Goal: Contribute content: Contribute content

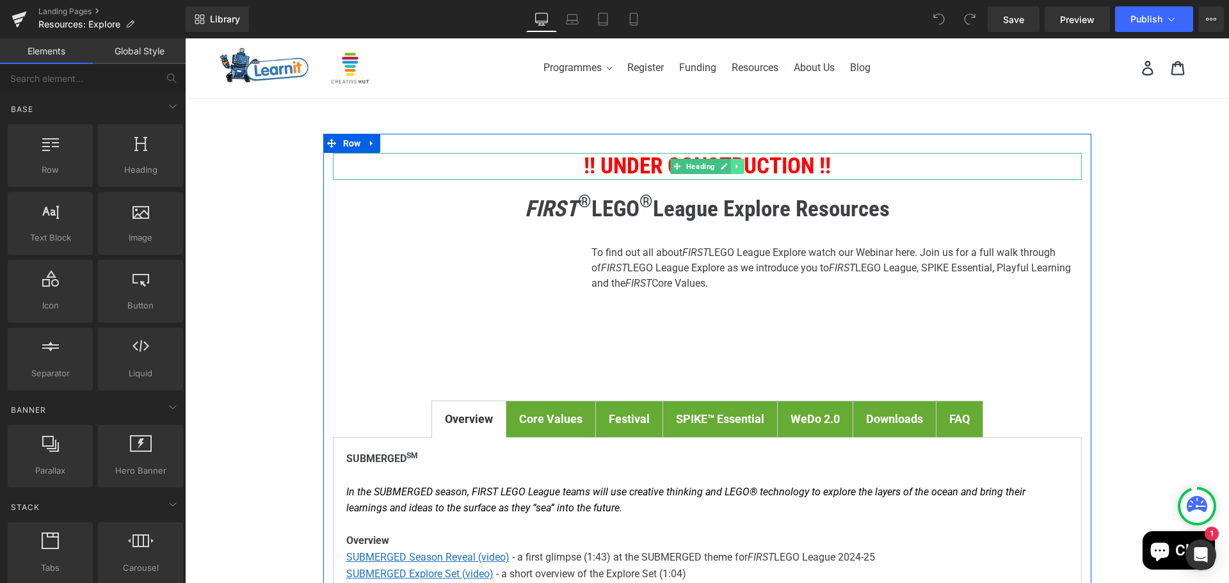
click at [733, 163] on icon at bounding box center [736, 167] width 7 height 8
click at [740, 168] on icon at bounding box center [743, 166] width 7 height 7
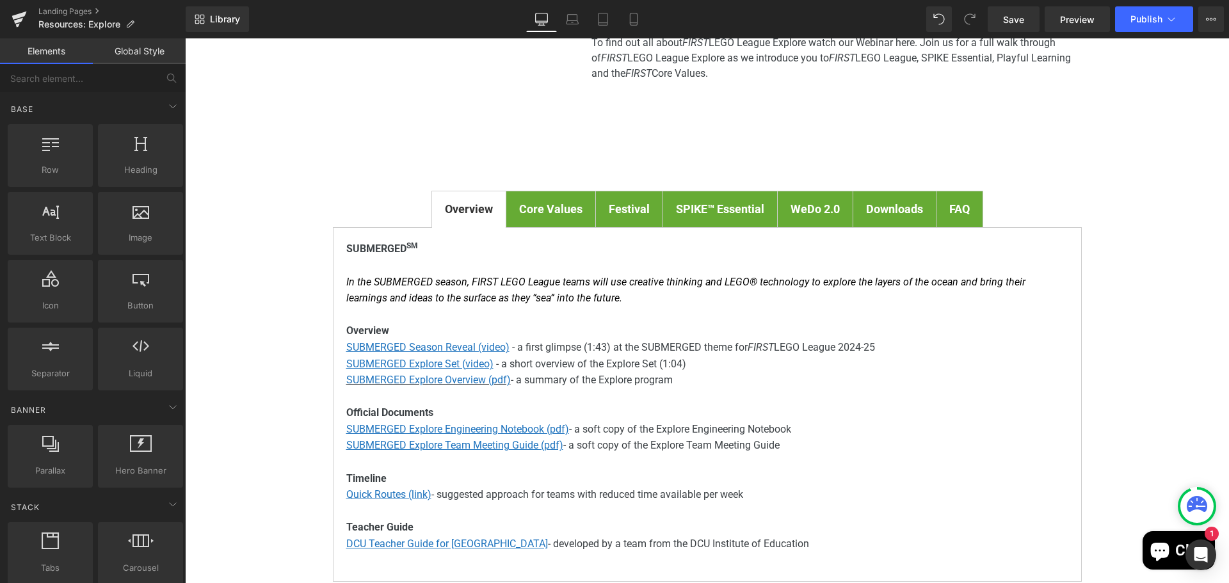
scroll to position [192, 0]
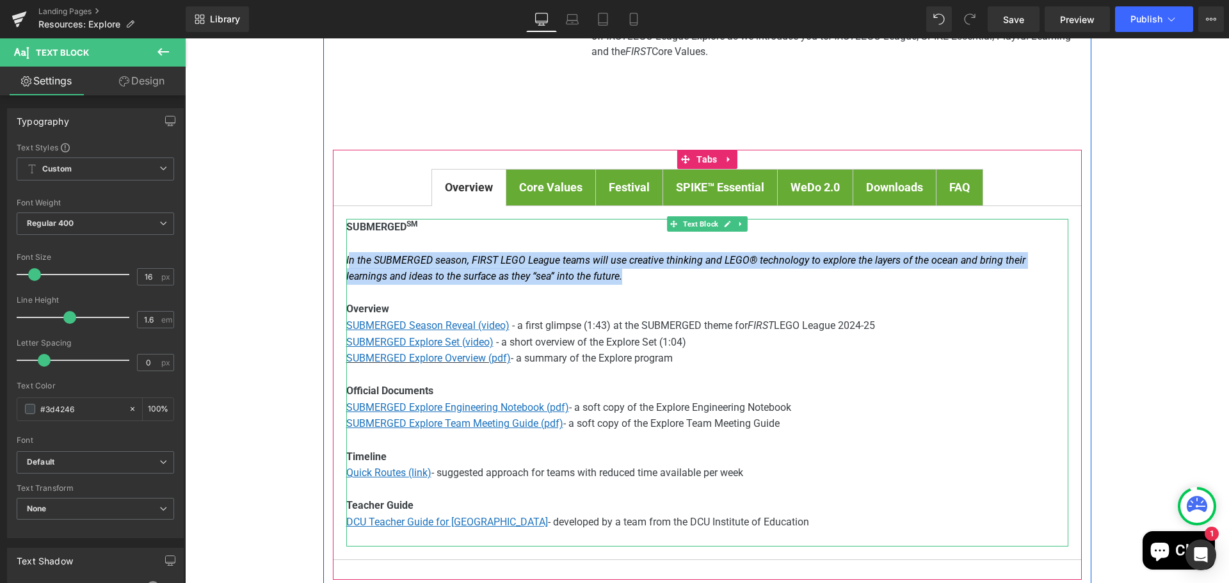
drag, startPoint x: 574, startPoint y: 276, endPoint x: 346, endPoint y: 255, distance: 229.4
click at [346, 255] on p "In the SUBMERGED season, FIRST LEGO League teams will use creative thinking and…" at bounding box center [707, 268] width 722 height 33
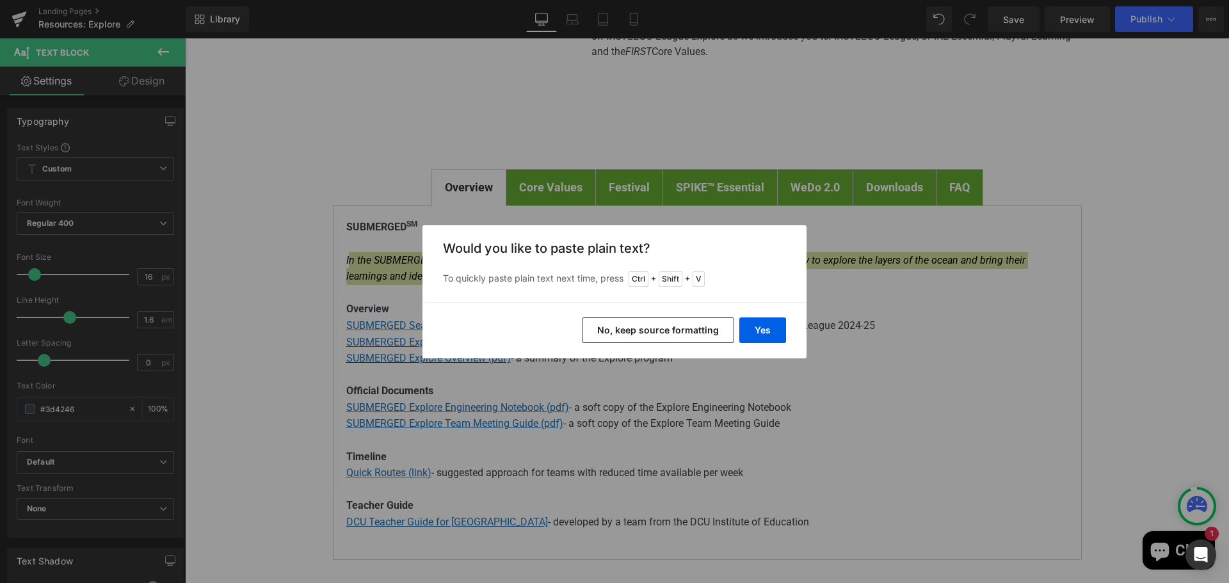
click at [711, 333] on button "No, keep source formatting" at bounding box center [658, 330] width 152 height 26
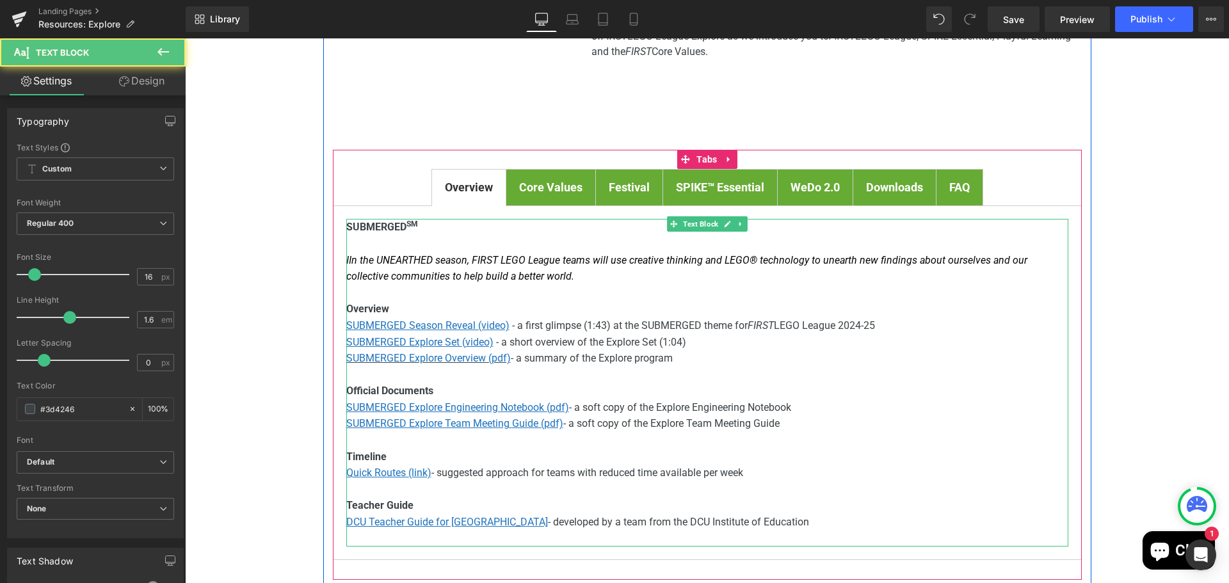
click at [351, 254] on font "In the UNEARTHED season, FIRST LEGO League teams will use creative thinking and…" at bounding box center [686, 268] width 681 height 29
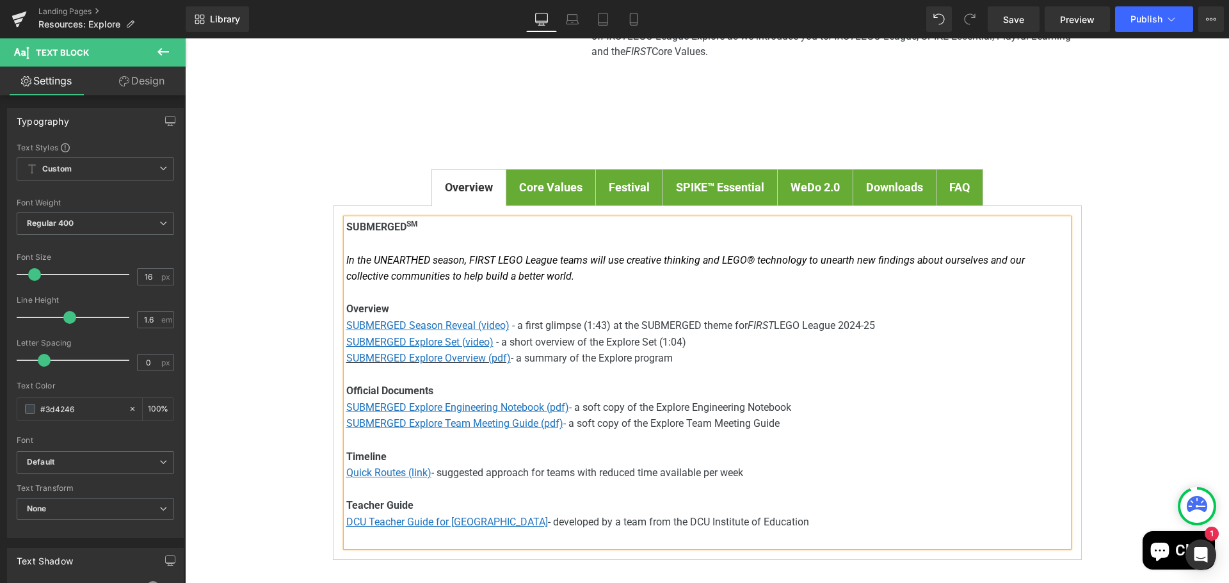
drag, startPoint x: 353, startPoint y: 226, endPoint x: 373, endPoint y: 237, distance: 22.9
click at [354, 226] on span "SUBMERGED SM" at bounding box center [382, 227] width 72 height 12
click at [353, 325] on u "SUBMERGED Season Reveal (video)" at bounding box center [427, 325] width 163 height 12
click at [468, 351] on span "Edit" at bounding box center [470, 348] width 15 height 11
click at [468, 351] on input "[URL][DOMAIN_NAME]" at bounding box center [456, 353] width 197 height 32
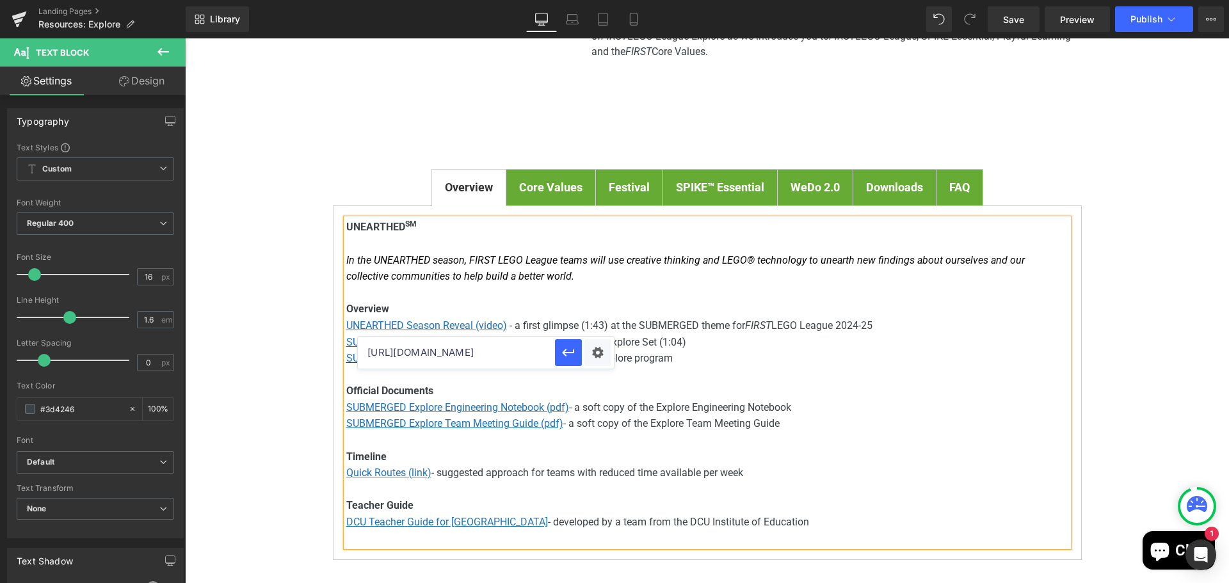
click at [468, 351] on input "[URL][DOMAIN_NAME]" at bounding box center [456, 353] width 197 height 32
paste input "exWkcUBS0j8"
click at [569, 354] on icon "button" at bounding box center [568, 352] width 15 height 15
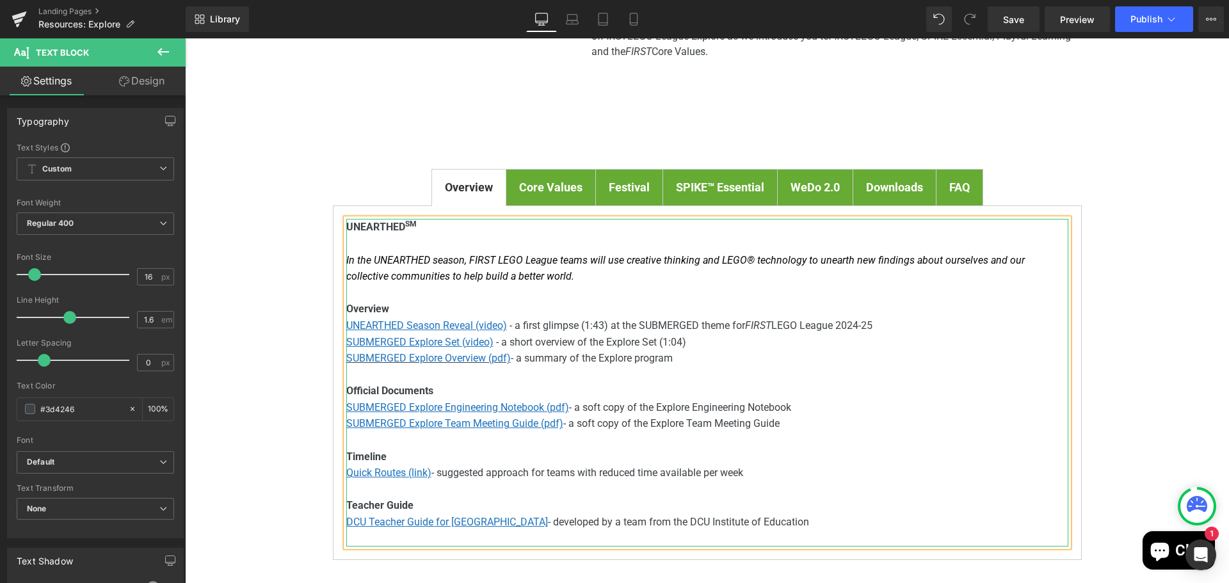
click at [595, 325] on span "- a first glimpse (1:43) at the SUBMERGED theme for FIRST LEGO League 2024-25" at bounding box center [690, 325] width 363 height 12
click at [648, 322] on span "- a first glimpse (1:20) at the SUBMERGED theme for FIRST LEGO League 2024-25" at bounding box center [690, 325] width 363 height 12
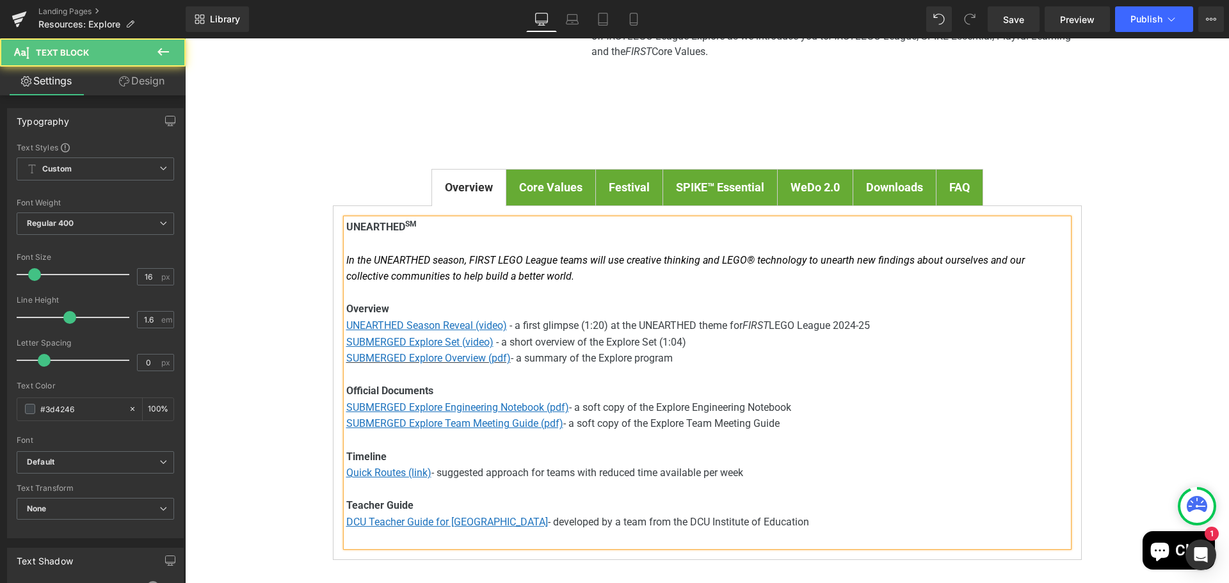
click at [856, 325] on span "- a first glimpse (1:20) at the UNEARTHED theme for FIRST LEGO League 2024-25" at bounding box center [689, 325] width 360 height 12
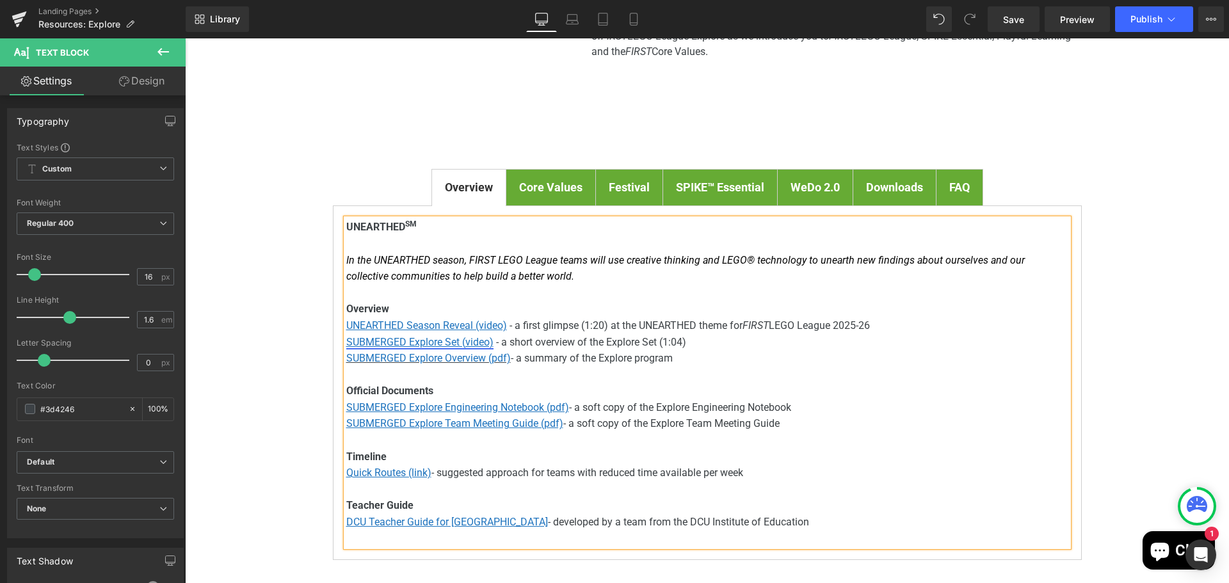
click at [431, 346] on u "SUBMERGED Explore Set (video)" at bounding box center [419, 342] width 147 height 12
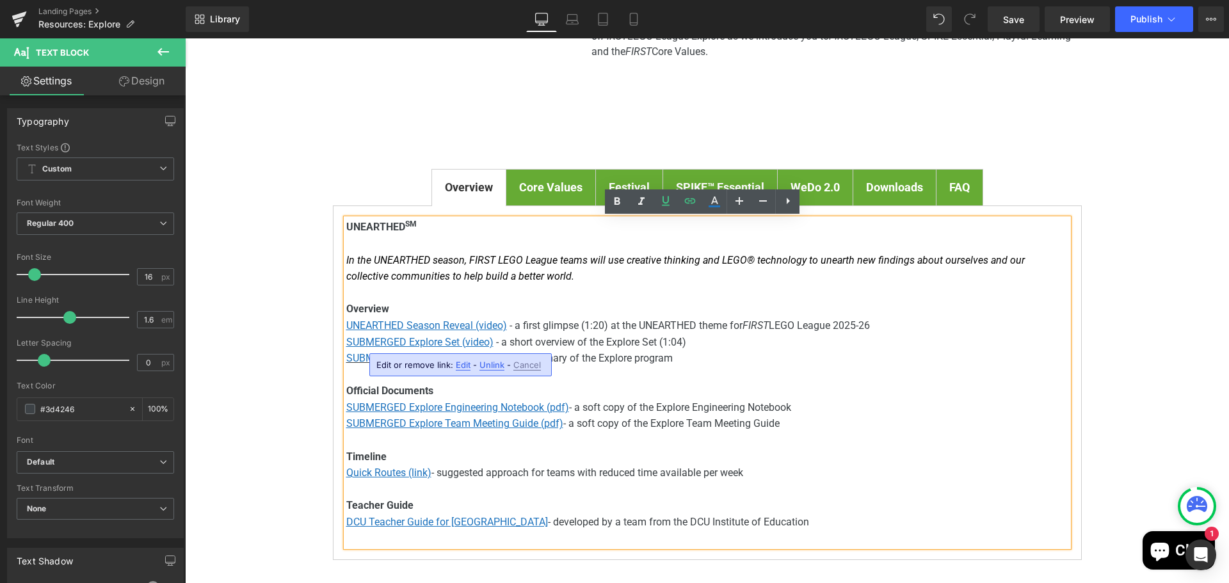
click at [462, 365] on span "Edit" at bounding box center [463, 365] width 15 height 11
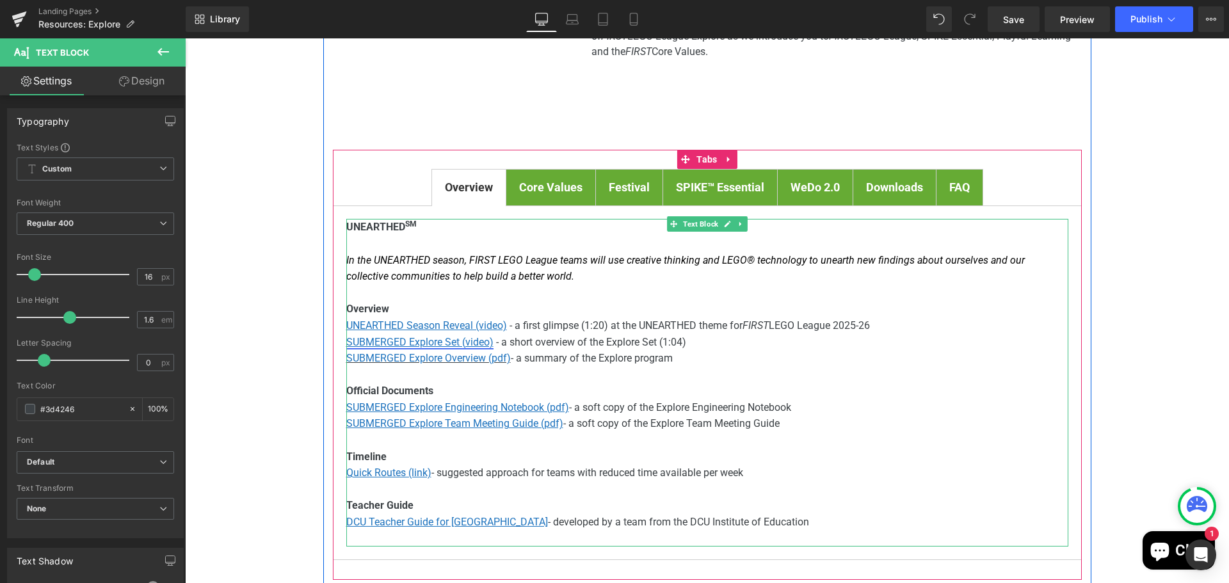
click at [446, 345] on u "SUBMERGED Explore Set (video)" at bounding box center [419, 342] width 147 height 12
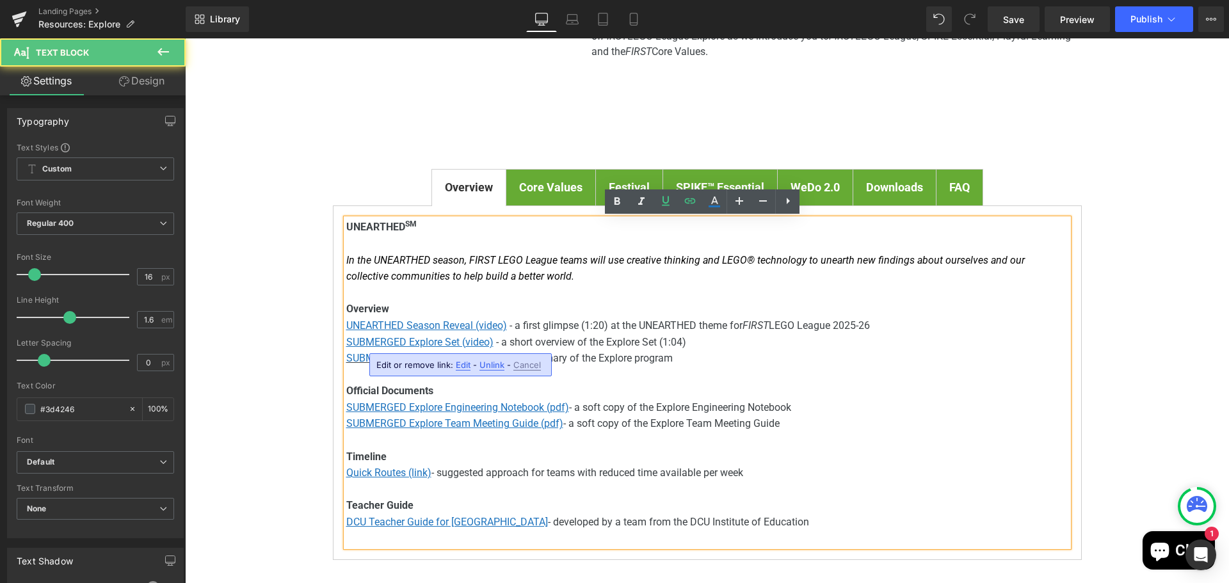
click at [461, 366] on span "Edit" at bounding box center [463, 365] width 15 height 11
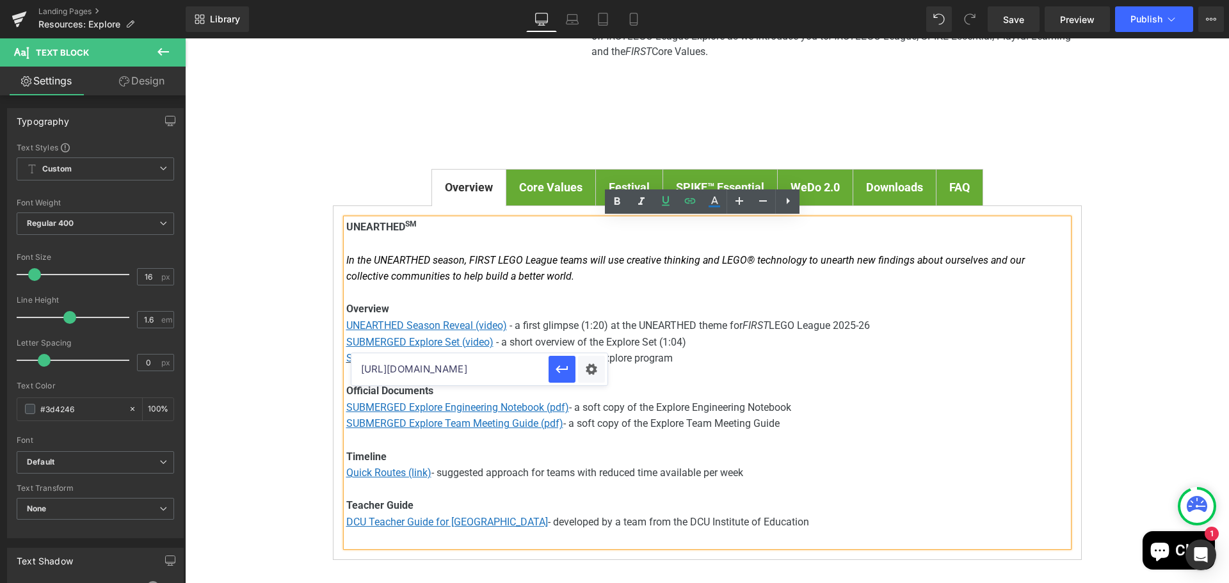
click at [463, 367] on input "https://youtu.be/hCEp4mQ6bVk" at bounding box center [449, 369] width 197 height 32
paste input "www.youtube.com/watch?v=aNYTFk9PsVo"
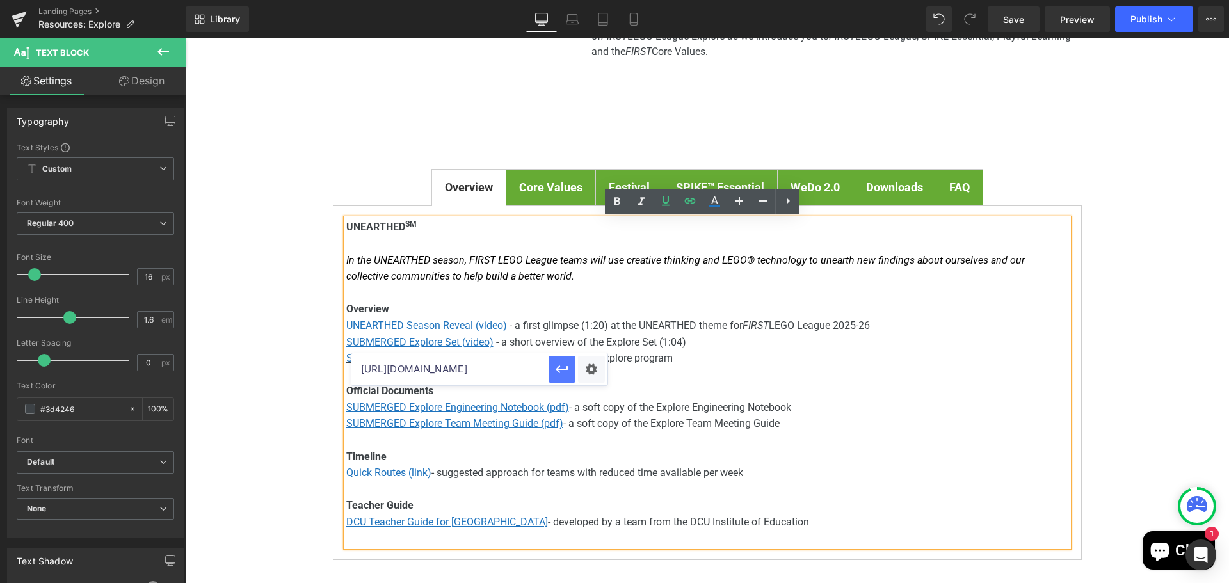
click at [566, 370] on icon "button" at bounding box center [561, 369] width 15 height 15
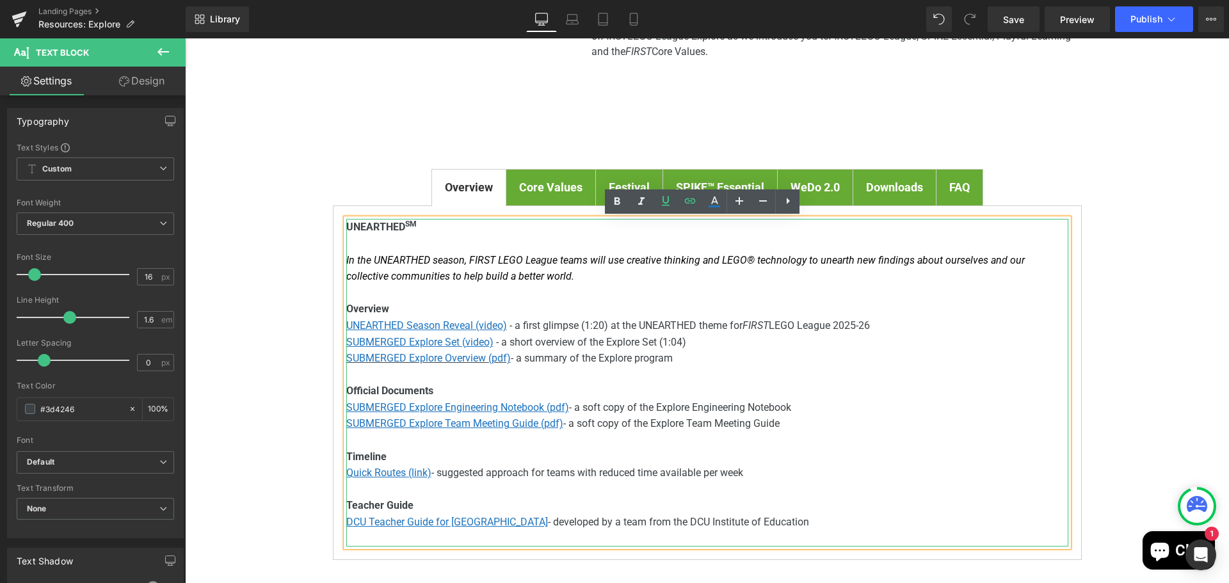
click at [678, 340] on span "- a short overview of the Explore Set (1:04)" at bounding box center [591, 342] width 190 height 12
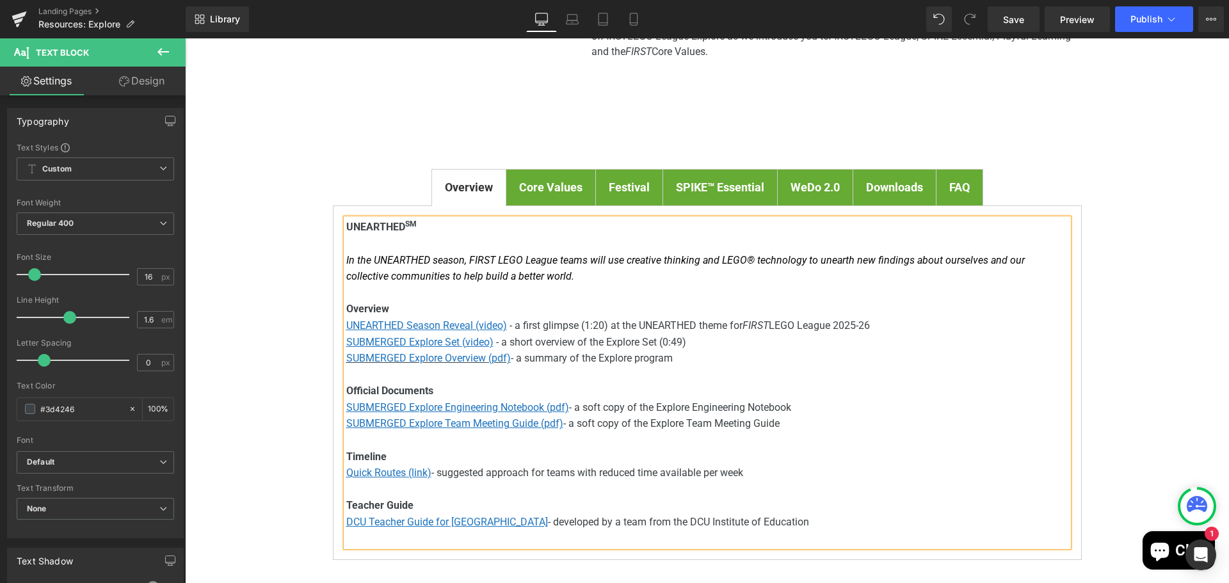
click at [686, 354] on p "SUBMERGED Explore Overview (pdf) - a summary of the Explore program" at bounding box center [707, 358] width 722 height 17
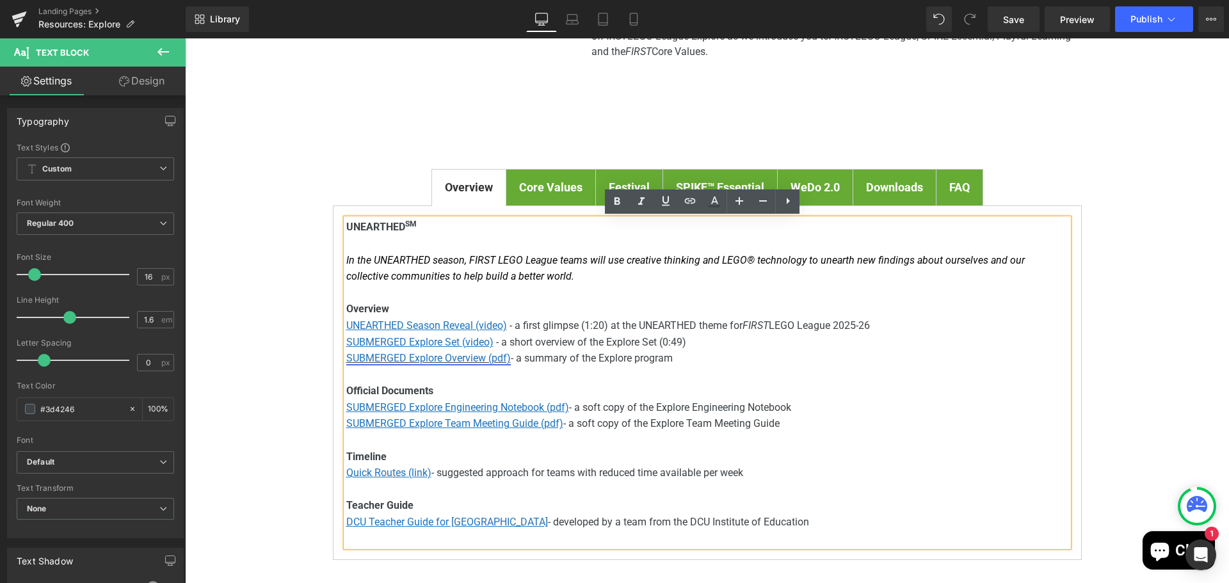
click at [406, 361] on font "SUBMERGED Explore Overview (pdf)" at bounding box center [428, 358] width 164 height 12
click at [472, 383] on span "Edit" at bounding box center [472, 381] width 15 height 11
click at [447, 381] on input "https://firstinspires.blob.core.windows.net/fll/explore/2024-25/fll-explore-sub…" at bounding box center [458, 385] width 197 height 32
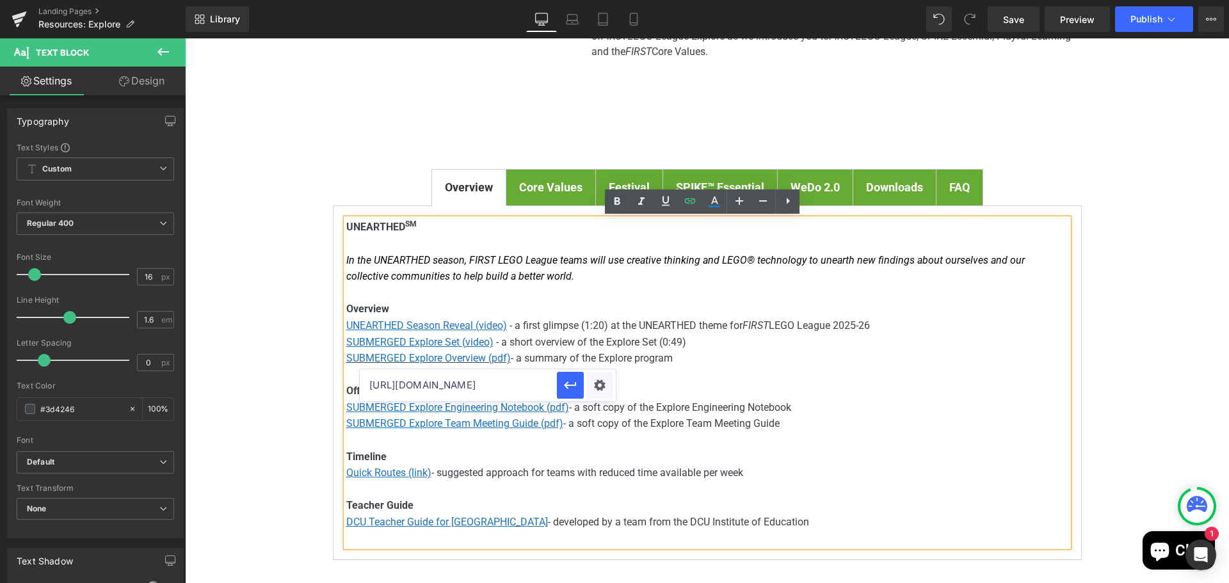
paste input "challenge/2025-26/fll-explore-unearthed-season"
click at [569, 386] on icon "button" at bounding box center [570, 385] width 12 height 8
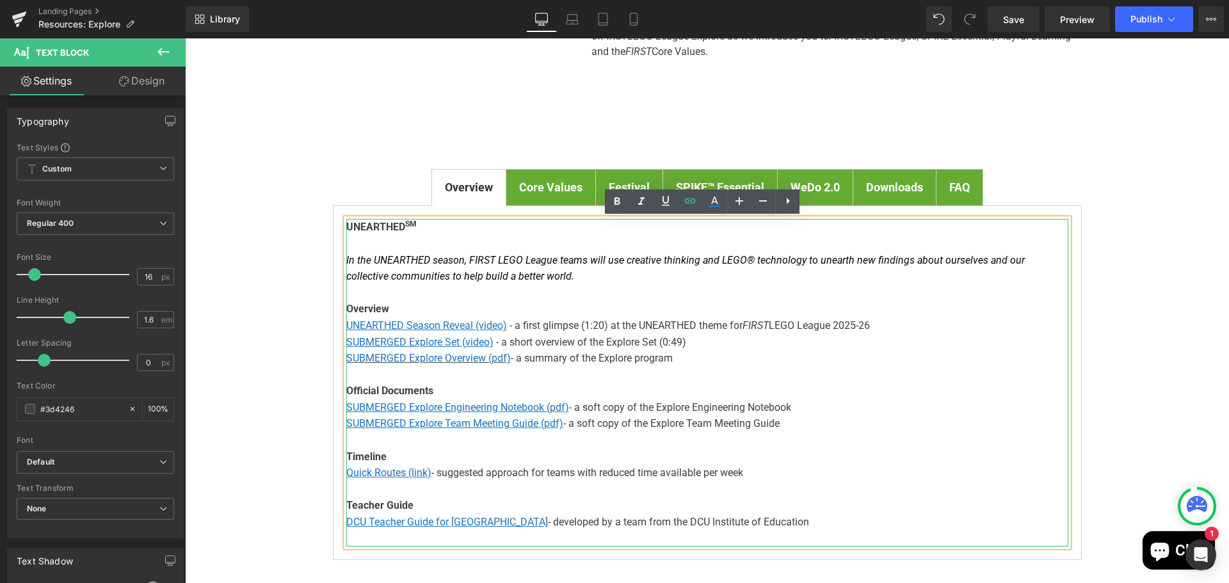
drag, startPoint x: 350, startPoint y: 340, endPoint x: 409, endPoint y: 351, distance: 59.9
click at [352, 340] on u "SUBMERGED Explore Set (video)" at bounding box center [419, 342] width 147 height 12
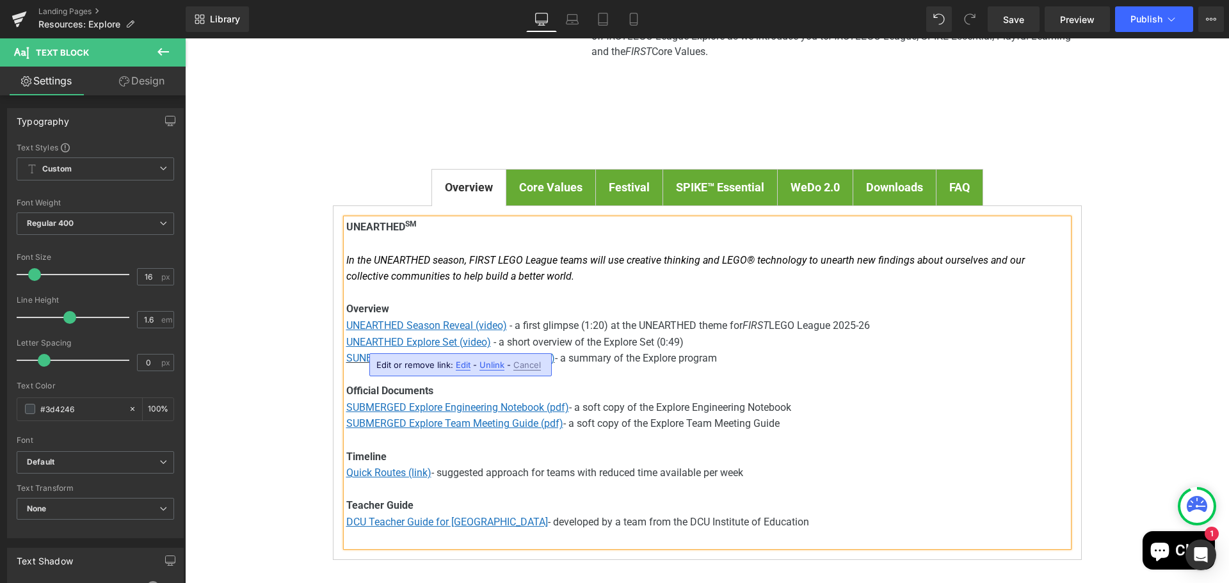
click at [728, 353] on p "SUNEARTHEBMERGED Explore Overview (pdf) - a summary of the Explore program" at bounding box center [707, 358] width 722 height 17
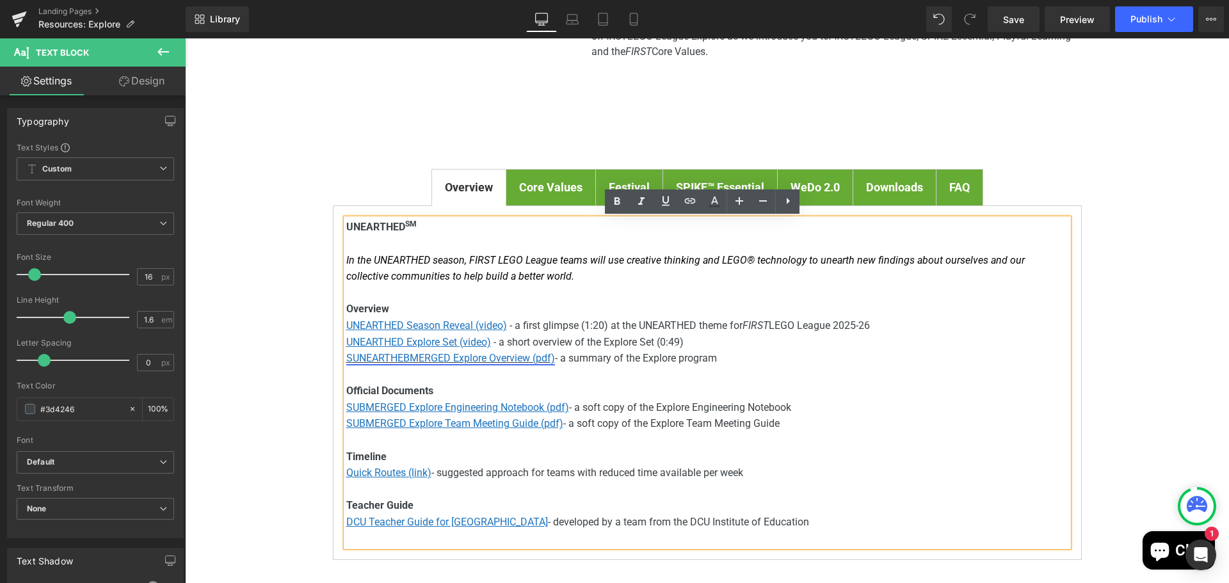
drag, startPoint x: 399, startPoint y: 355, endPoint x: 418, endPoint y: 360, distance: 19.1
click at [399, 354] on font "SUNEARTHEBMERGED Explore Overview (pdf)" at bounding box center [450, 358] width 209 height 12
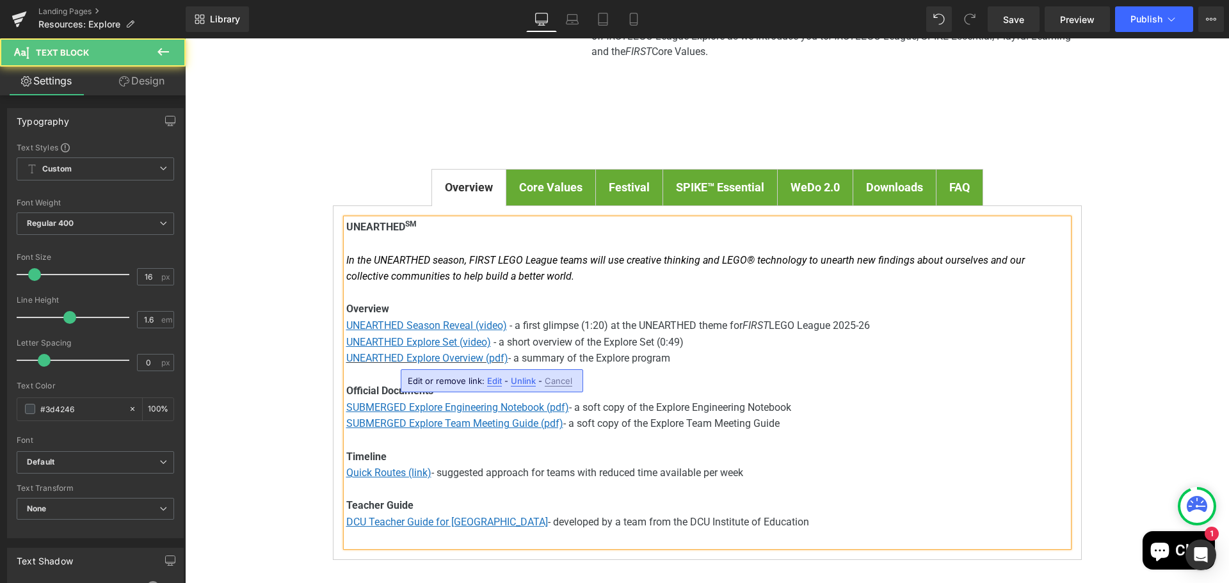
click at [720, 364] on p "UNEARTHED Explore Overview (pdf) - a summary of the Explore program" at bounding box center [707, 358] width 722 height 17
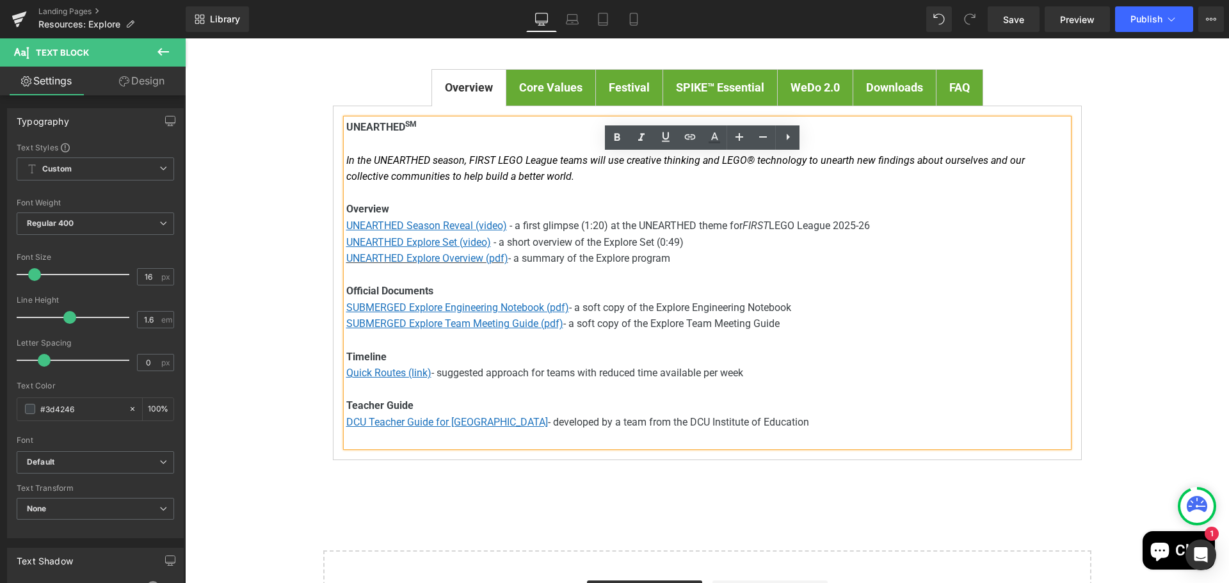
scroll to position [320, 0]
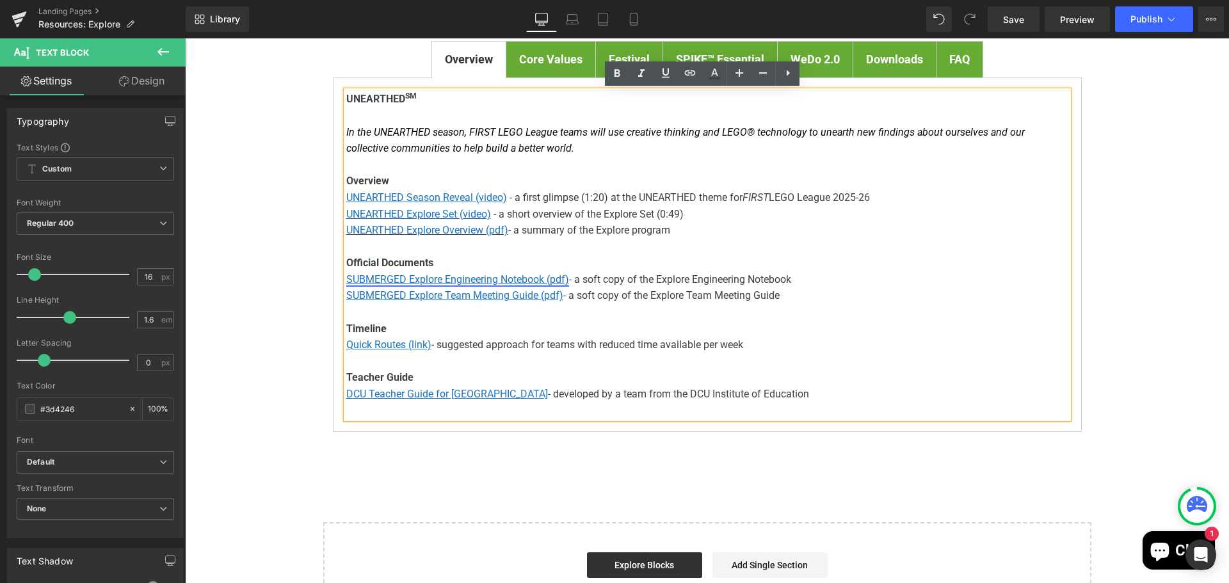
click at [445, 282] on u "SUBMERGED Explore Engineering Notebook (pdf)" at bounding box center [457, 279] width 223 height 12
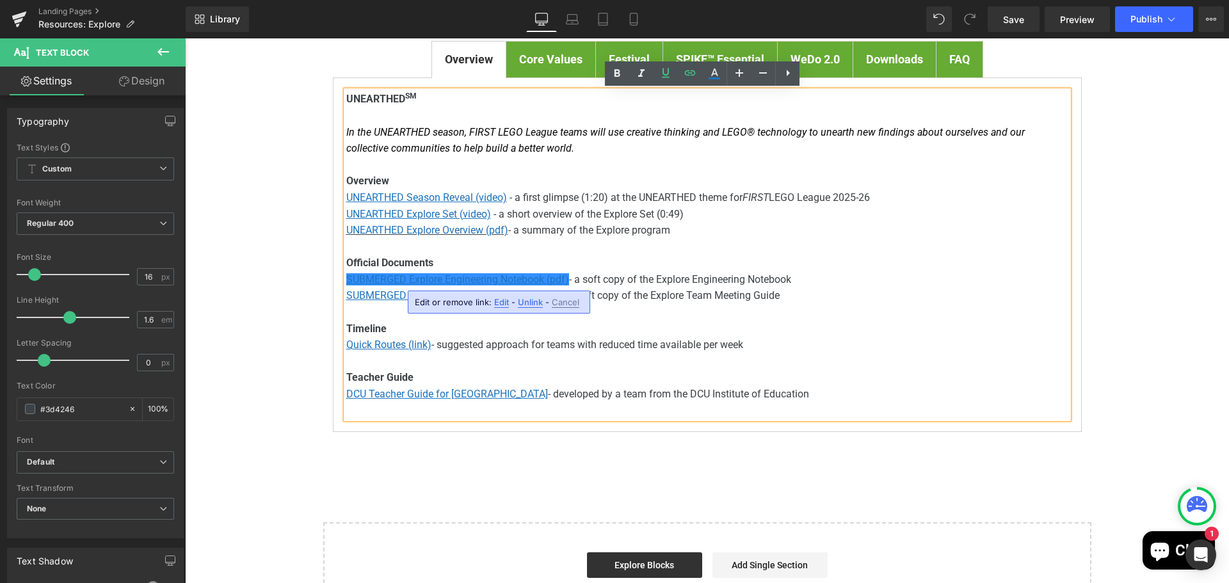
click at [501, 305] on span "Edit" at bounding box center [501, 302] width 15 height 11
click at [500, 307] on input "https://firstinspires.blob.core.windows.net/fll/explore/2024-25/fll-explore-sub…" at bounding box center [487, 307] width 197 height 32
paste input "5-26/fll-explore-unearthed-en"
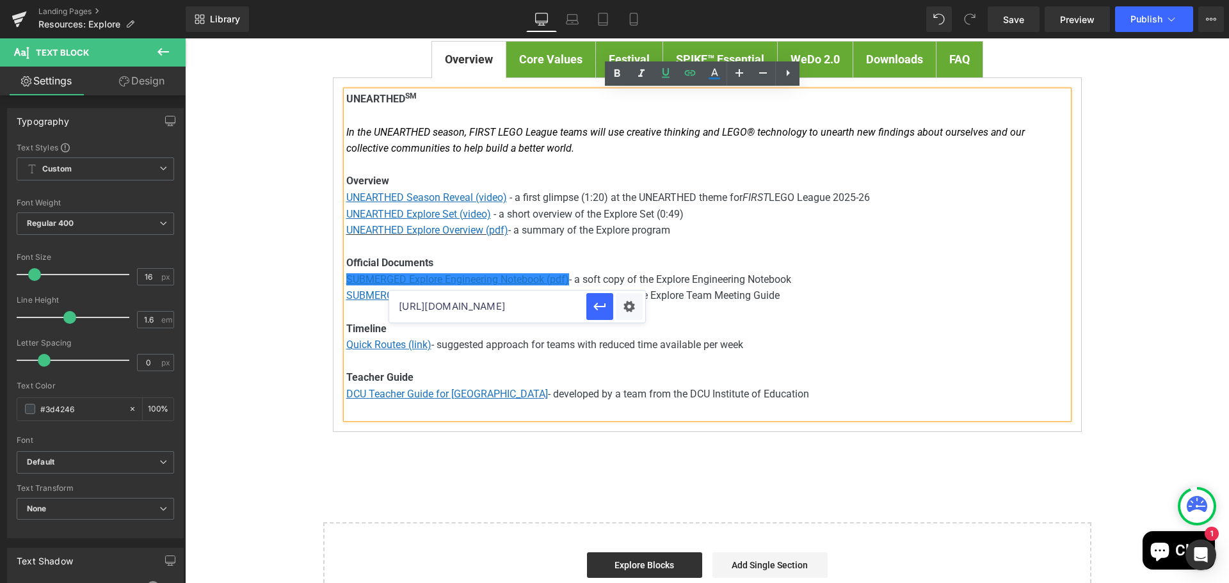
scroll to position [0, 258]
click at [601, 305] on icon "button" at bounding box center [599, 306] width 15 height 15
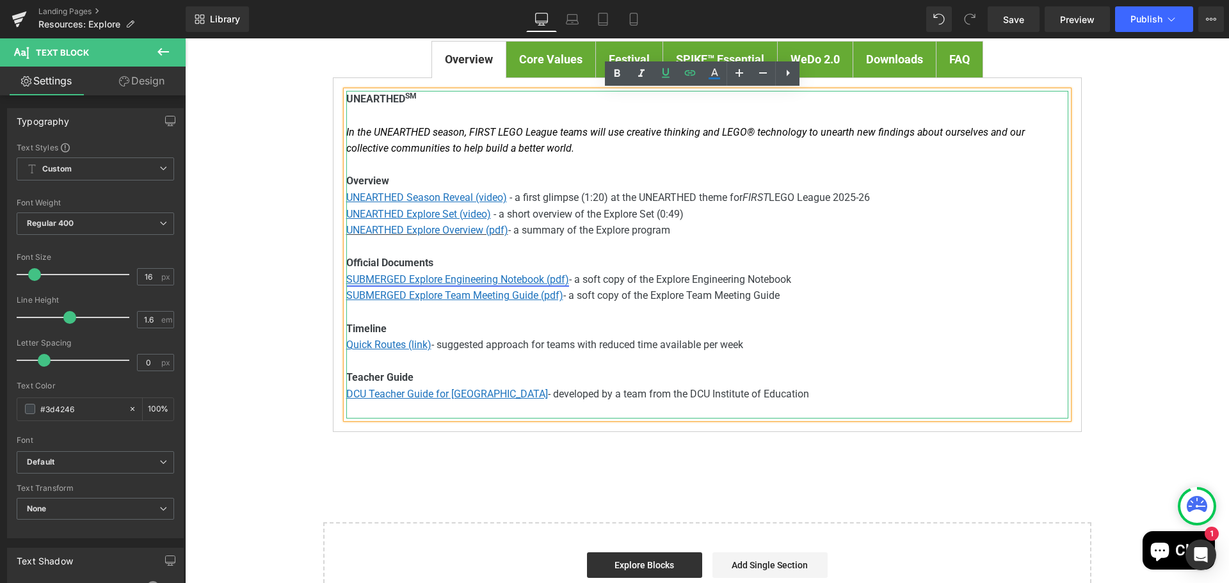
click at [357, 280] on u "SUBMERGED Explore Engineering Notebook (pdf)" at bounding box center [457, 279] width 223 height 12
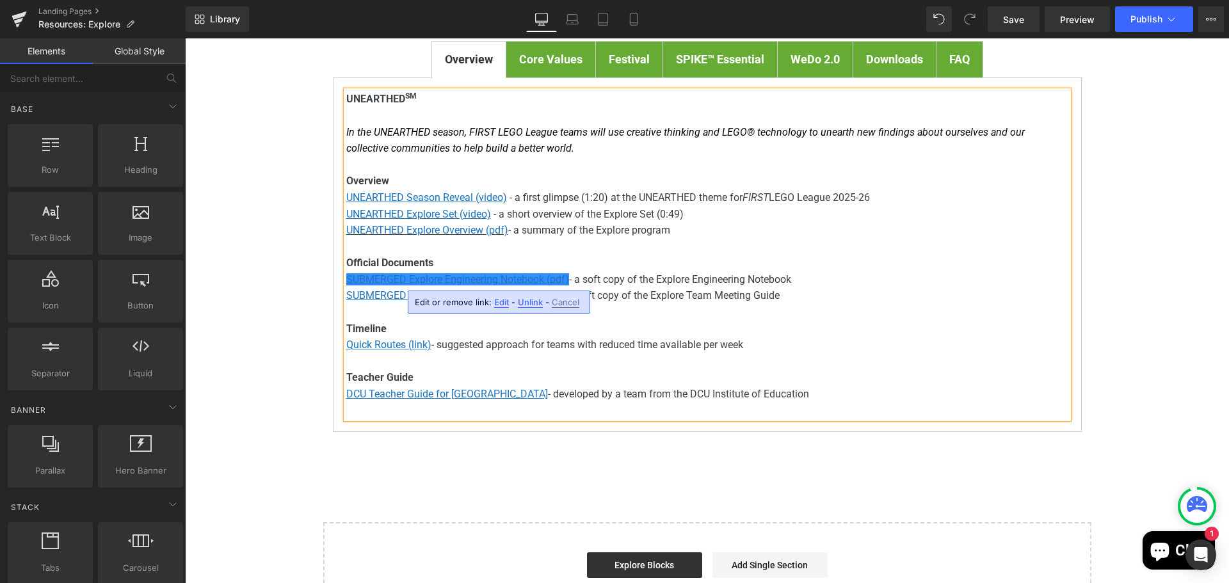
click at [822, 299] on p "SUBMERGED Explore Team Meeting Guide (pdf) - a soft copy of the Explore Team Me…" at bounding box center [707, 295] width 722 height 17
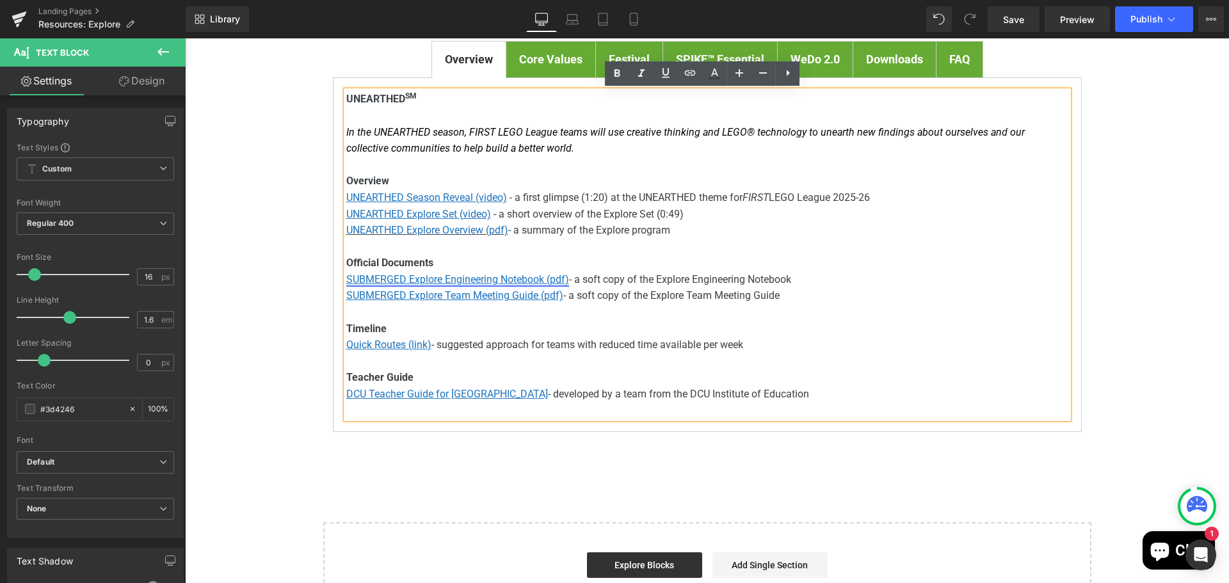
click at [356, 278] on u "SUBMERGED Explore Engineering Notebook (pdf)" at bounding box center [457, 279] width 223 height 12
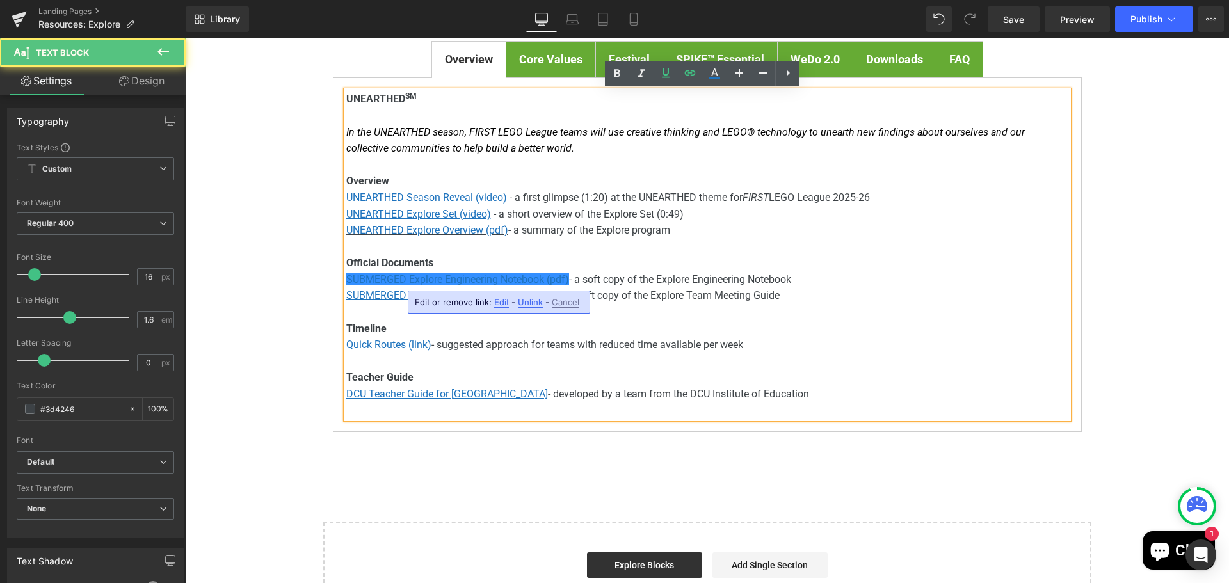
click at [754, 271] on p "SUBMERGED Explore Engineering Notebook (pdf) - a soft copy of the Explore Engin…" at bounding box center [707, 279] width 722 height 17
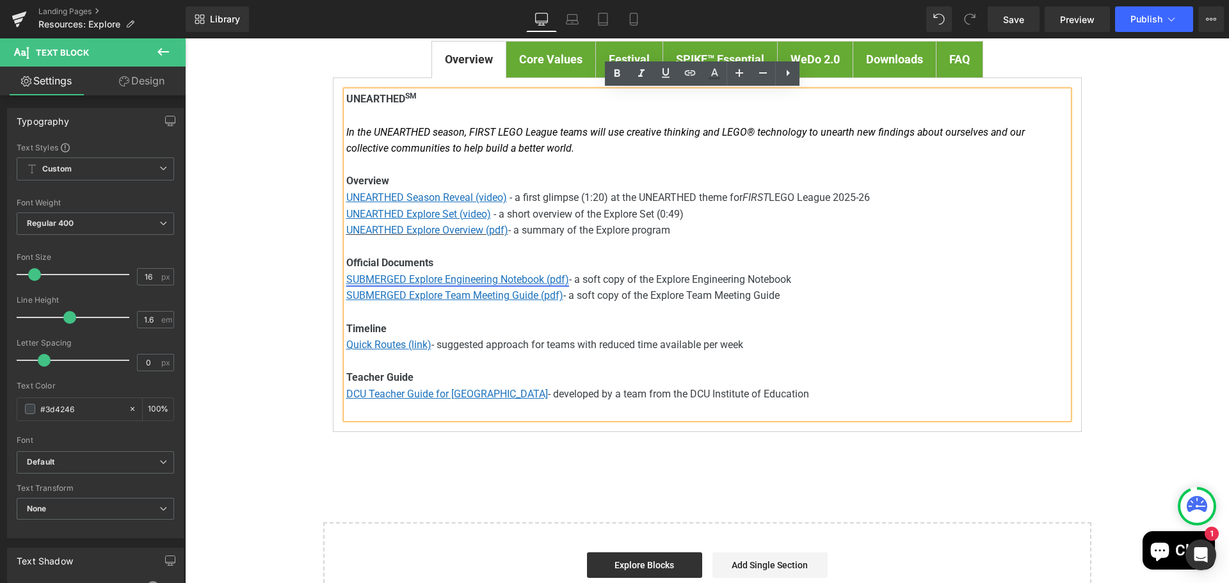
click at [351, 273] on u "SUBMERGED Explore Engineering Notebook (pdf)" at bounding box center [457, 279] width 223 height 12
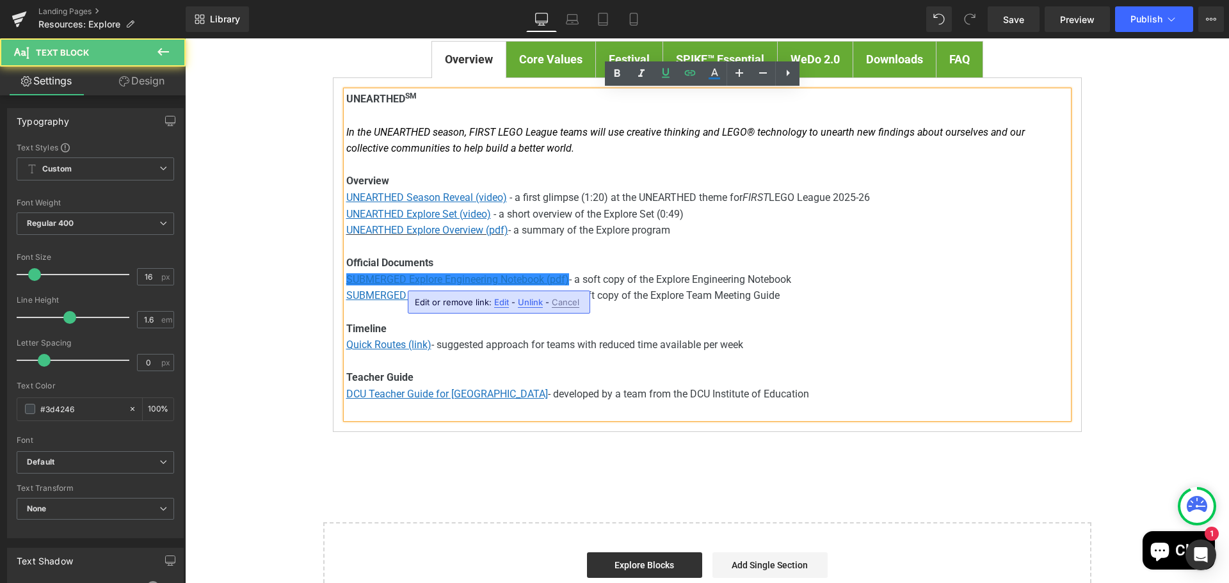
click at [351, 286] on p "SUBMERGED Explore Engineering Notebook (pdf) - a soft copy of the Explore Engin…" at bounding box center [707, 279] width 722 height 17
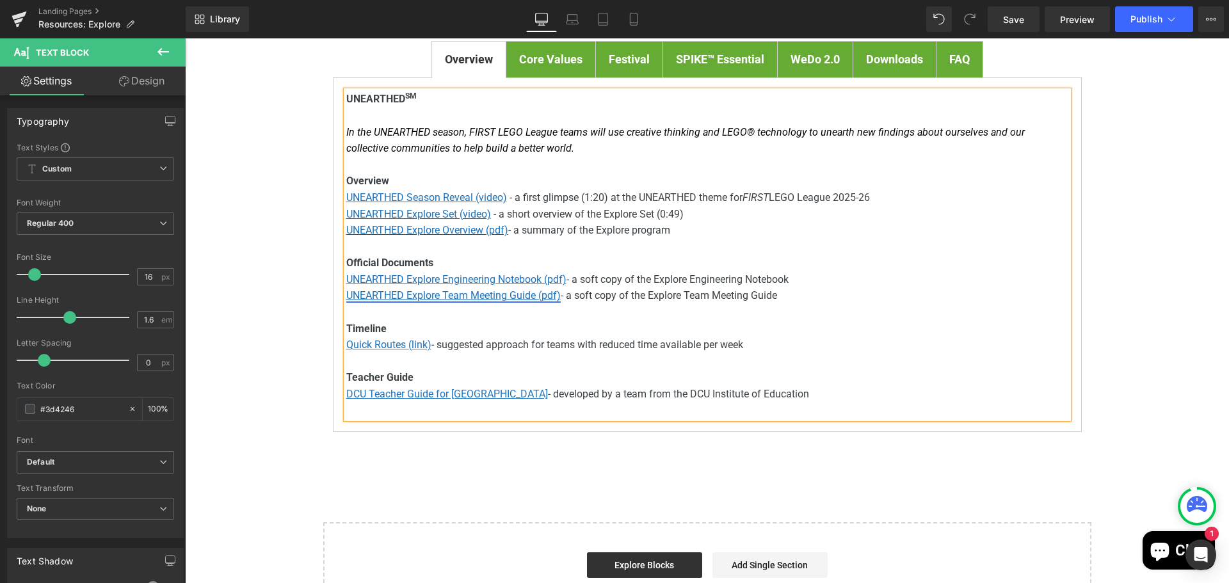
click at [459, 296] on u "UNEARTHED Explore Team Meeting Guide (pdf)" at bounding box center [453, 295] width 214 height 12
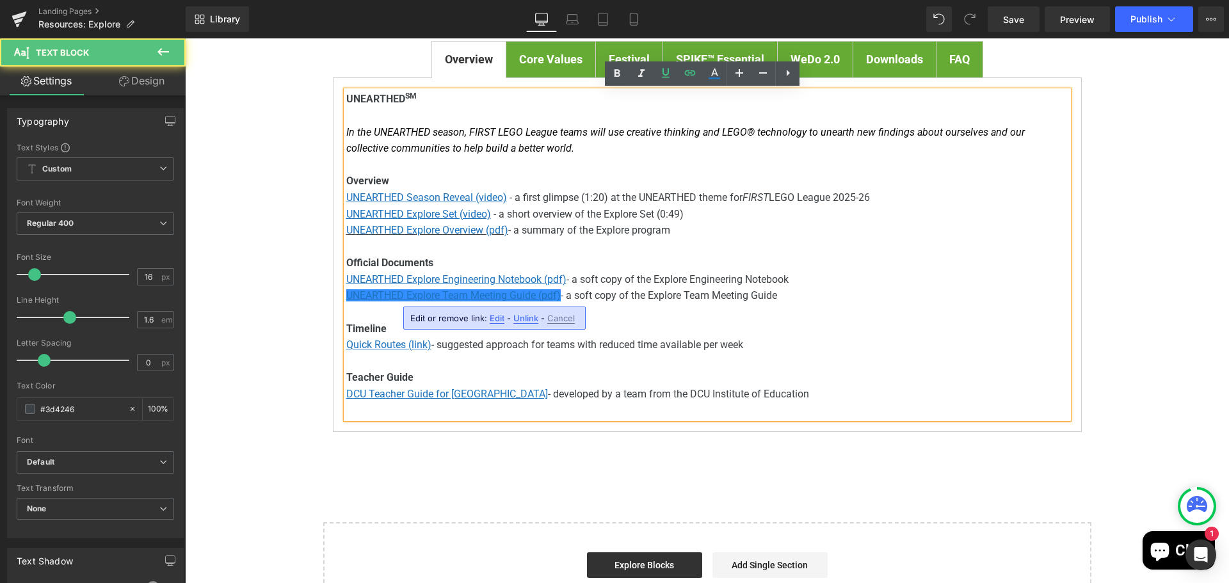
click at [495, 320] on span "Edit" at bounding box center [497, 318] width 15 height 11
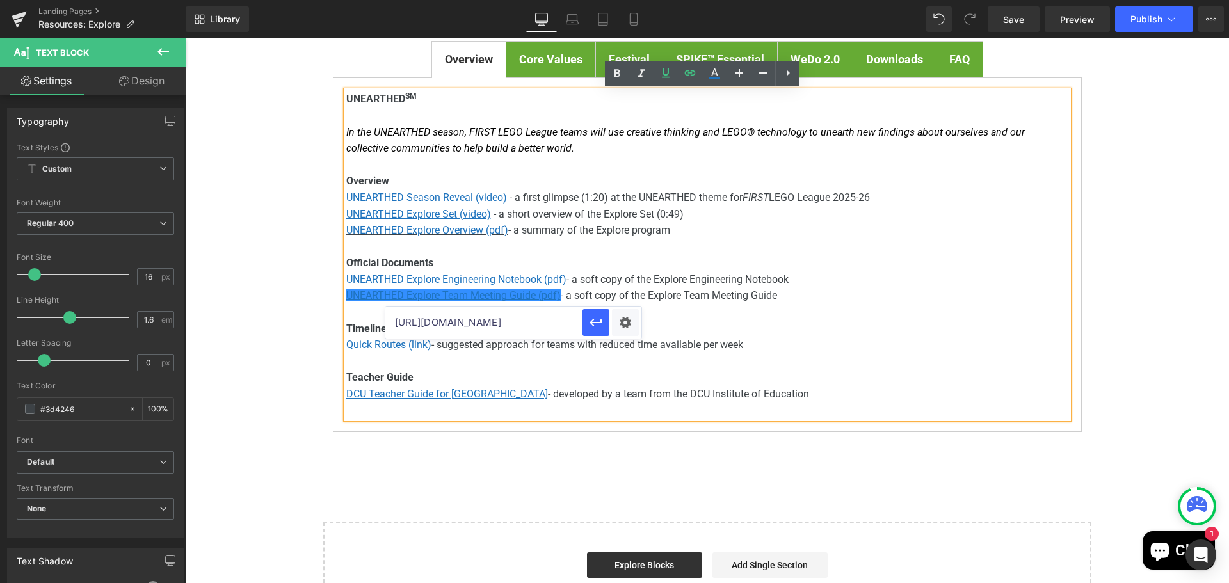
click at [502, 319] on input "https://firstinspires.blob.core.windows.net/fll/explore/2024-25/fll-explore-sub…" at bounding box center [483, 323] width 197 height 32
click at [502, 318] on input "https://firstinspires.blob.core.windows.net/fll/explore/2024-25/fll-explore-sub…" at bounding box center [483, 323] width 197 height 32
paste input "5-26/fll-explore-unearthed-tm"
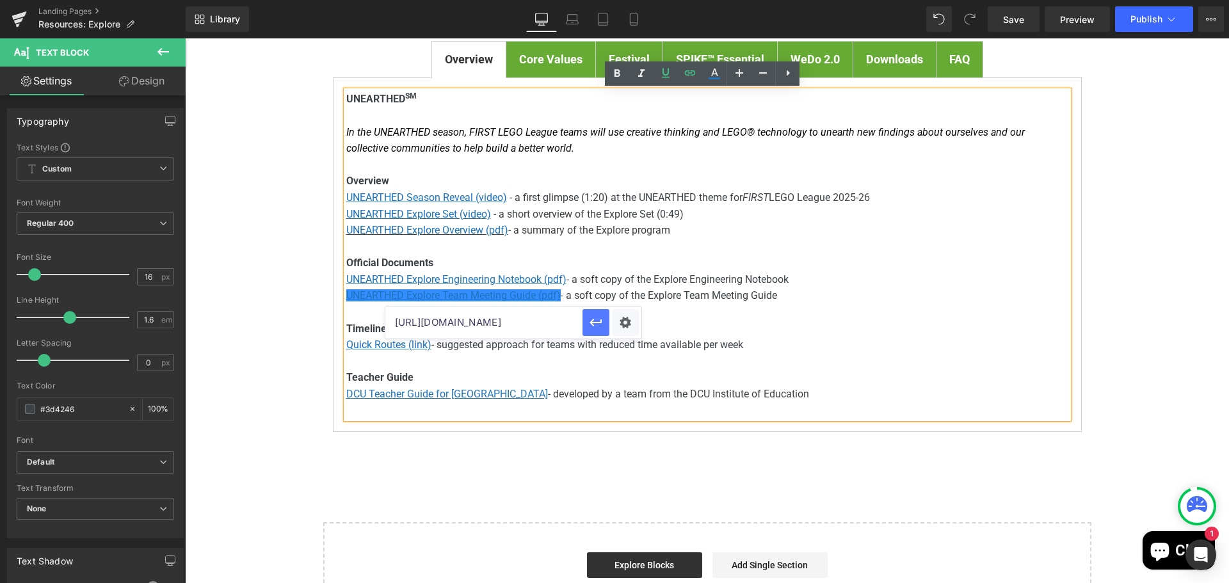
click at [593, 328] on icon "button" at bounding box center [595, 322] width 15 height 15
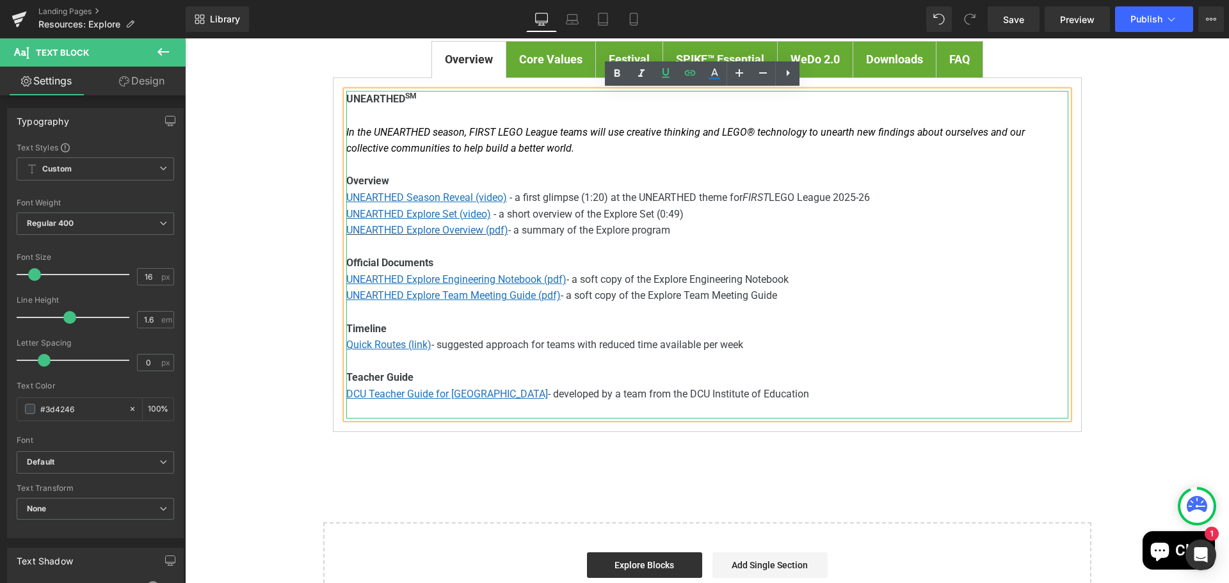
click at [488, 397] on p "DCU Teacher Guide for Ireland - developed by a team from the DCU Institute of E…" at bounding box center [707, 394] width 722 height 17
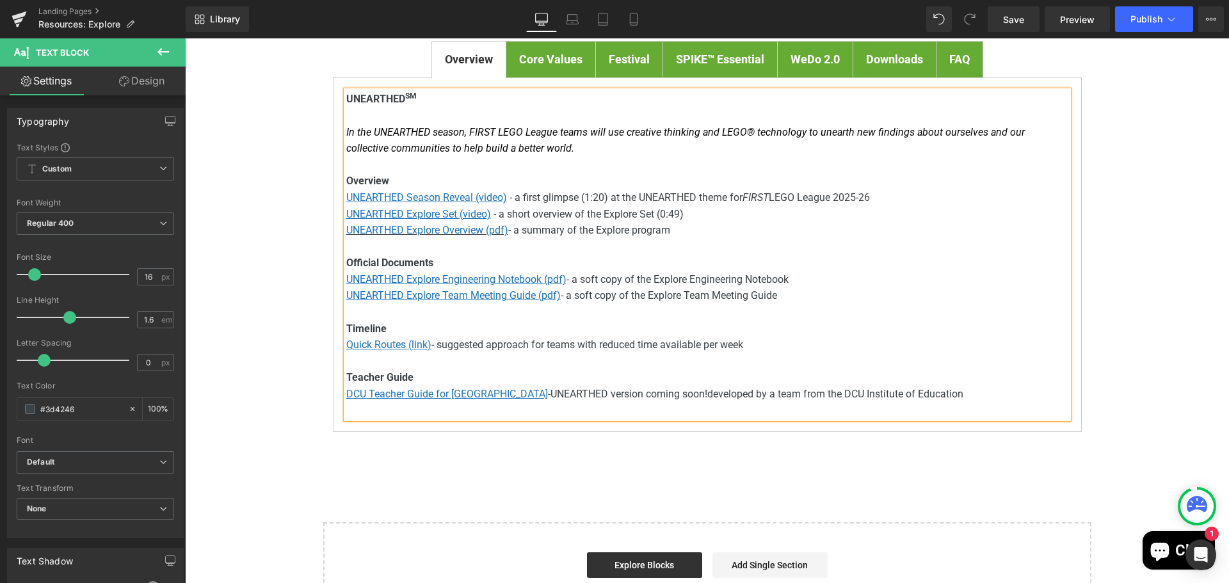
drag, startPoint x: 487, startPoint y: 390, endPoint x: 644, endPoint y: 392, distance: 156.8
click at [644, 392] on span "UNEARTHED version coming soon!" at bounding box center [628, 394] width 157 height 12
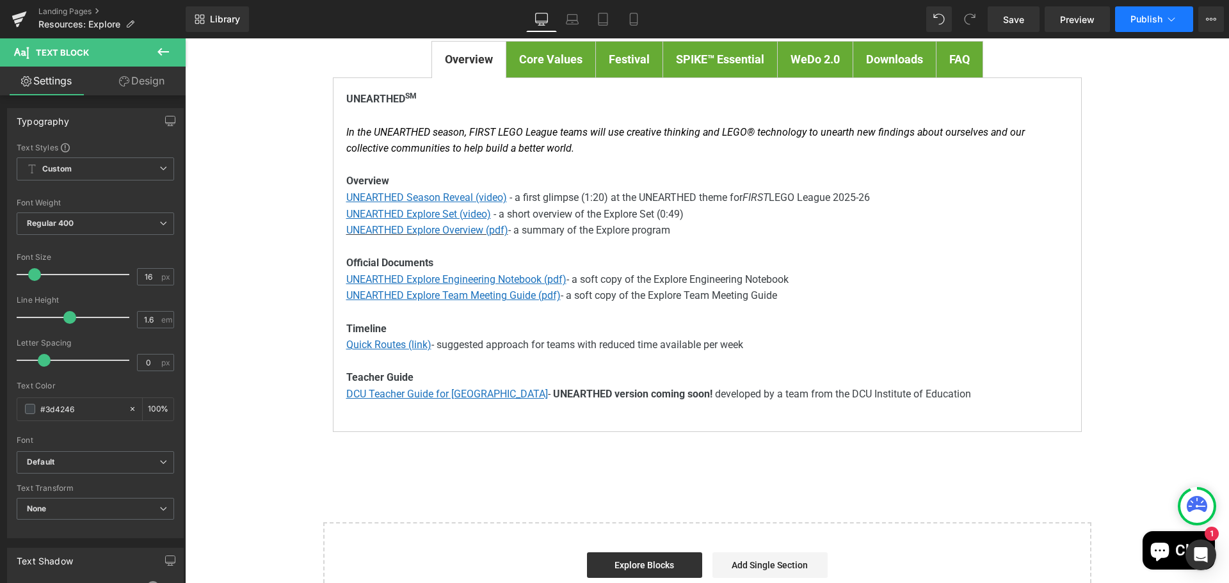
click at [1146, 17] on span "Publish" at bounding box center [1146, 19] width 32 height 10
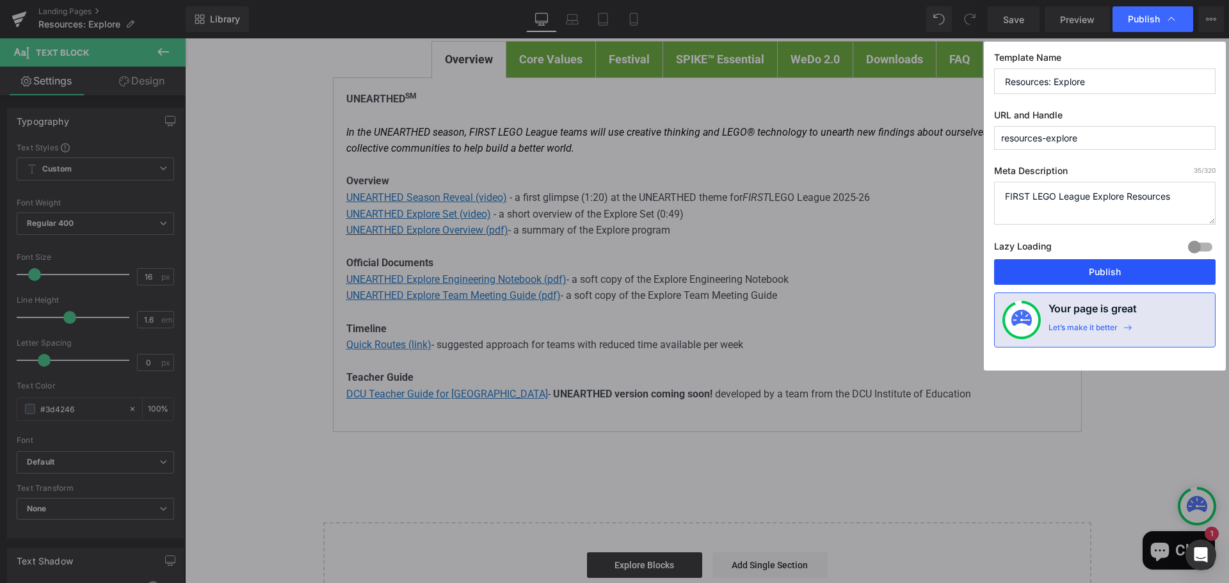
click at [1089, 268] on button "Publish" at bounding box center [1104, 272] width 221 height 26
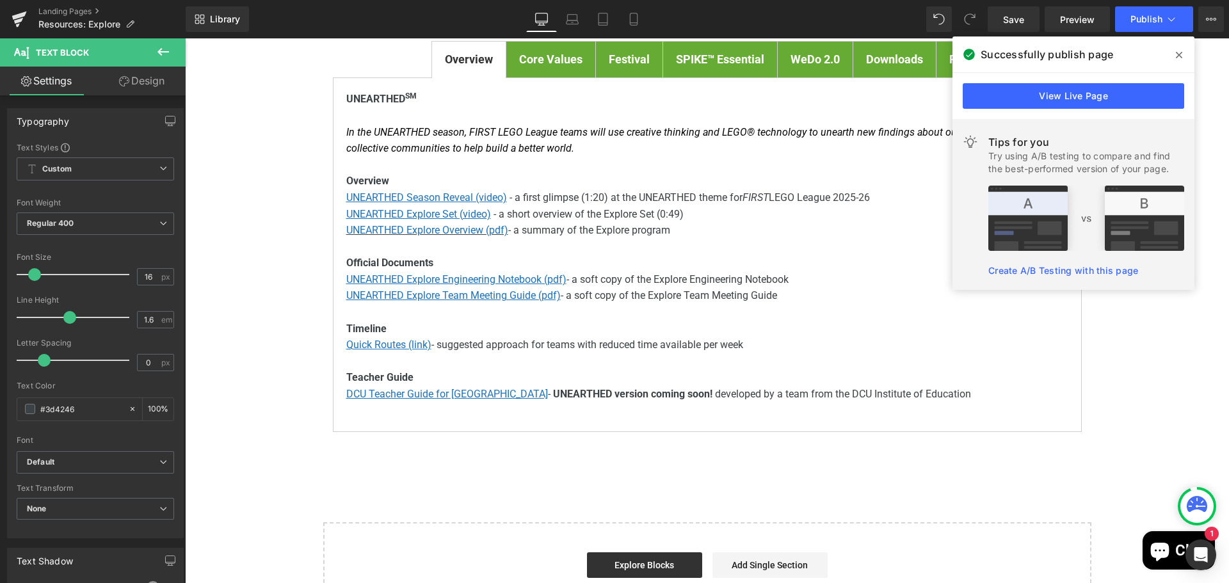
click at [1179, 54] on icon at bounding box center [1179, 55] width 6 height 6
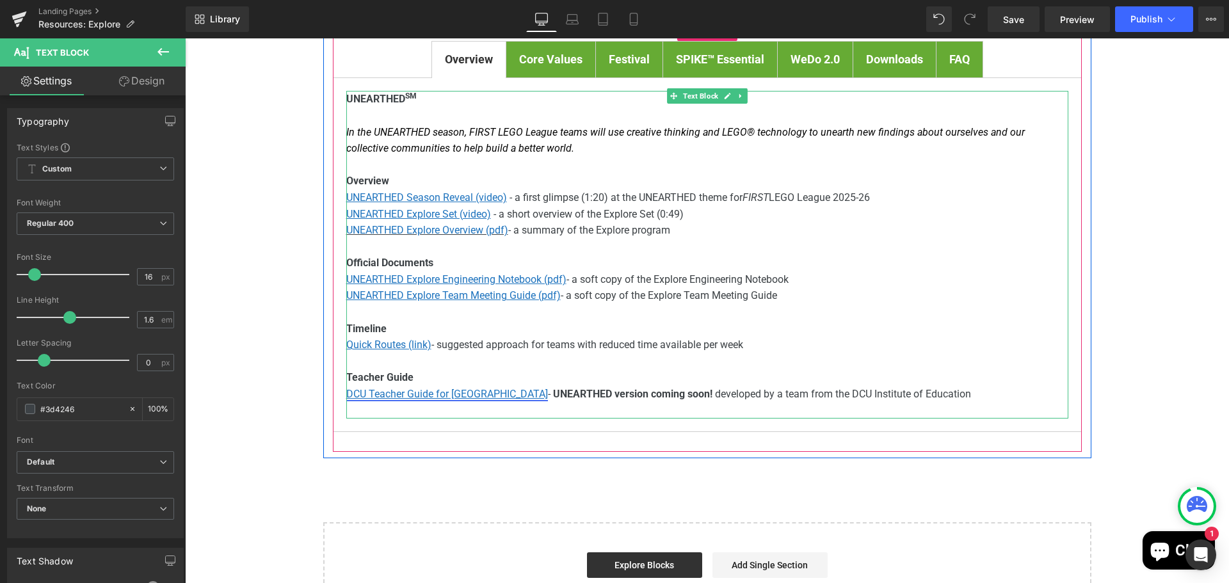
click at [415, 391] on u "DCU Teacher Guide for Ireland" at bounding box center [447, 394] width 202 height 12
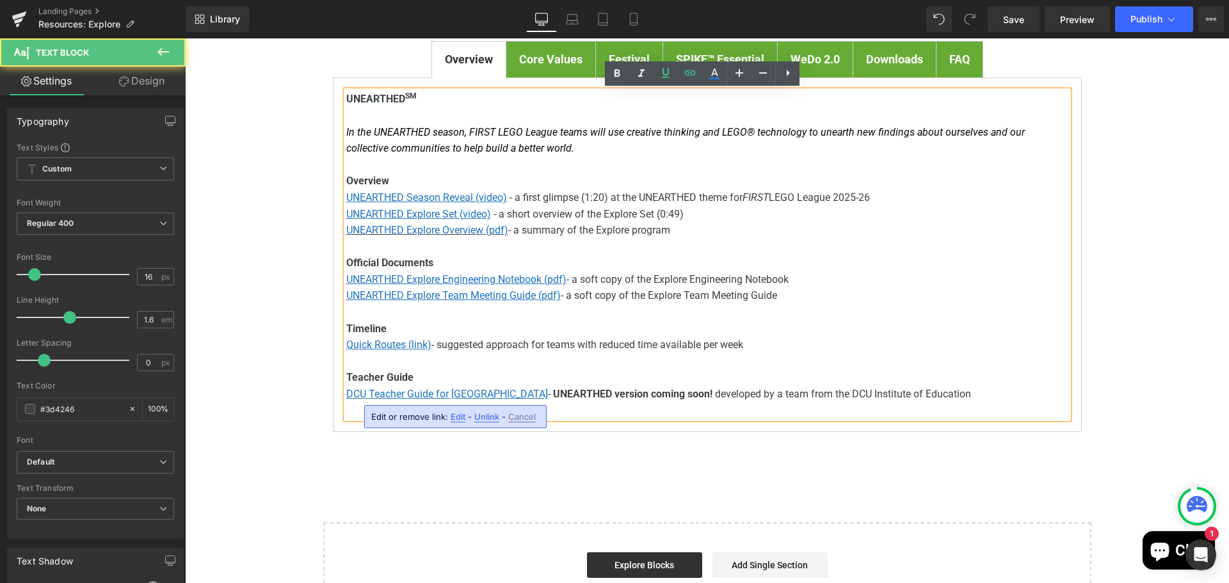
click at [455, 422] on span "Edit" at bounding box center [458, 416] width 15 height 11
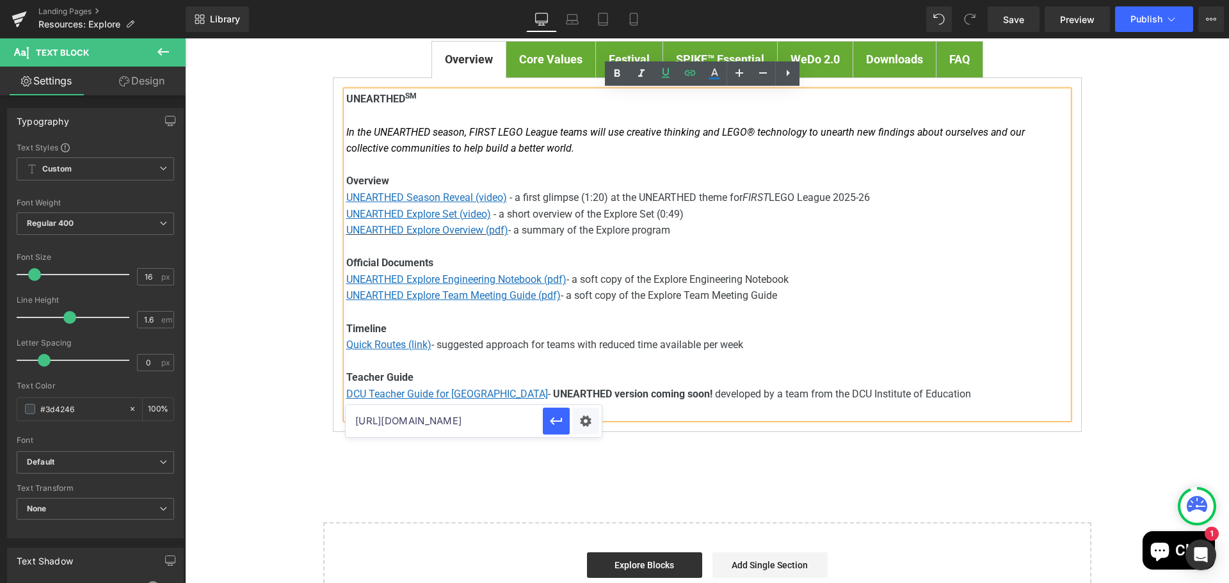
drag, startPoint x: 415, startPoint y: 420, endPoint x: 452, endPoint y: 418, distance: 37.2
click at [452, 419] on input "https://firstinspires.blob.core.windows.net/fll/explore/2025-26/fll-explore-une…" at bounding box center [444, 421] width 197 height 32
click at [557, 419] on icon "button" at bounding box center [555, 420] width 15 height 15
click at [1145, 17] on span "Publish" at bounding box center [1146, 19] width 32 height 10
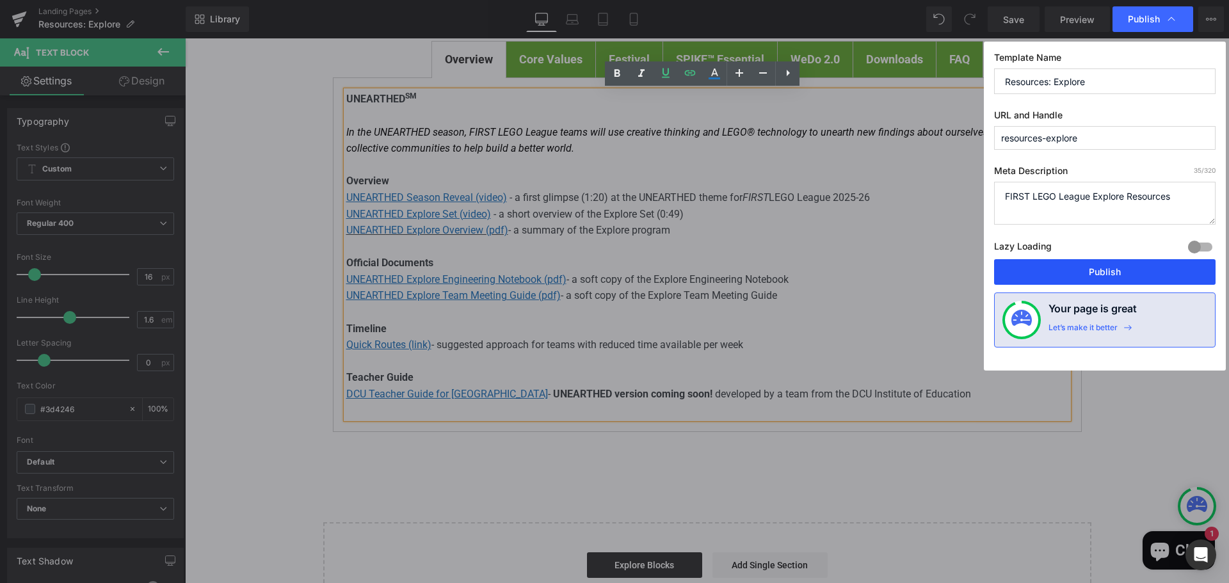
click at [1127, 271] on button "Publish" at bounding box center [1104, 272] width 221 height 26
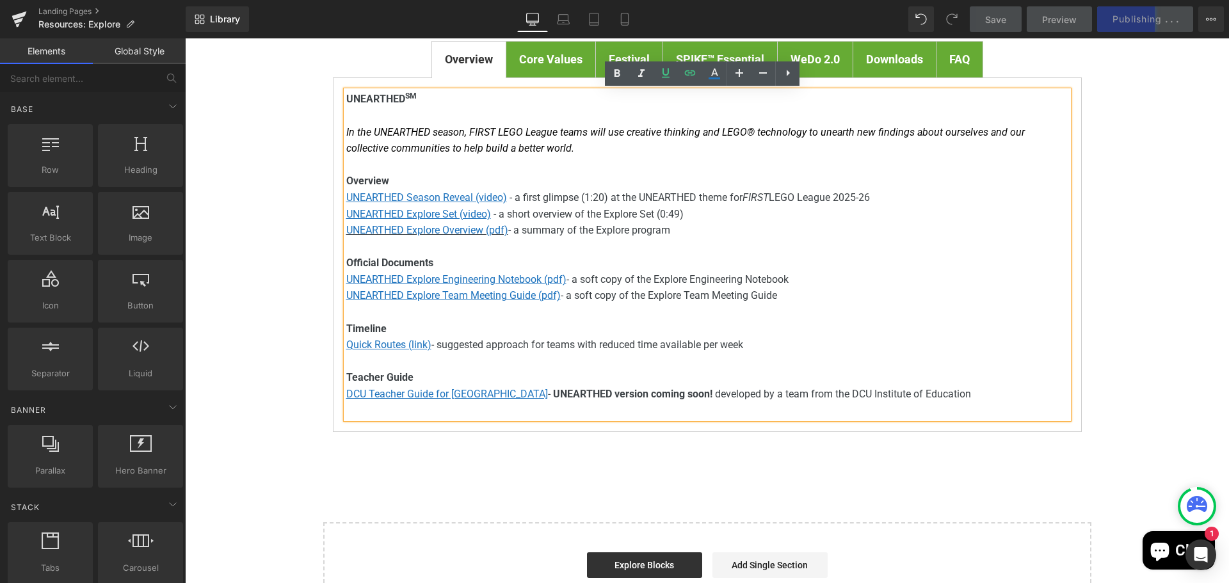
click at [1141, 143] on div "FIRST ® LEGO ® League Explore Resources Heading Youtube To find out all about F…" at bounding box center [707, 221] width 1044 height 814
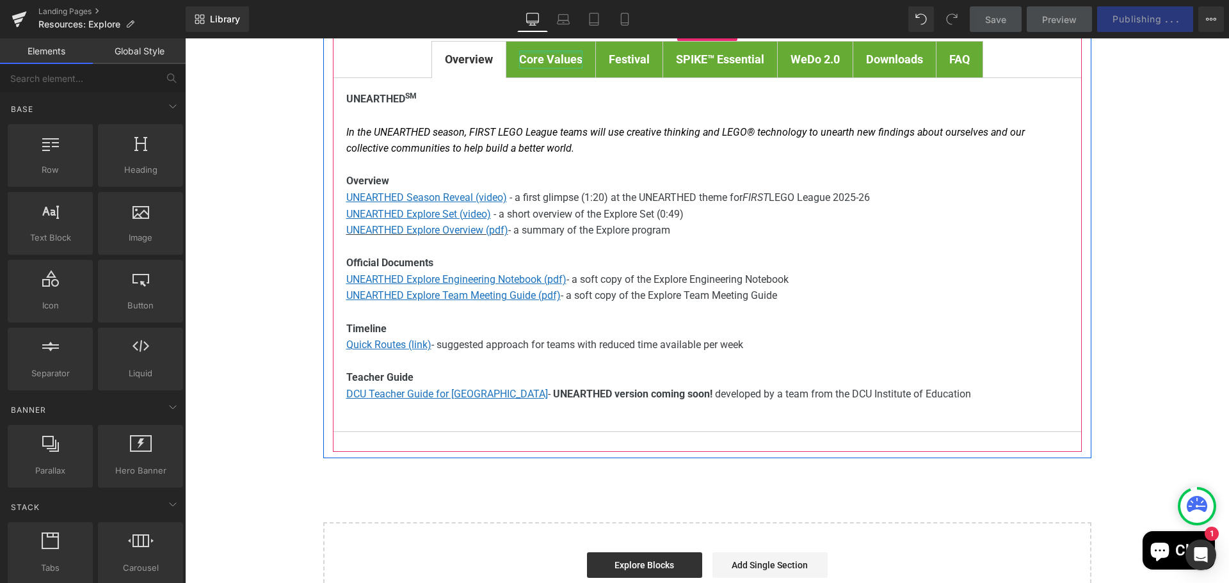
click at [539, 53] on div at bounding box center [550, 52] width 63 height 3
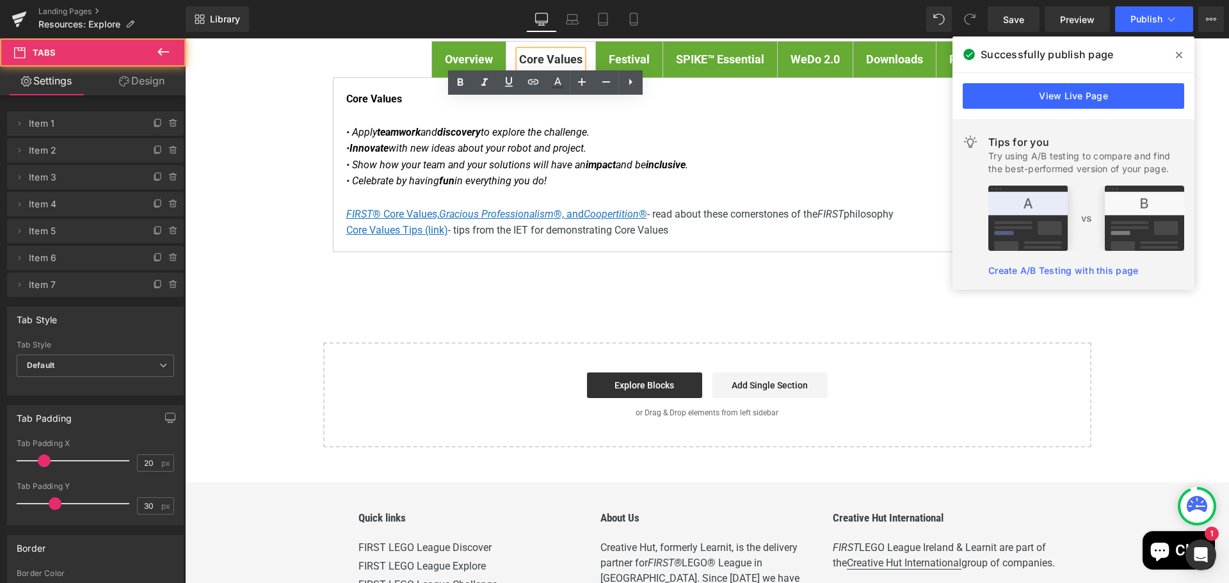
click at [778, 269] on div "Overview Text Block Core Values Text Block Festival Text Block SPIKE™ Essential…" at bounding box center [707, 147] width 749 height 250
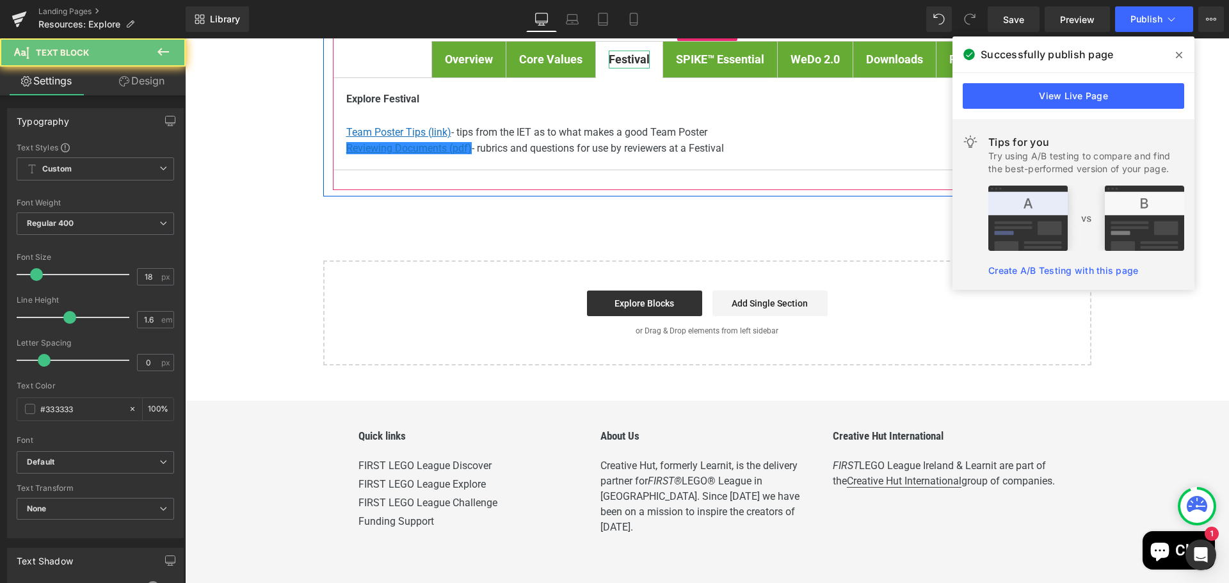
click at [634, 56] on b "Festival" at bounding box center [629, 58] width 41 height 13
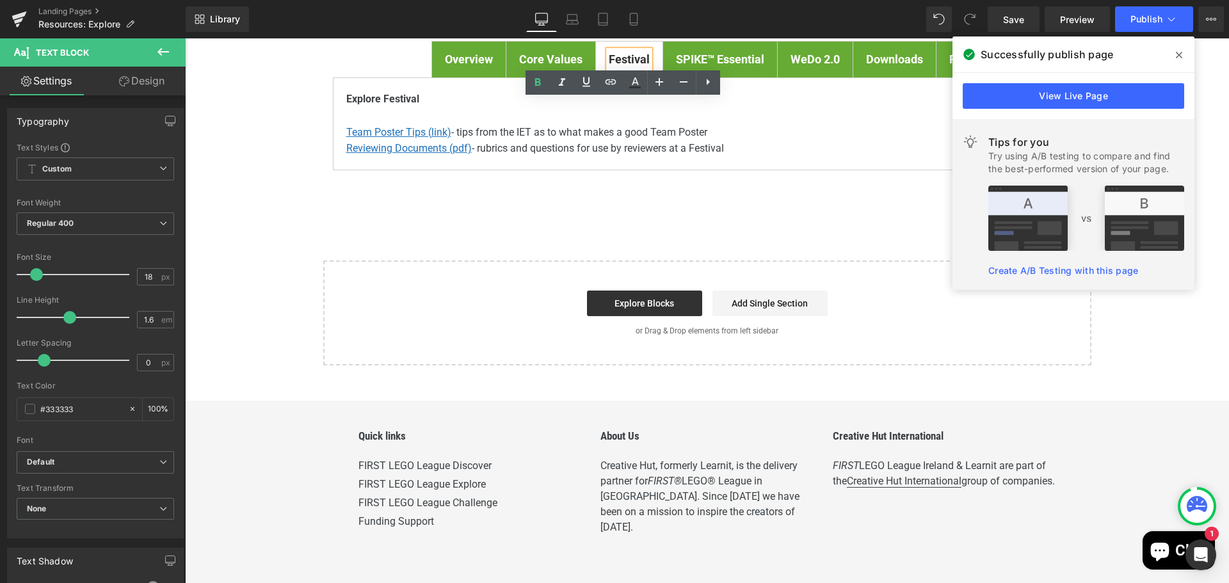
scroll to position [128, 0]
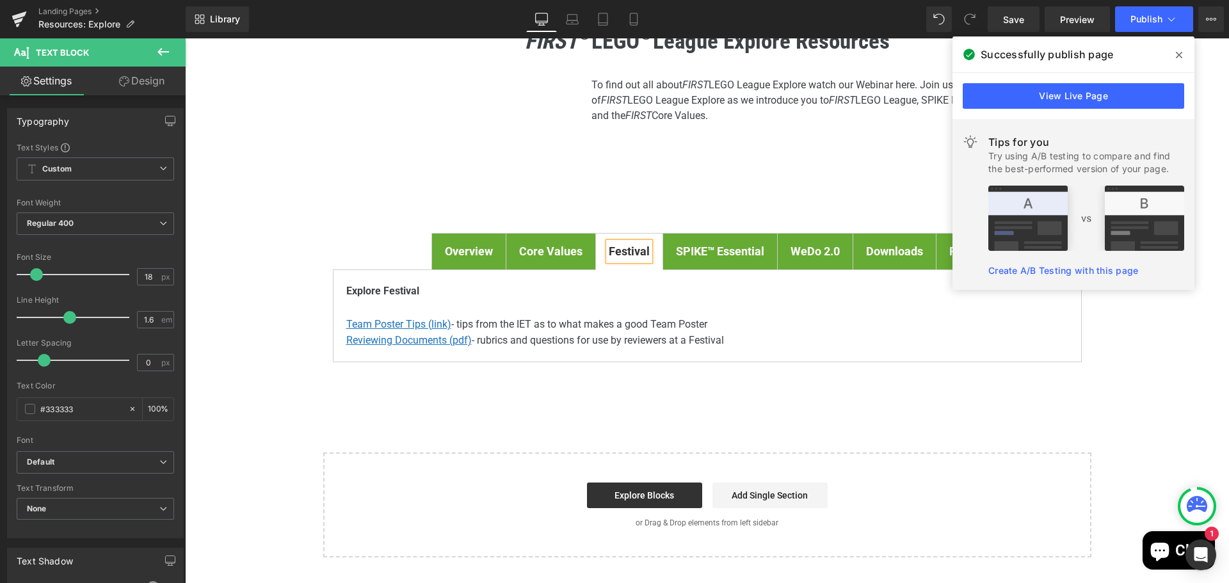
click at [1177, 53] on icon at bounding box center [1179, 55] width 6 height 6
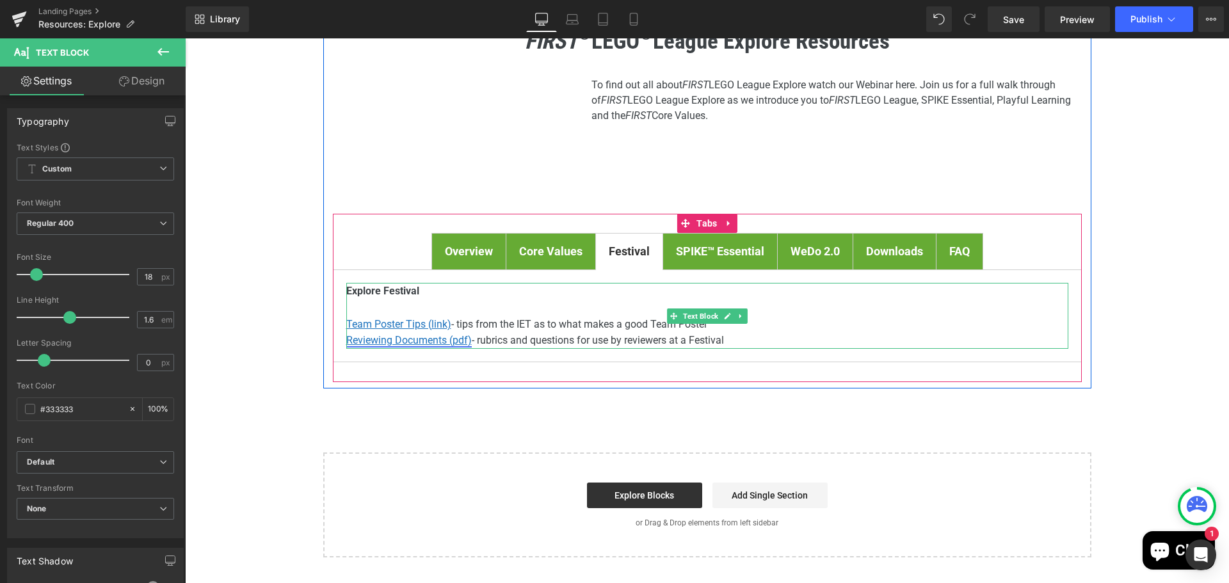
click at [387, 340] on u "Reviewing Documents (pdf)" at bounding box center [408, 340] width 125 height 12
click at [415, 339] on u "Reviewing Documents (pdf)" at bounding box center [408, 340] width 125 height 12
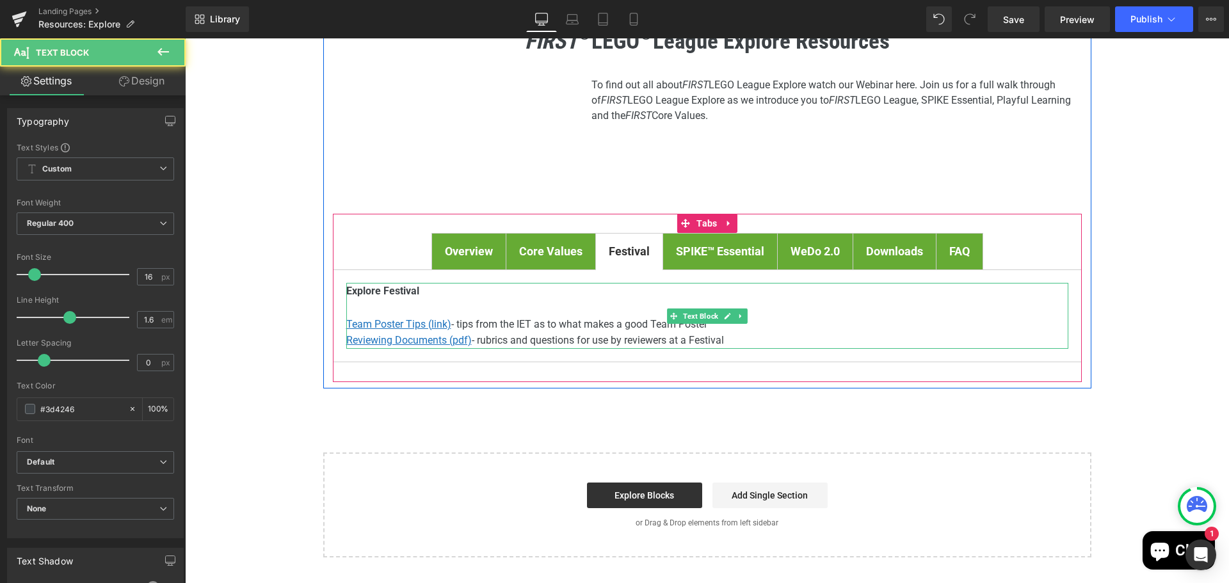
click at [532, 333] on p "Reviewing Documents (pdf) - rubrics and questions for use by reviewers at a Fes…" at bounding box center [707, 340] width 722 height 17
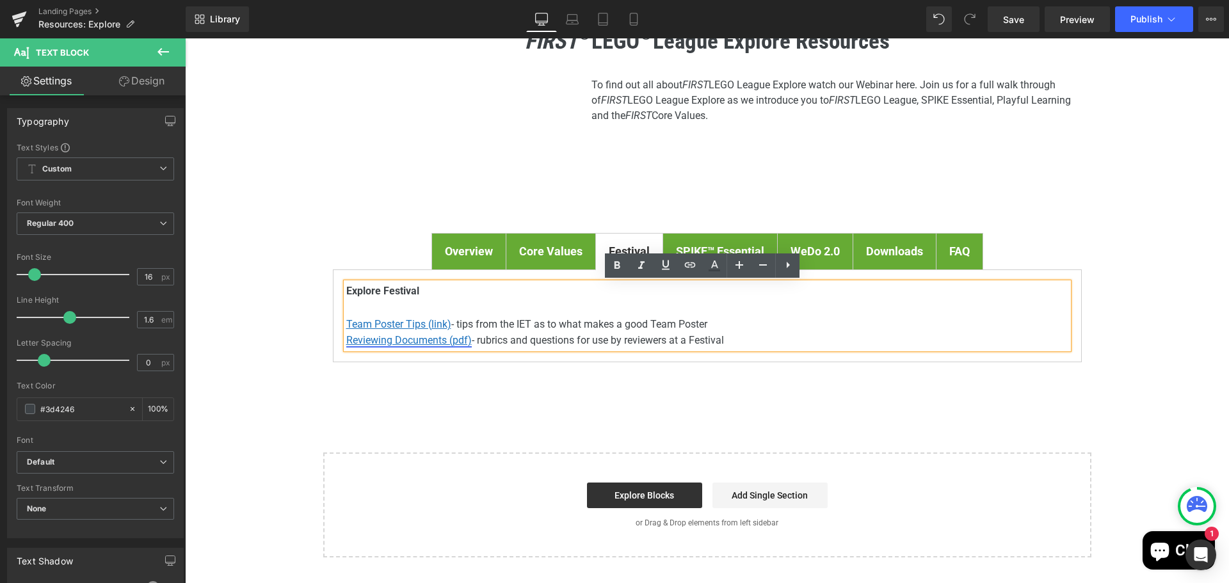
click at [422, 338] on u "Reviewing Documents (pdf)" at bounding box center [408, 340] width 125 height 12
click at [447, 366] on span "Edit" at bounding box center [452, 363] width 15 height 11
click at [421, 369] on input "https://fll.ie/unearthed" at bounding box center [434, 367] width 197 height 32
click at [421, 370] on input "https://firstinspires.blob.core.windows.net/fll/explore/2024-25/fll-explore-sub…" at bounding box center [434, 367] width 197 height 32
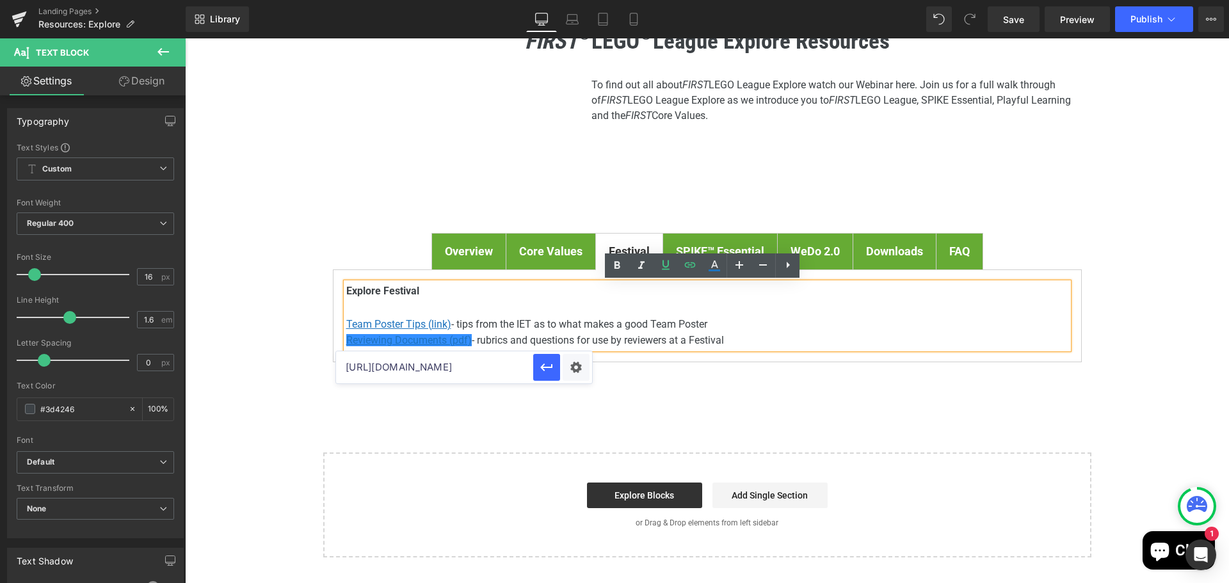
click at [421, 370] on input "https://firstinspires.blob.core.windows.net/fll/explore/2024-25/fll-explore-sub…" at bounding box center [434, 367] width 197 height 32
paste input "5-26/fll-explore-unearth"
click at [543, 363] on icon "button" at bounding box center [546, 367] width 15 height 15
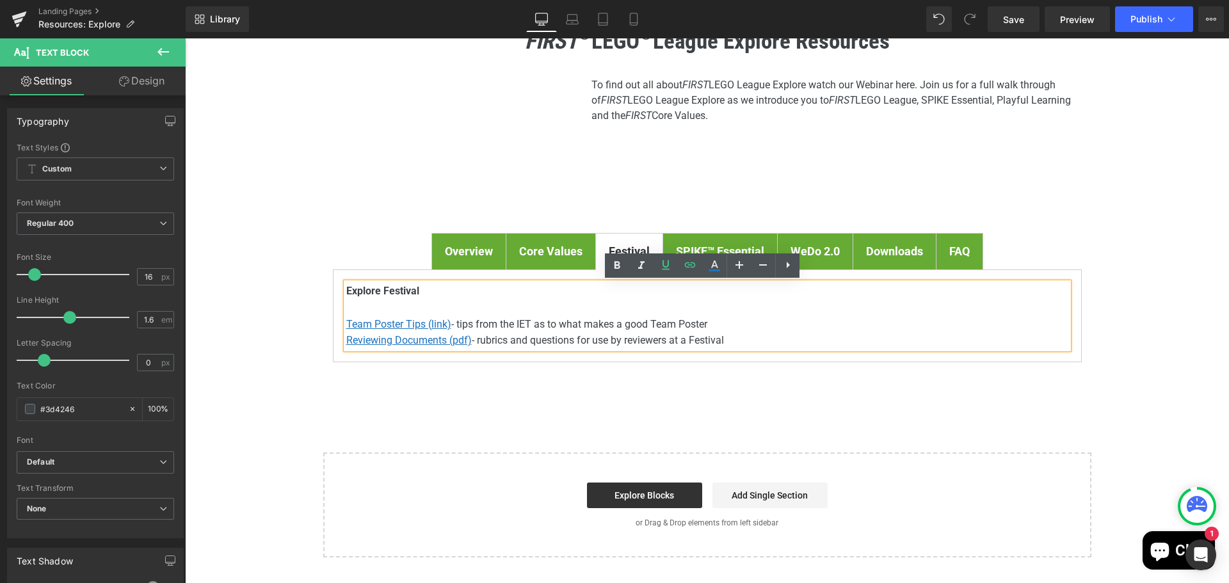
click at [813, 376] on div "Overview Text Block Core Values Text Block Festival Text Block SPIKE™ Essential…" at bounding box center [707, 298] width 749 height 168
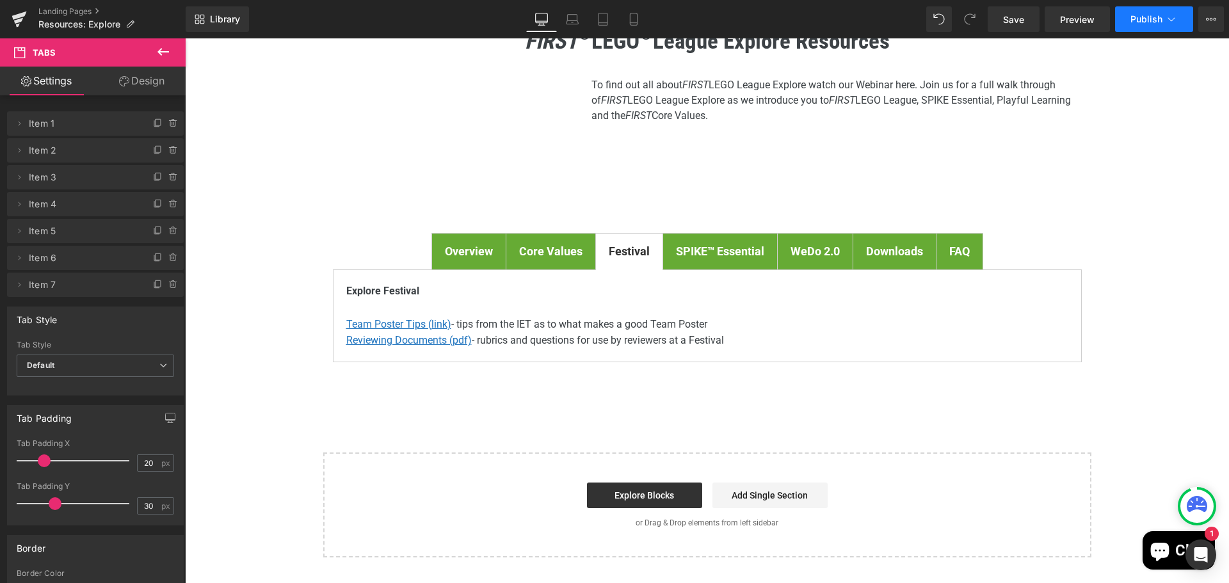
click at [1145, 17] on span "Publish" at bounding box center [1146, 19] width 32 height 10
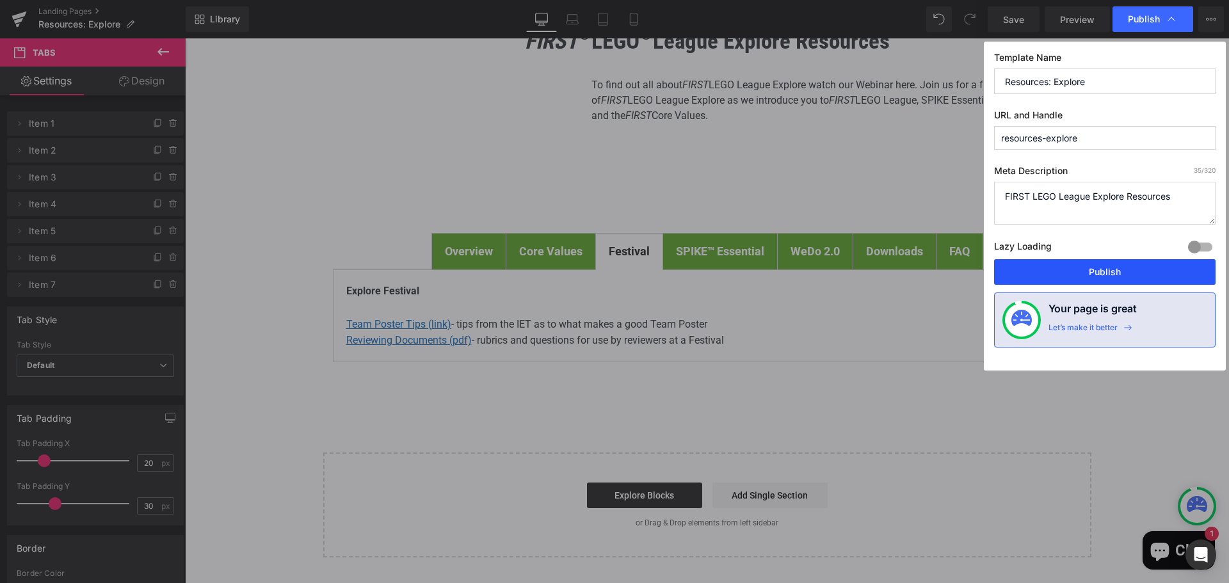
click at [1120, 273] on button "Publish" at bounding box center [1104, 272] width 221 height 26
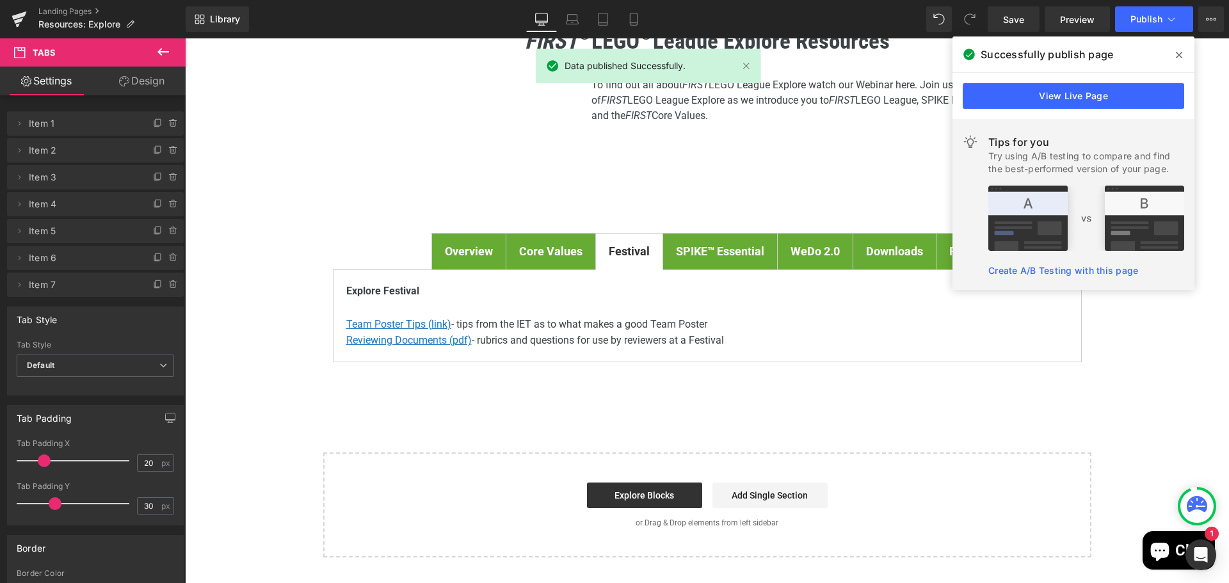
click at [1177, 54] on icon at bounding box center [1179, 55] width 6 height 6
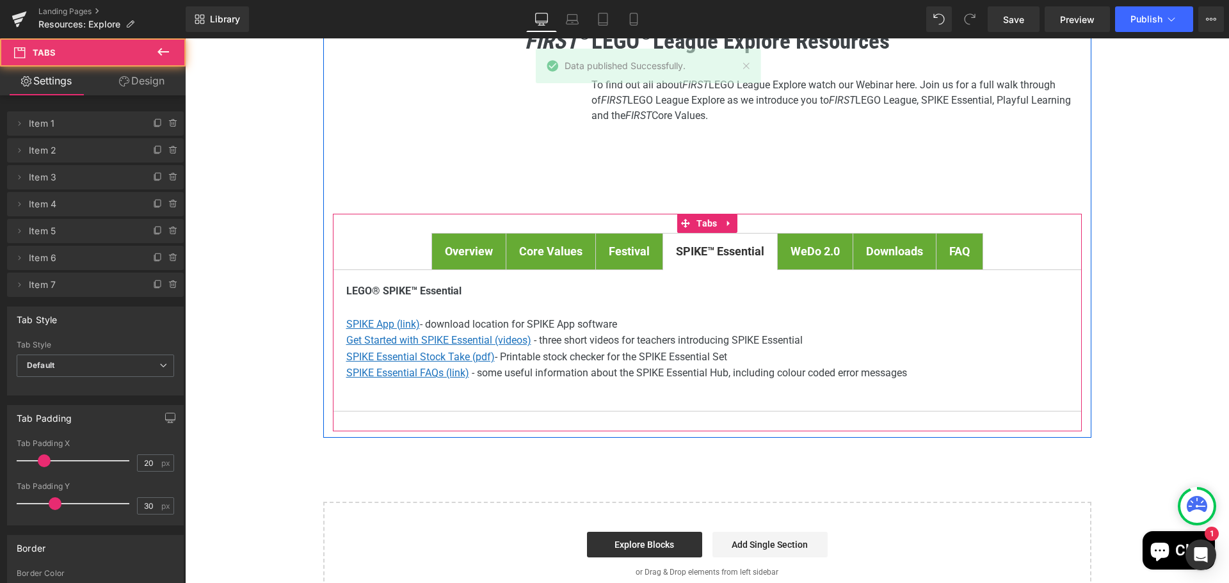
click at [693, 261] on span "SPIKE™ Essential Text Block" at bounding box center [720, 252] width 114 height 36
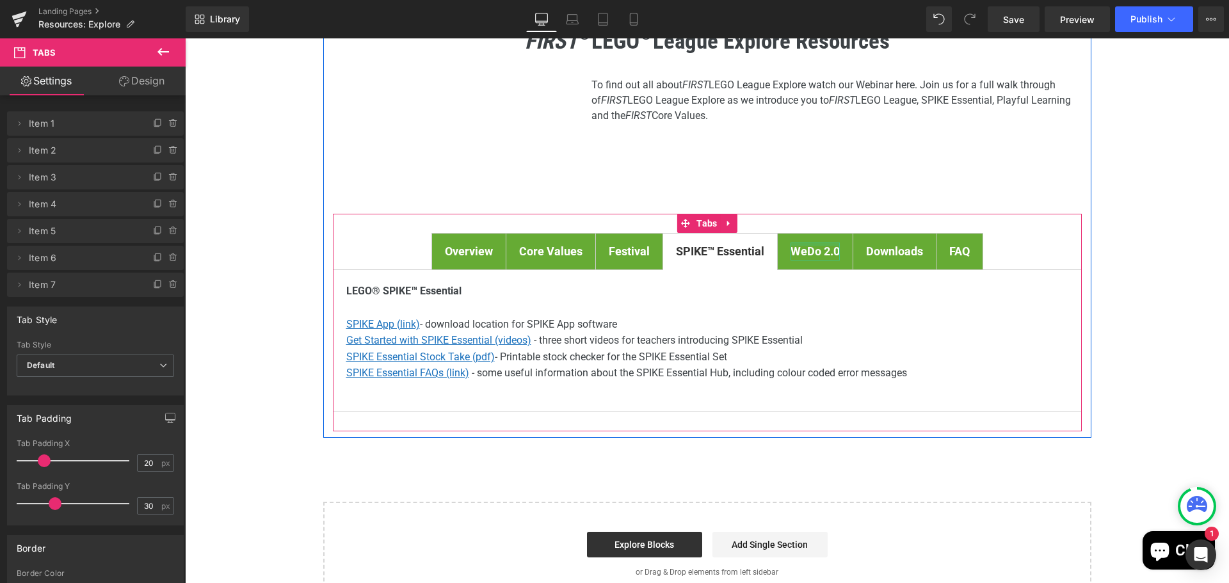
click at [815, 244] on div at bounding box center [814, 244] width 49 height 3
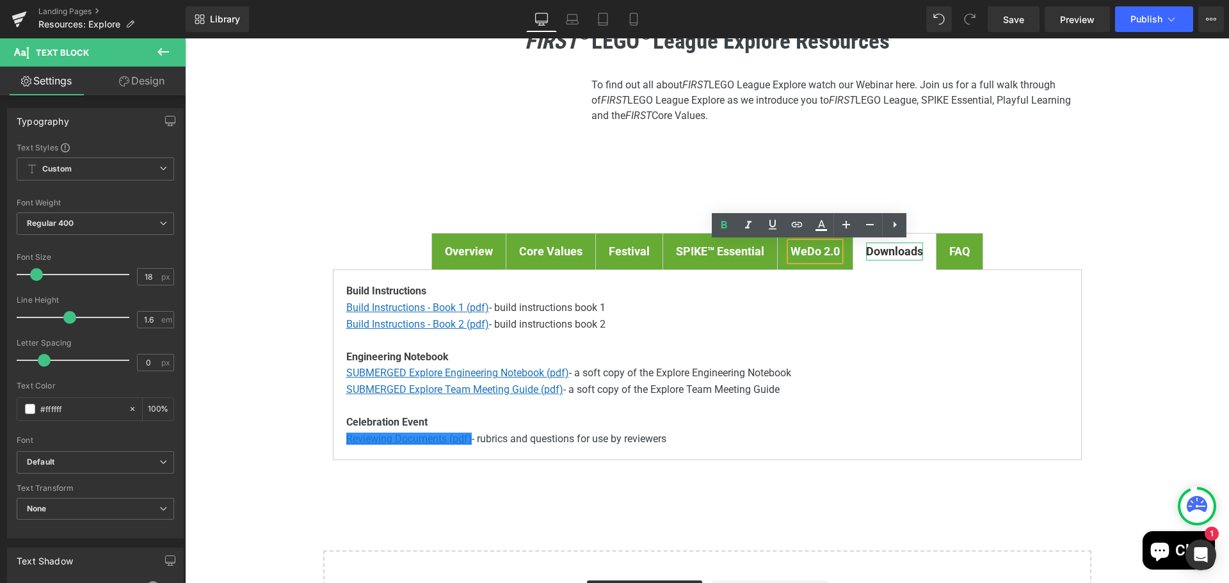
click at [877, 253] on strong "Downloads" at bounding box center [894, 250] width 57 height 13
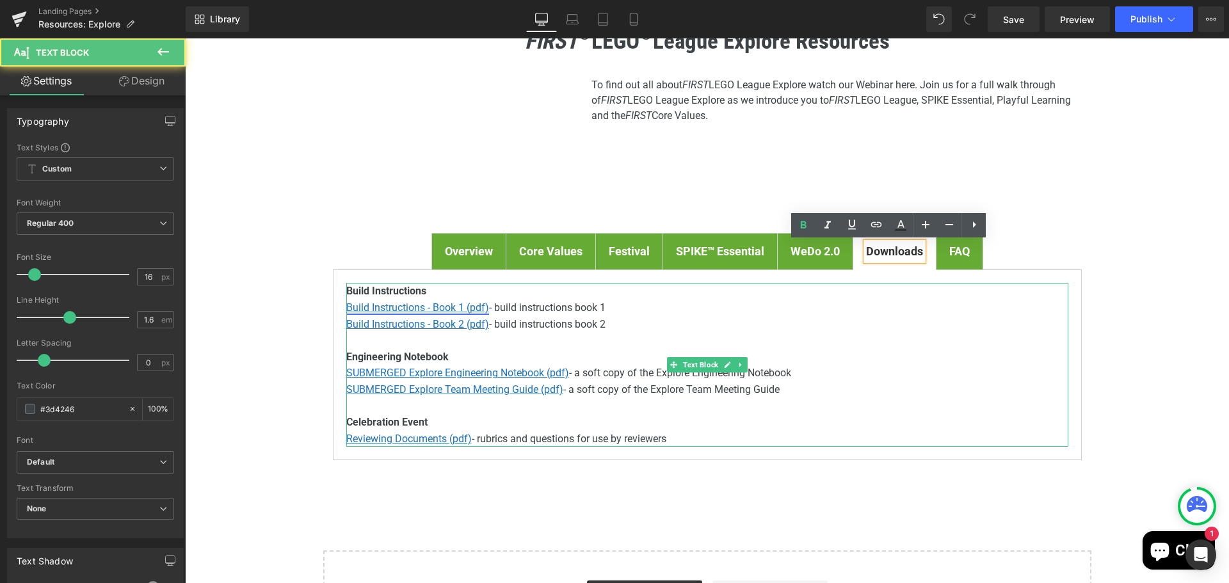
click at [384, 309] on u "Build Instructions - Book 1 (pdf)" at bounding box center [417, 307] width 143 height 12
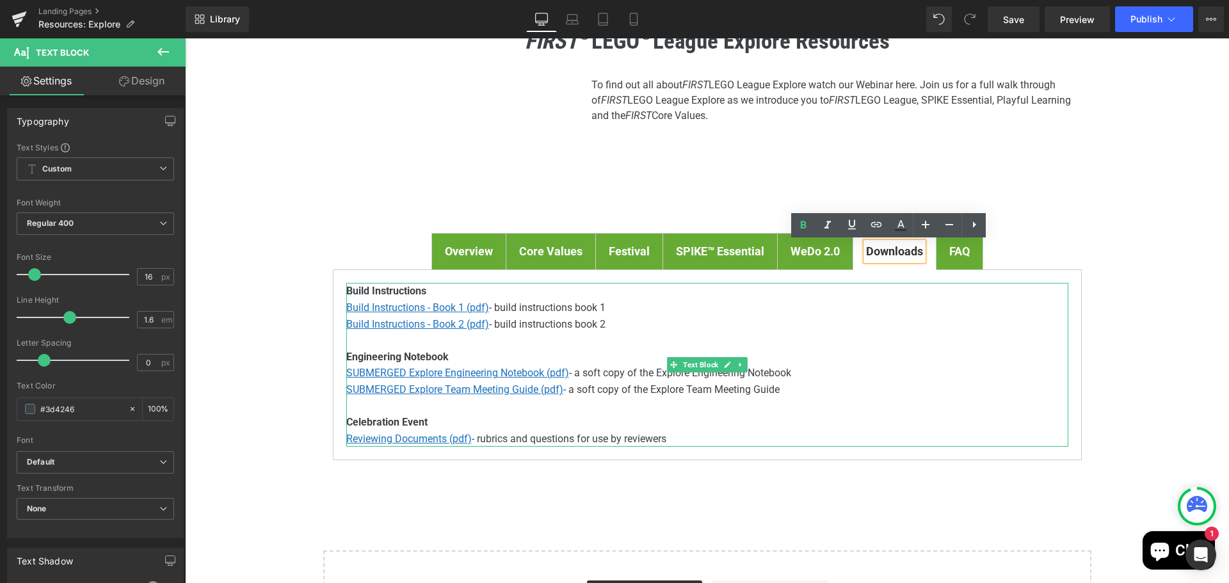
click at [516, 308] on p "Build Instructions - Book 1 (pdf) - build instructions book 1" at bounding box center [707, 307] width 722 height 17
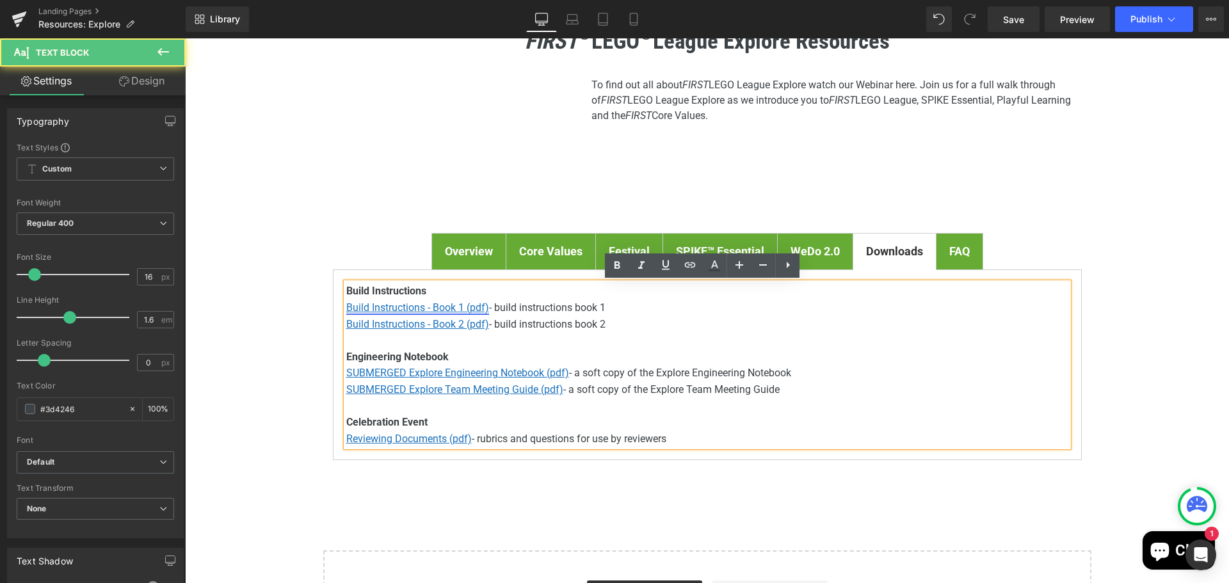
click at [394, 310] on u "Build Instructions - Book 1 (pdf)" at bounding box center [417, 307] width 143 height 12
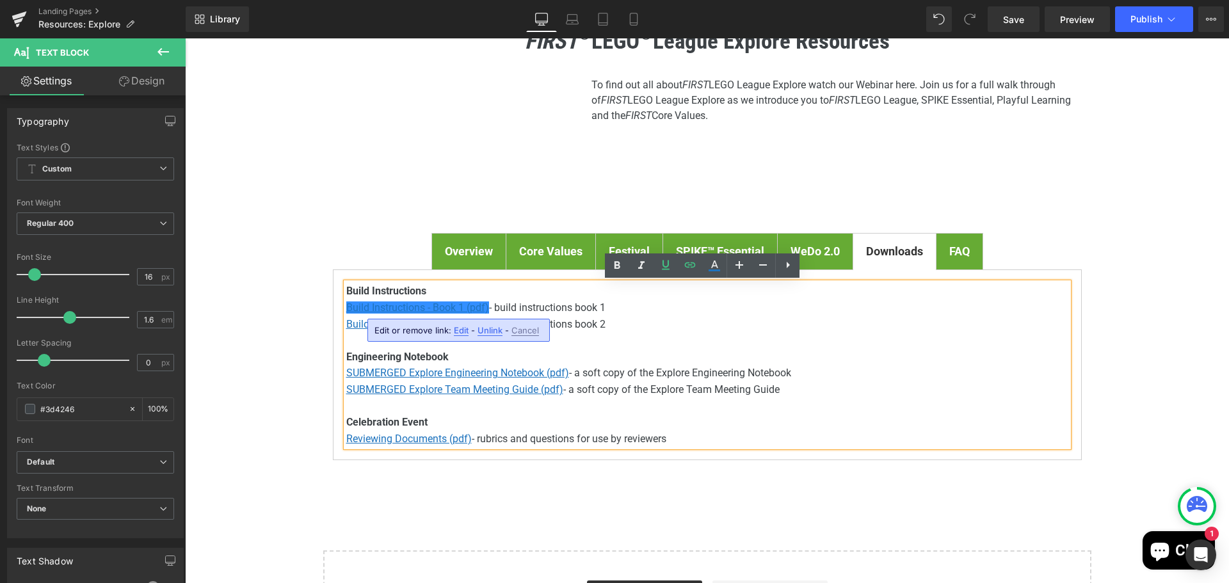
click at [459, 332] on span "Edit" at bounding box center [461, 330] width 15 height 11
click at [437, 336] on input "https://firstinspires.blob.core.windows.net/fll/explore/2025-26/fll-explore-une…" at bounding box center [447, 335] width 197 height 32
paste input "5-26/fll-explore-unearthed-bi-book-1-nonverbal"
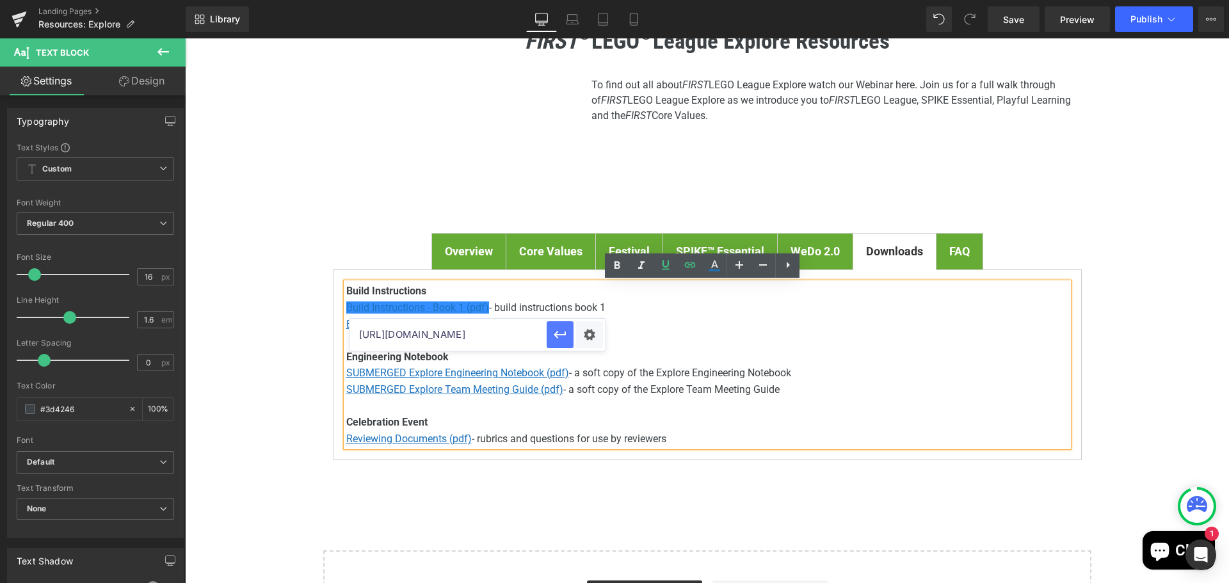
click at [559, 334] on icon "button" at bounding box center [560, 335] width 12 height 8
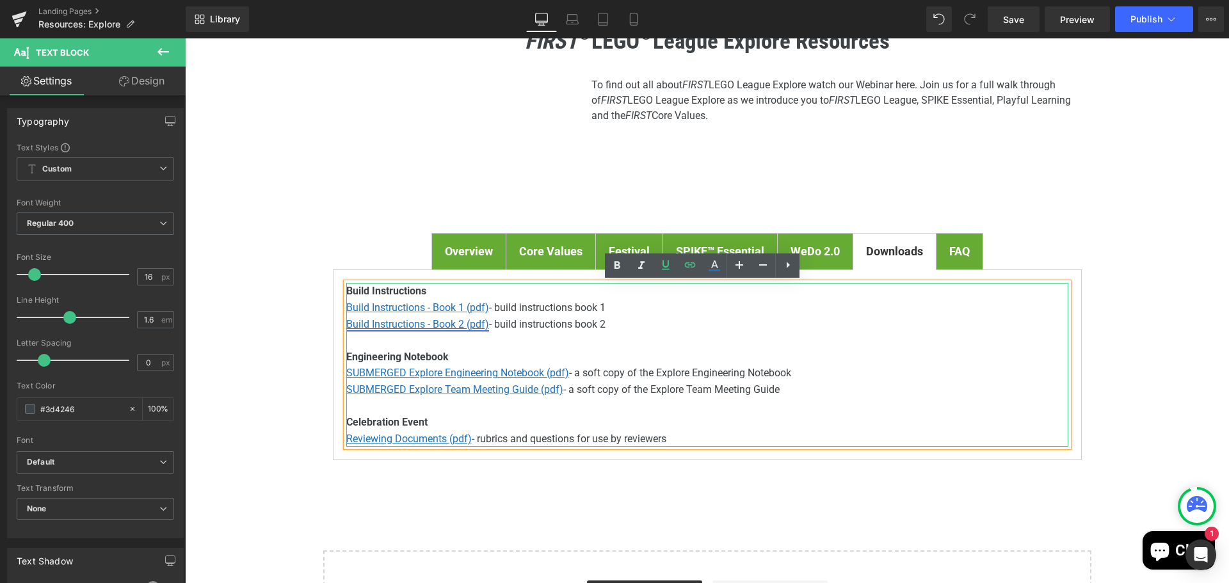
click at [464, 320] on u "Build Instructions - Book 2 (pdf)" at bounding box center [417, 324] width 143 height 12
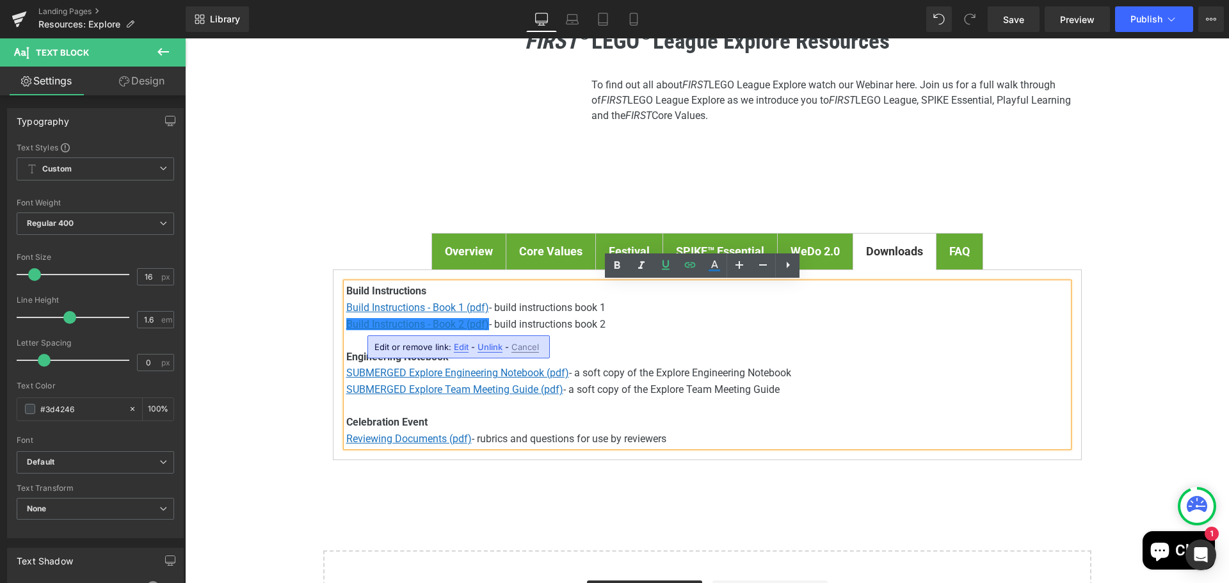
click at [465, 347] on span "Edit" at bounding box center [461, 347] width 15 height 11
click at [506, 346] on input "https://firstinspires.blob.core.windows.net/fll/explore/2025-26/fll-explore-une…" at bounding box center [447, 351] width 197 height 32
paste input "5-26/fll-explore-unearthed-bi-book-2-nonverbal"
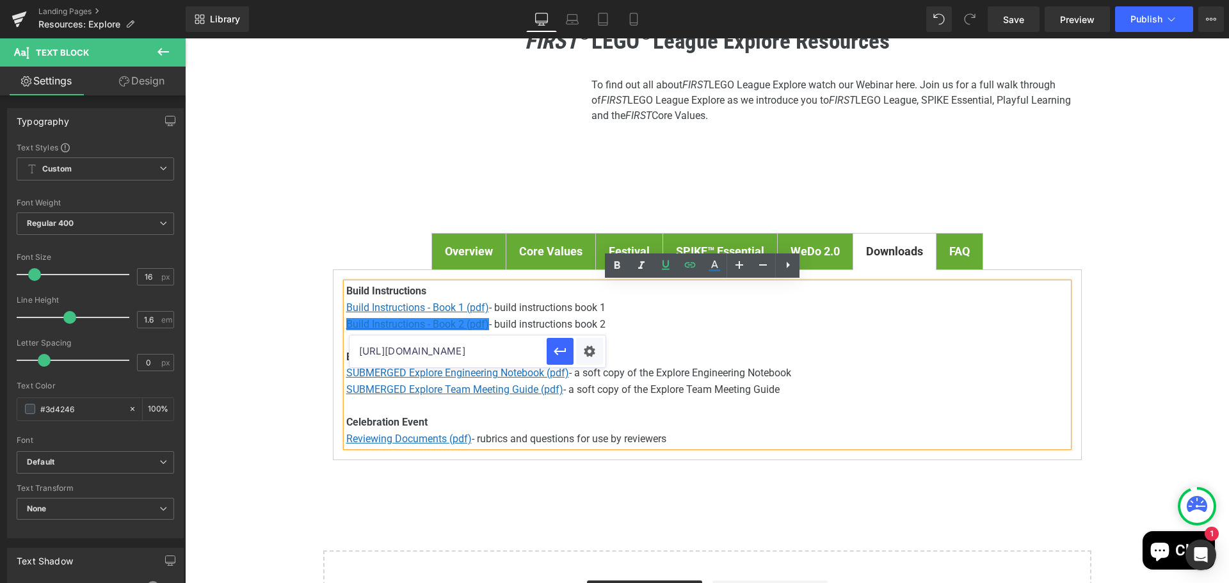
scroll to position [0, 345]
type input "https://firstinspires.blob.core.windows.net/fll/explore/2025-26/fll-explore-une…"
click at [561, 353] on icon "button" at bounding box center [559, 351] width 15 height 15
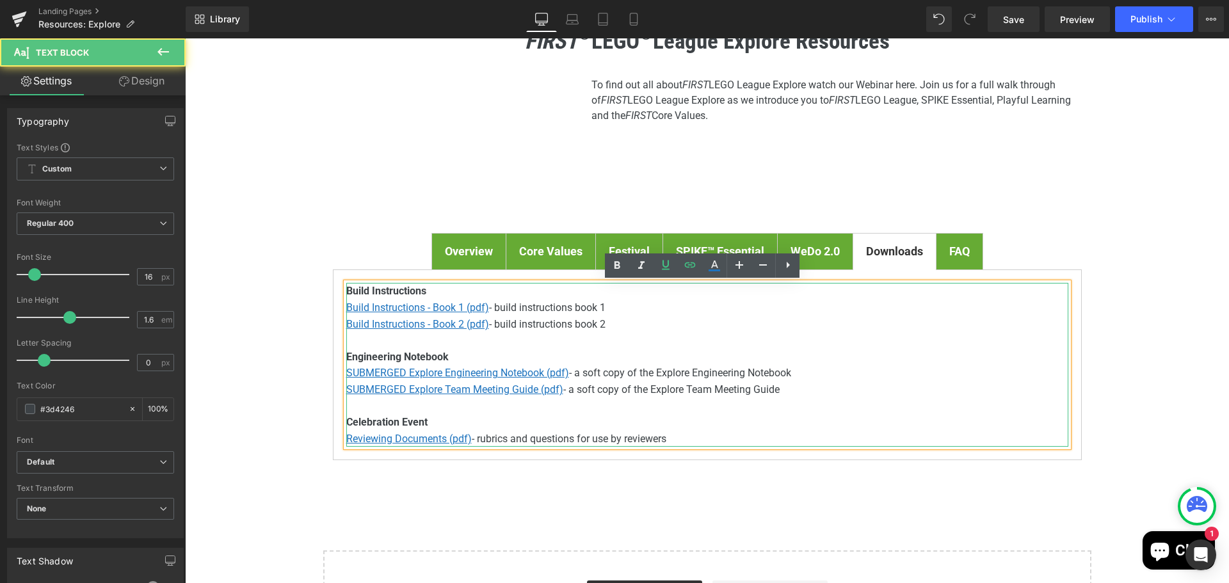
click at [644, 371] on p "SUBMERGED Explore Engineering Notebook (pdf) - a soft copy of the Explore Engin…" at bounding box center [707, 373] width 722 height 17
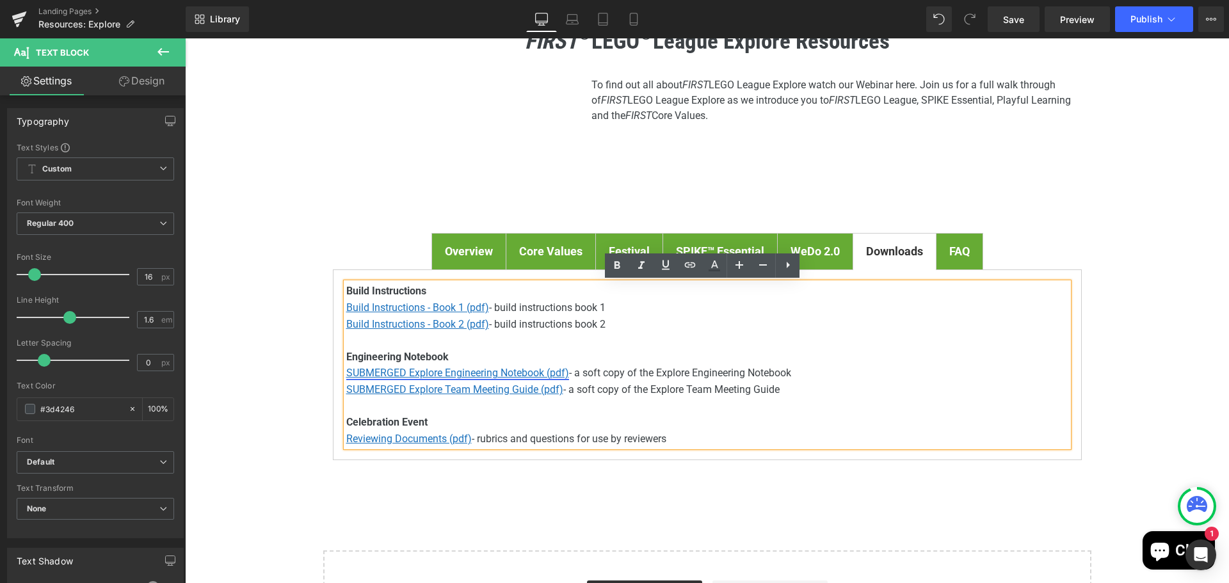
click at [354, 372] on u "SUBMERGED Explore Engineering Notebook (pdf)" at bounding box center [457, 373] width 223 height 12
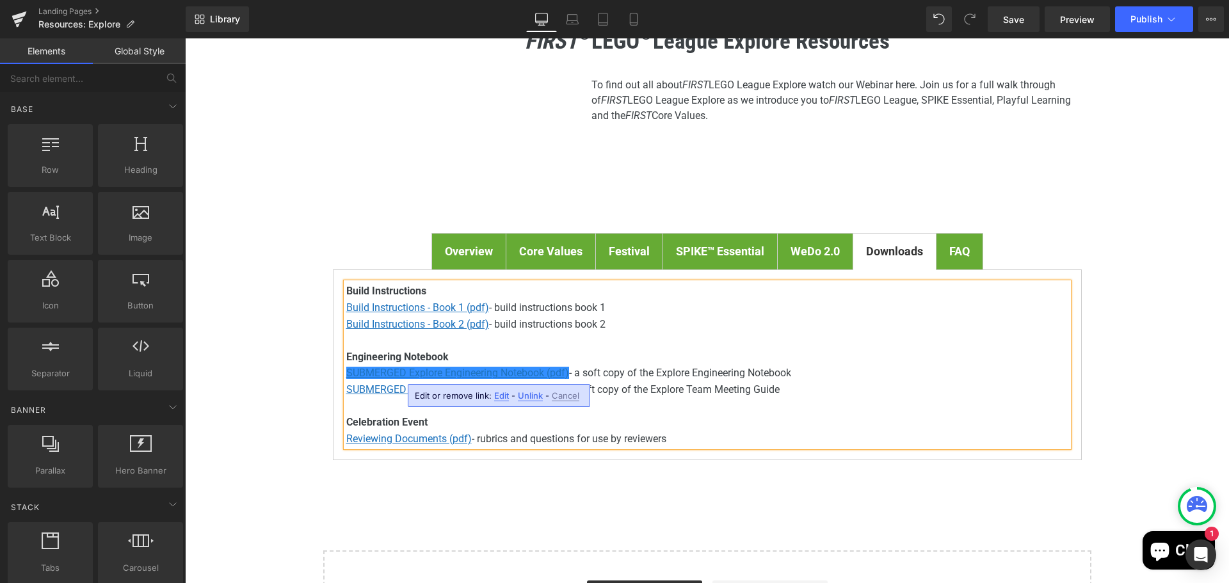
click at [689, 381] on p "SUBMERGED Explore Team Meeting Guide (pdf) - a soft copy of the Explore Team Me…" at bounding box center [707, 389] width 722 height 17
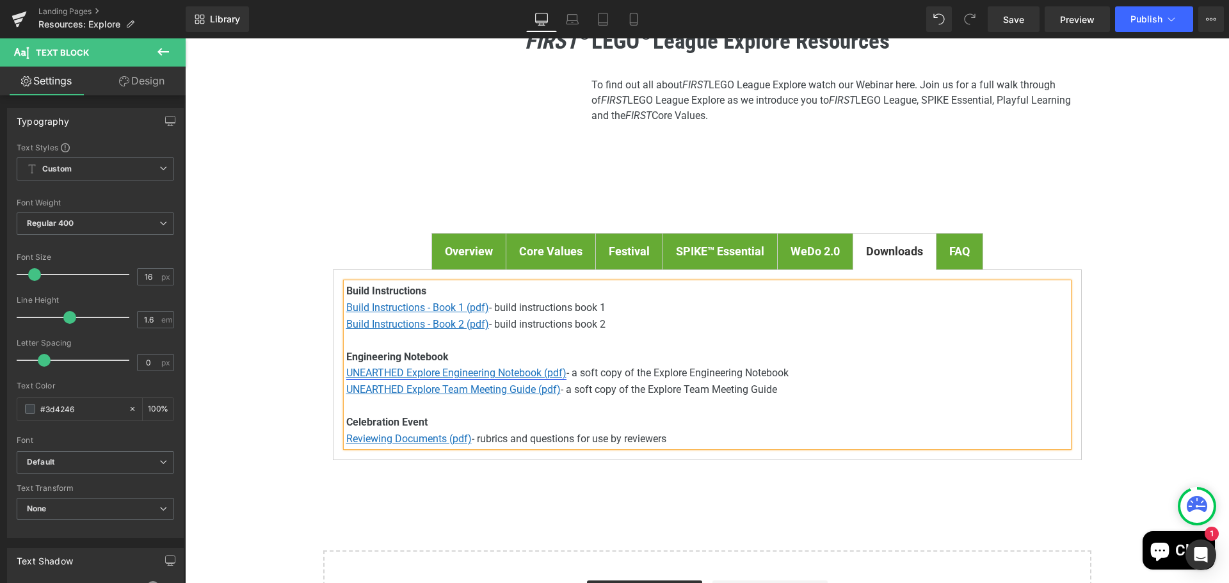
click at [449, 370] on u "UNEARTHED Explore Engineering Notebook (pdf)" at bounding box center [456, 373] width 220 height 12
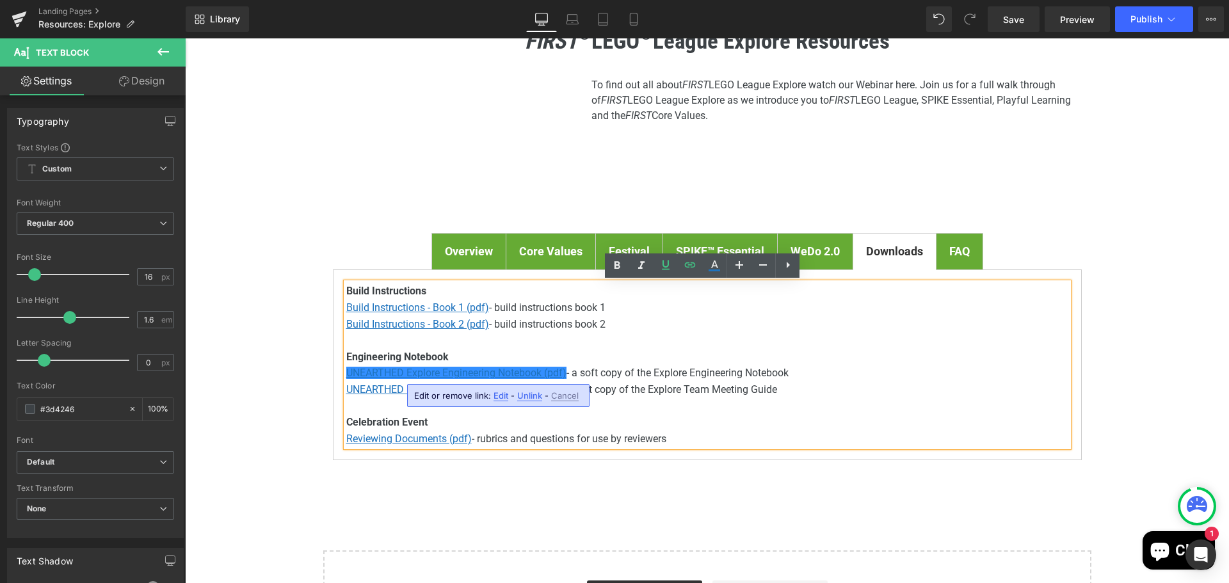
click at [497, 397] on span "Edit" at bounding box center [500, 395] width 15 height 11
click at [463, 406] on input "https://firstinspires.blob.core.windows.net/fll/explore/2025-26/fll-explore-une…" at bounding box center [486, 400] width 197 height 32
paste input "5-26/fll-explore-unearthed-en"
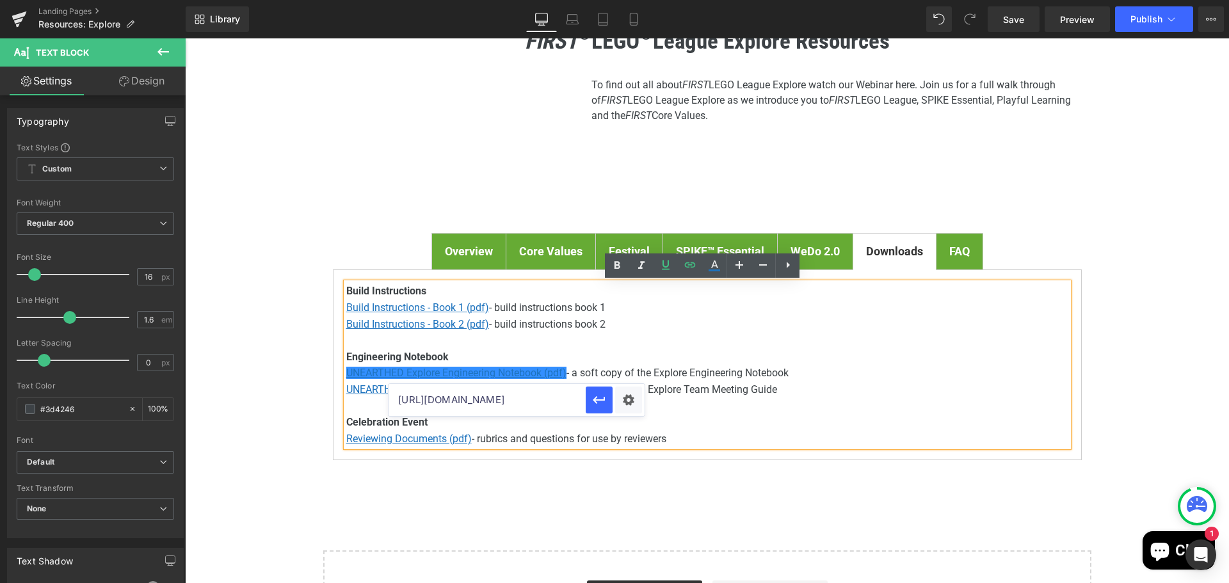
scroll to position [0, 258]
click at [600, 401] on icon "button" at bounding box center [598, 399] width 15 height 15
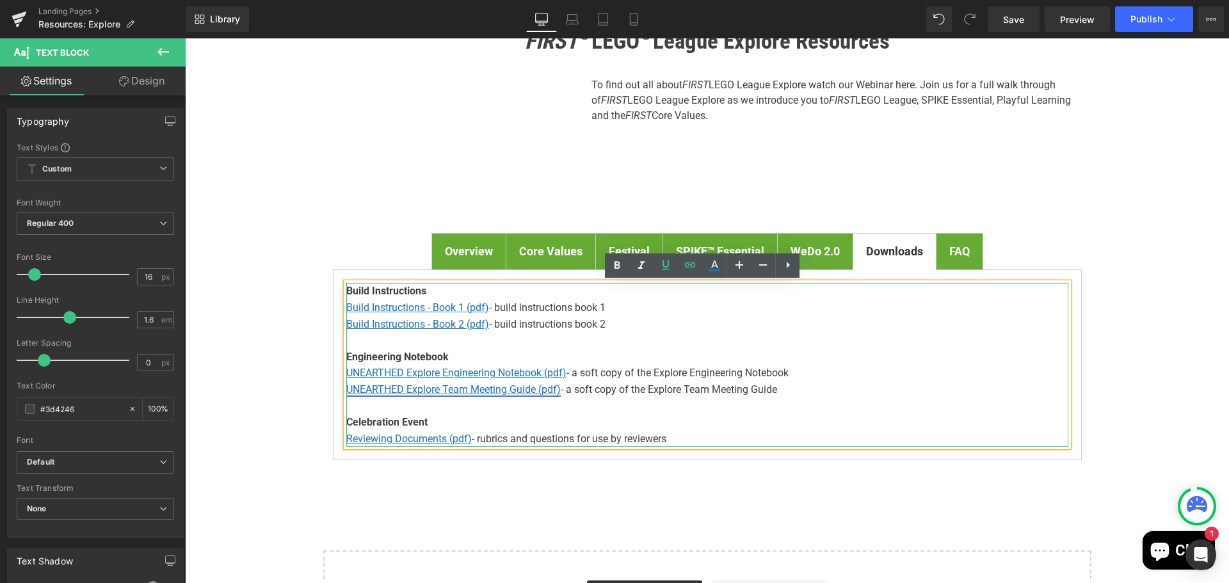
click at [522, 389] on u "UNEARTHED Explore Team Meeting Guide (pdf)" at bounding box center [453, 389] width 214 height 12
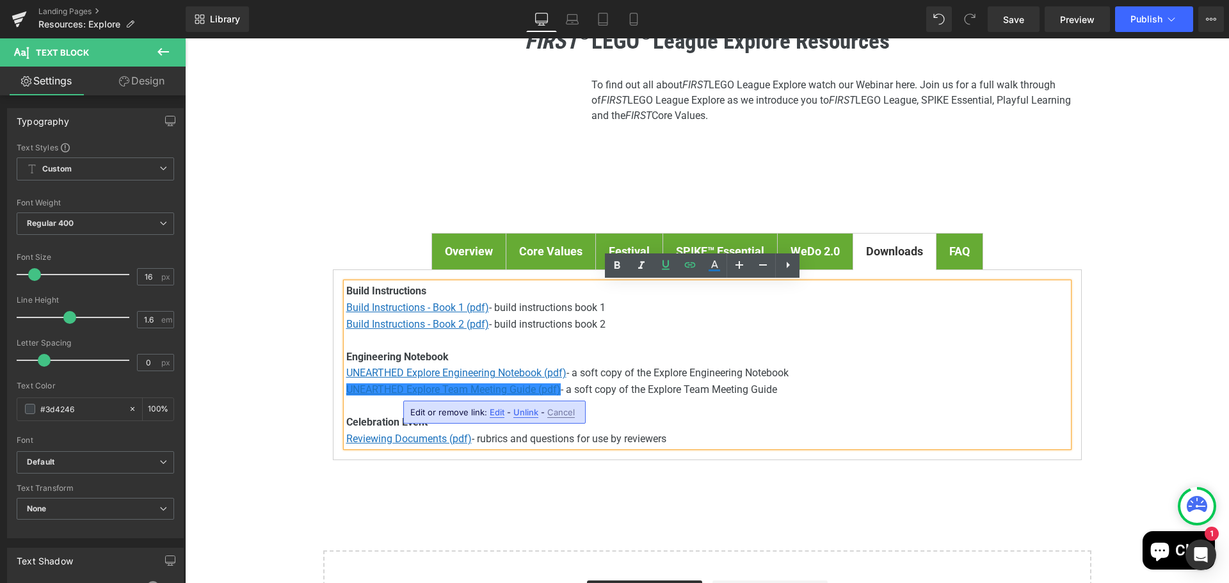
click at [500, 412] on span "Edit" at bounding box center [497, 412] width 15 height 11
click at [450, 418] on input "https://firstinspires.blob.core.windows.net/fll/explore/2025-26/fll-explore-une…" at bounding box center [483, 417] width 197 height 32
paste input "5-26/fll-explore-unearthed-tm"
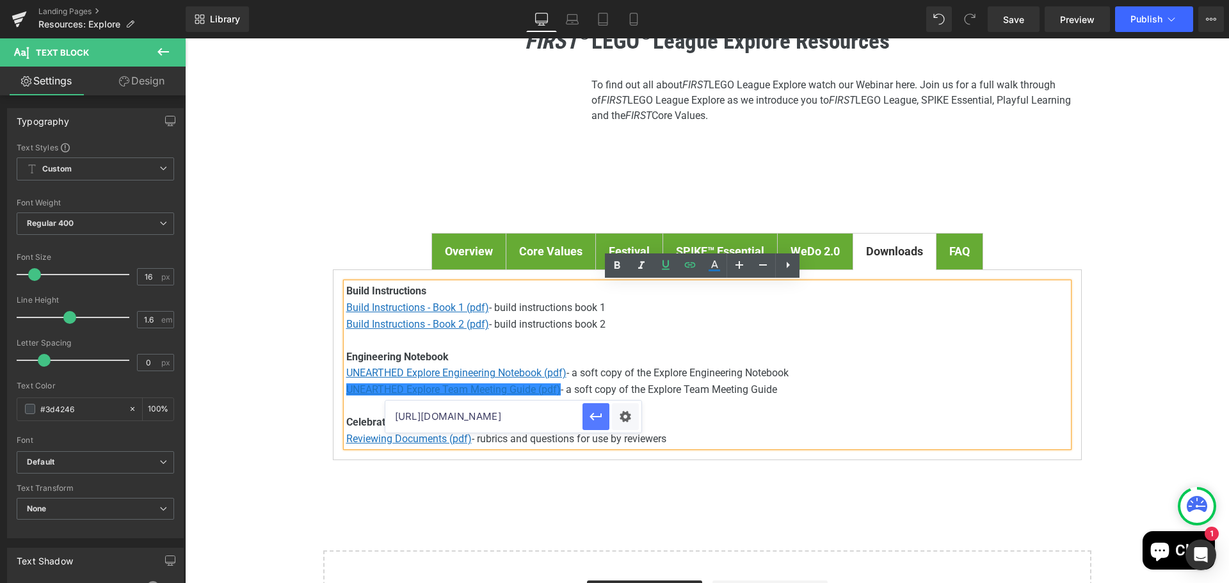
click at [600, 416] on icon "button" at bounding box center [595, 417] width 12 height 8
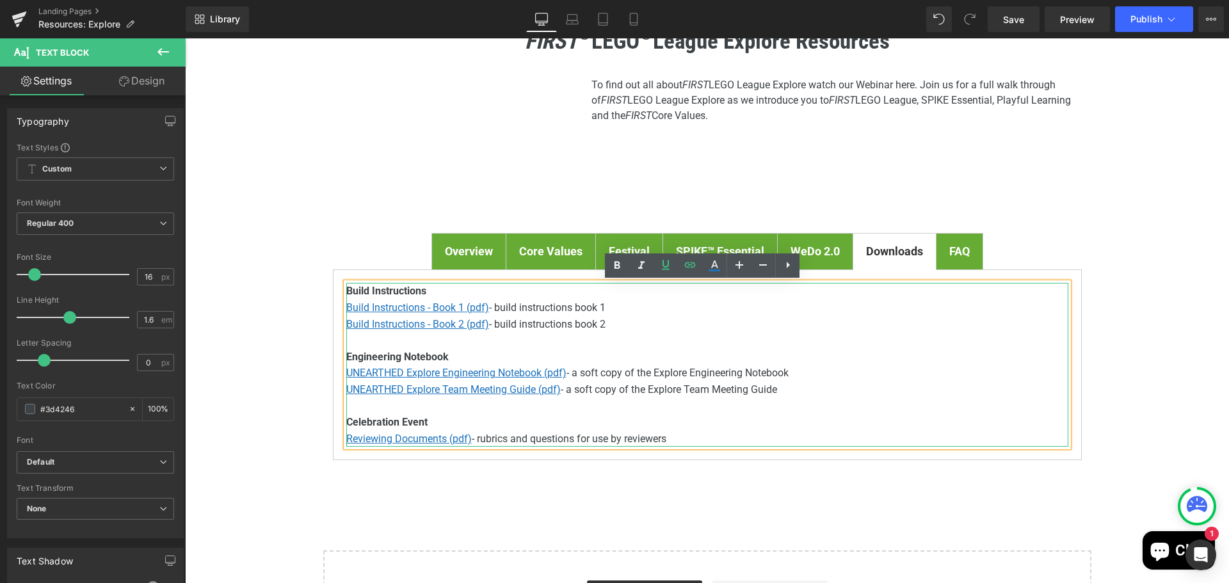
click at [582, 442] on p "Reviewing Documents (pdf) - rubrics and questions for use by reviewers" at bounding box center [707, 439] width 722 height 17
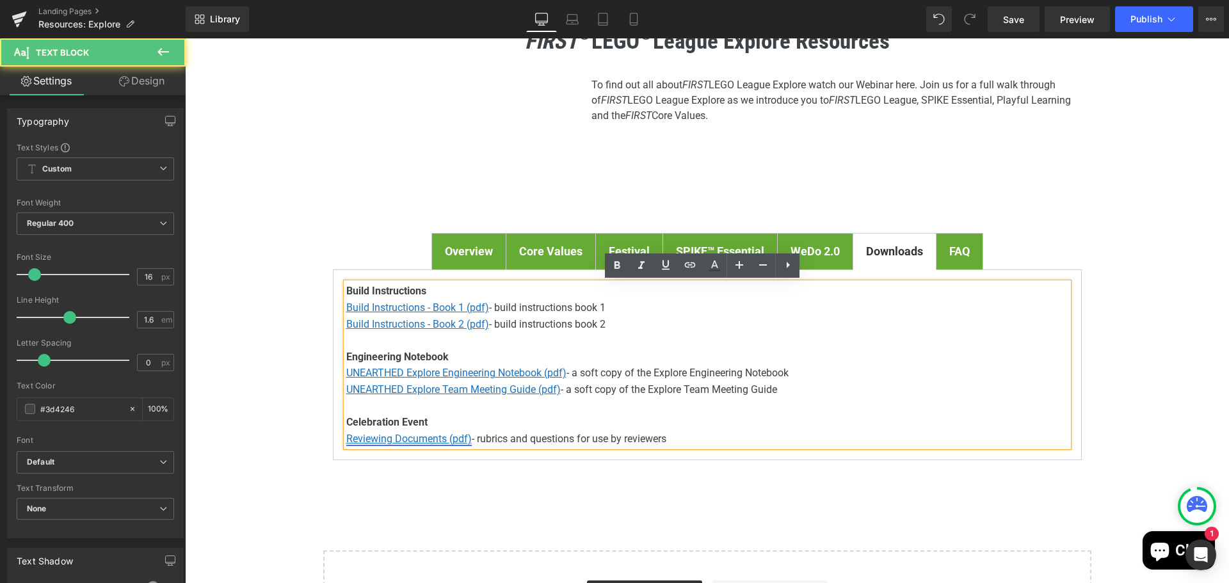
click at [415, 440] on u "Reviewing Documents (pdf)" at bounding box center [408, 439] width 125 height 12
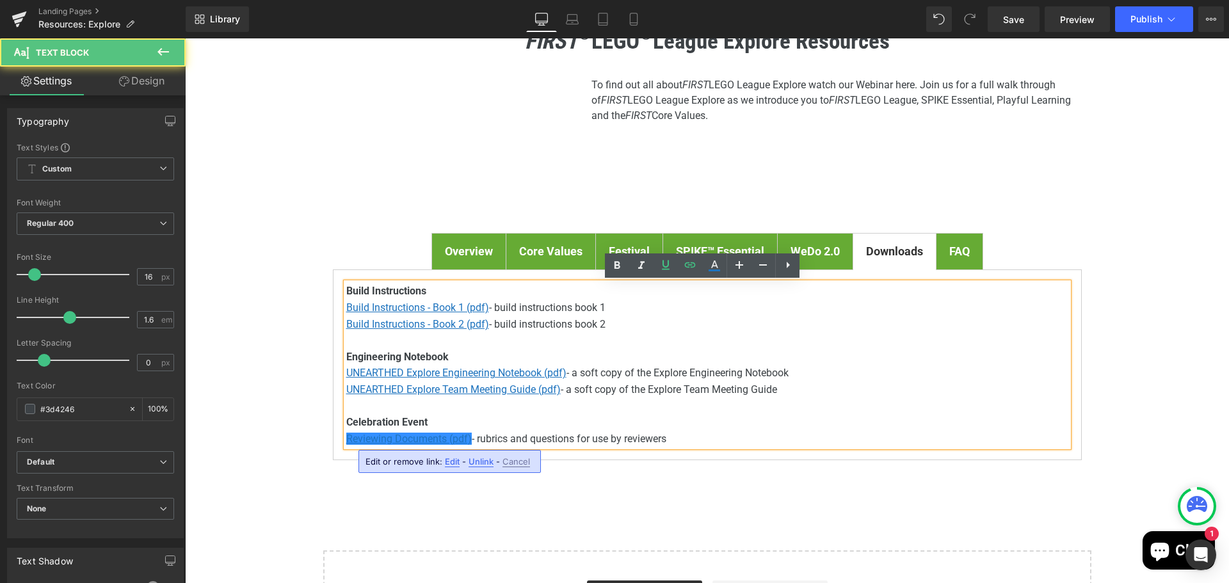
click at [449, 463] on span "Edit" at bounding box center [452, 461] width 15 height 11
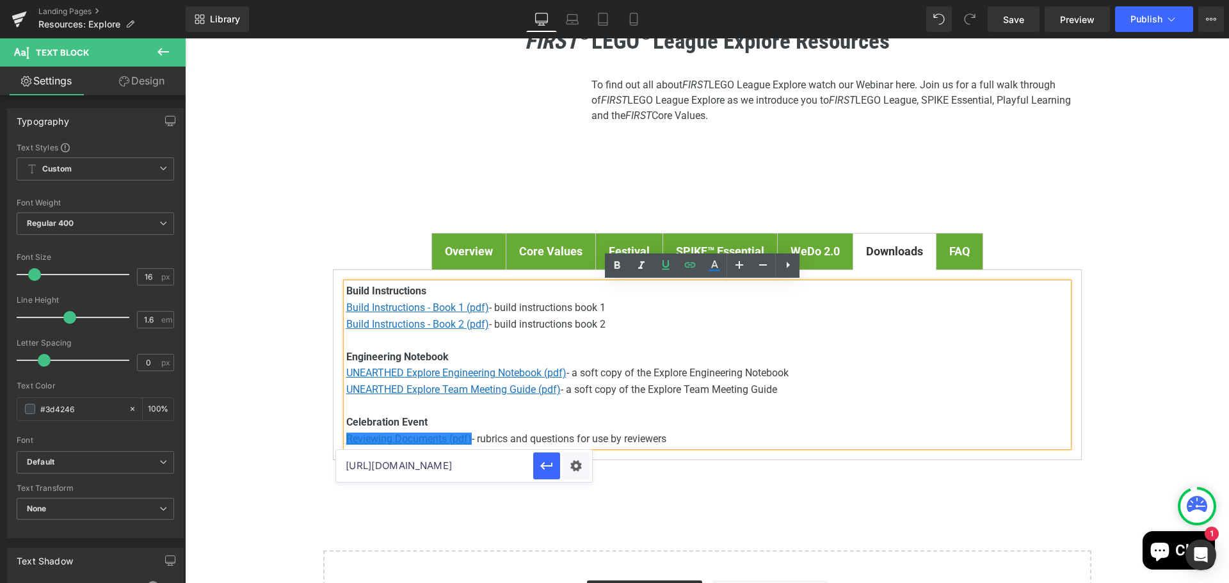
click at [428, 470] on input "https://firstinspires.blob.core.windows.net/fll/explore/2025-26/fll-explore-une…" at bounding box center [434, 466] width 197 height 32
paste input "5-26/fll-explore-unearth"
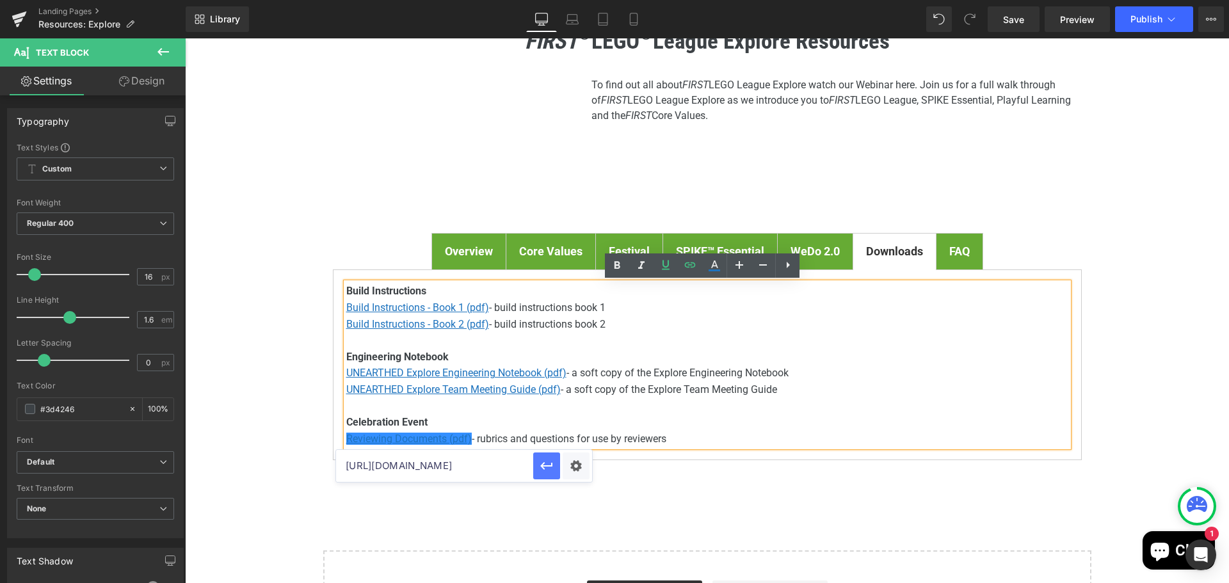
type input "https://firstinspires.blob.core.windows.net/fll/explore/2025-26/fll-explore-une…"
click at [547, 470] on icon "button" at bounding box center [546, 465] width 15 height 15
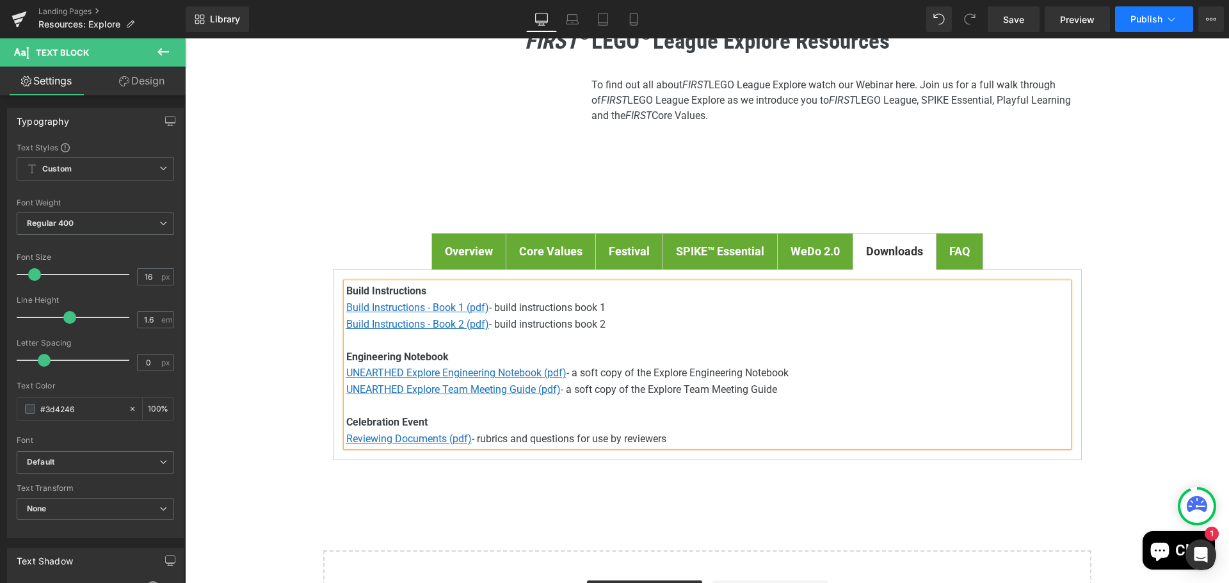
click at [1138, 14] on span "Publish" at bounding box center [1146, 19] width 32 height 10
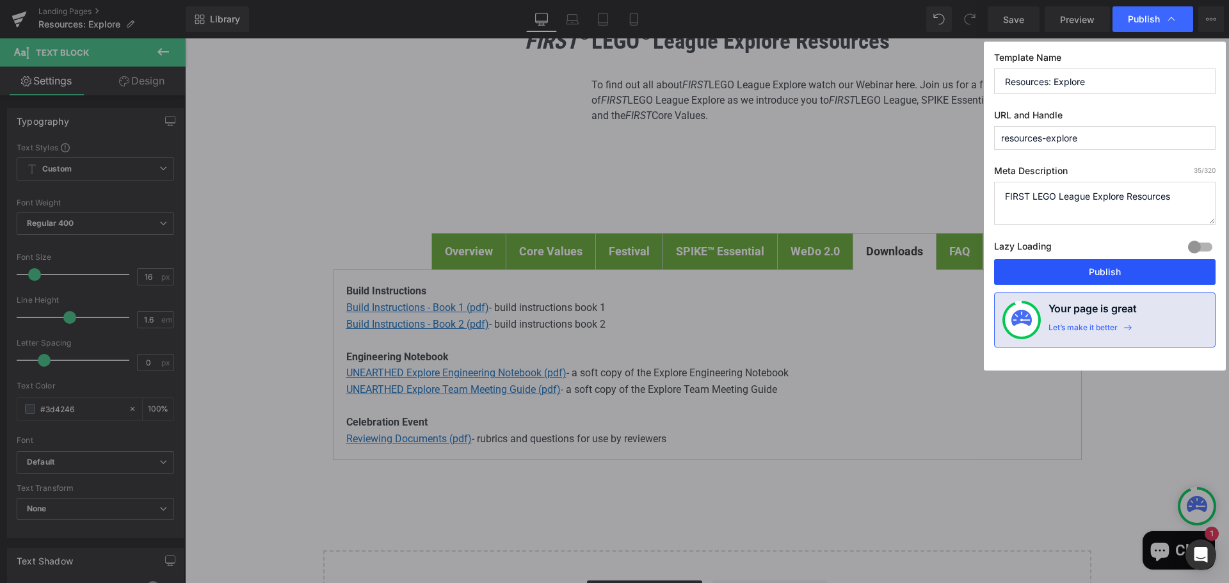
click at [1080, 269] on button "Publish" at bounding box center [1104, 272] width 221 height 26
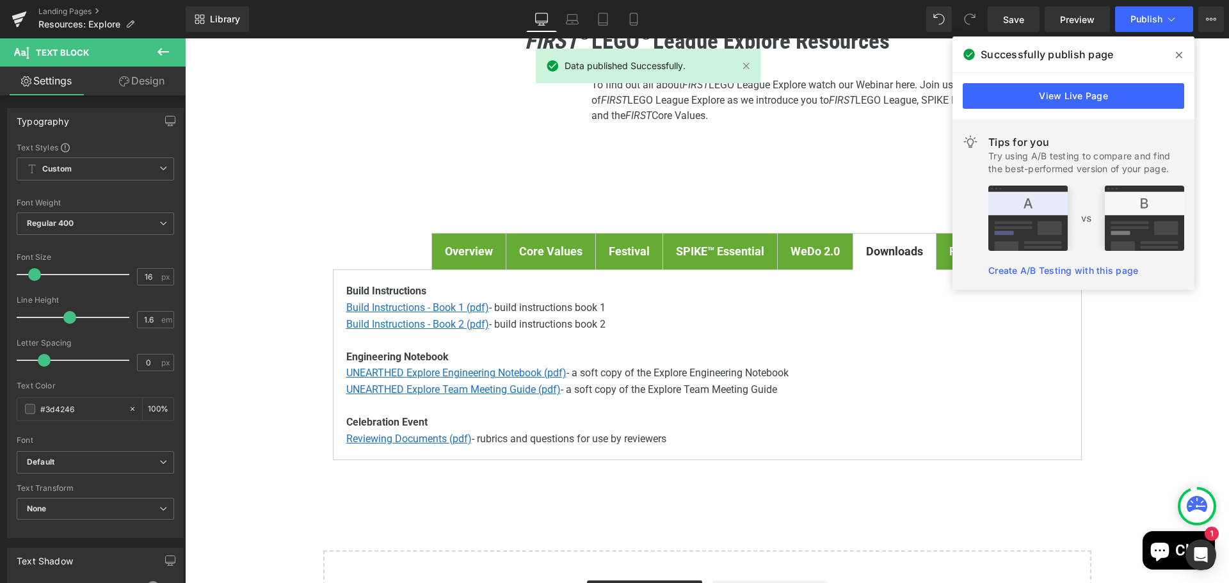
click at [1180, 54] on span at bounding box center [1179, 55] width 20 height 20
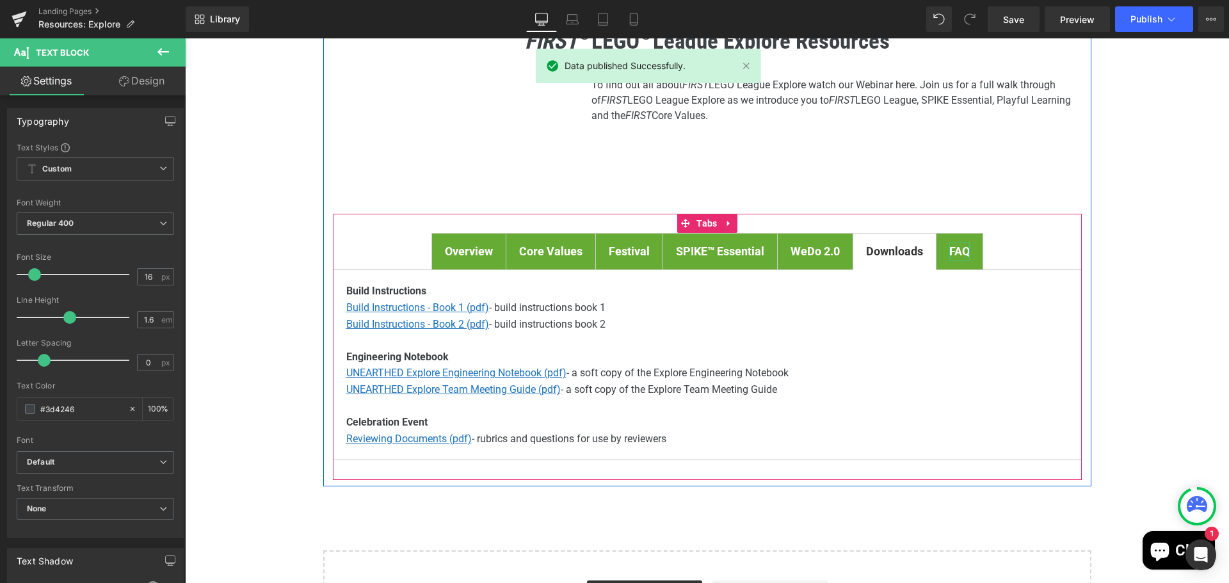
click at [953, 248] on strong "FAQ" at bounding box center [959, 250] width 20 height 13
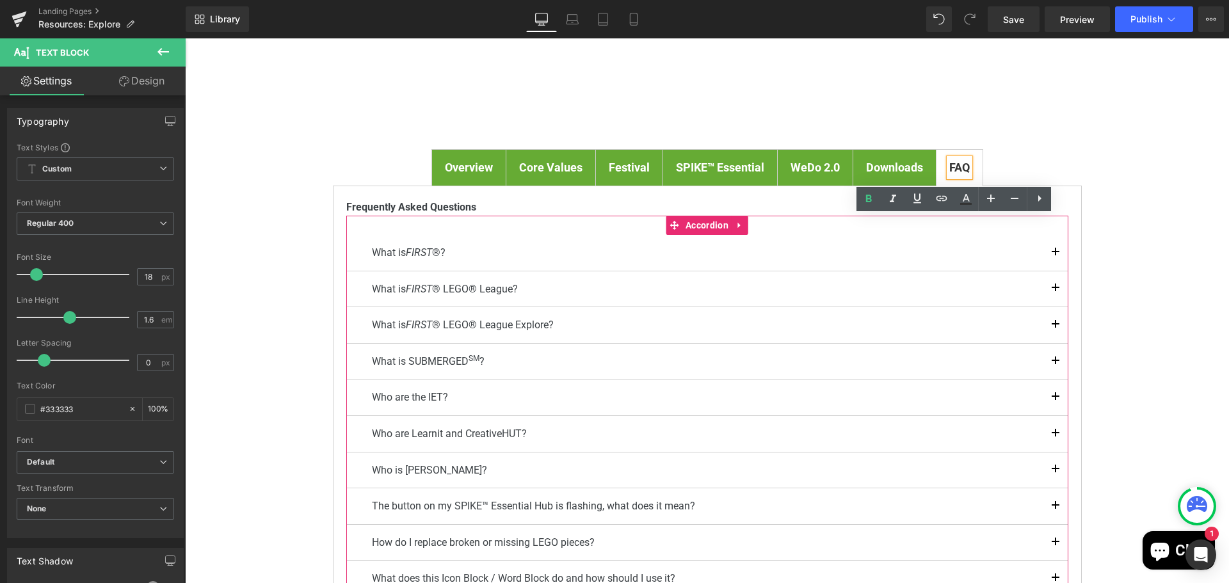
scroll to position [256, 0]
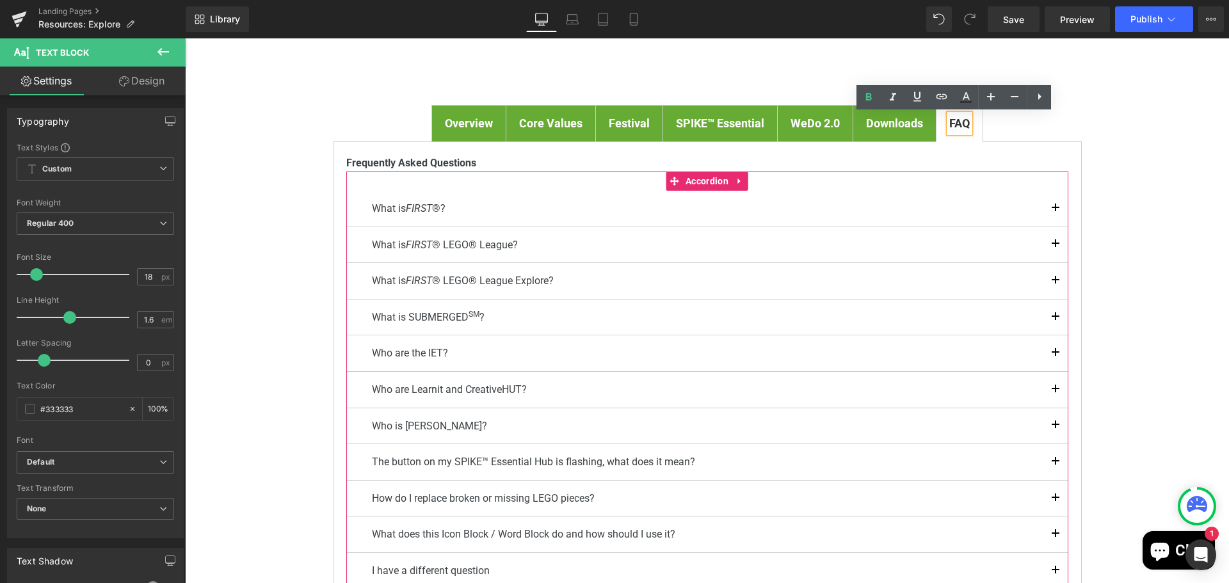
click at [1055, 321] on span "button" at bounding box center [1055, 321] width 0 height 0
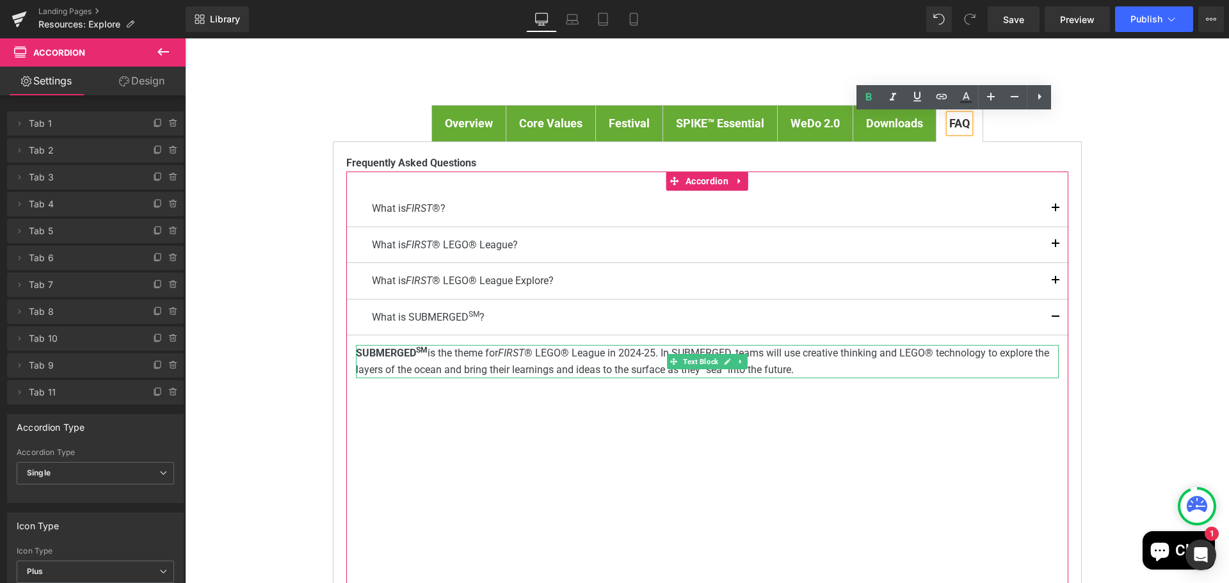
click at [763, 353] on p "SUBMERGED SM is the theme for FIRST ® LEGO® League in 2024-25. In SUBMERGED, te…" at bounding box center [707, 361] width 703 height 33
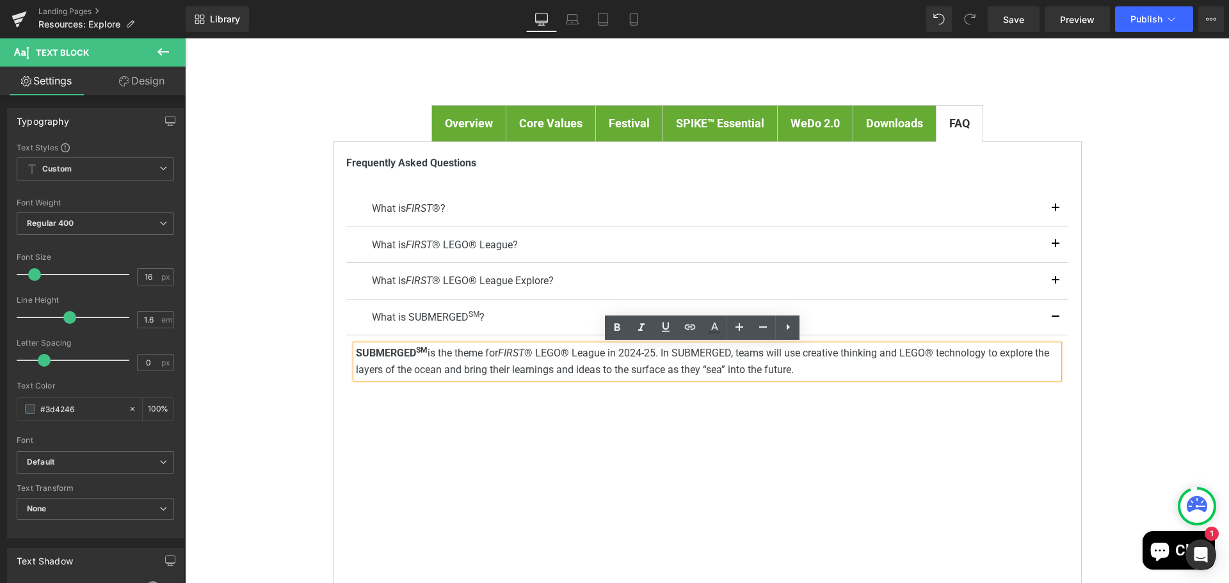
drag, startPoint x: 803, startPoint y: 372, endPoint x: 347, endPoint y: 352, distance: 456.7
click at [347, 352] on article "SUBMERGED SM is the theme for FIRST ® LEGO® League in 2024-25. In SUBMERGED, te…" at bounding box center [707, 467] width 722 height 265
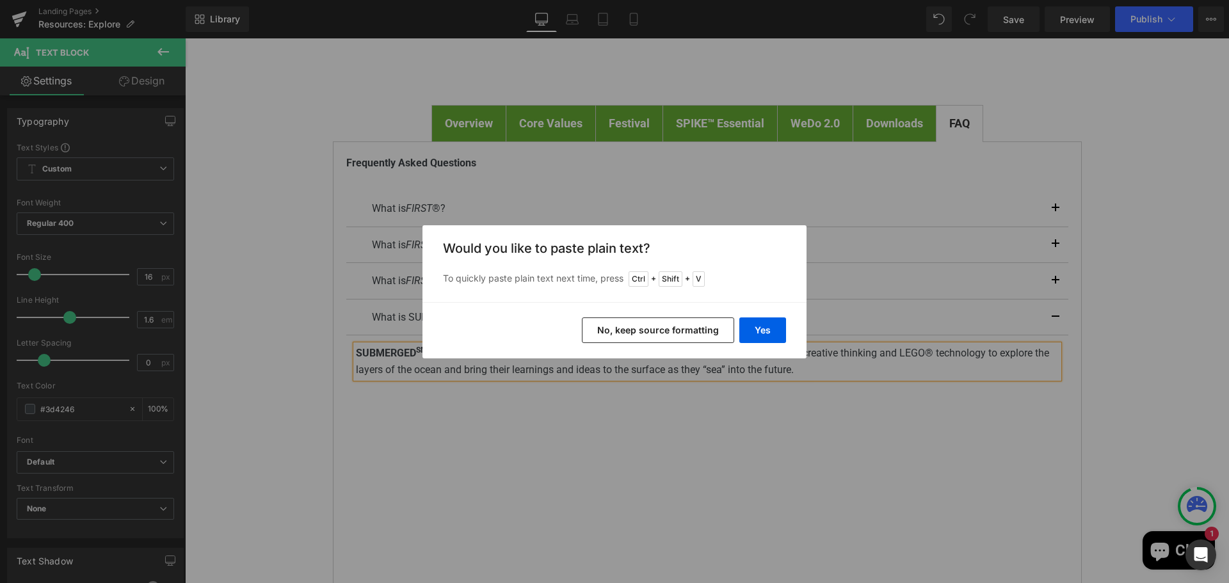
click at [707, 327] on button "No, keep source formatting" at bounding box center [658, 330] width 152 height 26
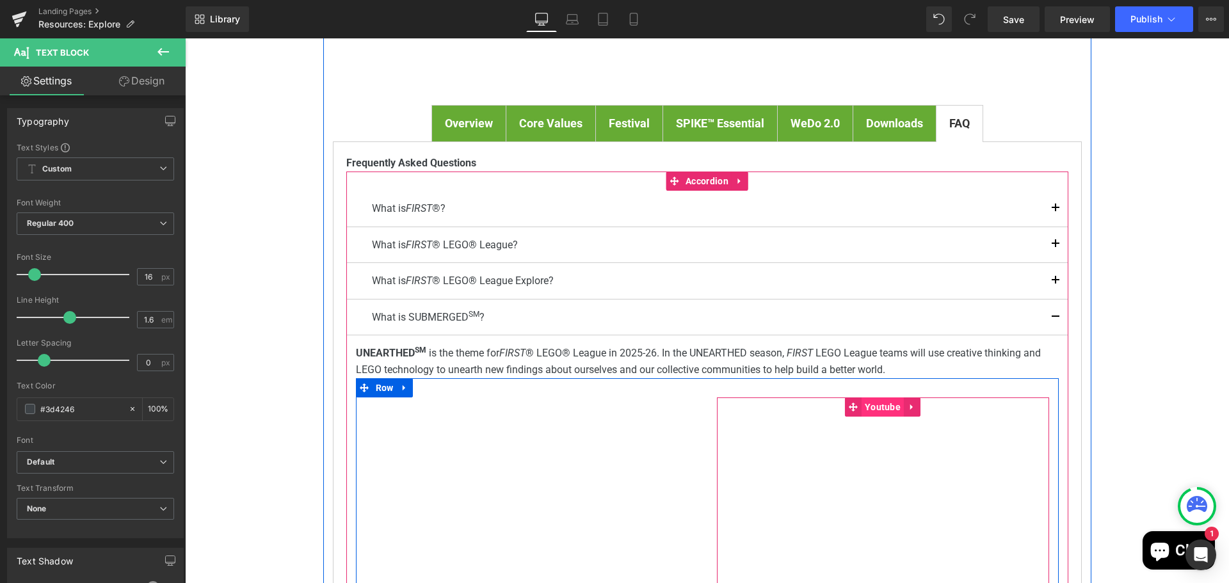
click at [879, 407] on span "Youtube" at bounding box center [882, 406] width 42 height 19
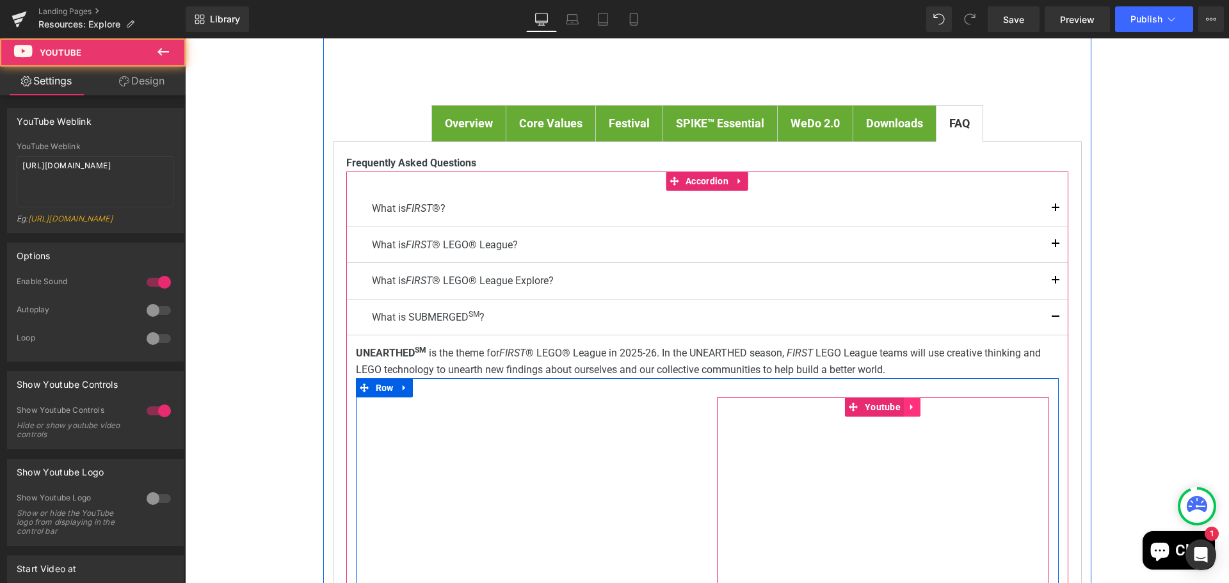
click at [907, 410] on icon at bounding box center [911, 407] width 9 height 10
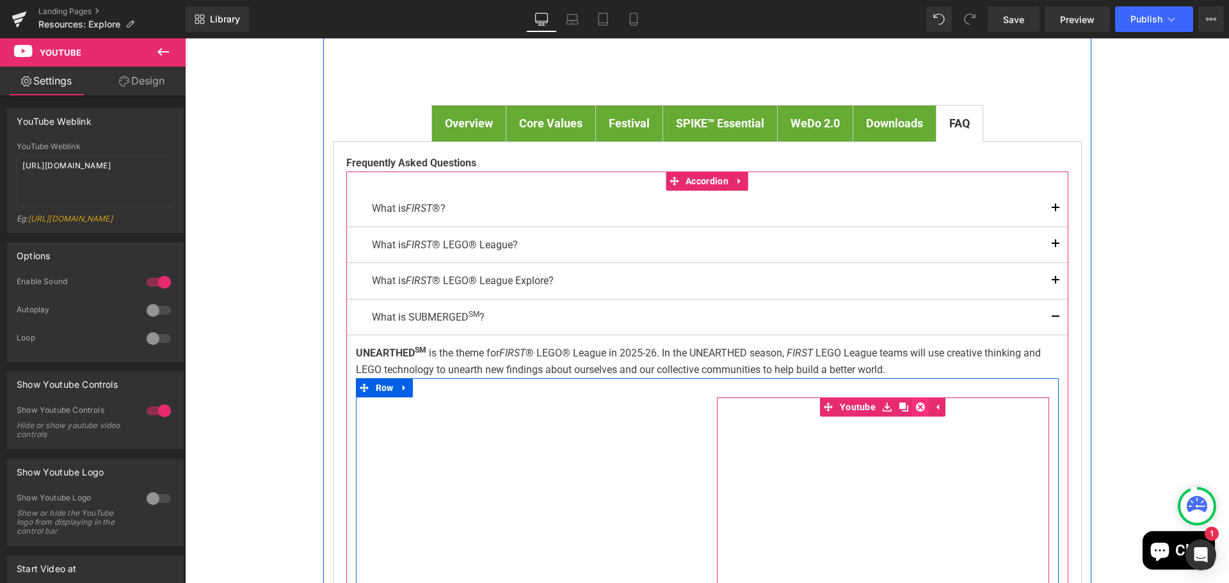
click at [917, 409] on icon at bounding box center [920, 407] width 9 height 9
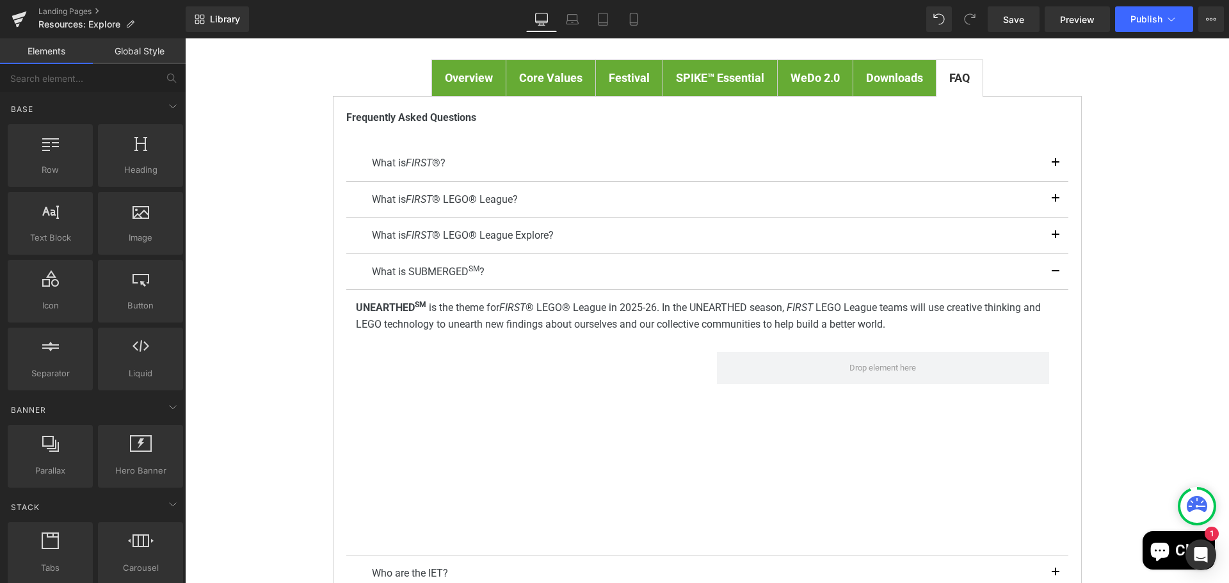
scroll to position [320, 0]
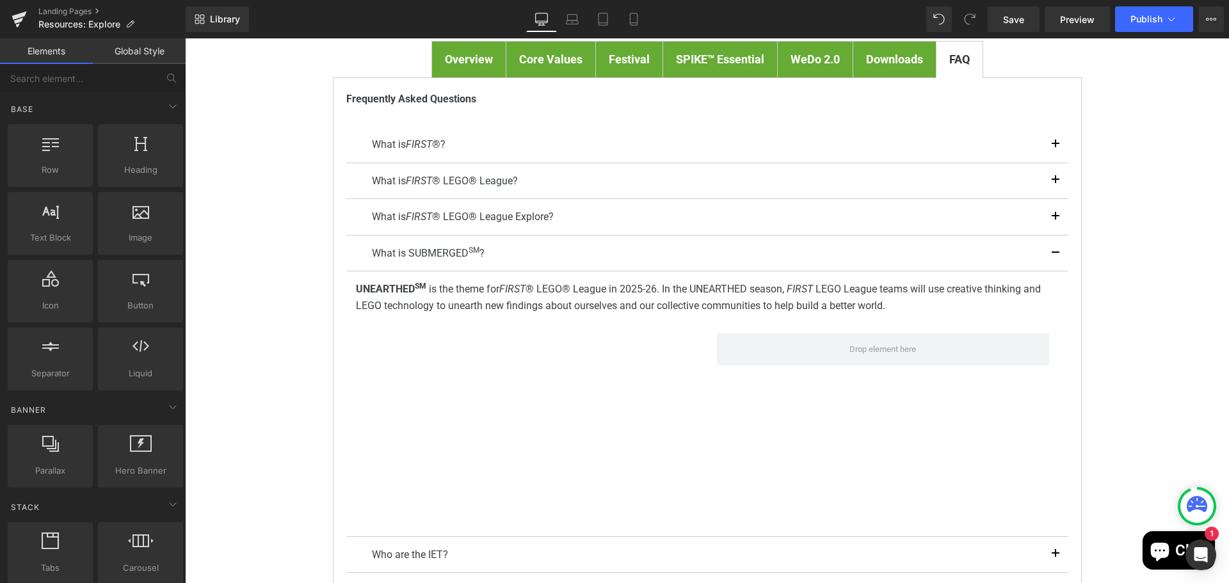
click at [1142, 321] on div "FIRST ® LEGO ® League Explore Resources Heading Youtube To find out all about F…" at bounding box center [707, 416] width 1044 height 1204
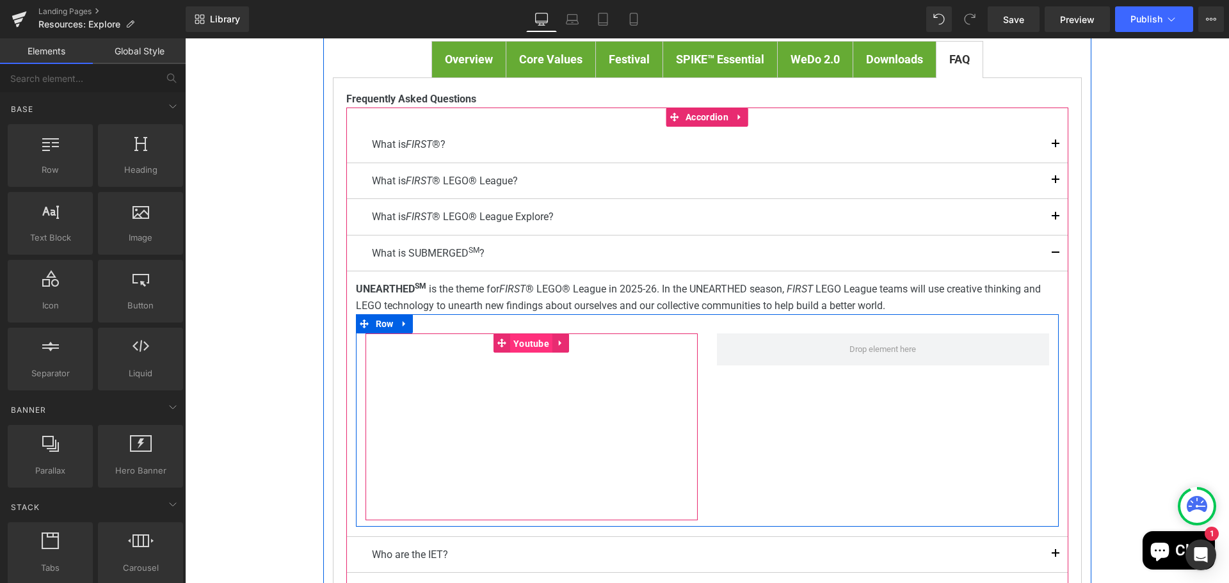
click at [525, 344] on span "Youtube" at bounding box center [531, 343] width 42 height 19
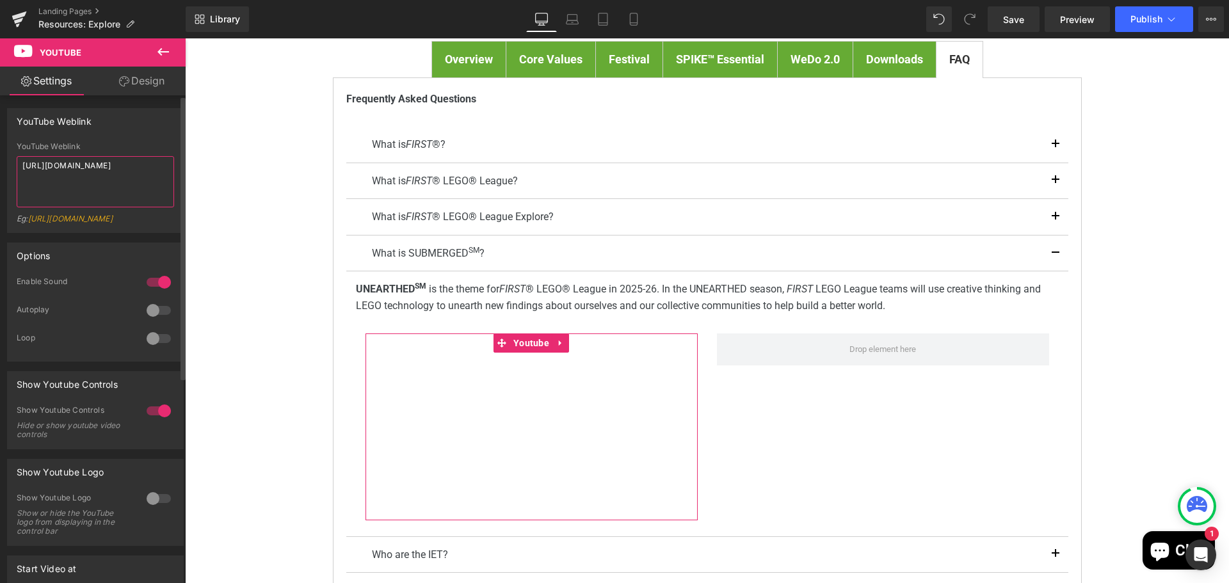
drag, startPoint x: 106, startPoint y: 184, endPoint x: 9, endPoint y: 163, distance: 98.9
click at [9, 163] on div "YouTube Weblink [URL][DOMAIN_NAME] Eg: [URL][DOMAIN_NAME]" at bounding box center [95, 187] width 175 height 90
type textarea "[URL][DOMAIN_NAME]"
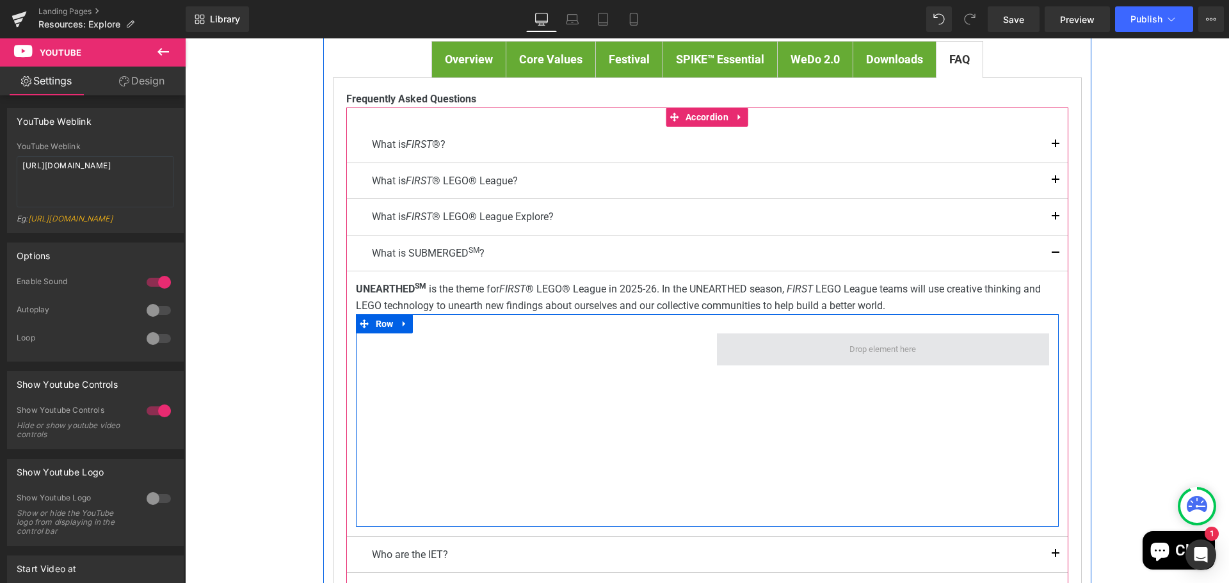
click at [880, 347] on span at bounding box center [883, 349] width 76 height 19
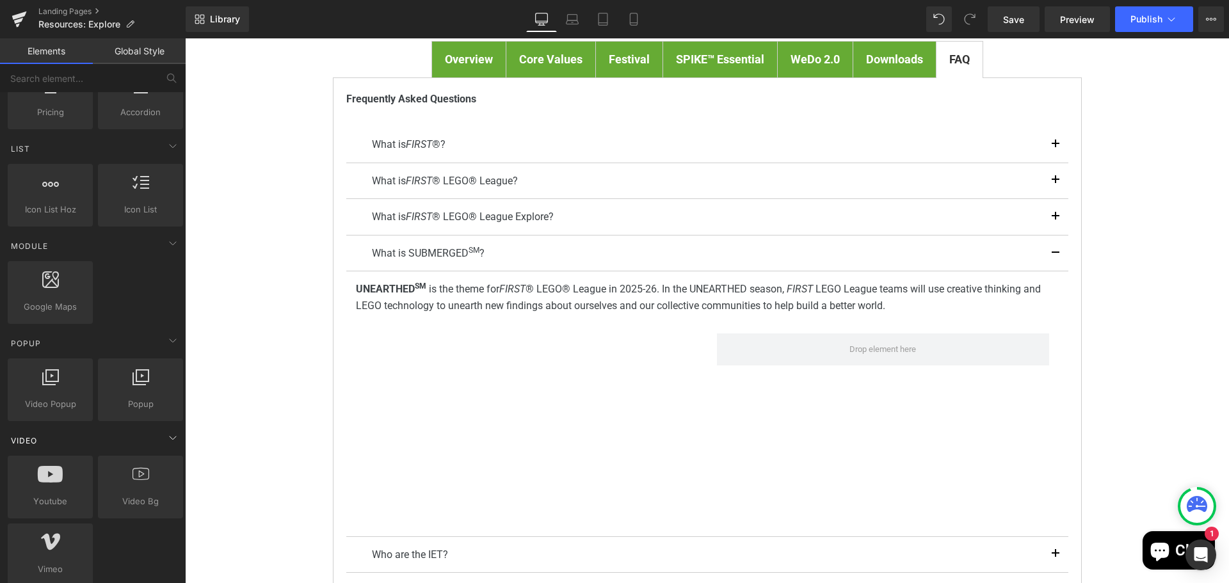
scroll to position [512, 0]
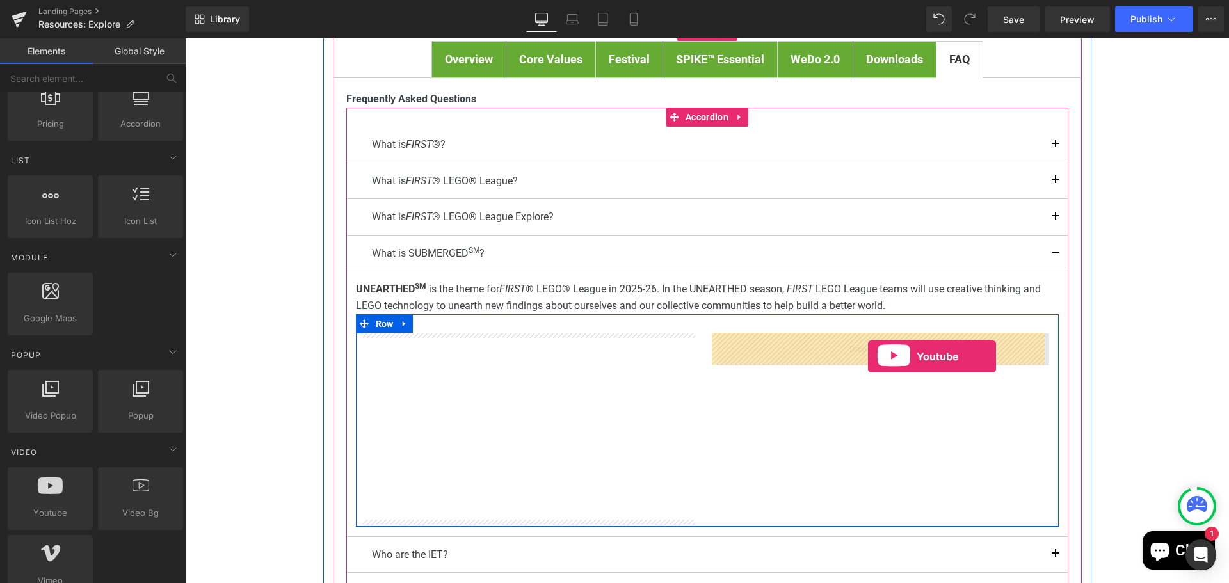
drag, startPoint x: 234, startPoint y: 536, endPoint x: 868, endPoint y: 356, distance: 658.4
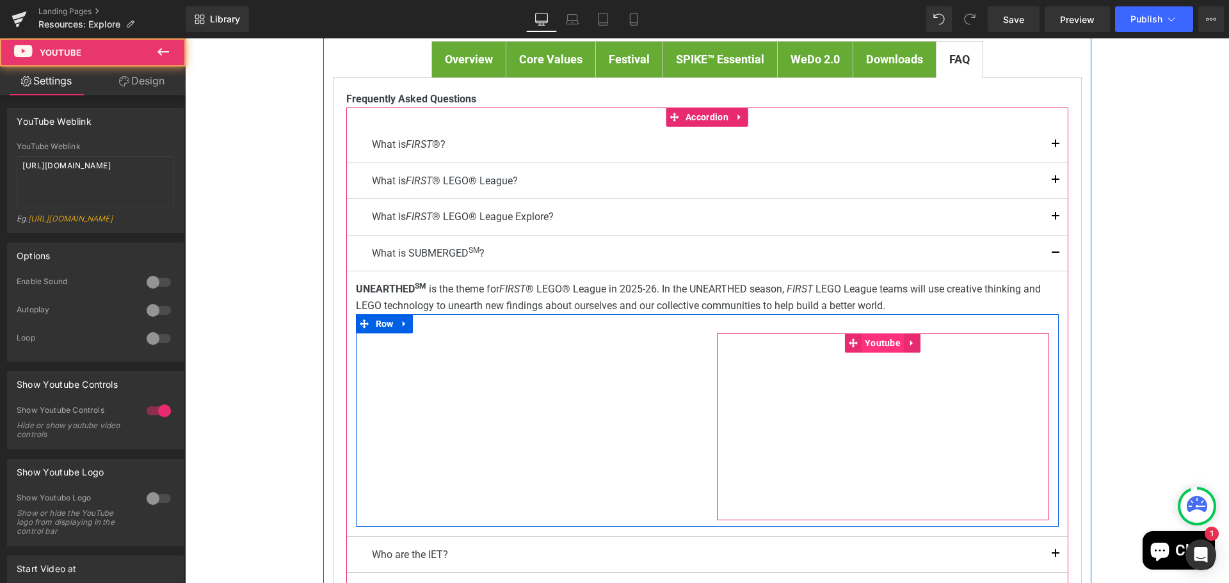
click at [876, 342] on span "Youtube" at bounding box center [882, 342] width 42 height 19
click at [875, 340] on span "Youtube" at bounding box center [882, 342] width 42 height 19
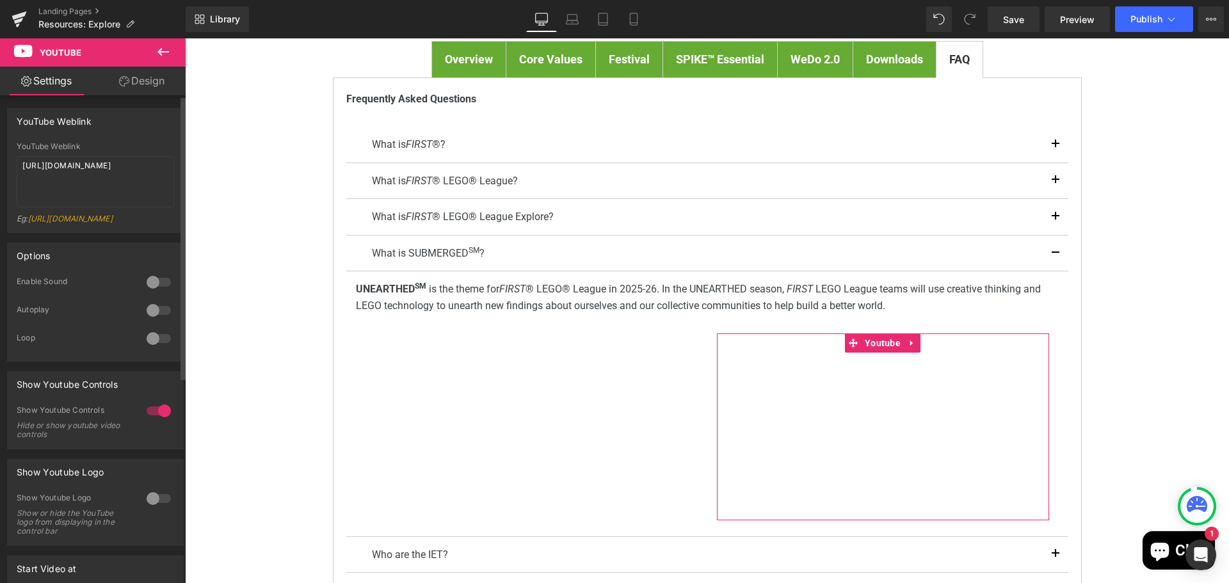
drag, startPoint x: 72, startPoint y: 170, endPoint x: 8, endPoint y: 164, distance: 64.3
click at [8, 164] on div "YouTube Weblink https://www.youtube.com/watch?v=OQBlWco72c4 Eg: https://www.you…" at bounding box center [95, 187] width 175 height 90
type textarea "https://www.youtube.com/watch?v=aNYTFk9PsVo"
click at [1153, 353] on div "FIRST ® LEGO ® League Explore Resources Heading Youtube To find out all about F…" at bounding box center [707, 416] width 1044 height 1204
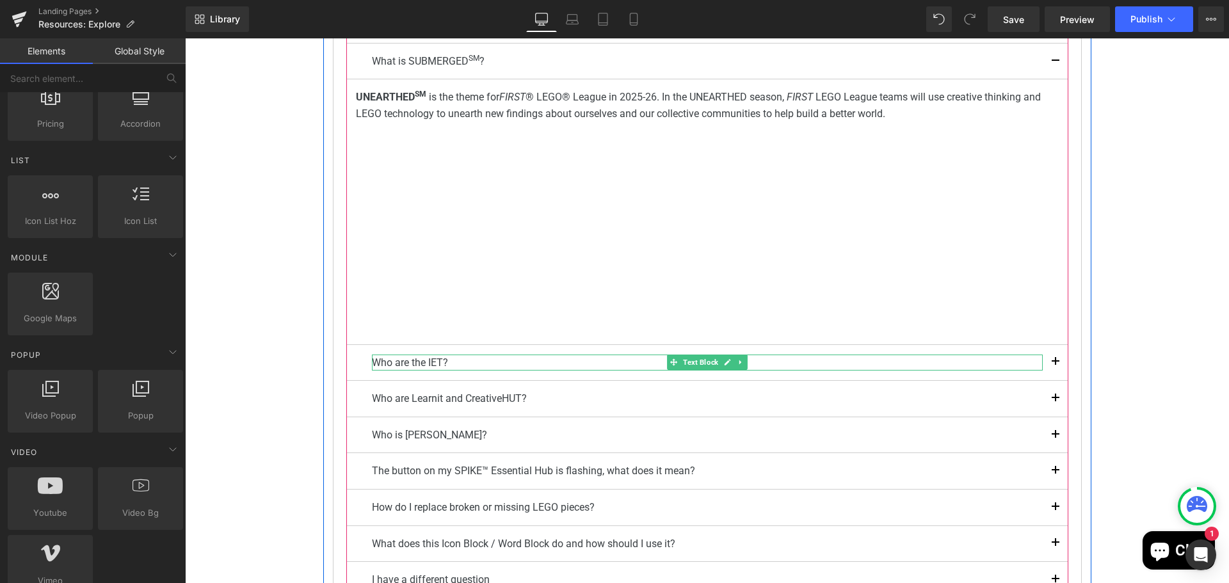
click at [455, 361] on p "Who are the IET?" at bounding box center [707, 363] width 671 height 17
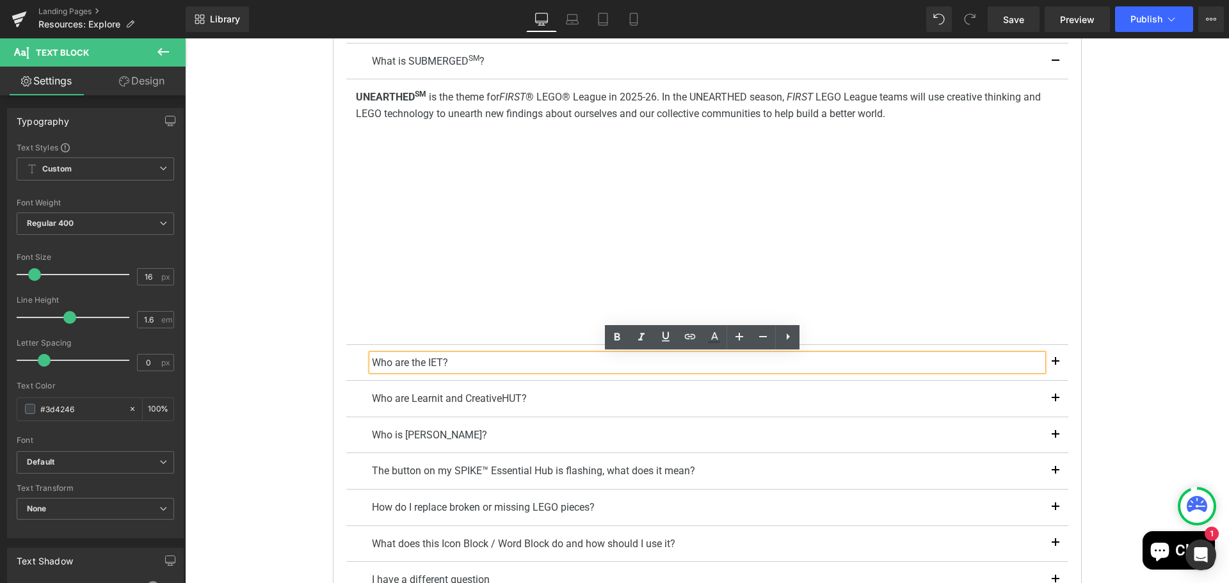
click at [353, 360] on div "Who are the IET? Text Block" at bounding box center [707, 363] width 722 height 36
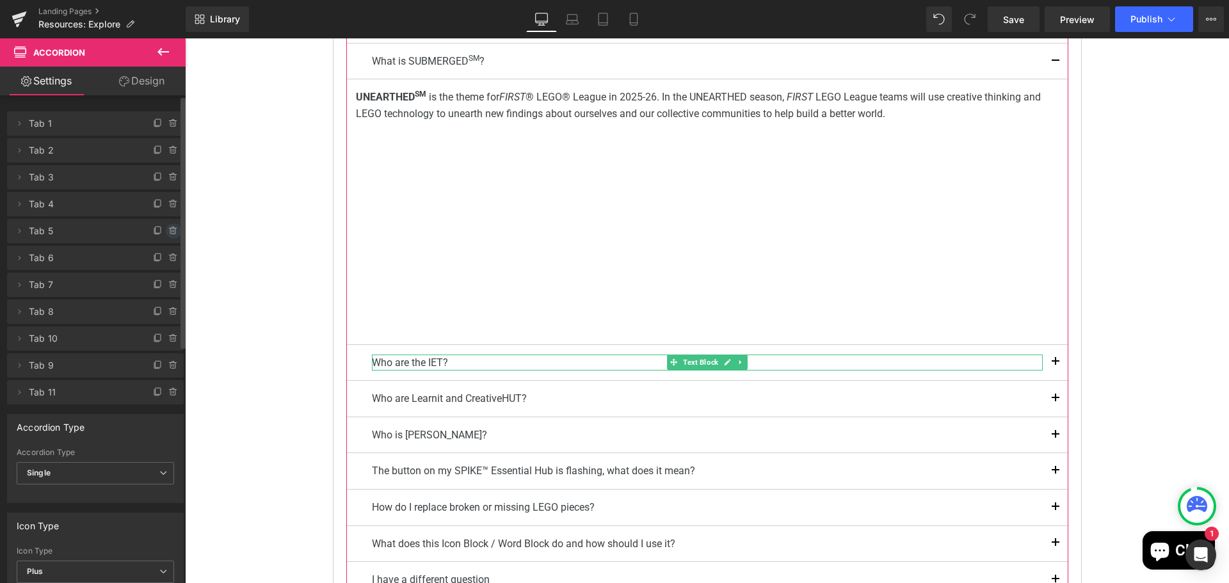
click at [172, 228] on icon at bounding box center [173, 227] width 3 height 1
click at [167, 228] on button "Delete" at bounding box center [160, 231] width 40 height 17
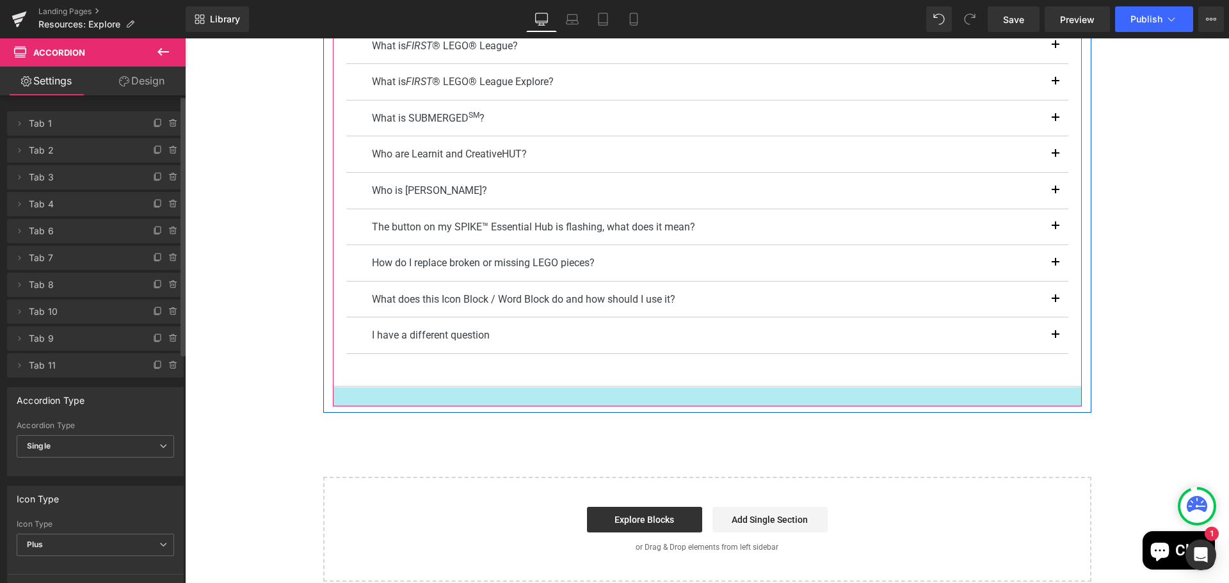
scroll to position [384, 0]
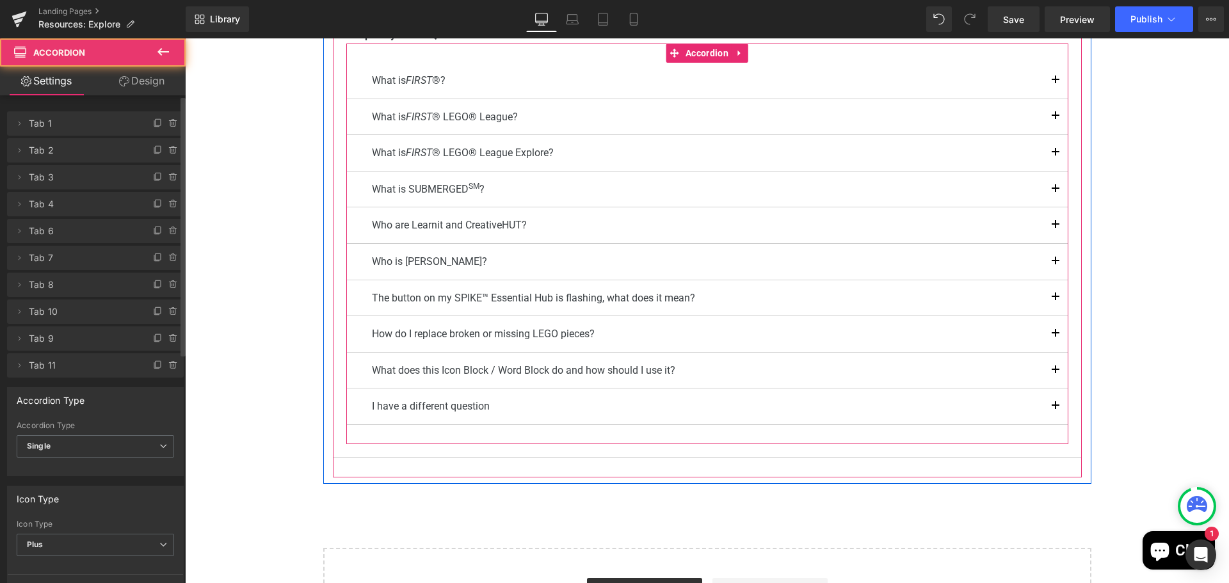
click at [1053, 223] on button "button" at bounding box center [1055, 225] width 26 height 36
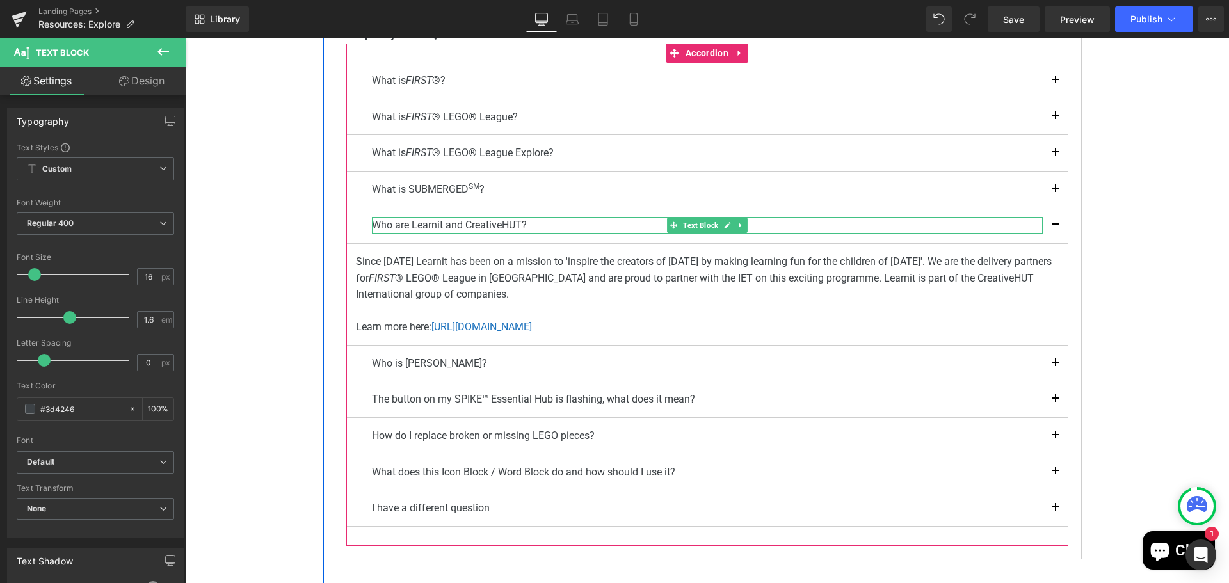
click at [493, 219] on div at bounding box center [707, 218] width 671 height 3
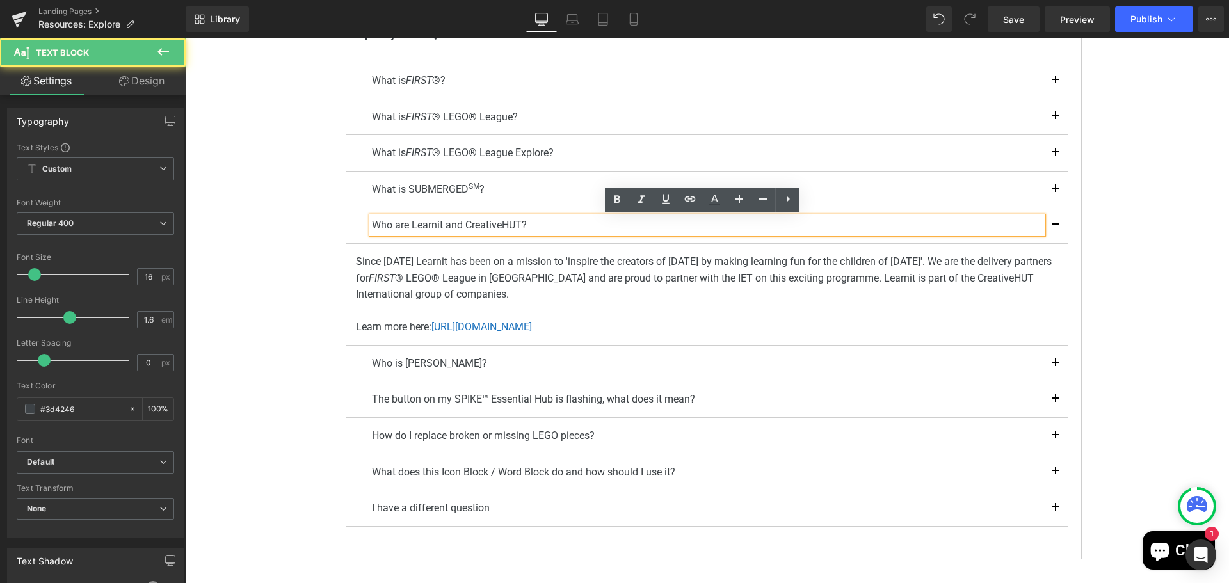
click at [408, 224] on p "Who are Learnit and CreativeHUT?" at bounding box center [707, 225] width 671 height 17
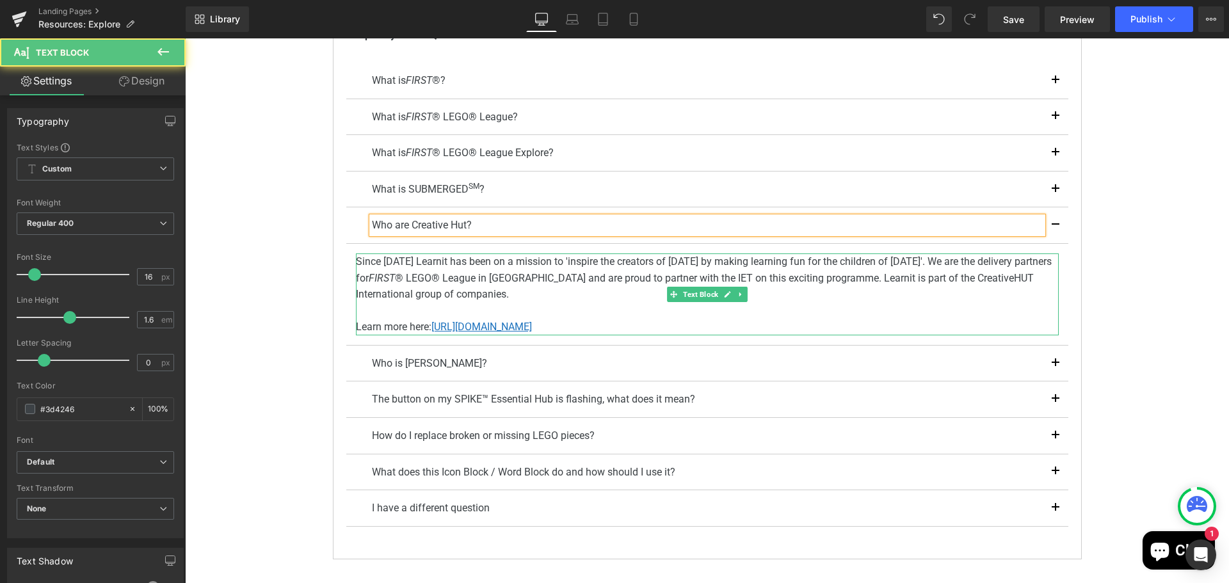
click at [406, 260] on p "Since [DATE] Learnit has been on a mission to 'inspire the creators of [DATE] b…" at bounding box center [707, 277] width 703 height 49
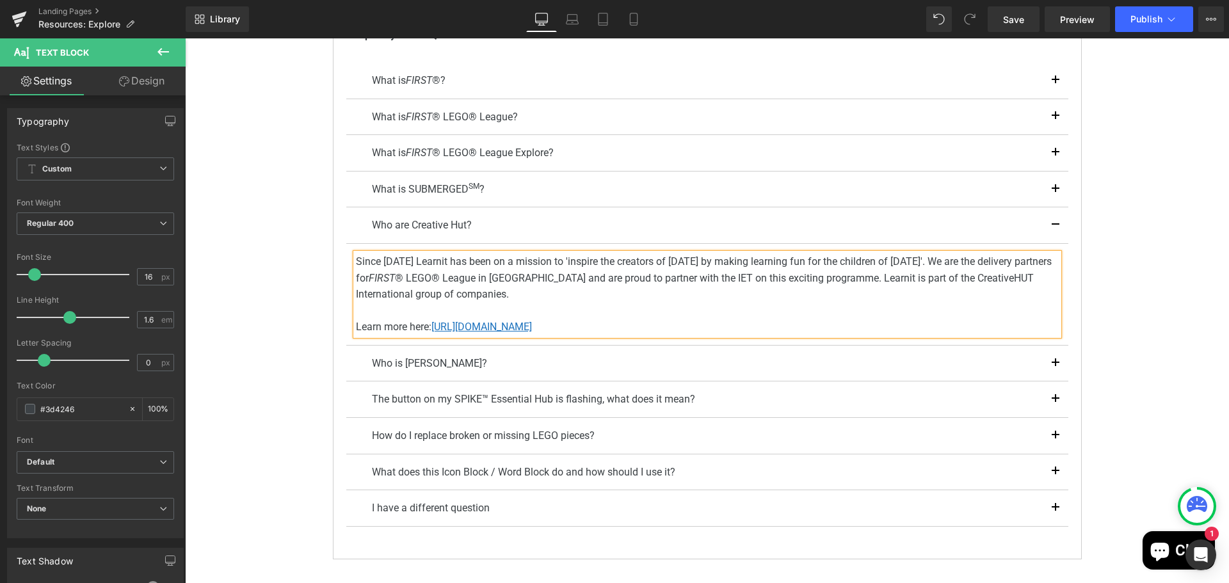
click at [400, 259] on p "Since [DATE] Learnit has been on a mission to 'inspire the creators of [DATE] b…" at bounding box center [707, 277] width 703 height 49
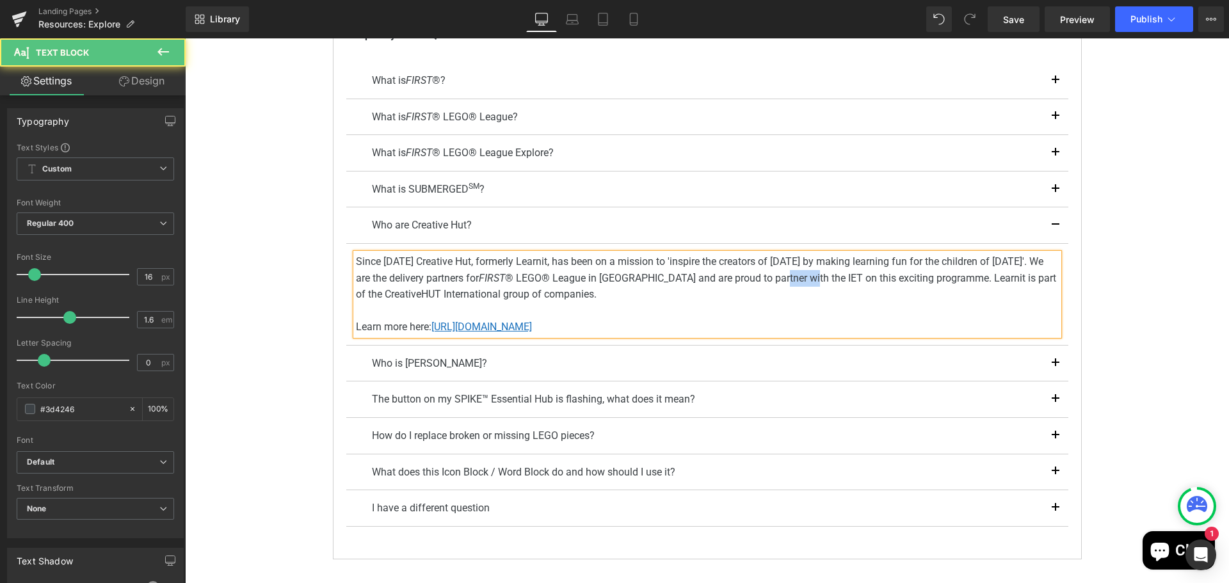
drag, startPoint x: 765, startPoint y: 277, endPoint x: 797, endPoint y: 273, distance: 32.3
click at [797, 273] on p "Since [DATE] Creative Hut, formerly Learnit, has been on a mission to 'inspire …" at bounding box center [707, 277] width 703 height 49
click at [785, 275] on p "Since 2010 Creative Hut, formerly Learnit, has been on a mission to 'inspire th…" at bounding box center [707, 277] width 703 height 49
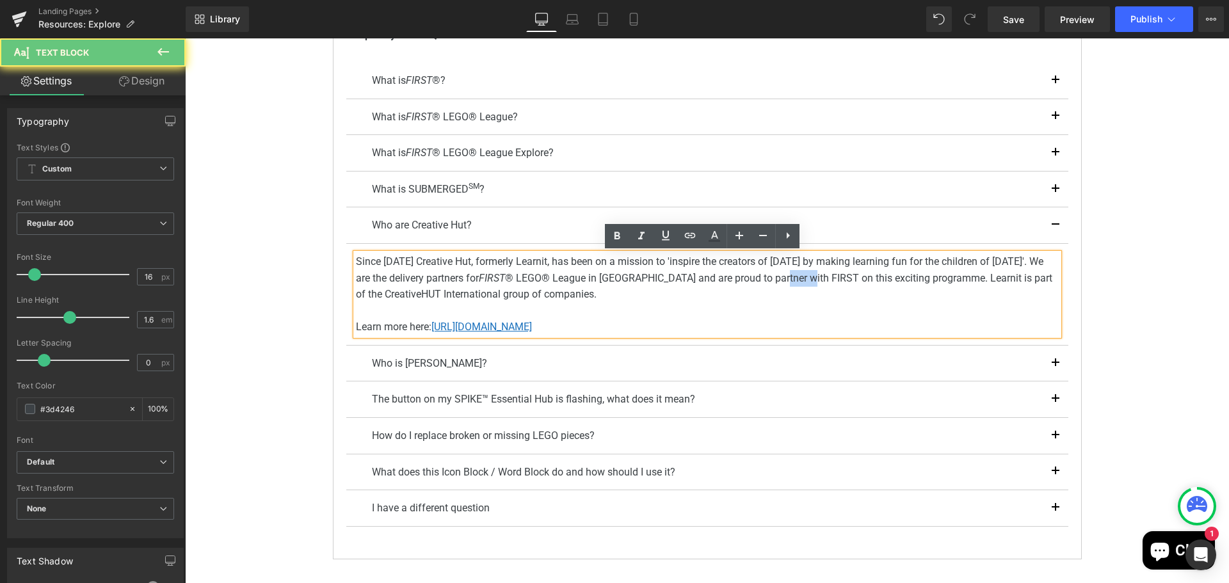
click at [785, 275] on p "Since 2010 Creative Hut, formerly Learnit, has been on a mission to 'inspire th…" at bounding box center [707, 277] width 703 height 49
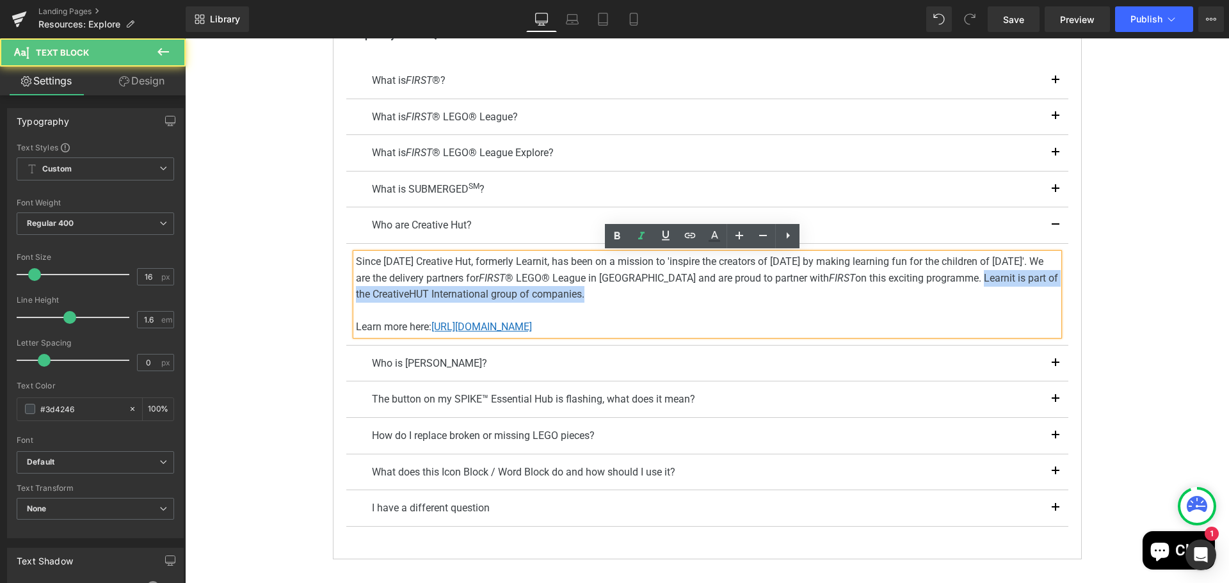
drag, startPoint x: 923, startPoint y: 276, endPoint x: 929, endPoint y: 289, distance: 14.3
click at [929, 289] on p "Since 2010 Creative Hut, formerly Learnit, has been on a mission to 'inspire th…" at bounding box center [707, 277] width 703 height 49
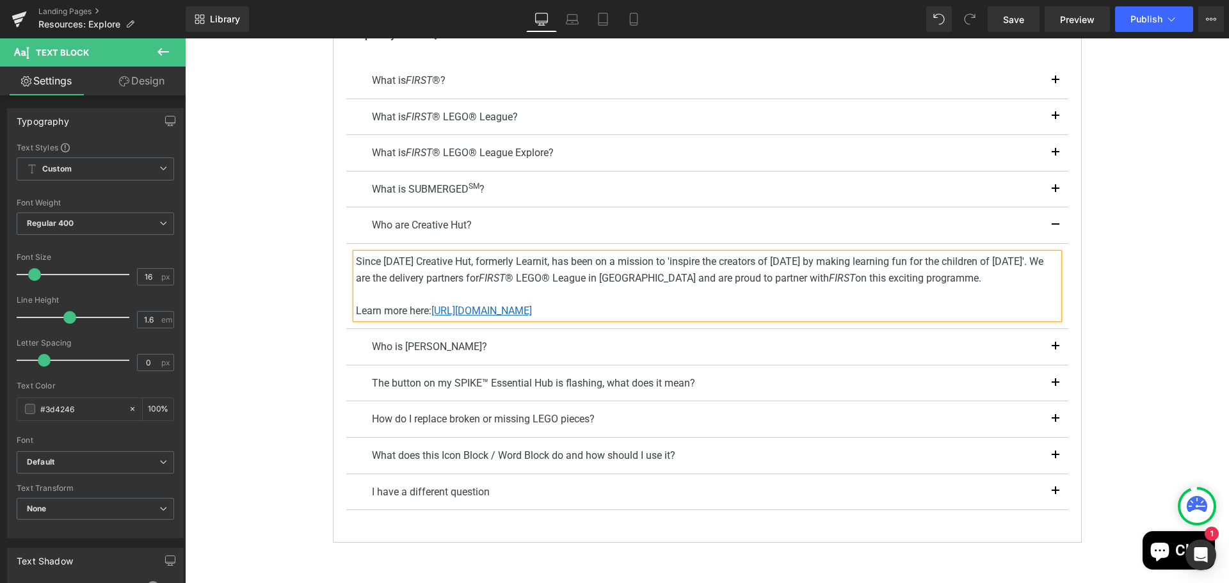
click at [1136, 241] on div "FIRST ® LEGO ® League Explore Resources Heading Youtube To find out all about F…" at bounding box center [707, 244] width 1044 height 989
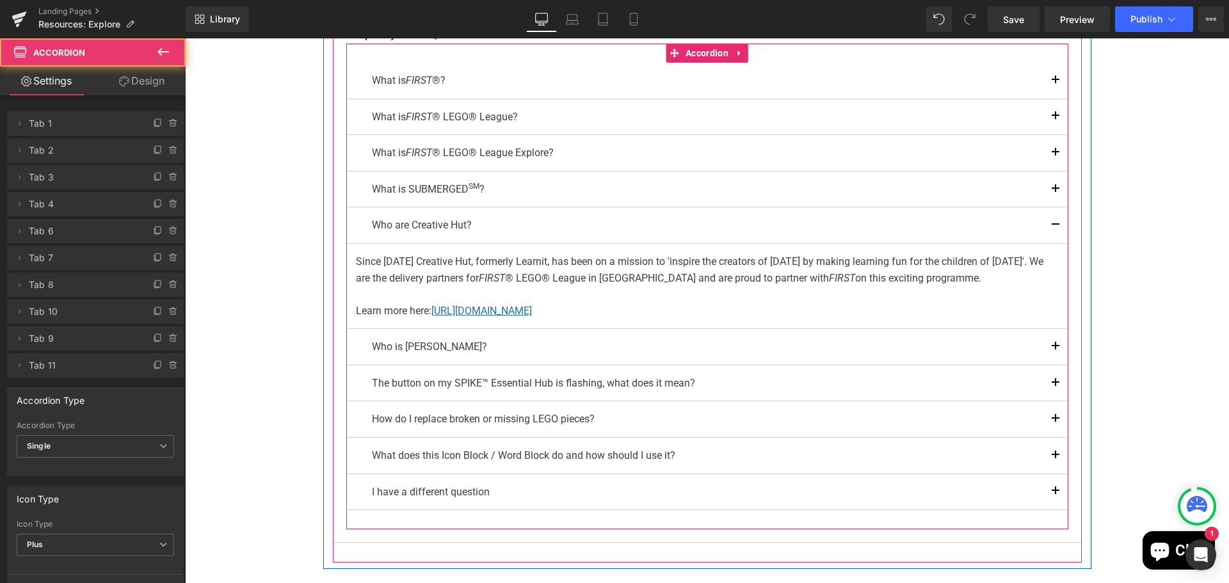
click at [1055, 495] on span "button" at bounding box center [1055, 495] width 0 height 0
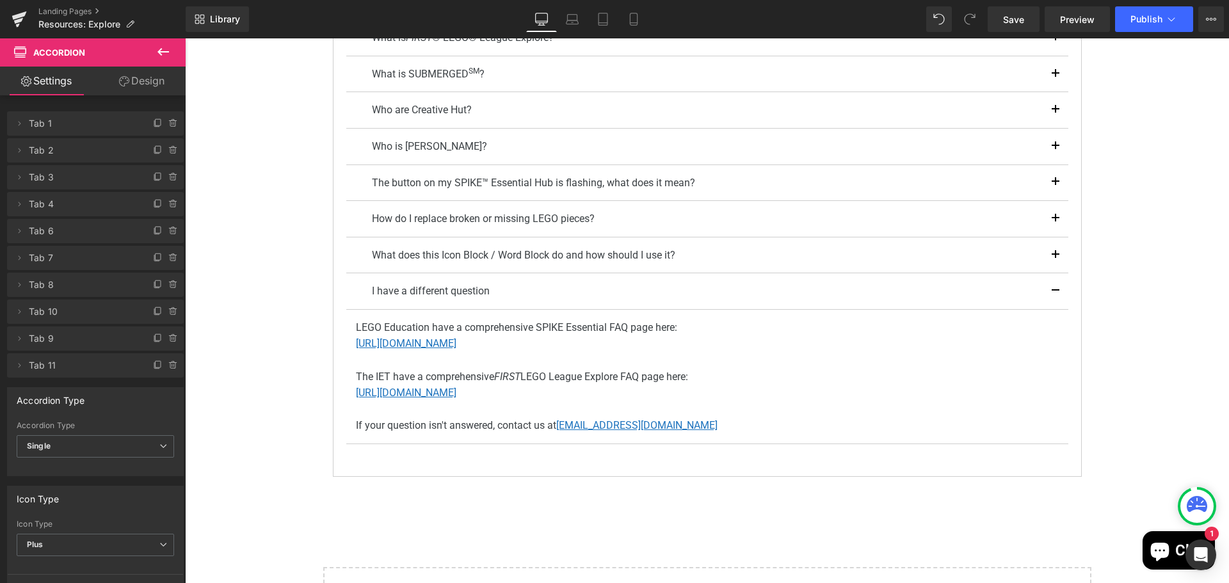
scroll to position [512, 0]
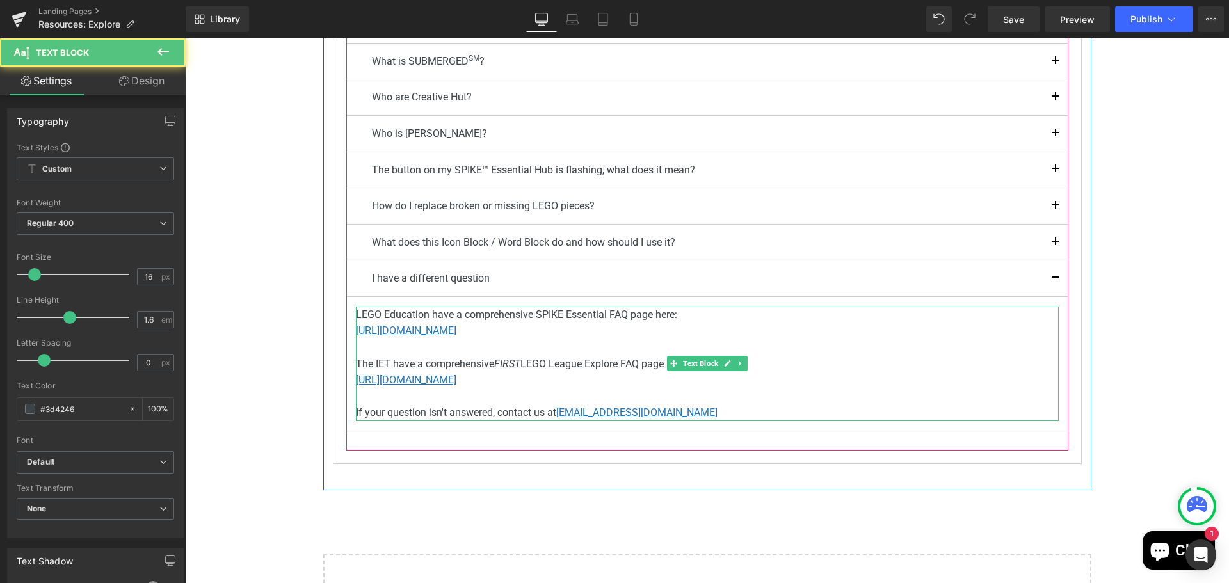
click at [360, 364] on span "The IET have a comprehensive" at bounding box center [425, 364] width 138 height 12
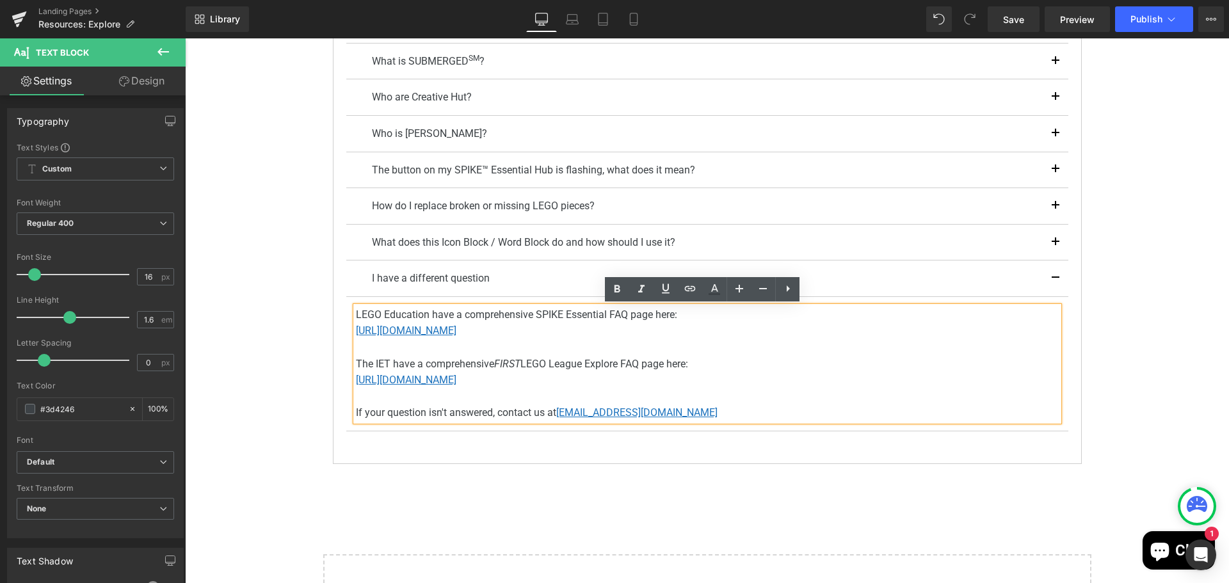
drag, startPoint x: 351, startPoint y: 362, endPoint x: 747, endPoint y: 382, distance: 396.6
click at [747, 382] on div "LEGO Education have a comprehensive SPIKE Essential FAQ page here: https://educ…" at bounding box center [707, 364] width 703 height 115
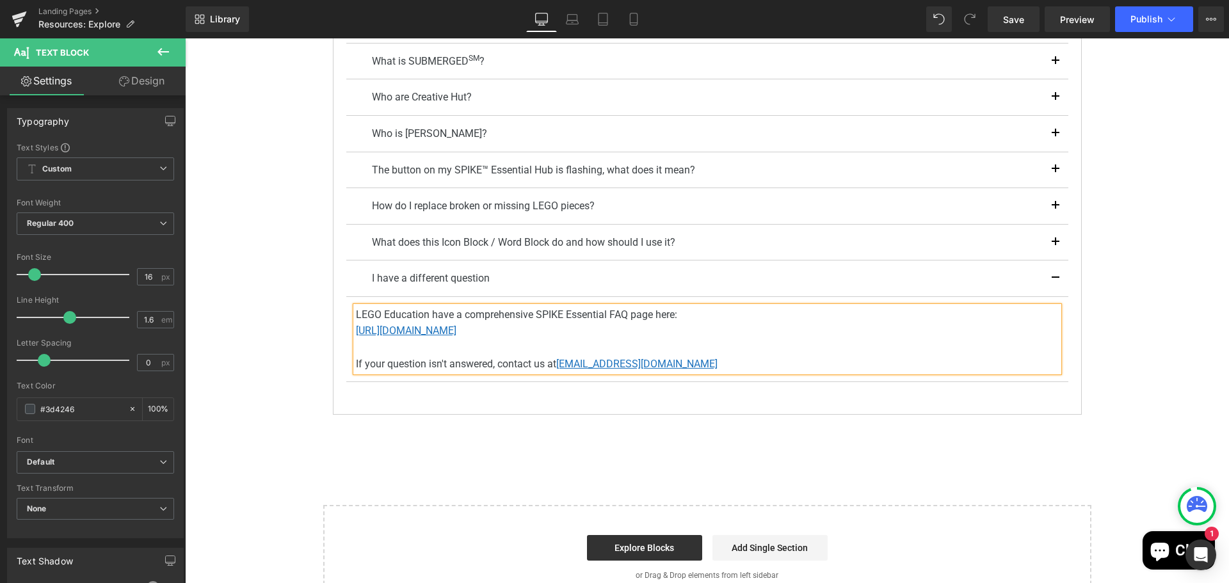
click at [1119, 277] on div "FIRST ® LEGO ® League Explore Resources Heading Youtube To find out all about F…" at bounding box center [707, 116] width 1044 height 989
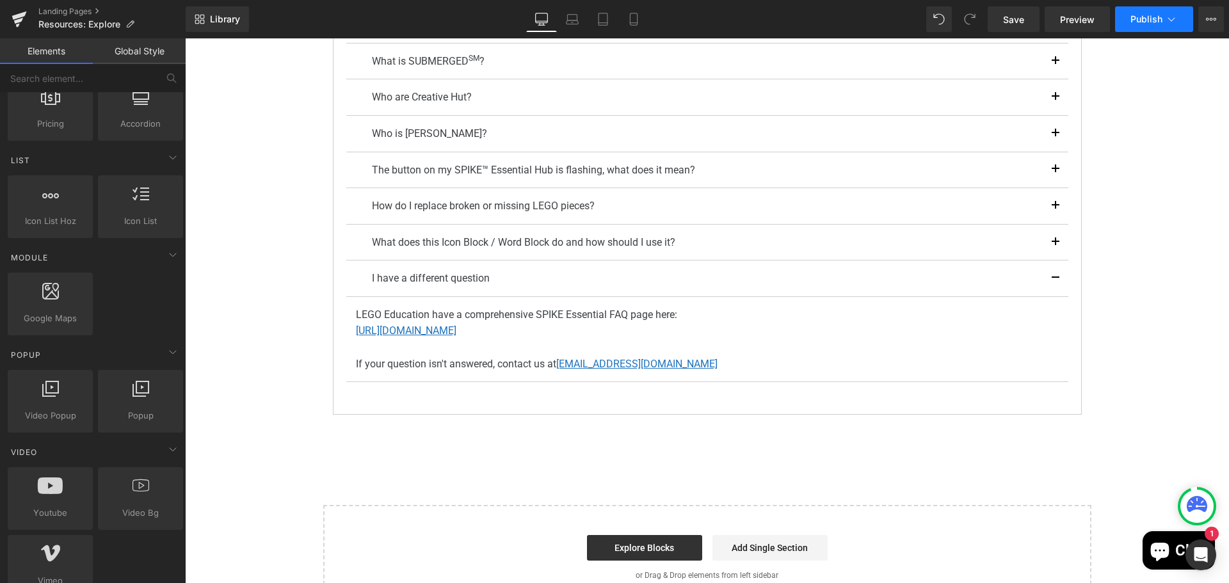
click at [1139, 25] on button "Publish" at bounding box center [1154, 19] width 78 height 26
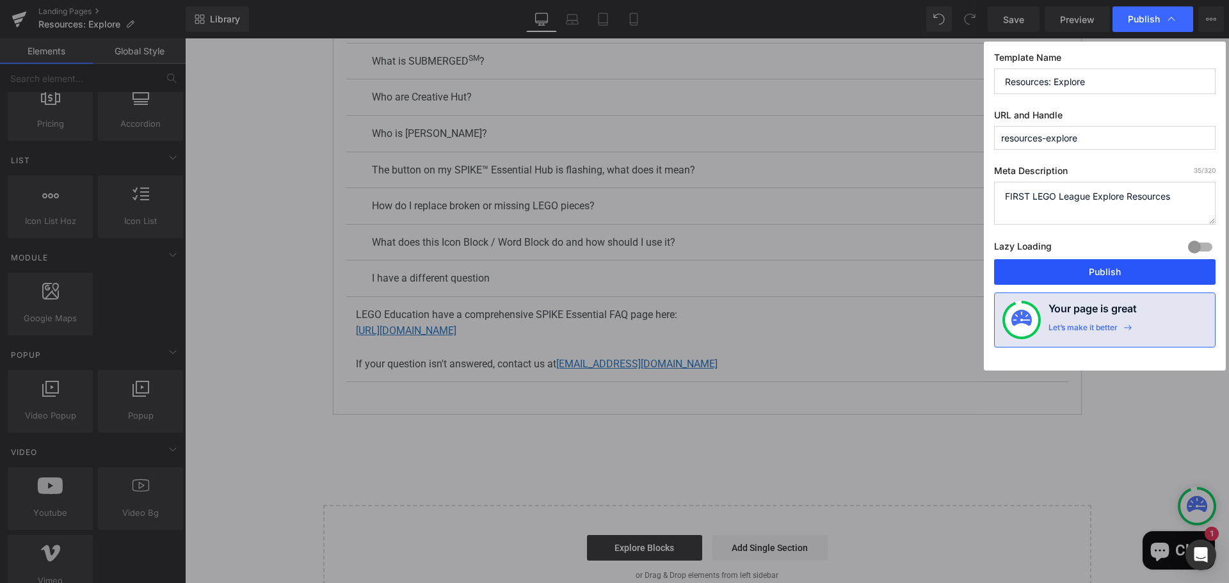
click at [1106, 274] on button "Publish" at bounding box center [1104, 272] width 221 height 26
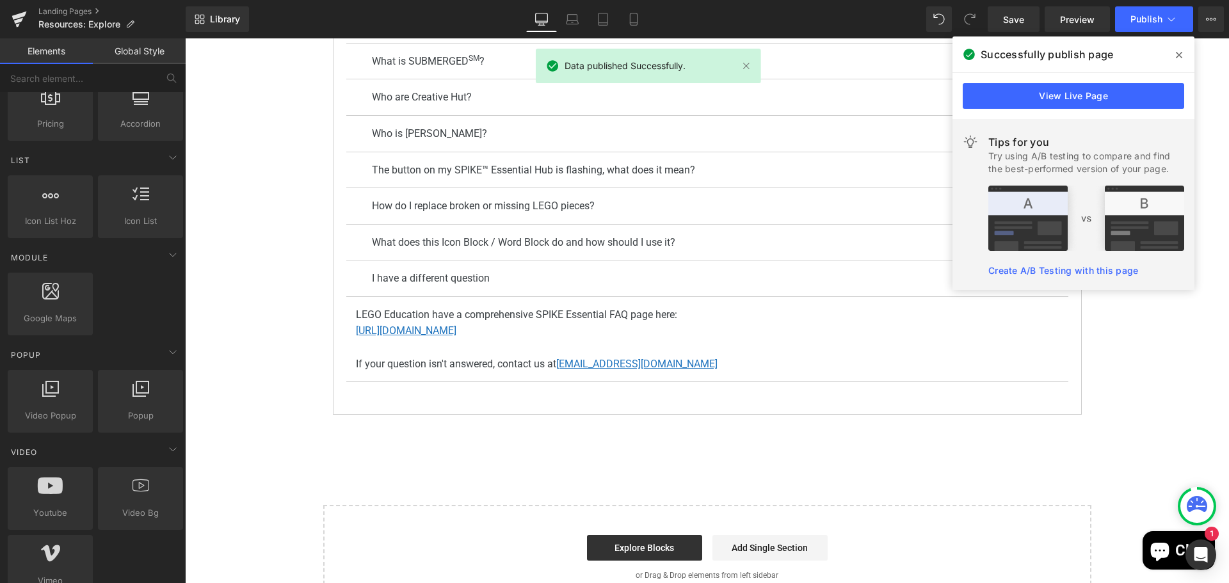
click at [1177, 52] on icon at bounding box center [1179, 55] width 6 height 10
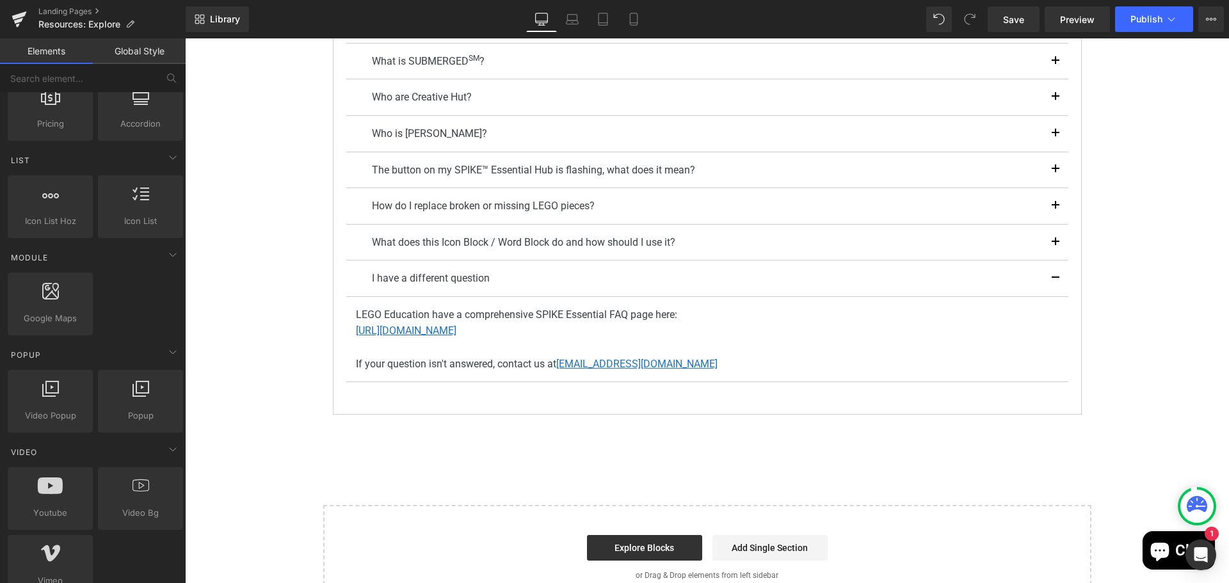
click at [1140, 180] on div "FIRST ® LEGO ® League Explore Resources Heading Youtube To find out all about F…" at bounding box center [707, 116] width 1044 height 989
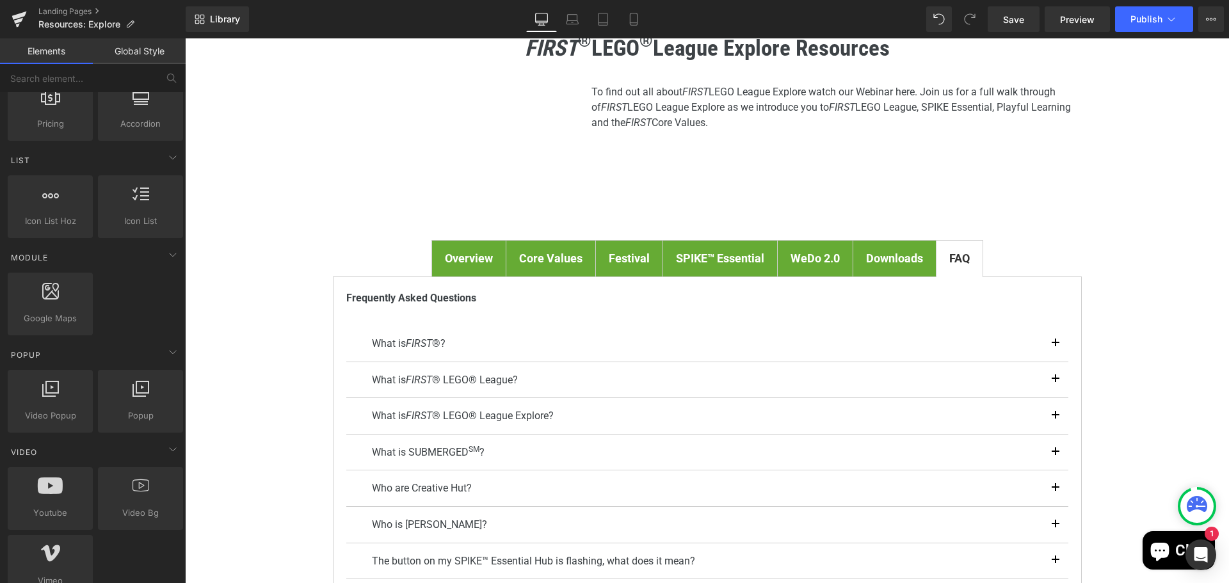
scroll to position [0, 0]
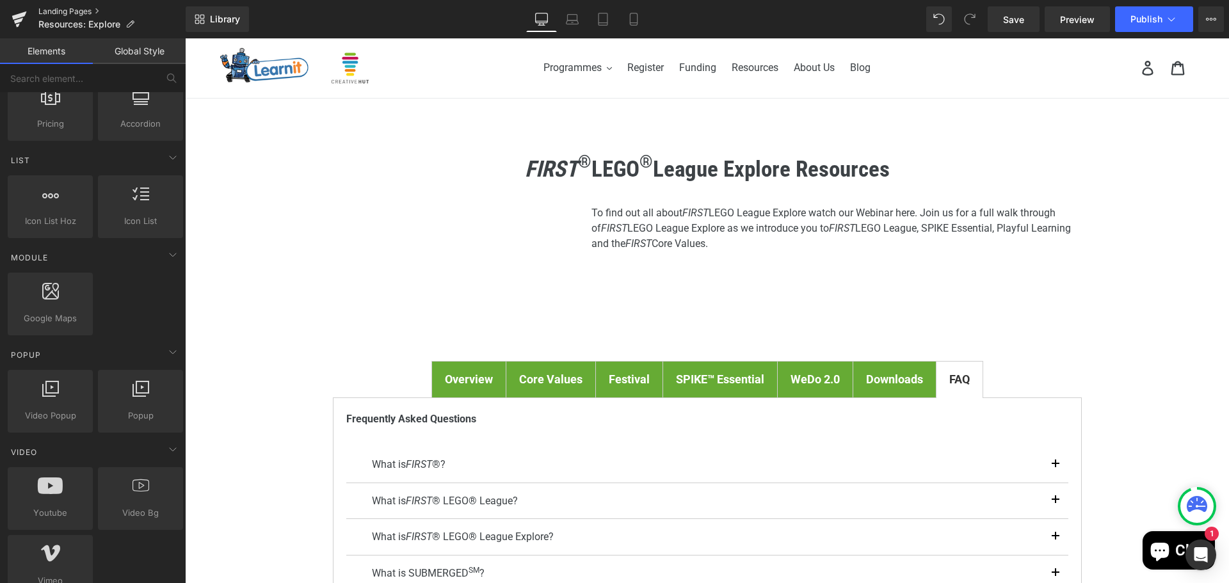
click at [53, 15] on link "Landing Pages" at bounding box center [111, 11] width 147 height 10
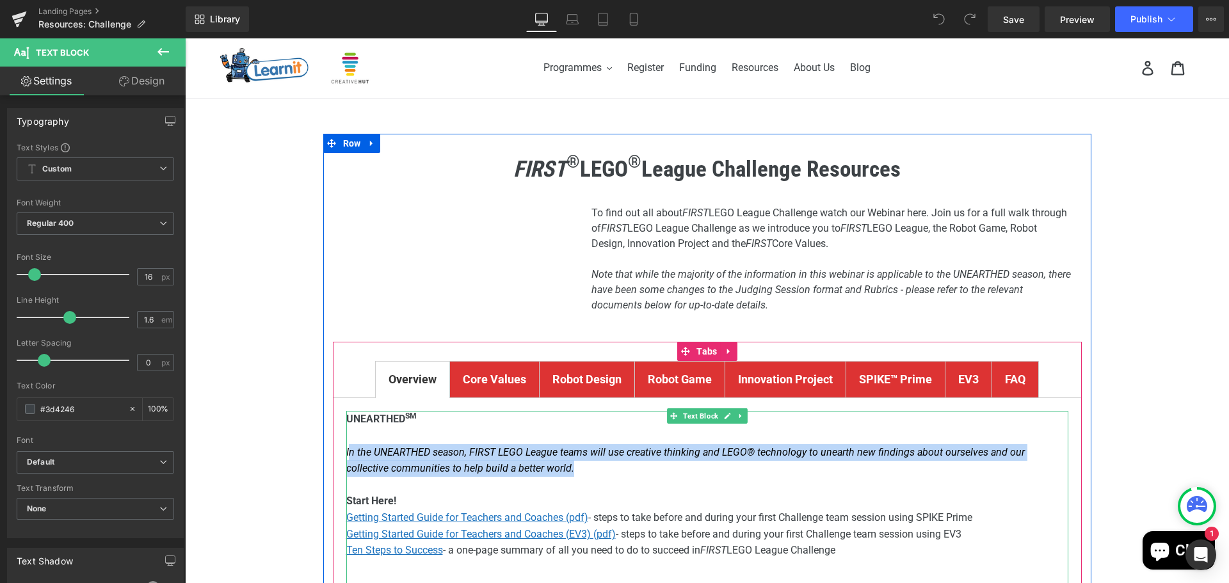
drag, startPoint x: 526, startPoint y: 468, endPoint x: 345, endPoint y: 448, distance: 182.2
click at [346, 448] on p "In the UNEARTHED season, FIRST LEGO League teams will use creative thinking and…" at bounding box center [707, 460] width 722 height 33
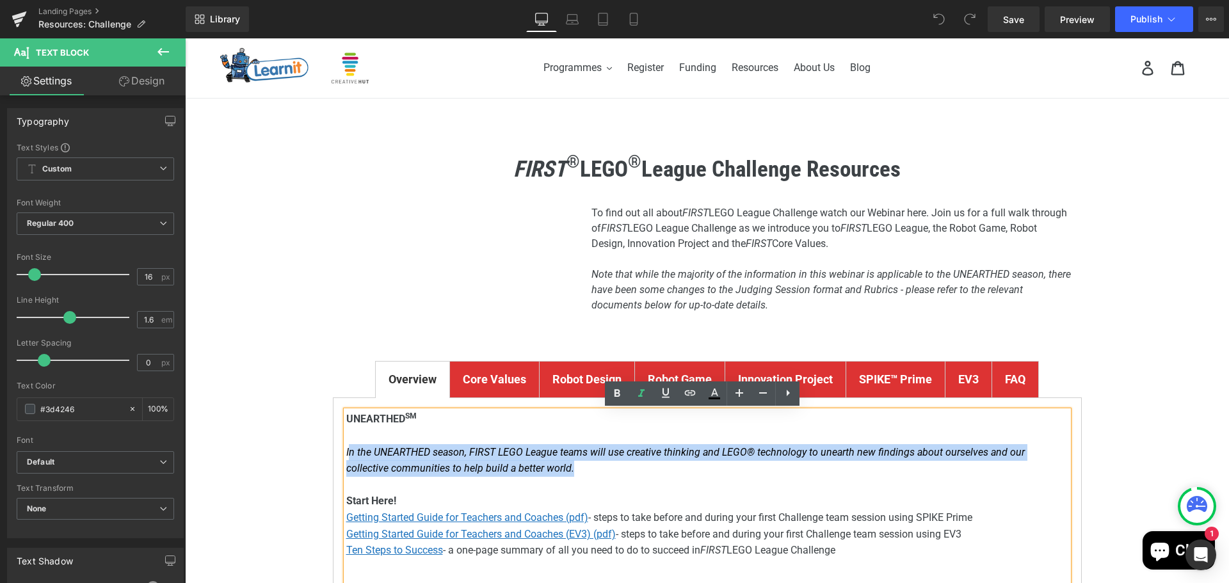
click at [483, 461] on p "In the UNEARTHED season, FIRST LEGO League teams will use creative thinking and…" at bounding box center [707, 460] width 722 height 33
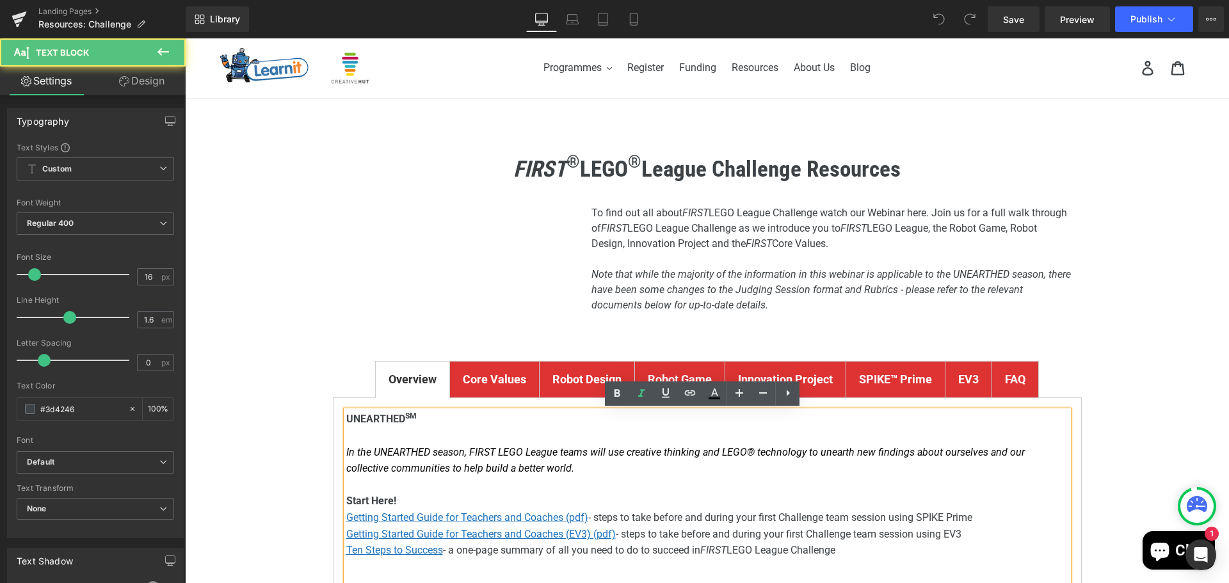
click at [539, 463] on p "In the UNEARTHED season, FIRST LEGO League teams will use creative thinking and…" at bounding box center [707, 460] width 722 height 33
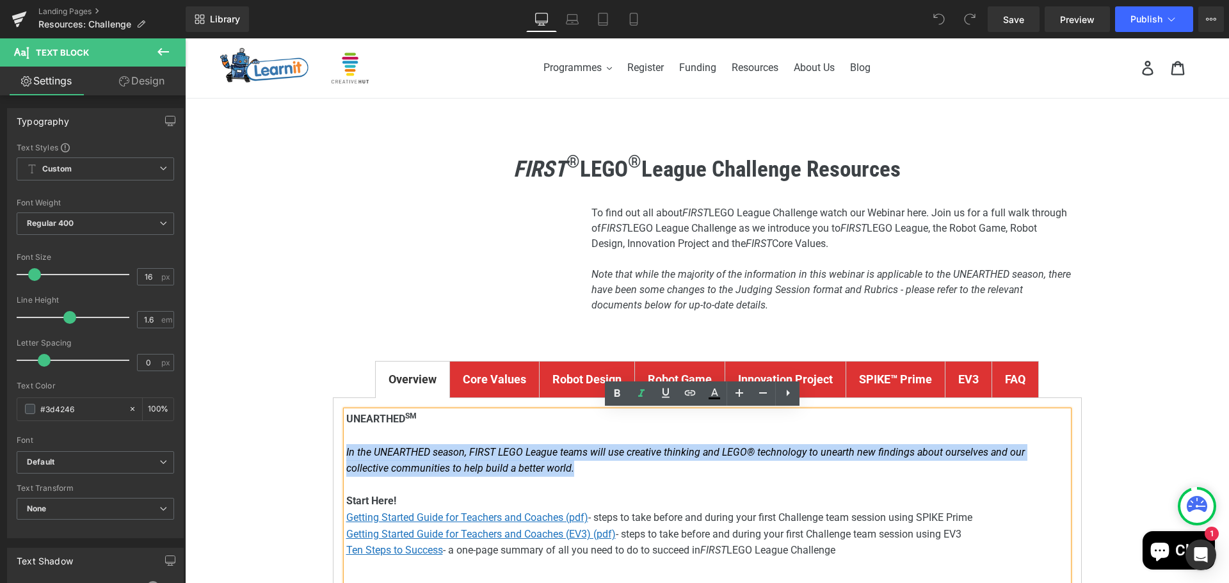
drag, startPoint x: 535, startPoint y: 467, endPoint x: 341, endPoint y: 452, distance: 194.5
click at [346, 452] on p "In the UNEARTHED season, FIRST LEGO League teams will use creative thinking and…" at bounding box center [707, 460] width 722 height 33
copy font "In the UNEARTHED season, FIRST LEGO League teams will use creative thinking and…"
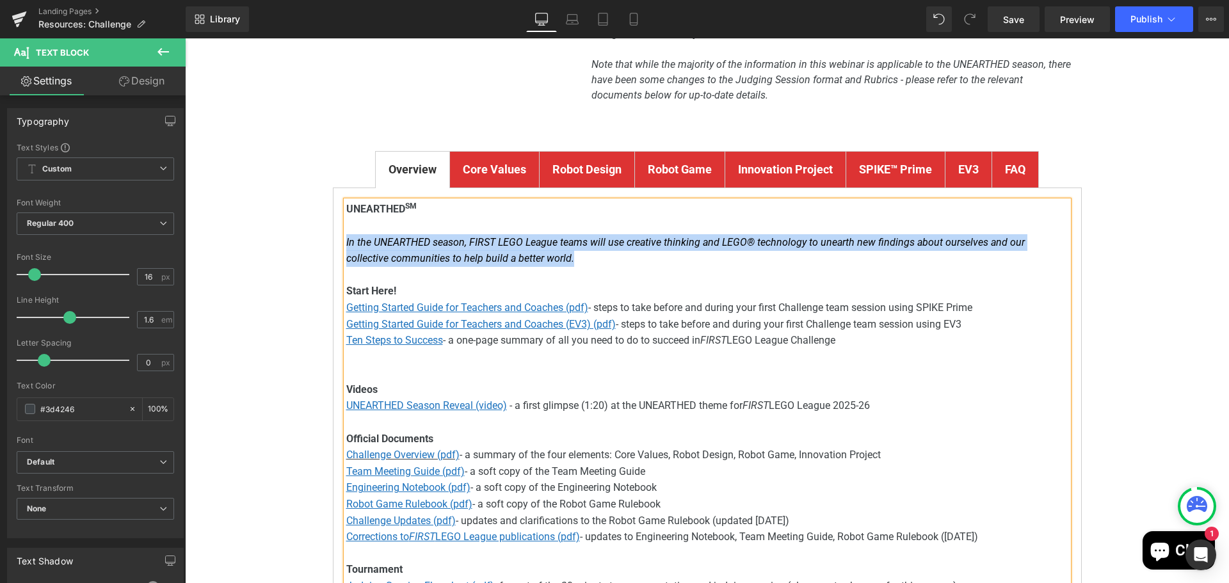
scroll to position [256, 0]
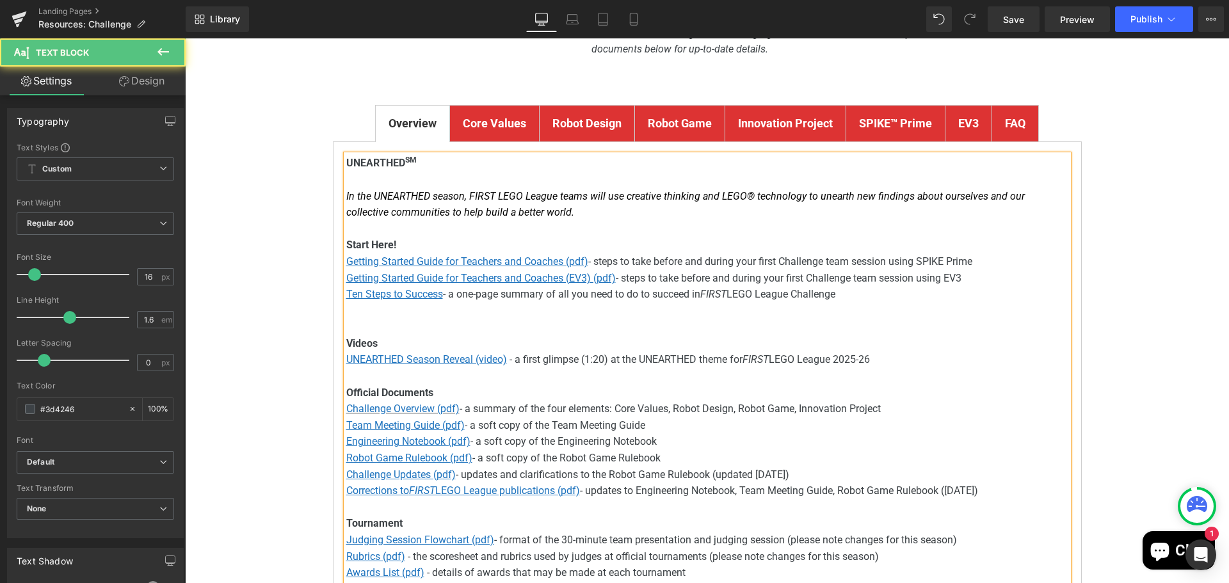
click at [749, 333] on p at bounding box center [707, 327] width 722 height 17
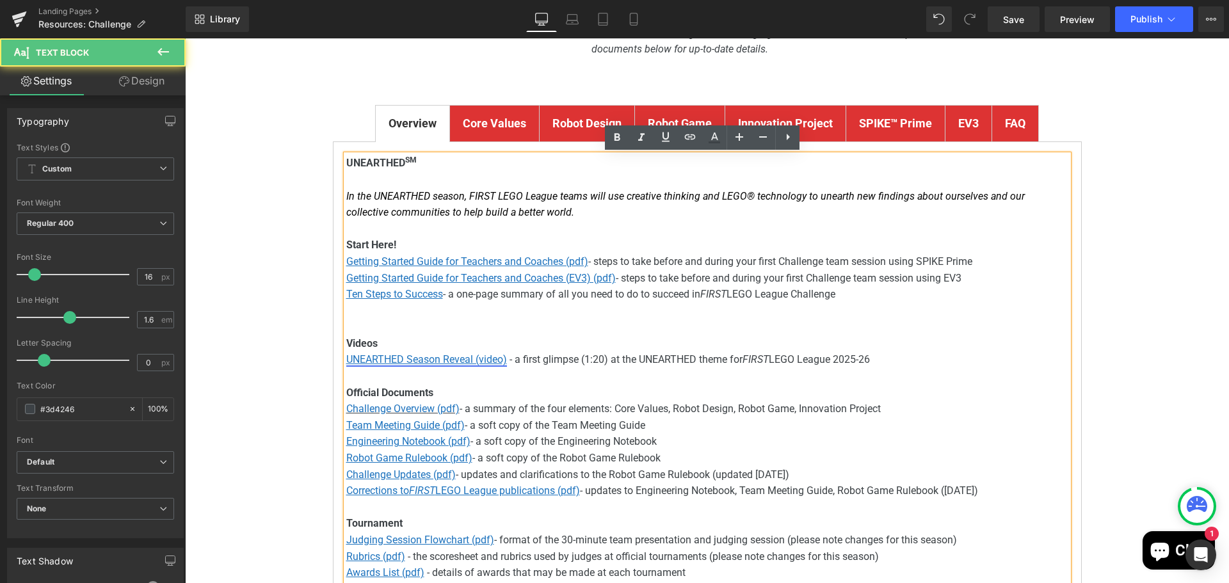
click at [438, 355] on u "UNEARTHED Season Reveal (video)" at bounding box center [426, 359] width 161 height 12
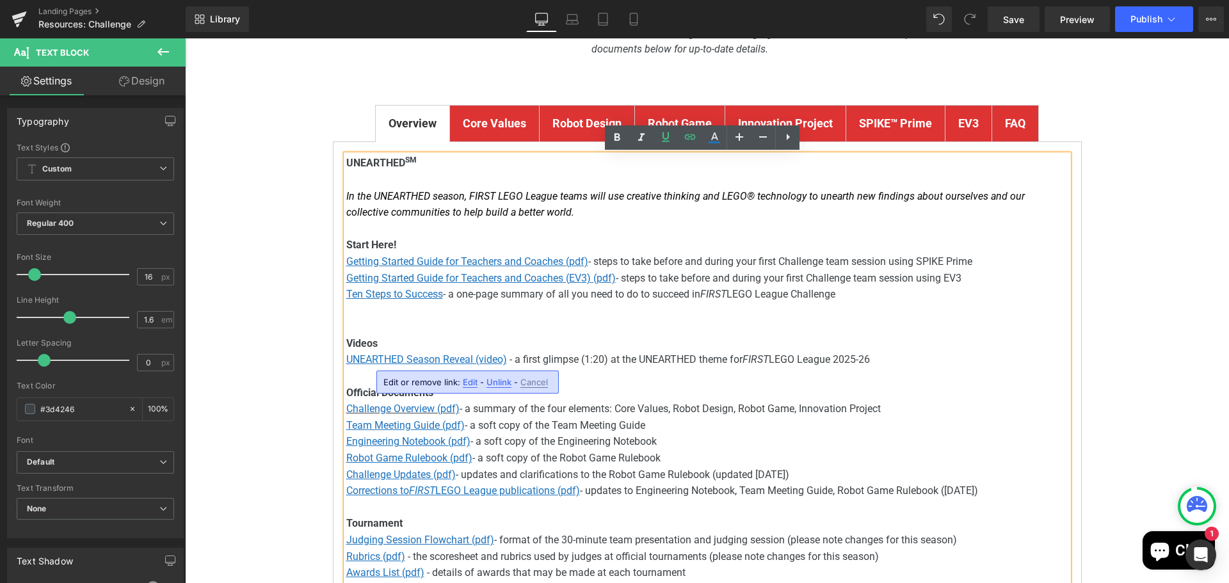
click at [468, 381] on span "Edit" at bounding box center [470, 382] width 15 height 11
click at [468, 381] on input "[URL][DOMAIN_NAME]" at bounding box center [456, 387] width 197 height 32
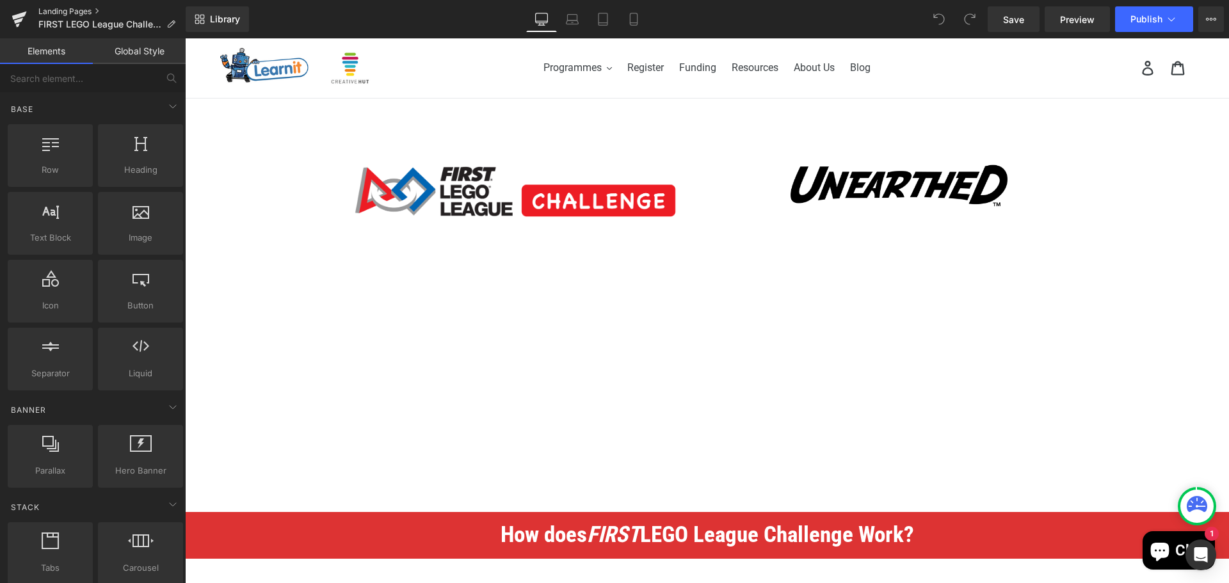
click at [70, 15] on link "Landing Pages" at bounding box center [111, 11] width 147 height 10
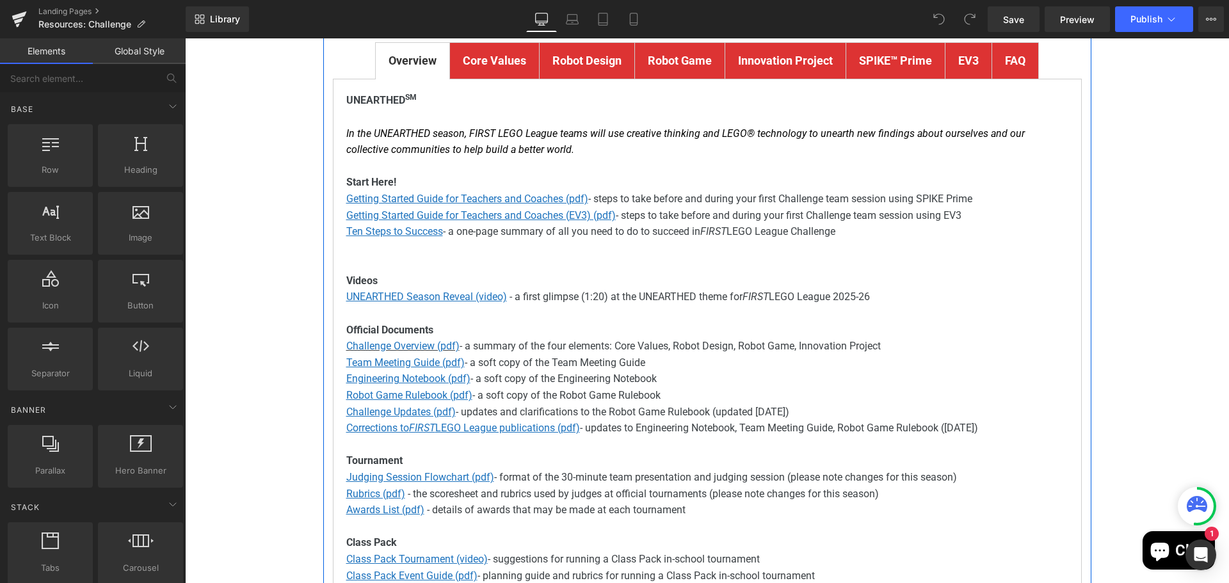
scroll to position [320, 0]
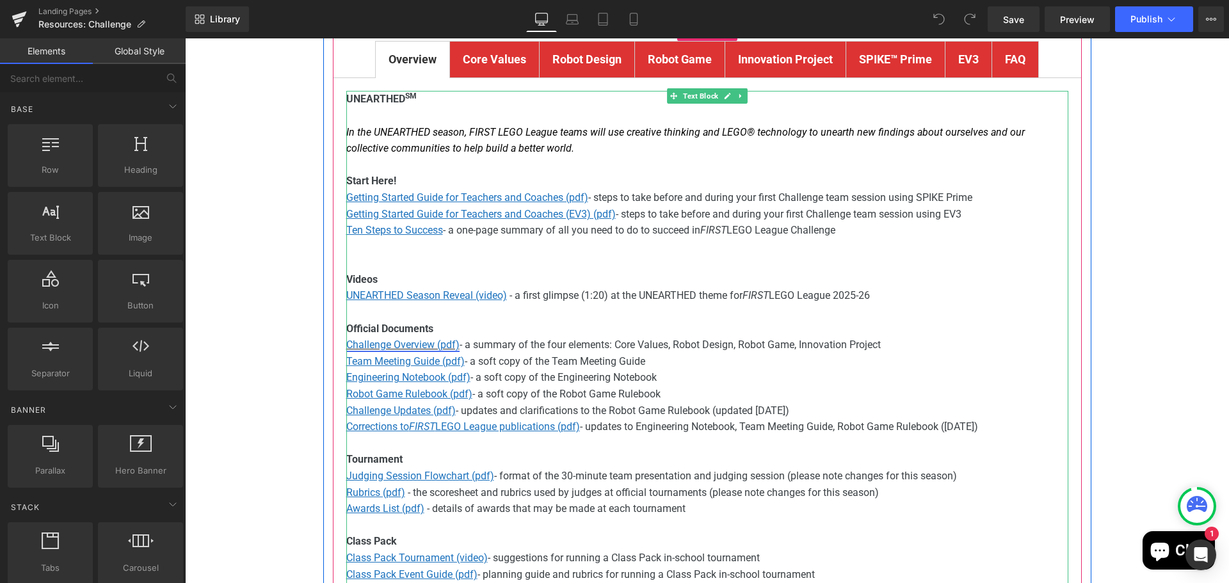
click at [391, 344] on font "Challenge Overview (pdf)" at bounding box center [402, 345] width 113 height 12
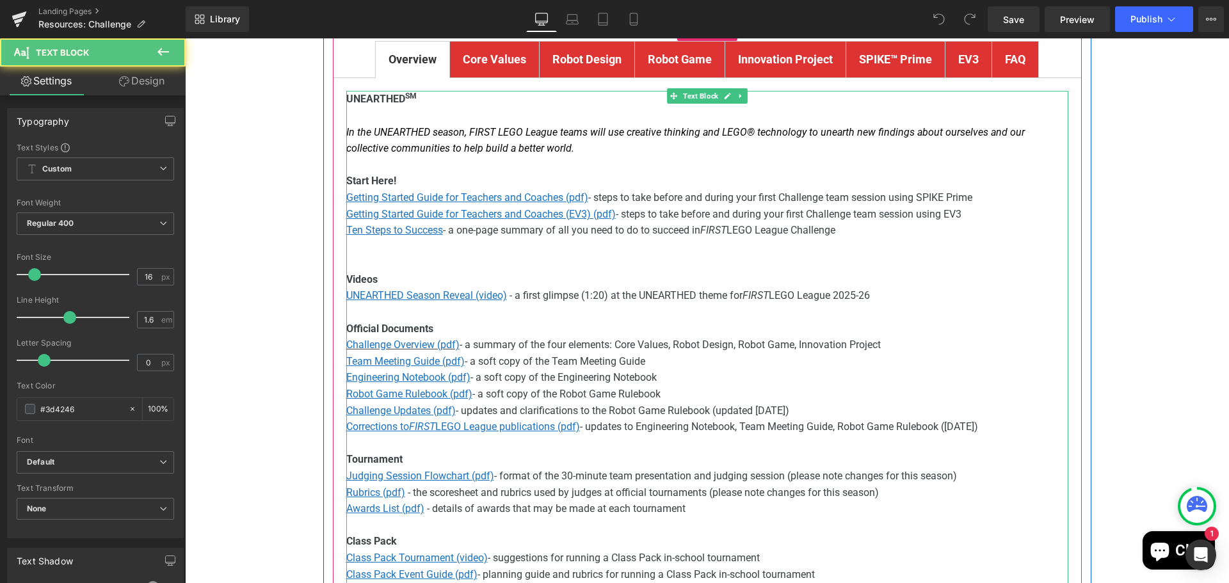
click at [499, 344] on p "Challenge Overview (pdf) - a summary of the four elements: Core Values, Robot D…" at bounding box center [707, 345] width 722 height 17
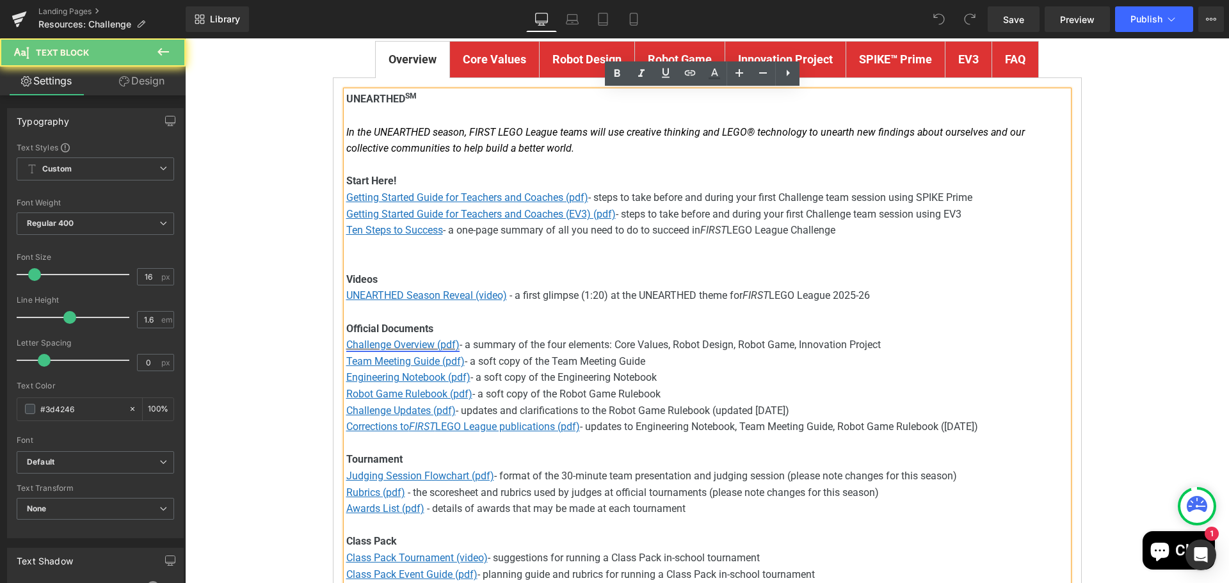
click at [397, 346] on font "Challenge Overview (pdf)" at bounding box center [402, 345] width 113 height 12
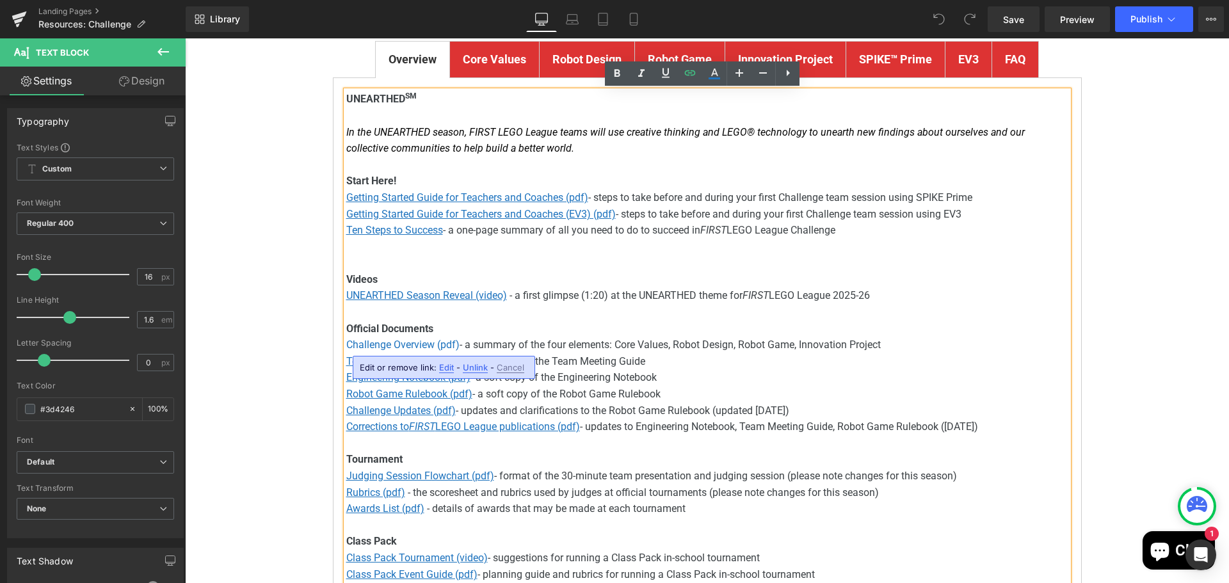
click at [449, 370] on span "Edit" at bounding box center [446, 367] width 15 height 11
click at [423, 375] on input "https://firstinspires.blob.core.windows.net/fll/challenge/2024-25/fll-challenge…" at bounding box center [434, 372] width 197 height 32
paste input "5-26/fll-challenge-unearthed-season"
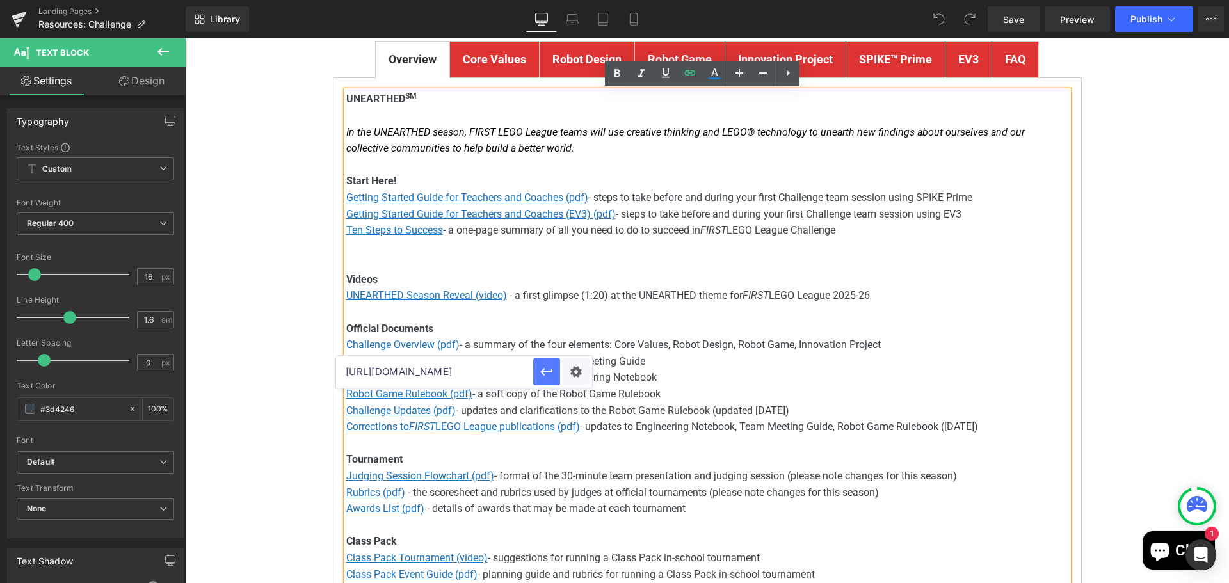
scroll to position [0, 0]
click at [550, 371] on icon "button" at bounding box center [546, 371] width 15 height 15
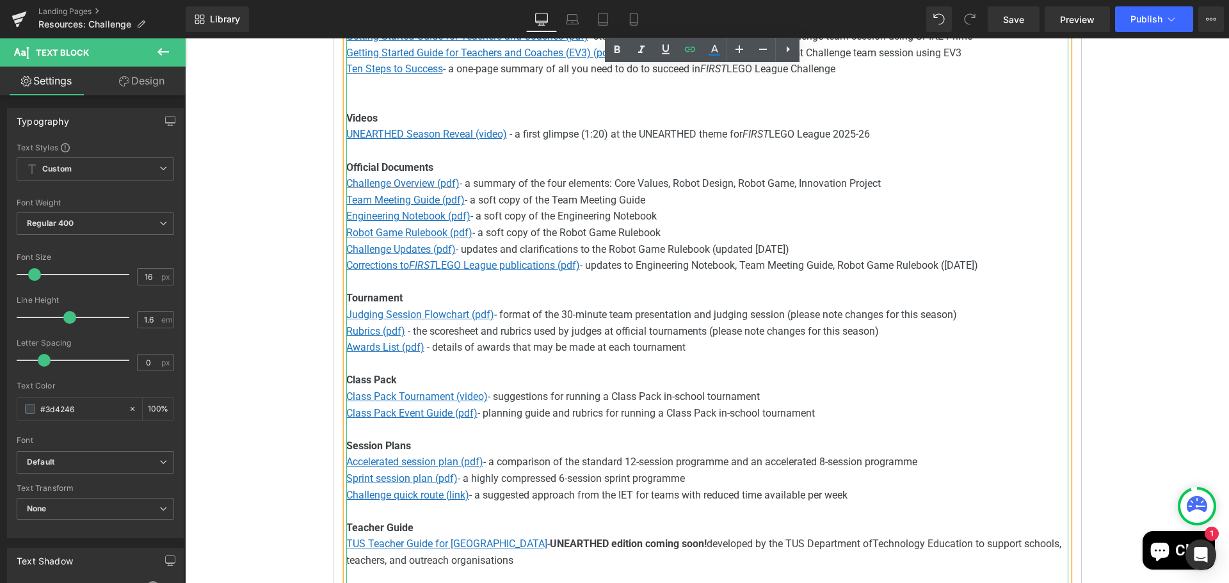
scroll to position [640, 0]
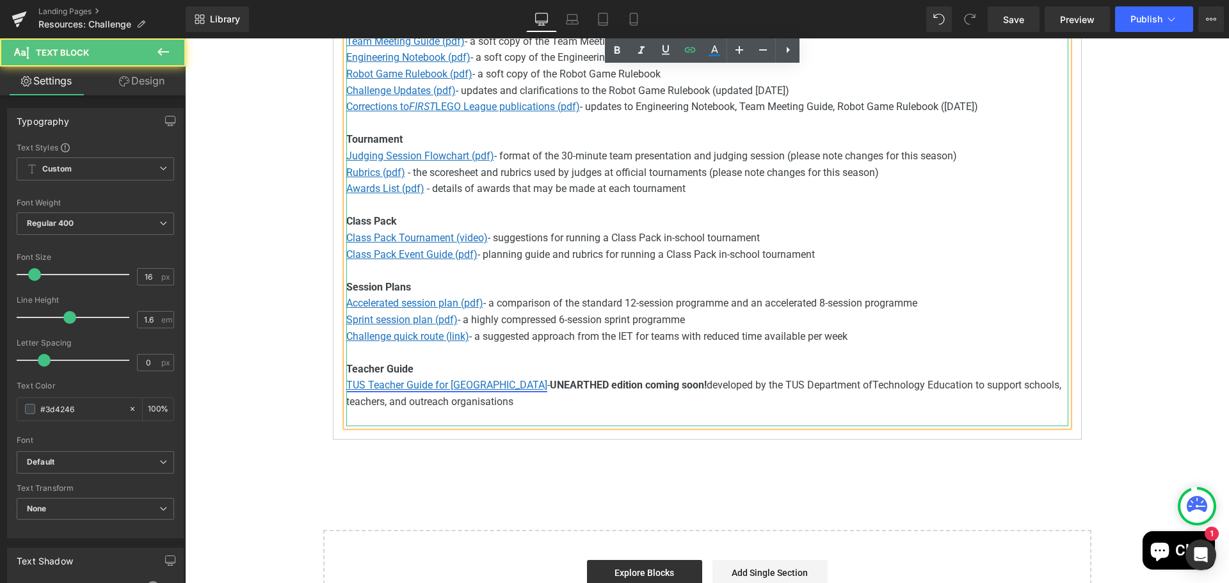
click at [450, 385] on u "TUS Teacher Guide for Ireland" at bounding box center [446, 385] width 201 height 12
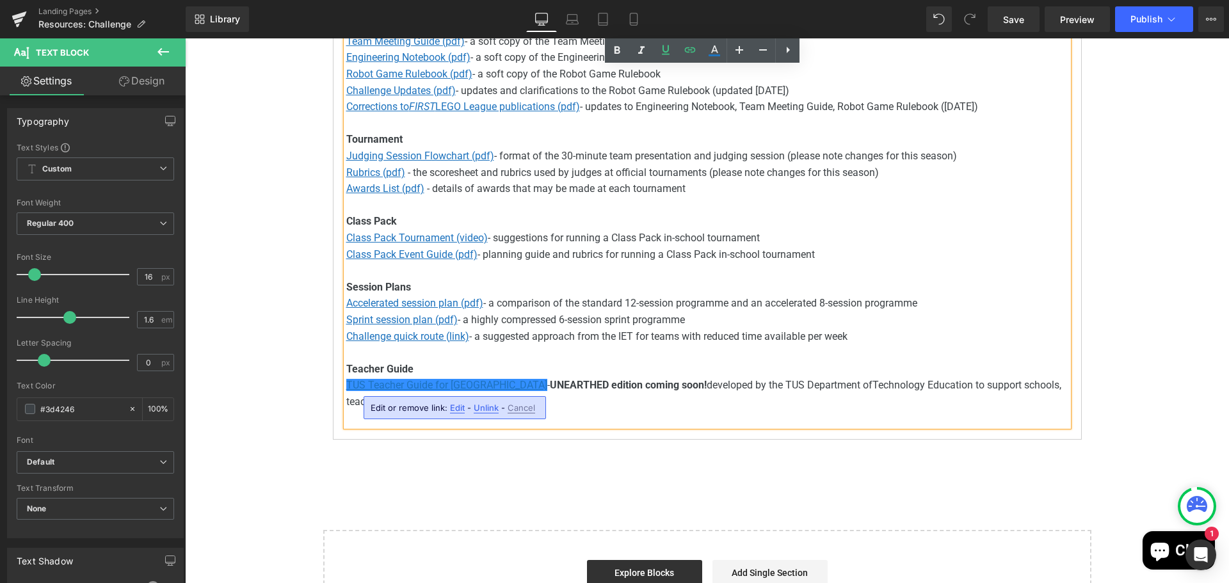
click at [461, 410] on span "Edit" at bounding box center [457, 408] width 15 height 11
drag, startPoint x: 414, startPoint y: 413, endPoint x: 455, endPoint y: 415, distance: 41.0
click at [455, 415] on input "https://fll.ie/submerged-challenge-guide" at bounding box center [443, 412] width 197 height 32
click at [552, 413] on icon "button" at bounding box center [555, 413] width 12 height 8
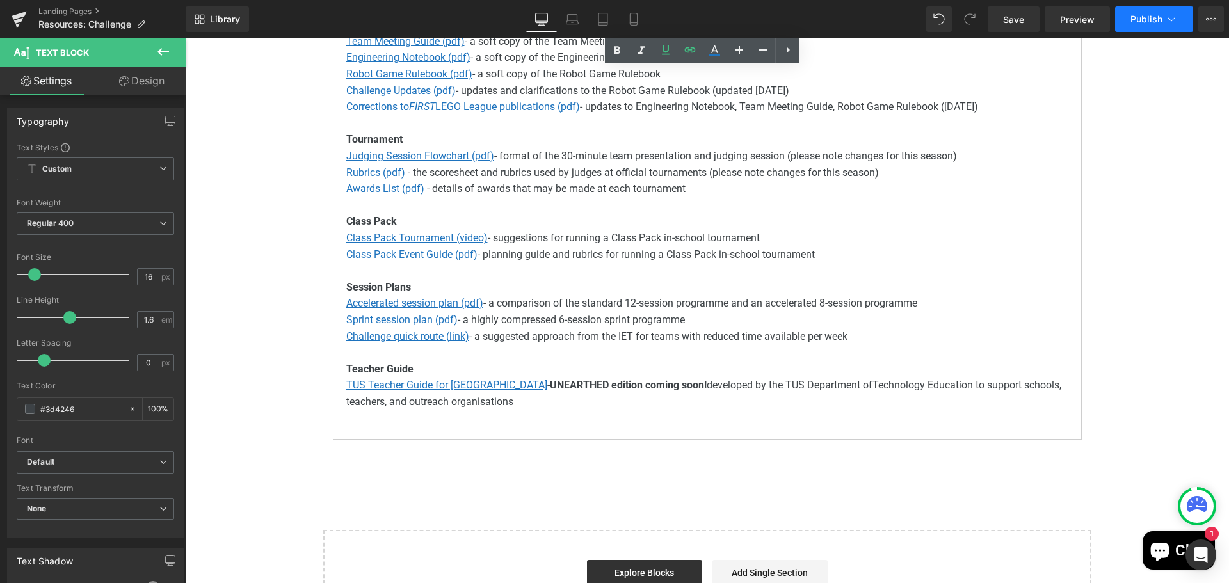
click at [1138, 16] on span "Publish" at bounding box center [1146, 19] width 32 height 10
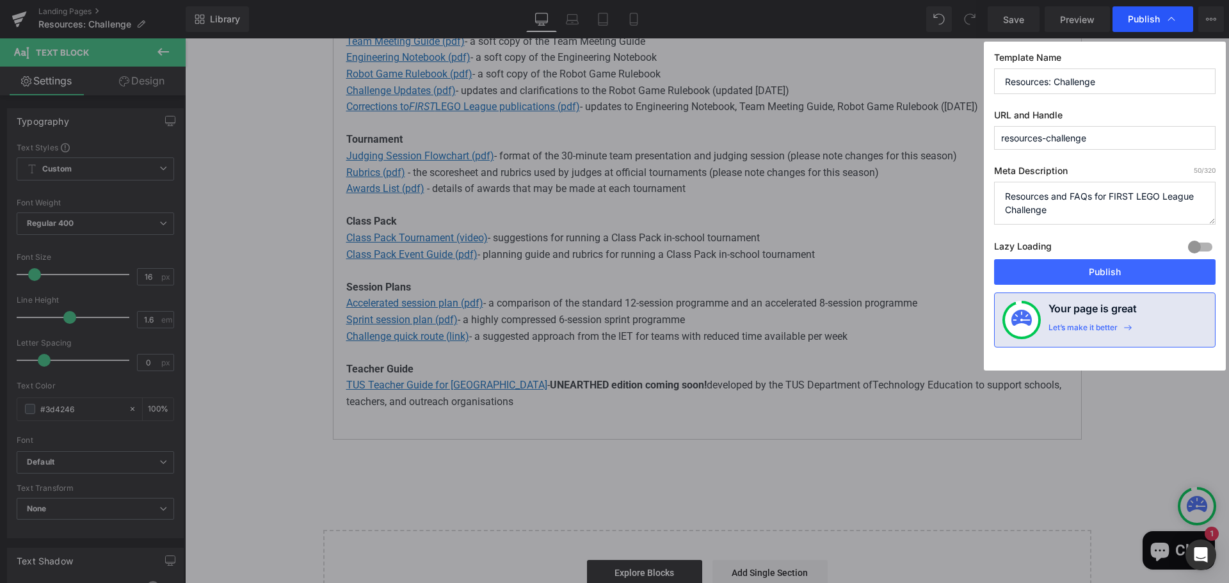
click at [1138, 17] on span "Publish" at bounding box center [1144, 19] width 32 height 12
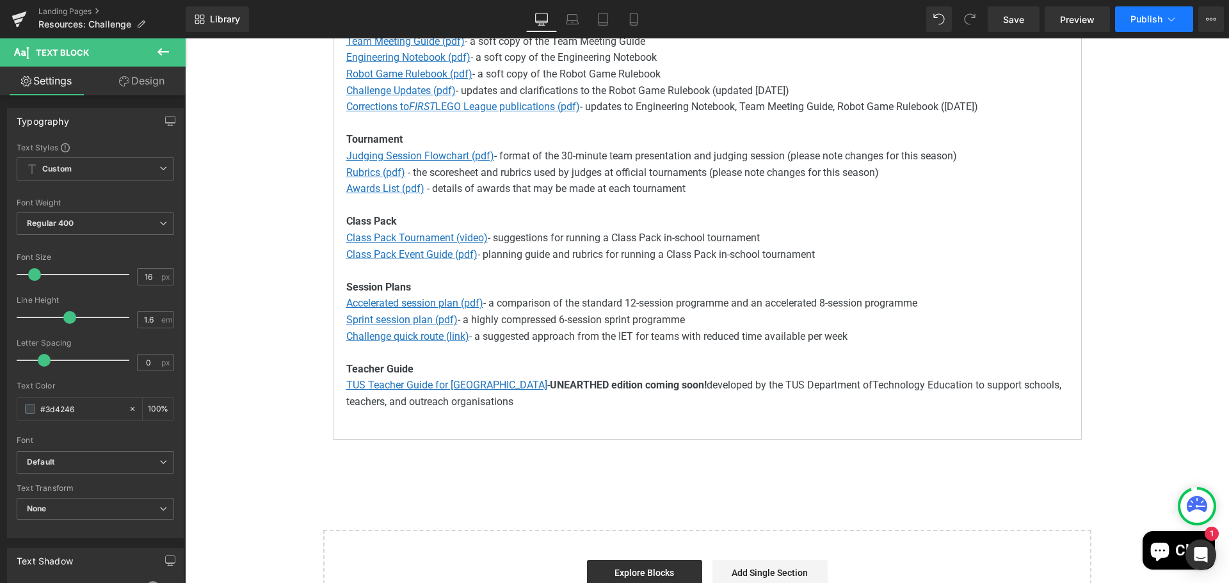
click at [1131, 22] on span "Publish" at bounding box center [1146, 19] width 32 height 10
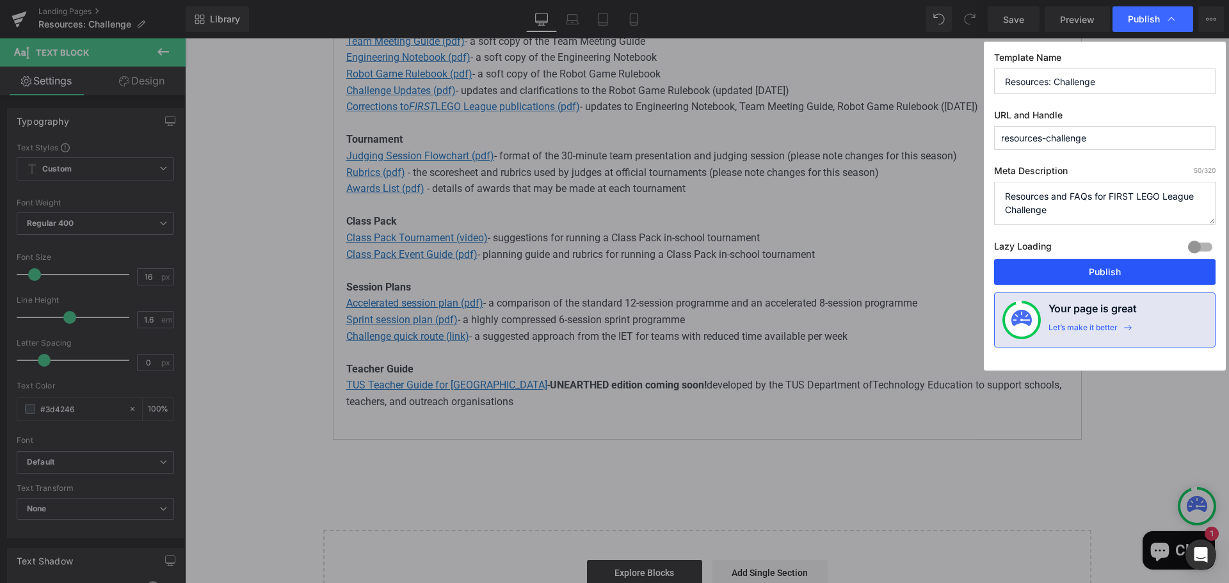
click at [1122, 269] on button "Publish" at bounding box center [1104, 272] width 221 height 26
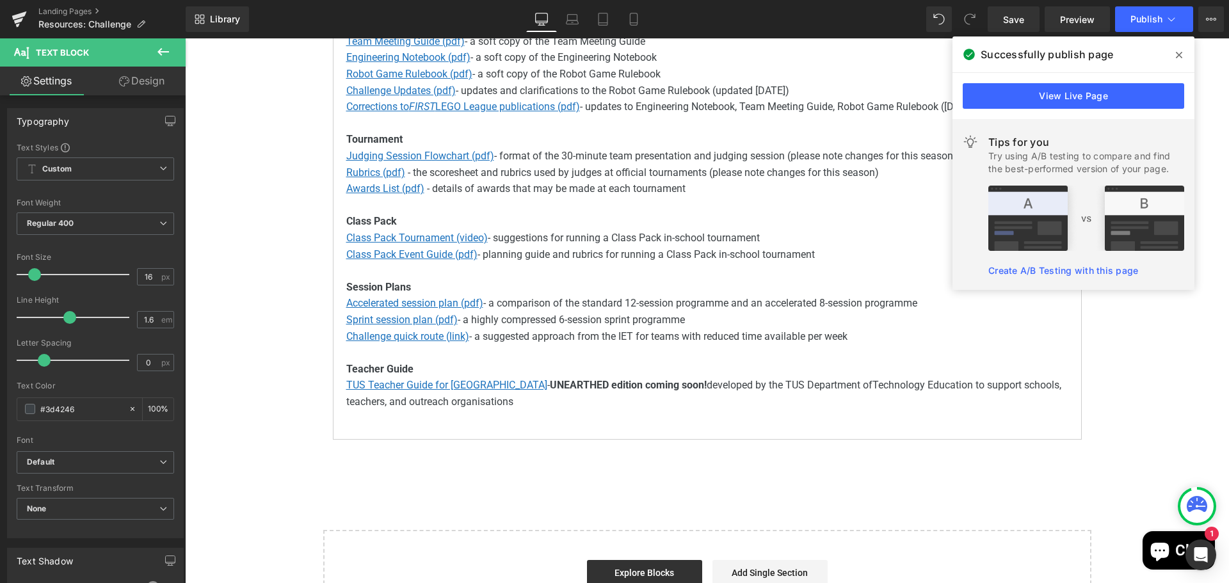
click at [1178, 53] on icon at bounding box center [1179, 55] width 6 height 10
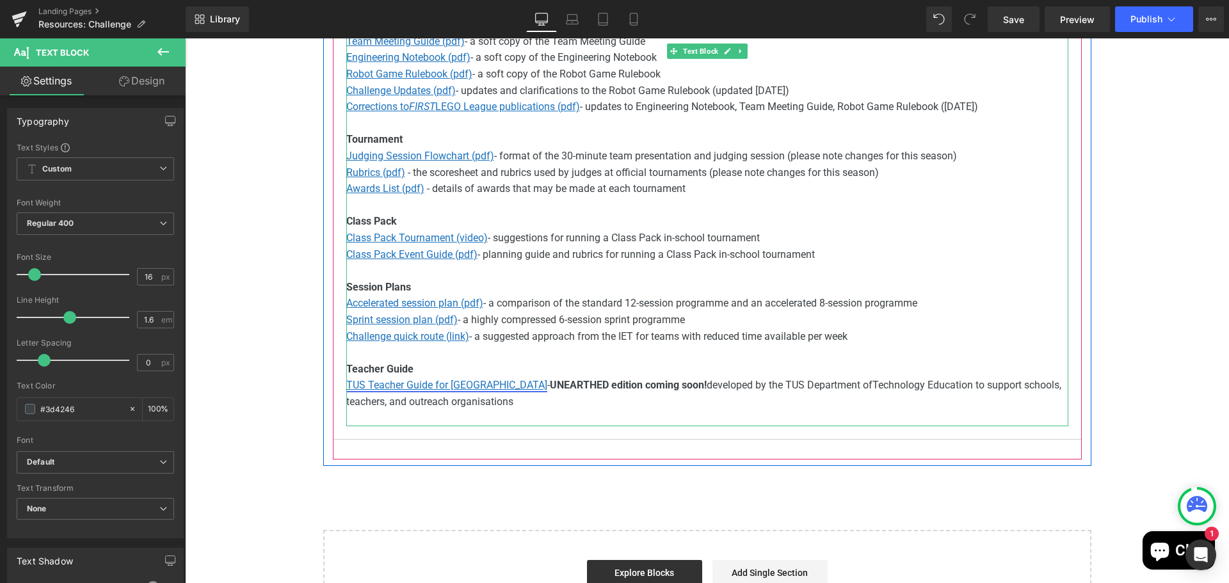
click at [442, 386] on u "TUS Teacher Guide for Ireland" at bounding box center [446, 385] width 201 height 12
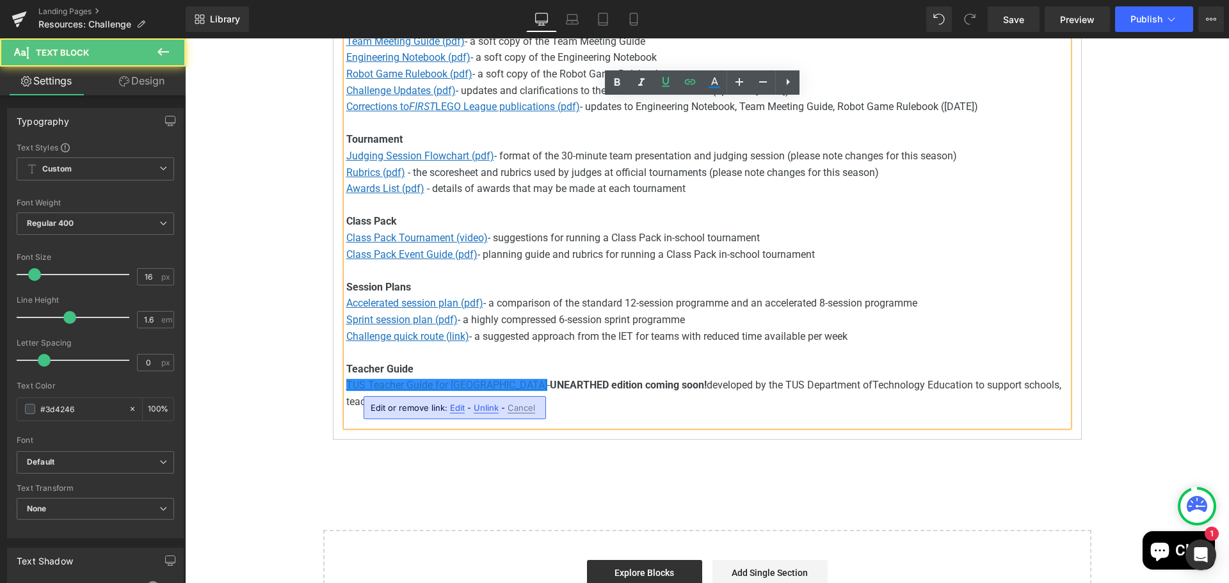
click at [454, 409] on span "Edit" at bounding box center [457, 408] width 15 height 11
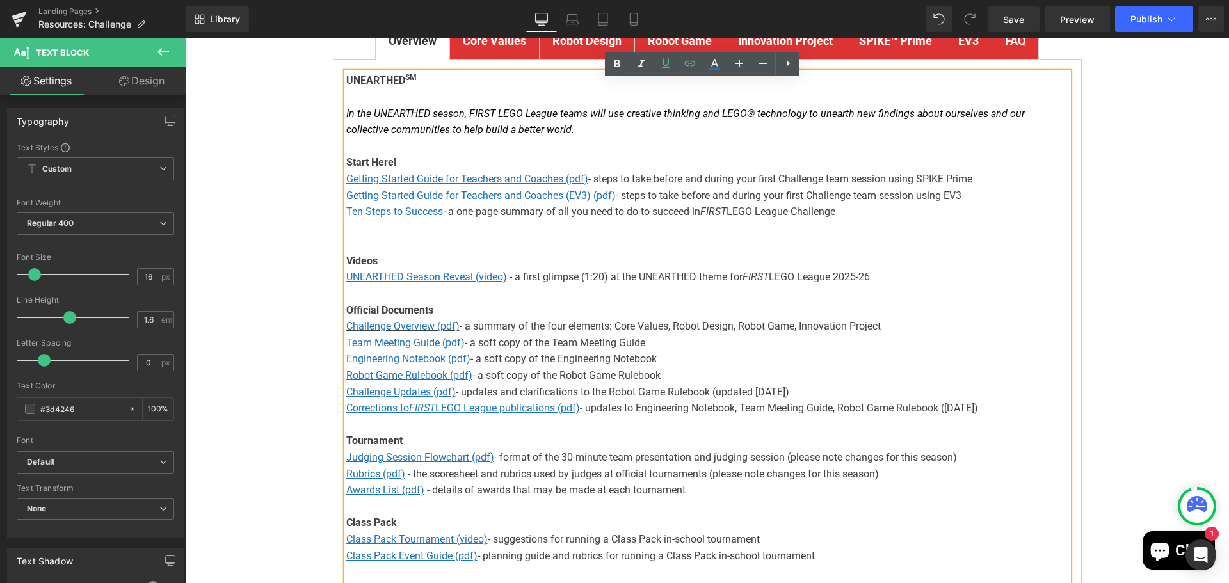
scroll to position [320, 0]
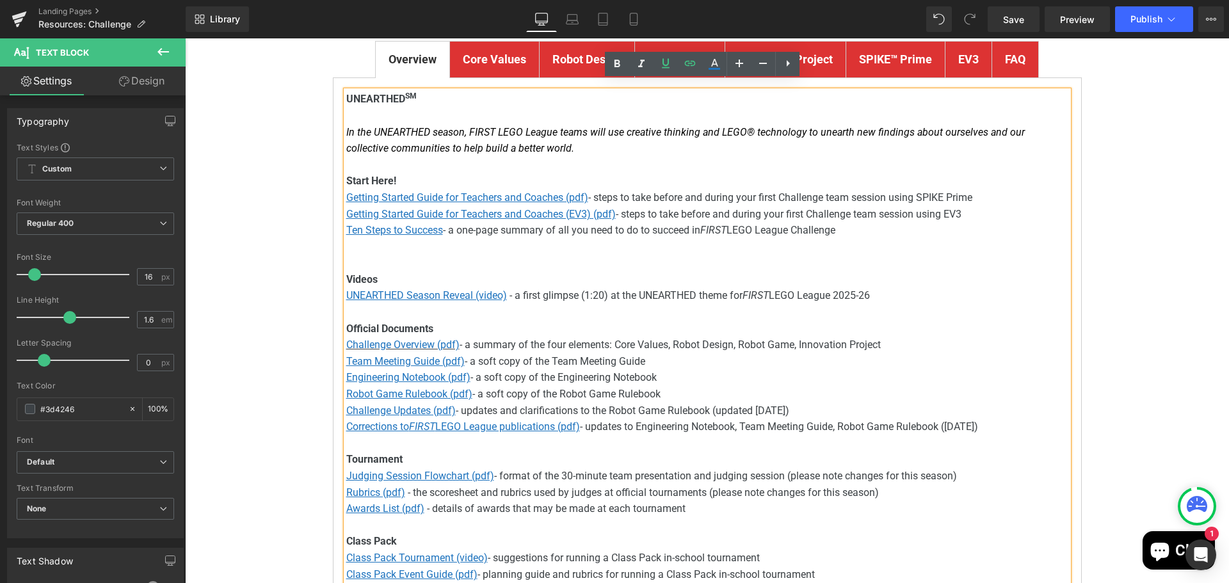
click at [1108, 175] on div "FIRST ® LEGO ® League Challenge Resources Heading Youtube To find out all about…" at bounding box center [707, 385] width 1044 height 1142
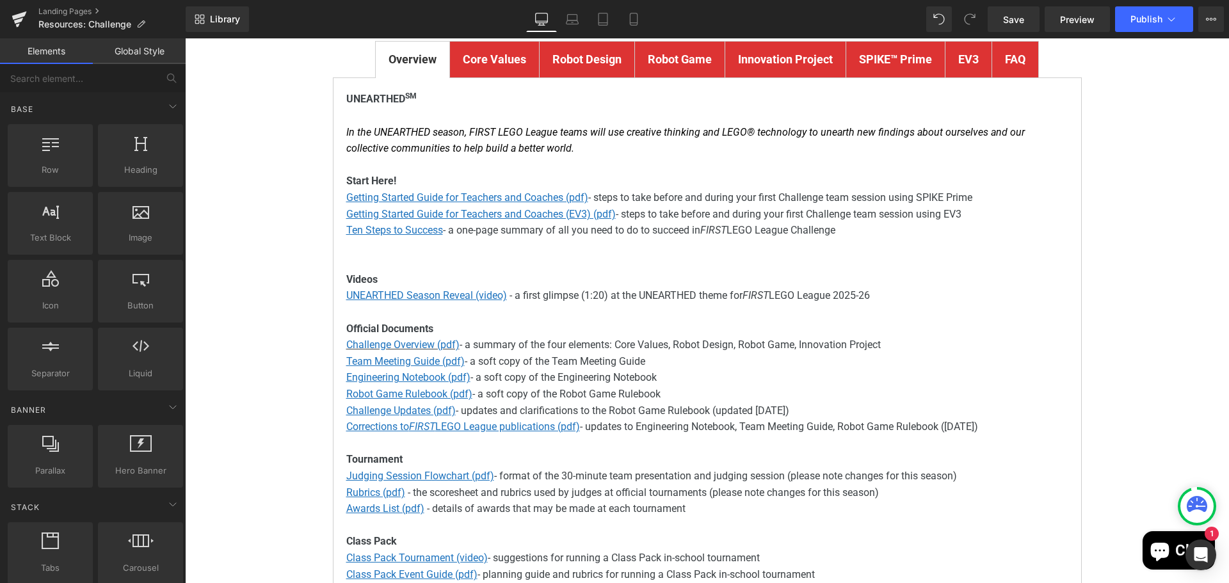
click at [1005, 55] on strong "FAQ" at bounding box center [1015, 58] width 20 height 13
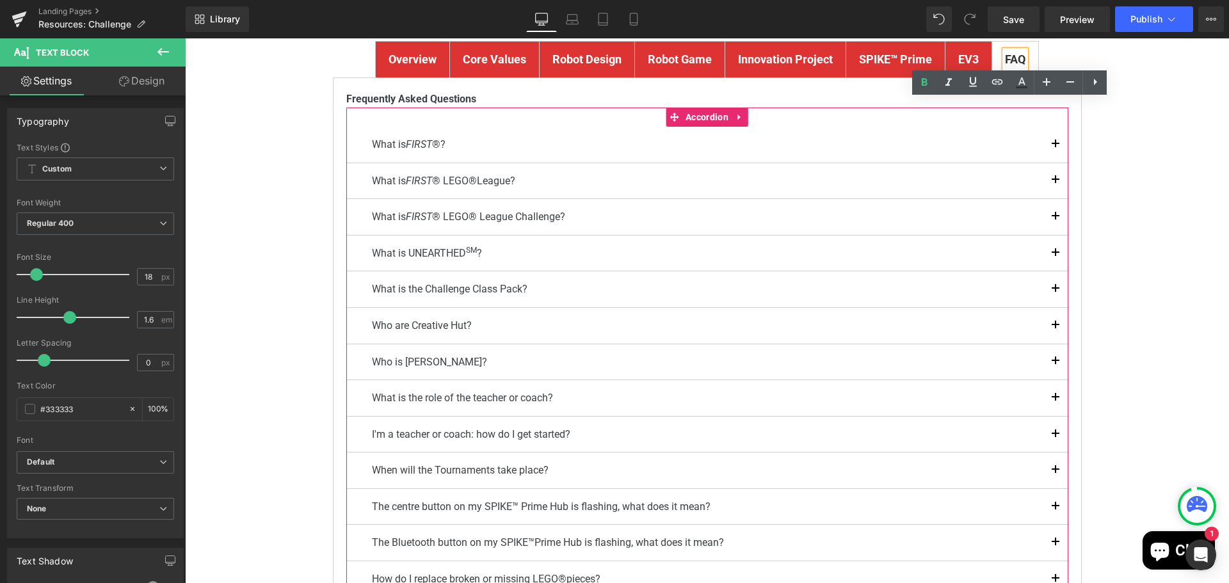
click at [1051, 254] on button "button" at bounding box center [1055, 253] width 26 height 36
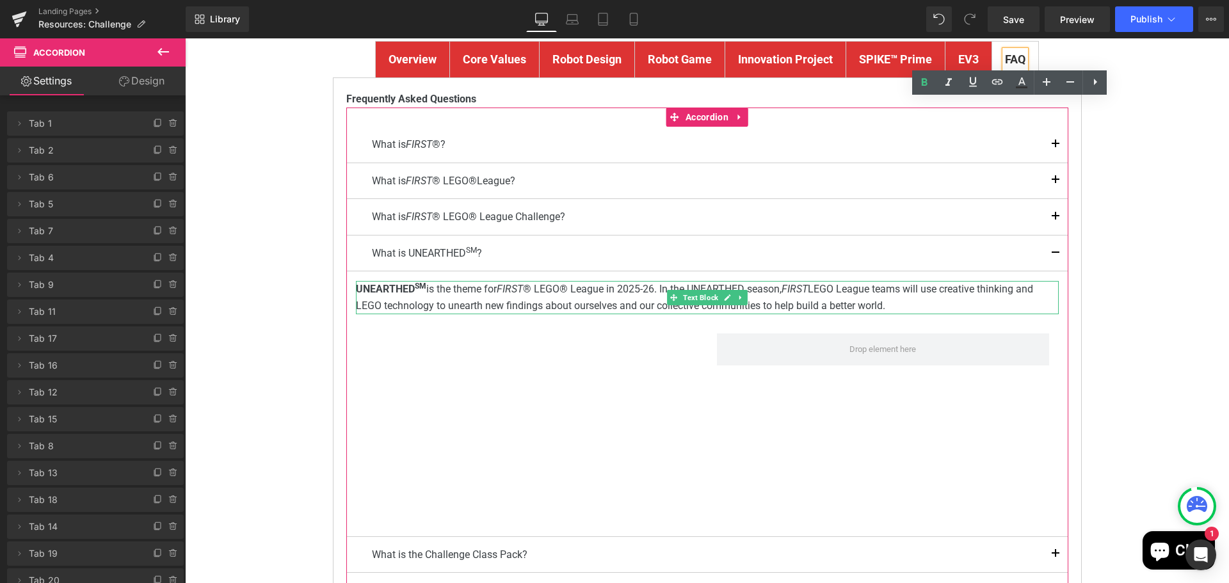
click at [877, 306] on p "UNEARTHED SM is the theme for FIRST ® LEGO® League in 2025-26. In the UNEARTHED…" at bounding box center [707, 297] width 703 height 33
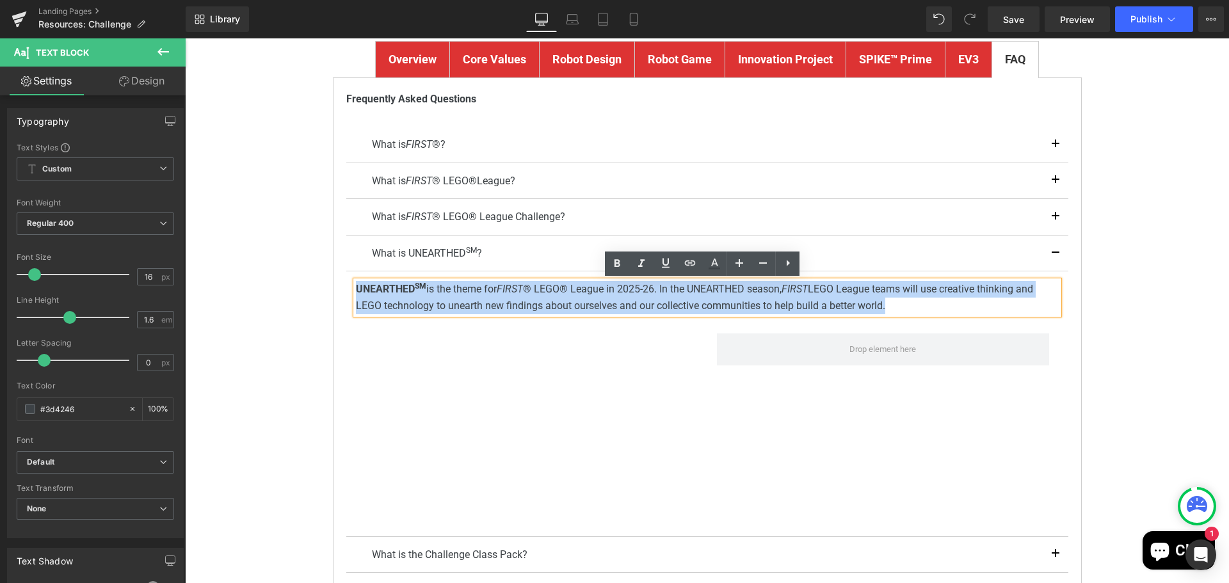
drag, startPoint x: 895, startPoint y: 303, endPoint x: 347, endPoint y: 292, distance: 548.5
click at [347, 292] on article "UNEARTHED SM is the theme for FIRST ® LEGO® League in 2025-26. In the UNEARTHED…" at bounding box center [707, 403] width 722 height 265
copy p "UNEARTHED SM is the theme for FIRST ® LEGO® League in 2025-26. In the UNEARTHED…"
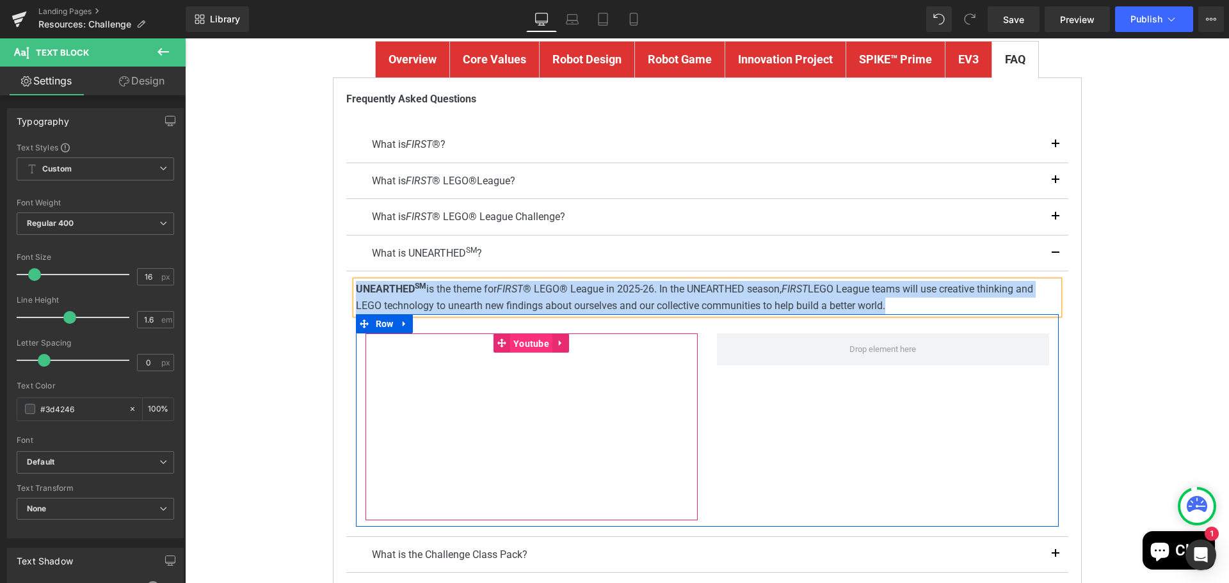
click at [523, 342] on span "Youtube" at bounding box center [531, 343] width 42 height 19
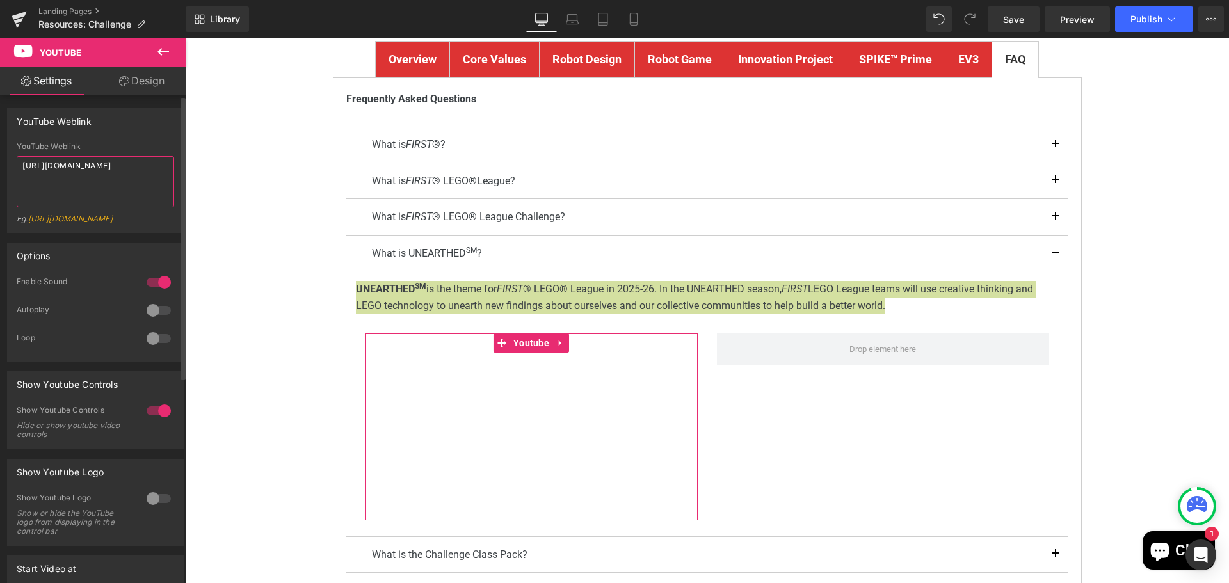
drag, startPoint x: 110, startPoint y: 178, endPoint x: 0, endPoint y: 163, distance: 111.1
click at [0, 163] on div "YouTube Weblink YouTube Weblink https://www.youtube.com/watch?v=exWkcUBS0j8 Eg:…" at bounding box center [95, 166] width 191 height 134
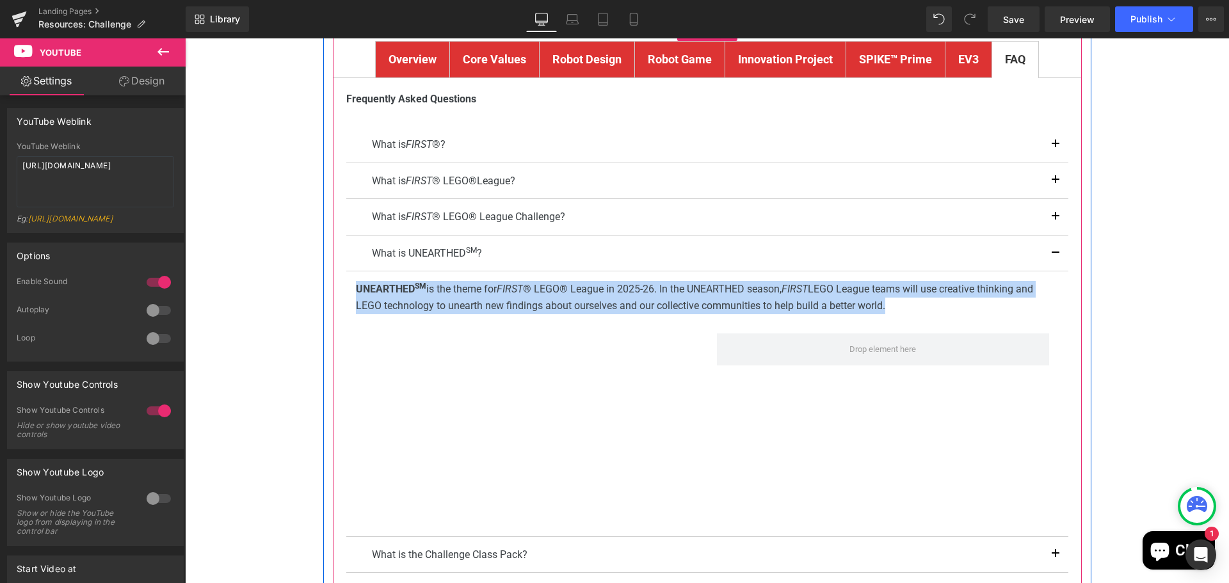
click at [401, 61] on strong "Overview" at bounding box center [412, 58] width 48 height 13
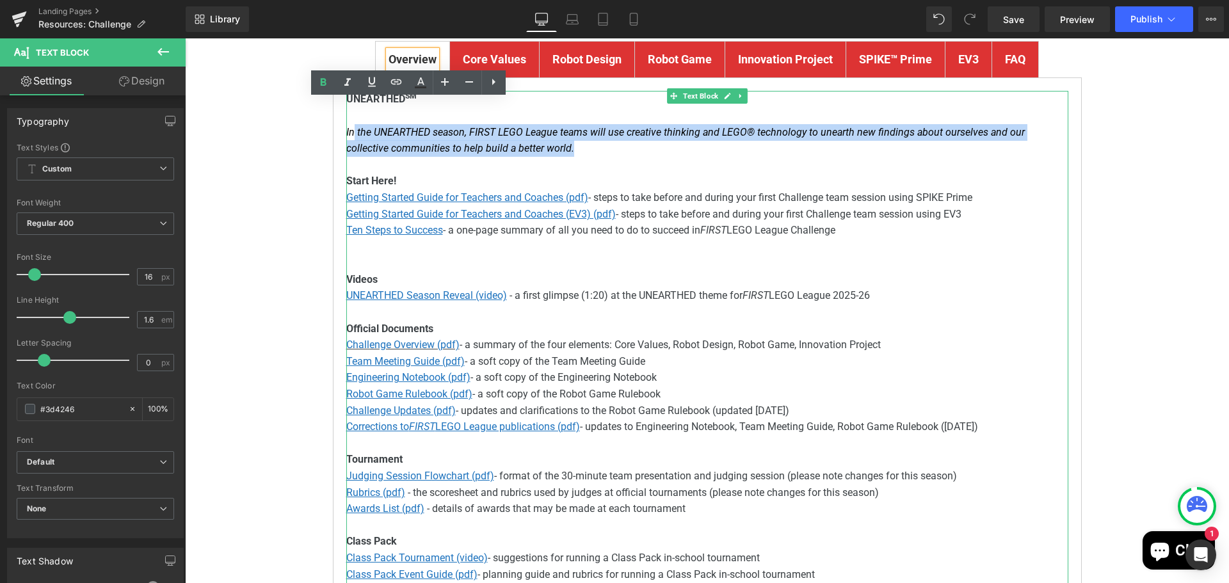
drag, startPoint x: 538, startPoint y: 150, endPoint x: 349, endPoint y: 131, distance: 189.7
click at [349, 131] on p "In the UNEARTHED season, FIRST LEGO League teams will use creative thinking and…" at bounding box center [707, 140] width 722 height 33
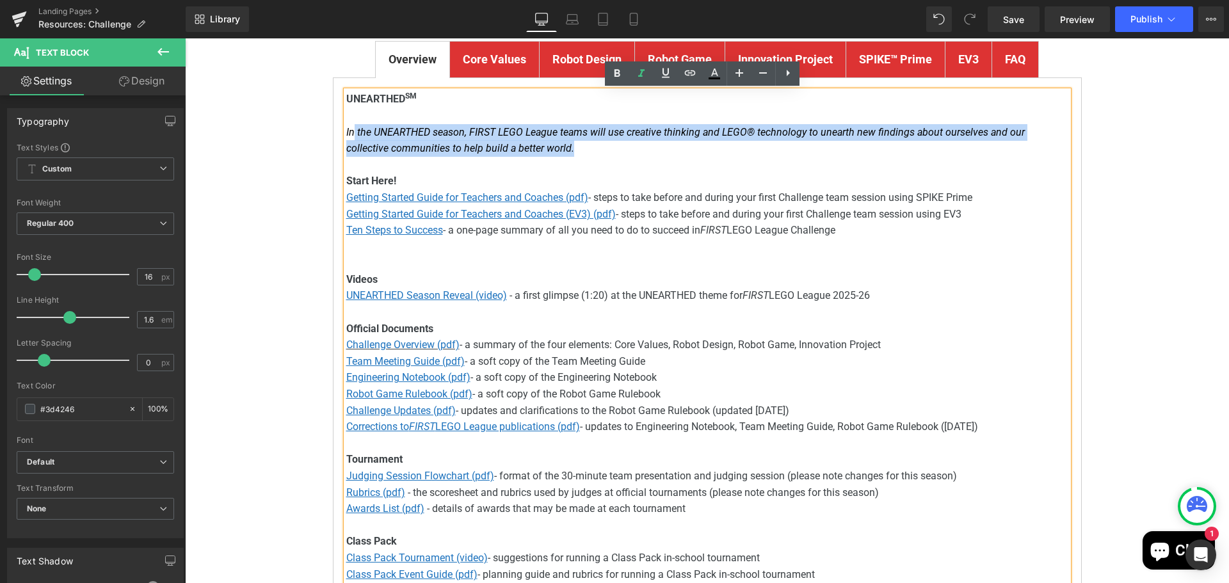
copy font "the UNEARTHED season, FIRST LEGO League teams will use creative thinking and LE…"
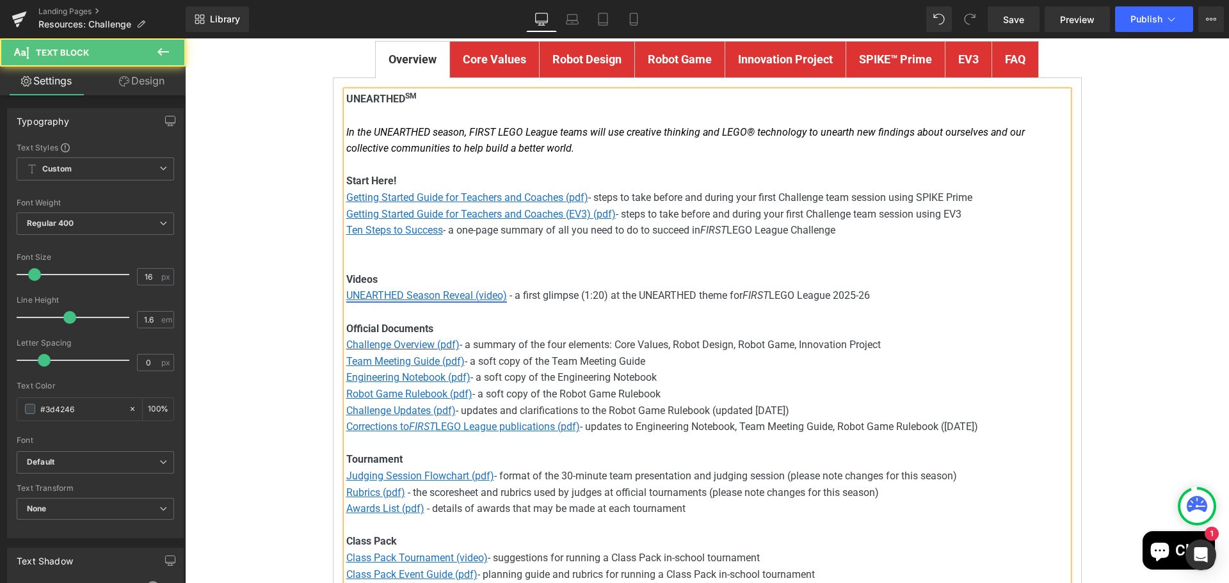
click at [410, 298] on u "UNEARTHED Season Reveal (video)" at bounding box center [426, 295] width 161 height 12
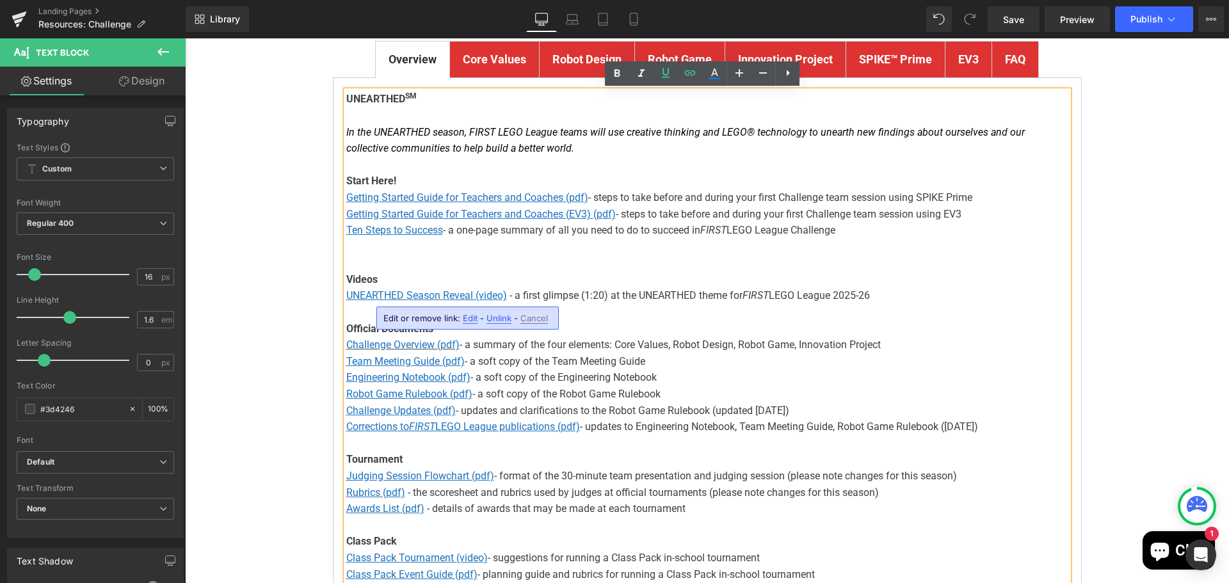
click at [468, 319] on span "Edit" at bounding box center [470, 318] width 15 height 11
type input "[URL][DOMAIN_NAME]"
click at [465, 323] on input "[URL][DOMAIN_NAME]" at bounding box center [456, 323] width 197 height 32
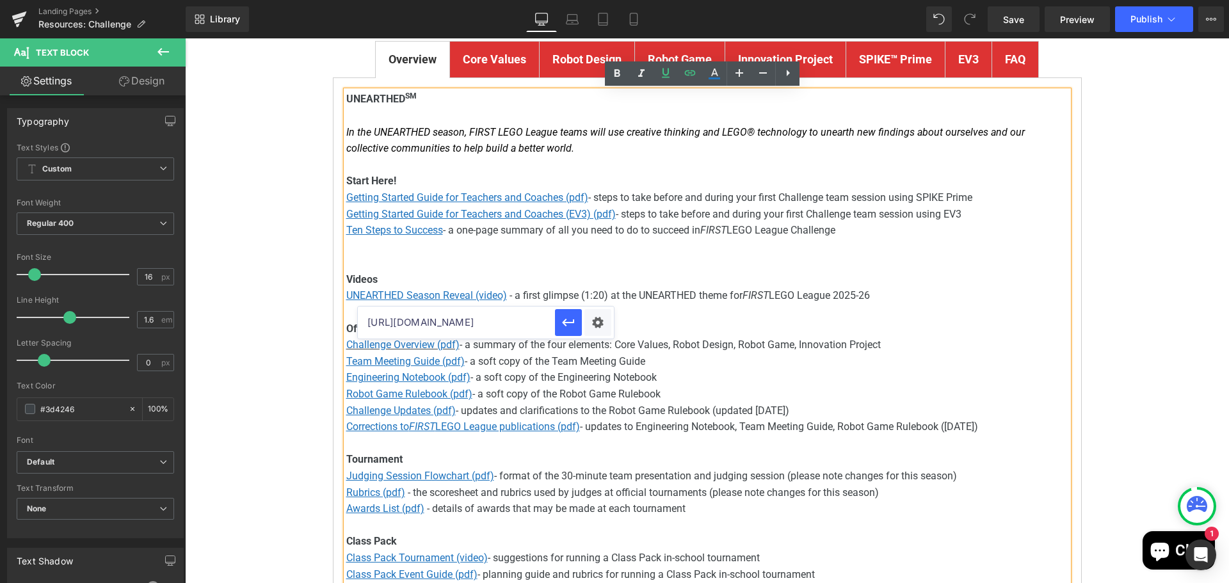
click at [1007, 56] on strong "FAQ" at bounding box center [1015, 58] width 20 height 13
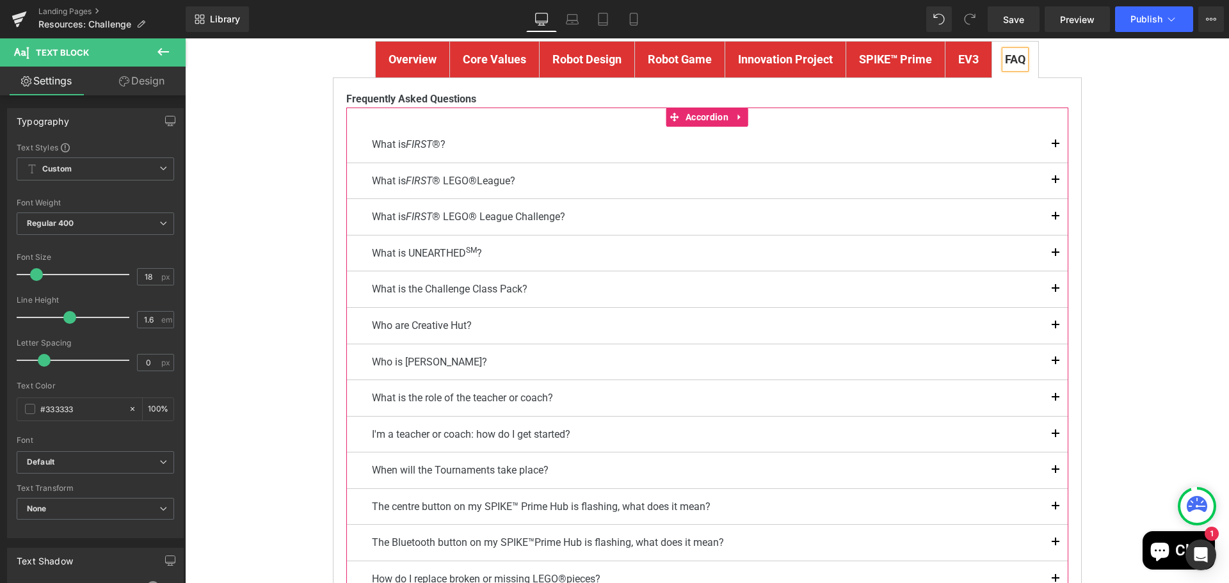
drag, startPoint x: 1048, startPoint y: 250, endPoint x: 410, endPoint y: 247, distance: 638.0
click at [1048, 250] on button "button" at bounding box center [1055, 253] width 26 height 36
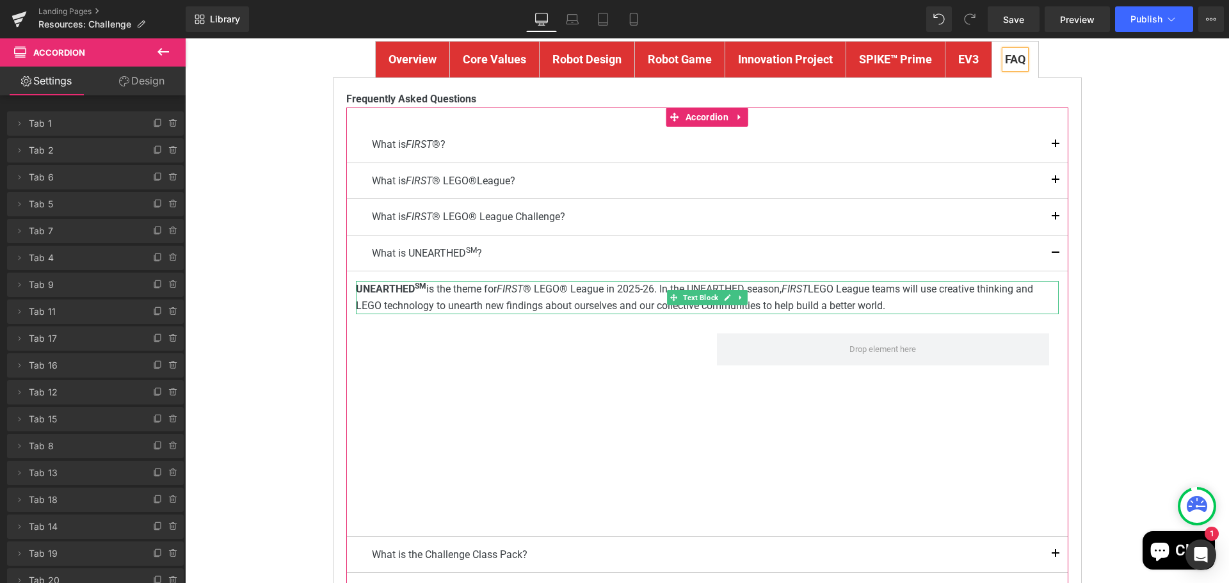
click at [526, 291] on p "UNEARTHED SM is the theme for FIRST ® LEGO® League in 2025-26. In the UNEARTHED…" at bounding box center [707, 297] width 703 height 33
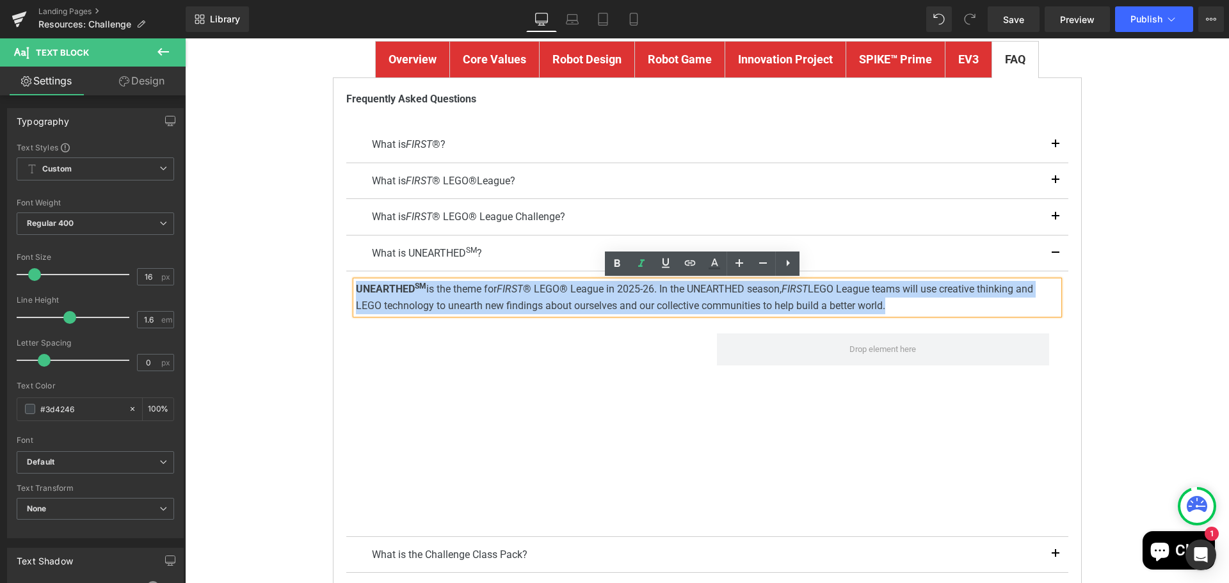
drag, startPoint x: 841, startPoint y: 305, endPoint x: 351, endPoint y: 292, distance: 489.7
click at [356, 292] on p "UNEARTHED SM is the theme for FIRST ® LEGO® League in 2025-26. In the UNEARTHED…" at bounding box center [707, 297] width 703 height 33
copy p "UNEARTHED SM is the theme for FIRST ® LEGO® League in 2025-26. In the UNEARTHED…"
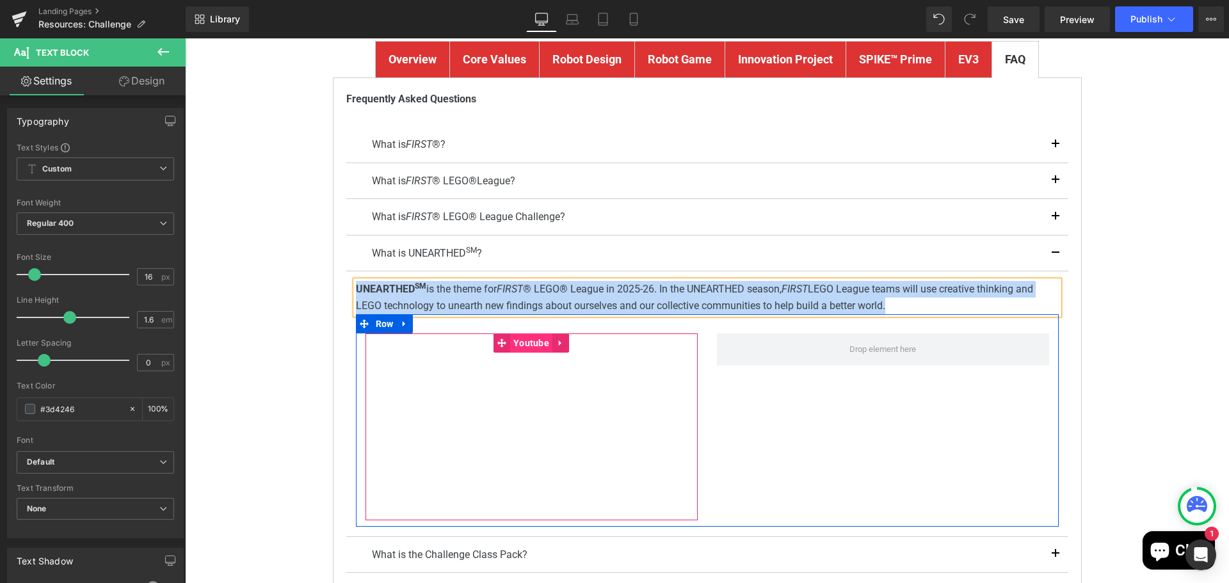
click at [522, 344] on span "Youtube" at bounding box center [531, 342] width 42 height 19
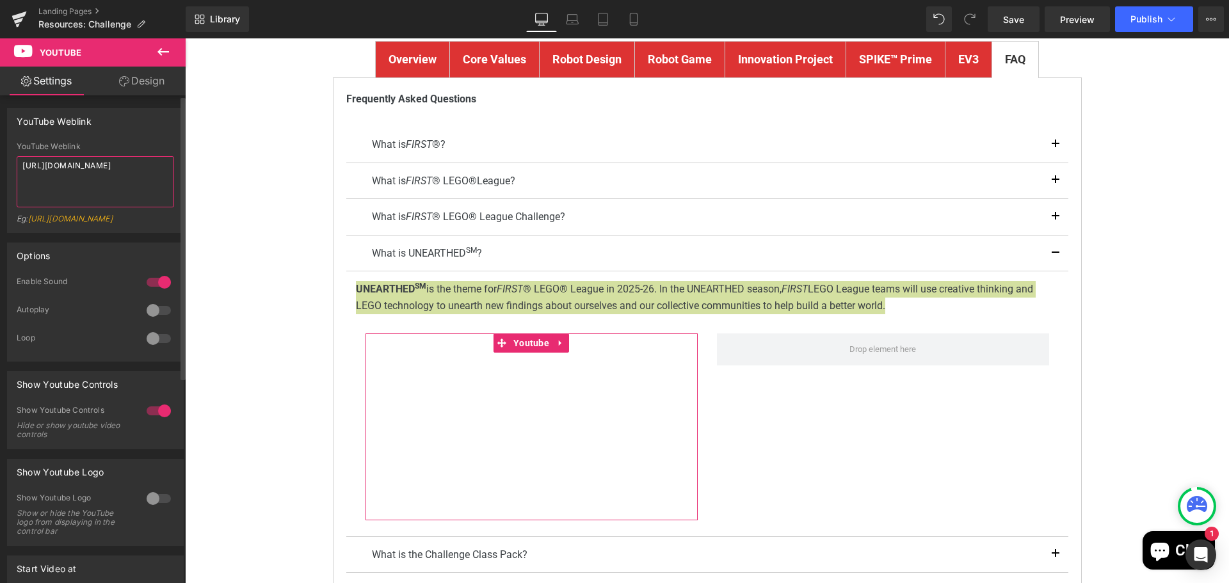
drag, startPoint x: 106, startPoint y: 182, endPoint x: 16, endPoint y: 164, distance: 91.5
click at [16, 164] on div "YouTube Weblink https://www.youtube.com/watch?v=exWkcUBS0j8 Eg: https://www.you…" at bounding box center [95, 187] width 175 height 90
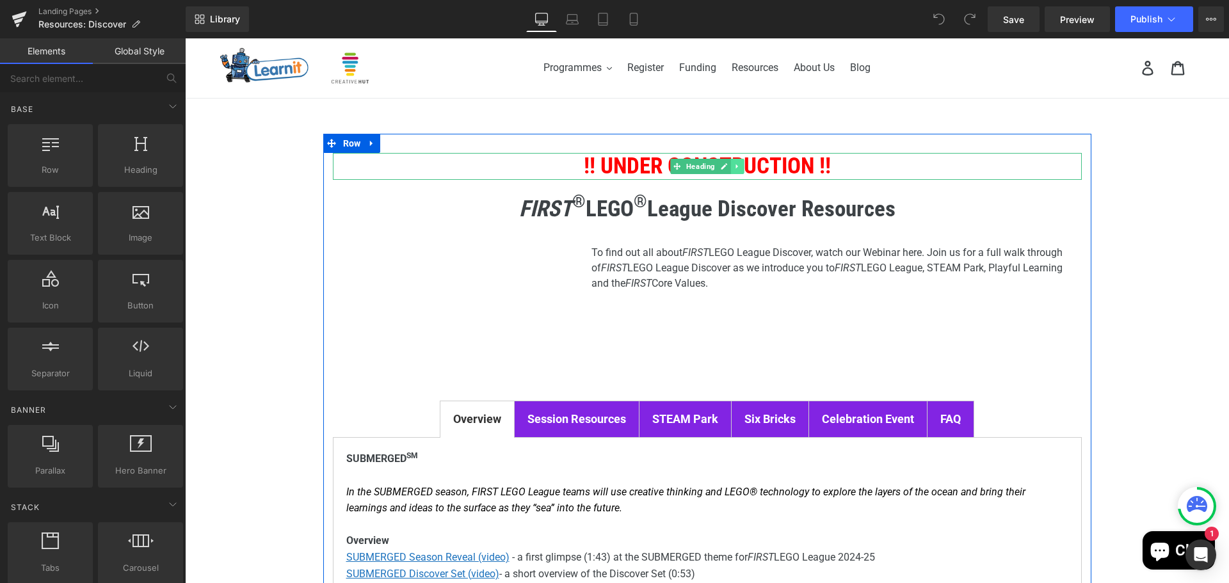
click at [730, 162] on link at bounding box center [736, 166] width 13 height 15
click at [740, 166] on icon at bounding box center [743, 166] width 7 height 7
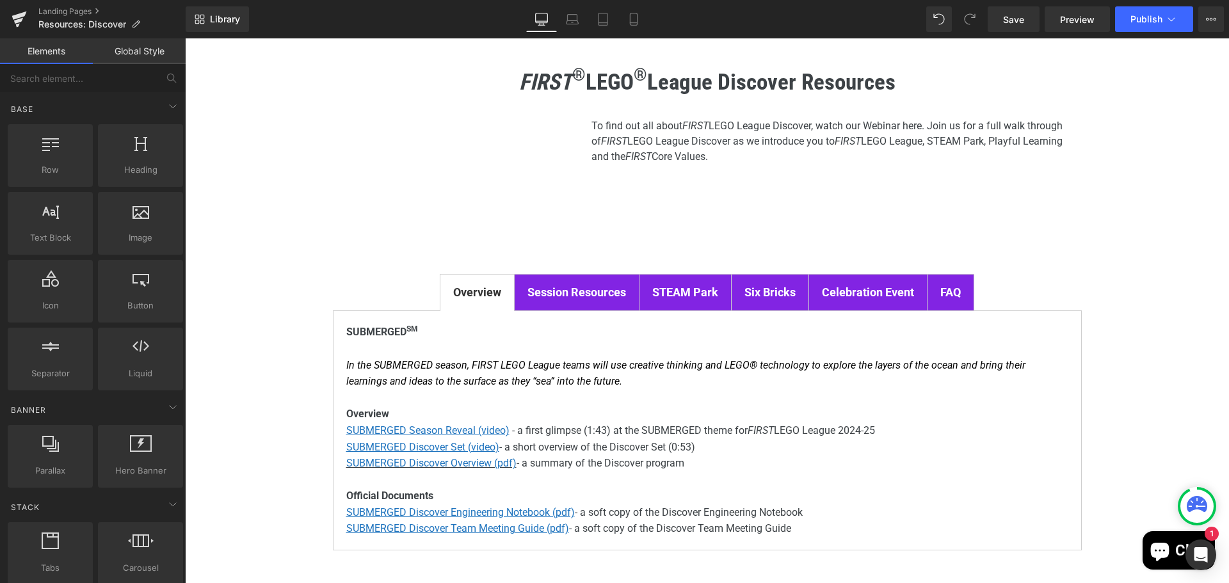
scroll to position [128, 0]
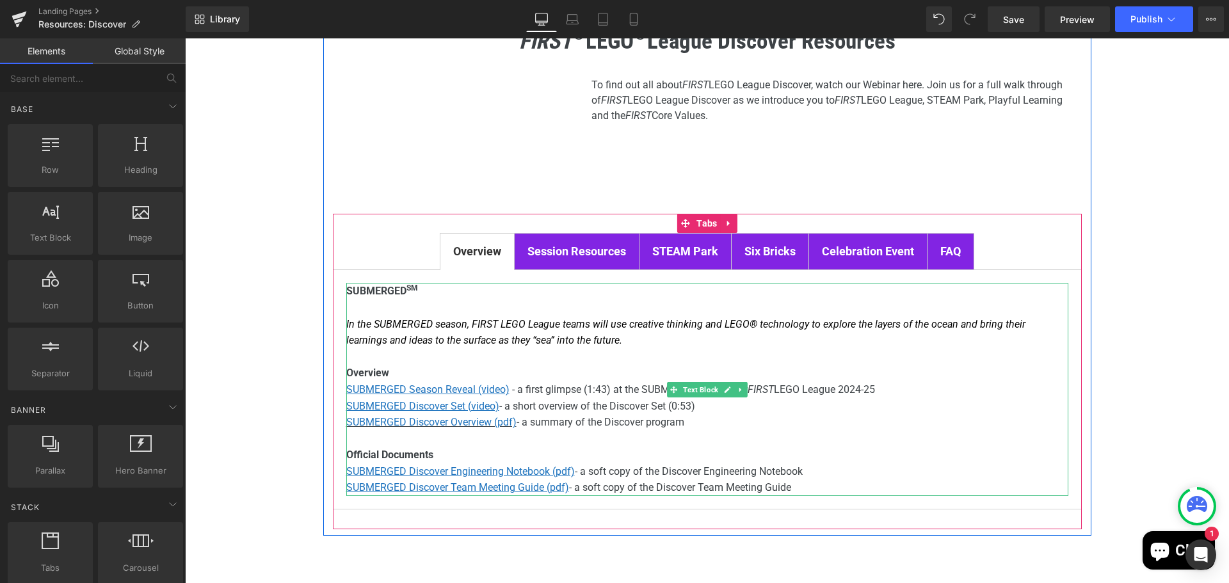
click at [527, 341] on icon "In the SUBMERGED season, FIRST LEGO League teams will use creative thinking and…" at bounding box center [685, 332] width 679 height 29
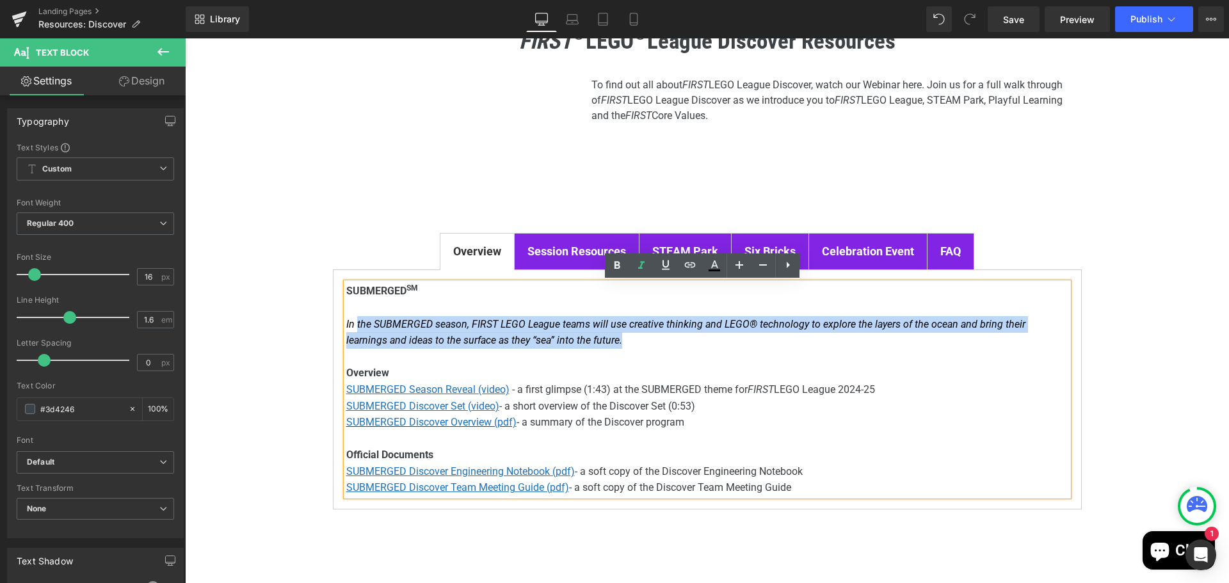
drag, startPoint x: 585, startPoint y: 339, endPoint x: 353, endPoint y: 327, distance: 231.9
click at [353, 327] on p "In the SUBMERGED season, FIRST LEGO League teams will use creative thinking and…" at bounding box center [707, 332] width 722 height 33
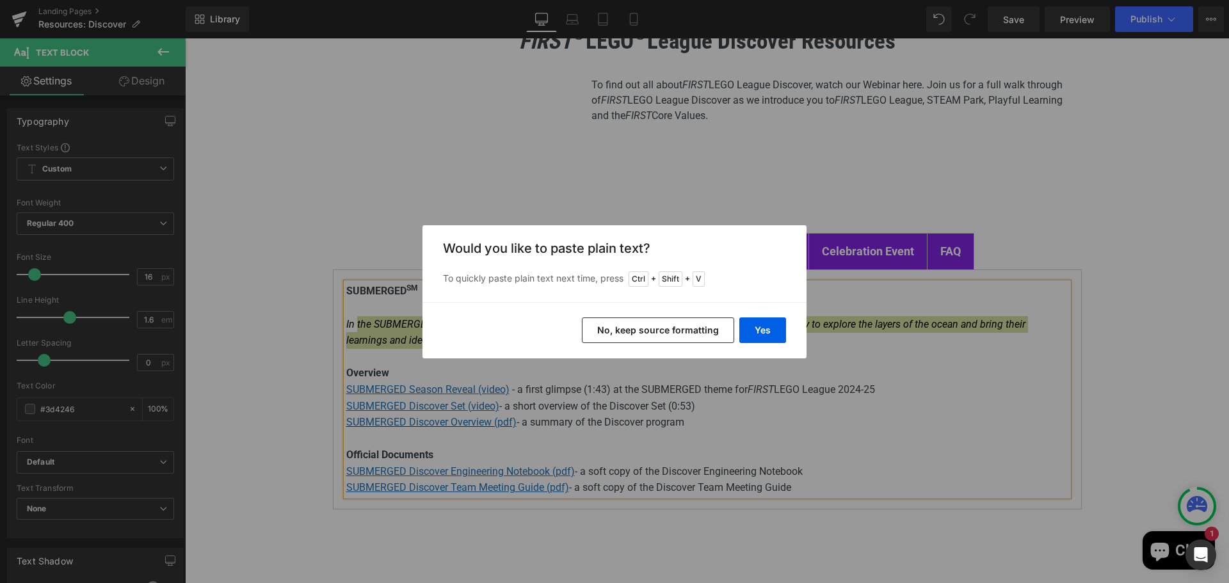
click at [646, 332] on button "No, keep source formatting" at bounding box center [658, 330] width 152 height 26
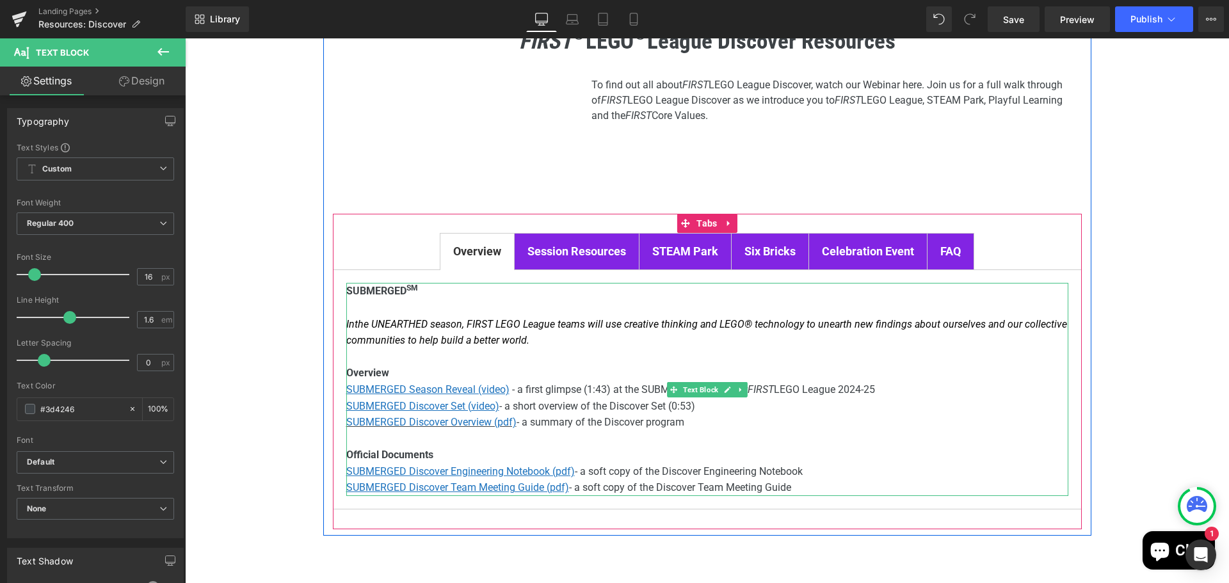
click at [352, 322] on font "the UNEARTHED season, FIRST LEGO League teams will use creative thinking and LE…" at bounding box center [706, 332] width 721 height 29
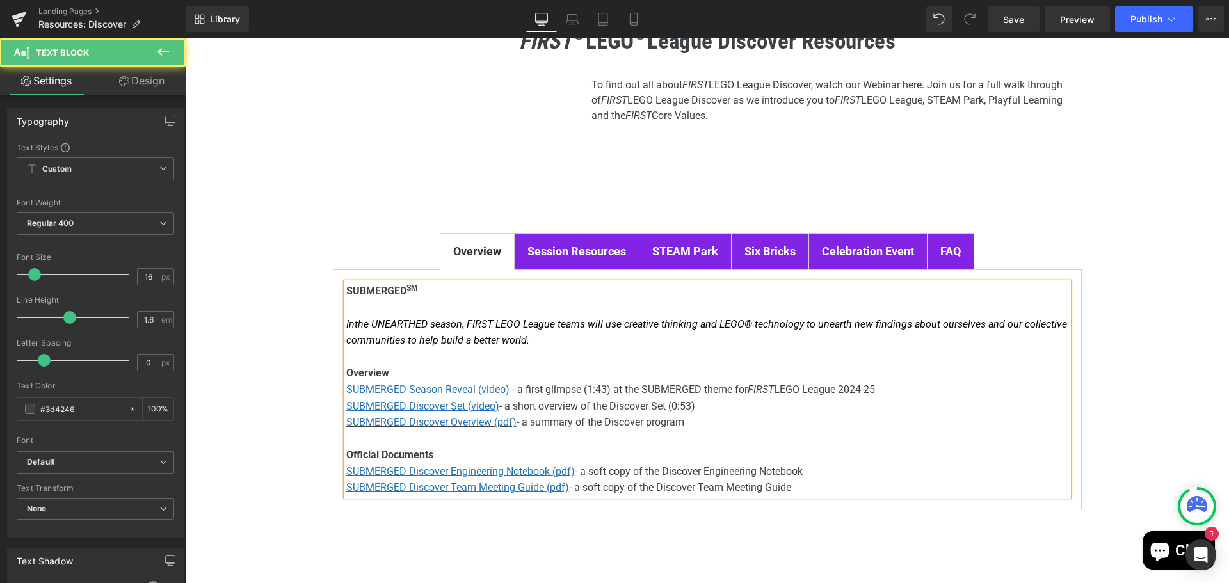
click at [354, 286] on span "SUBMERGED SM" at bounding box center [382, 291] width 72 height 12
click at [650, 411] on span "- a short overview of the Discover Set (0:53)" at bounding box center [597, 406] width 196 height 12
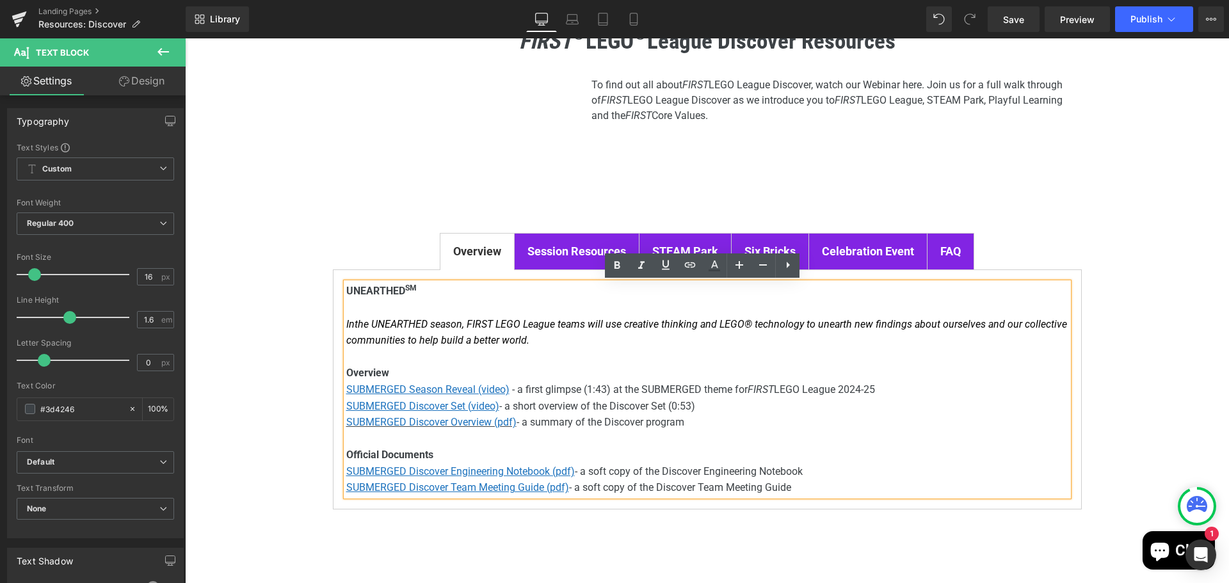
click at [588, 390] on span "- a first glimpse (1:43) at the SUBMERGED theme for FIRST LEGO League 2024-25" at bounding box center [693, 389] width 363 height 12
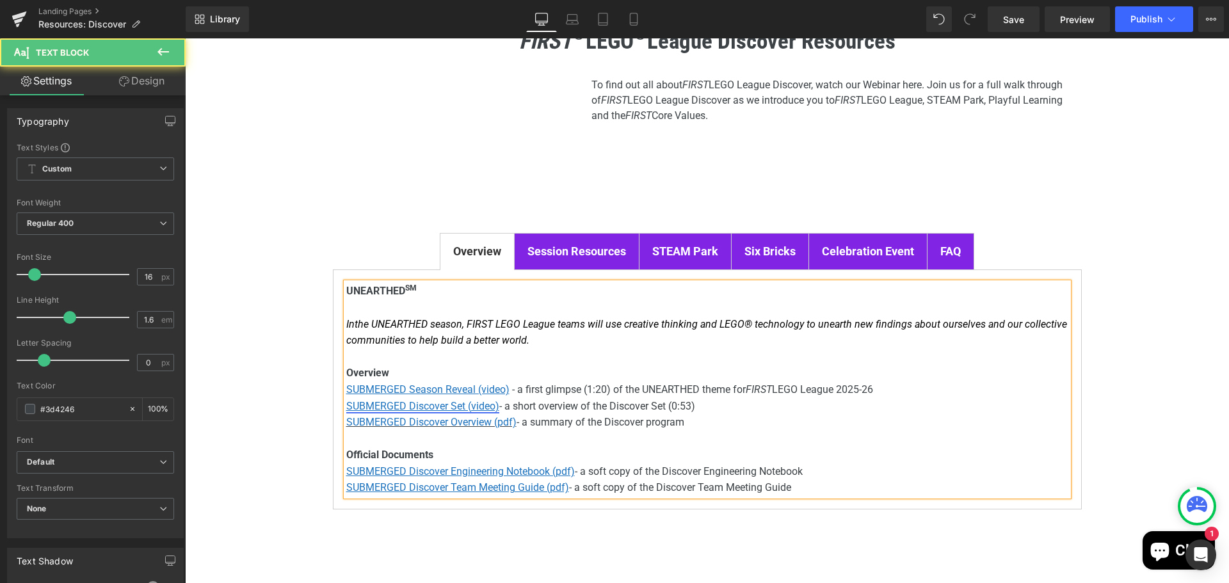
drag, startPoint x: 356, startPoint y: 388, endPoint x: 371, endPoint y: 401, distance: 20.4
click at [356, 389] on u "SUBMERGED Season Reveal (video)" at bounding box center [427, 389] width 163 height 12
click at [440, 392] on u "UNEARTHED Season Reveal (video)" at bounding box center [426, 389] width 161 height 12
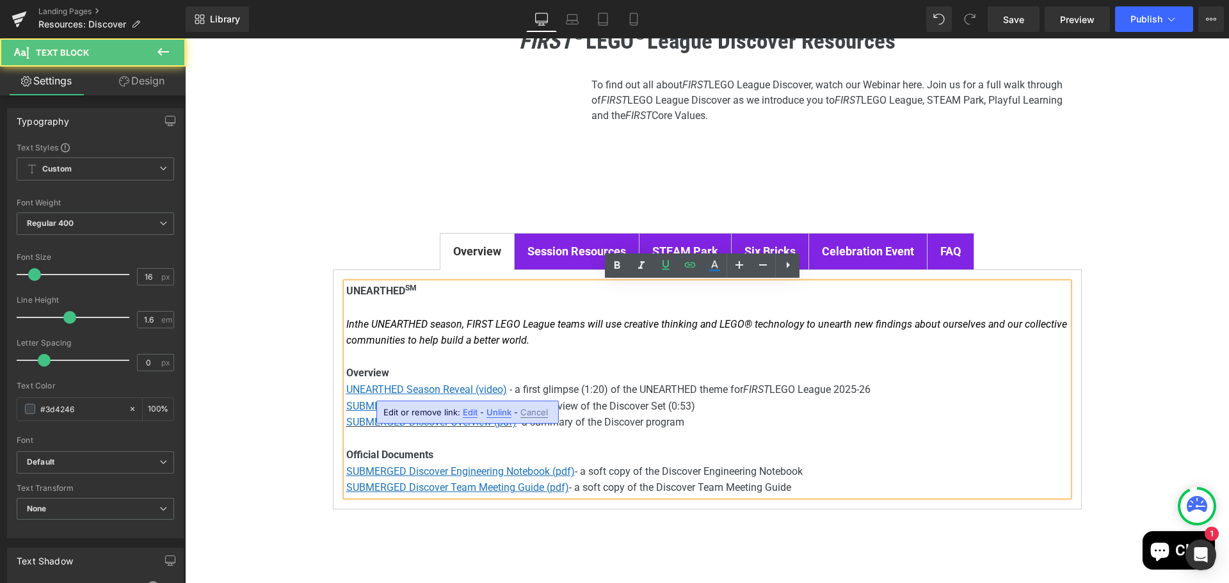
click at [466, 411] on span "Edit" at bounding box center [470, 412] width 15 height 11
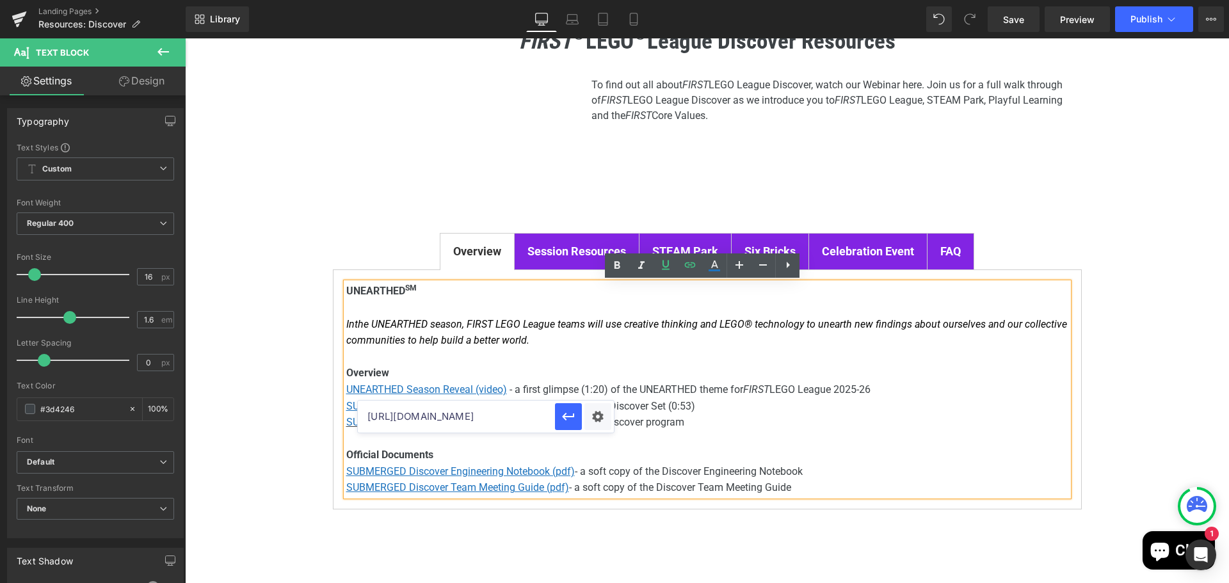
click at [429, 421] on input "[URL][DOMAIN_NAME]" at bounding box center [456, 417] width 197 height 32
paste input "exWkcUBS0j8"
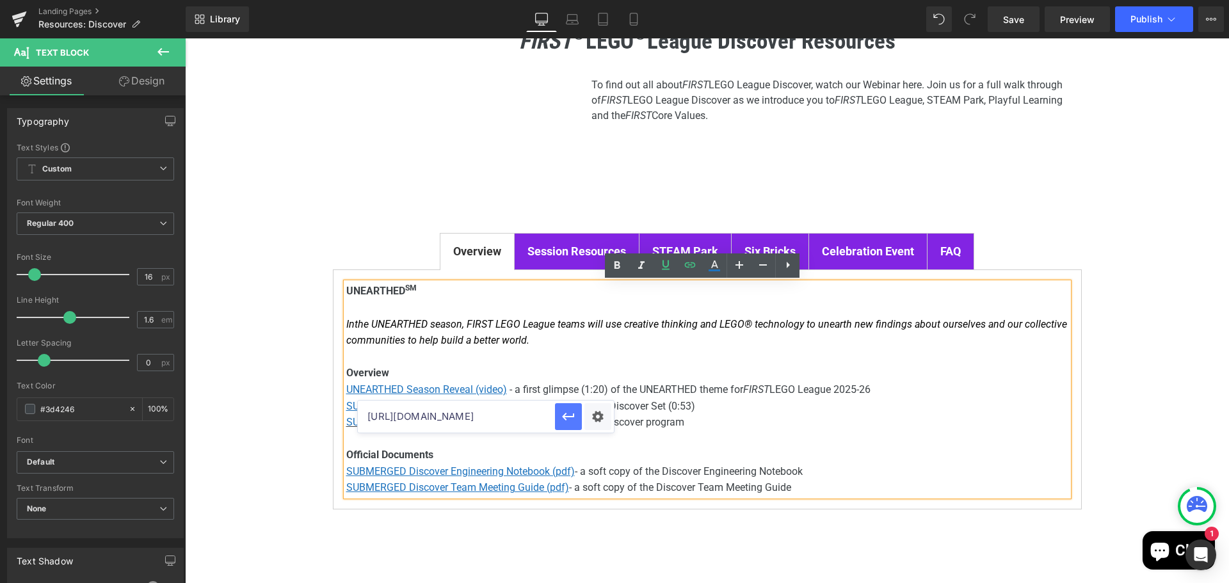
click at [569, 417] on icon "button" at bounding box center [568, 417] width 12 height 8
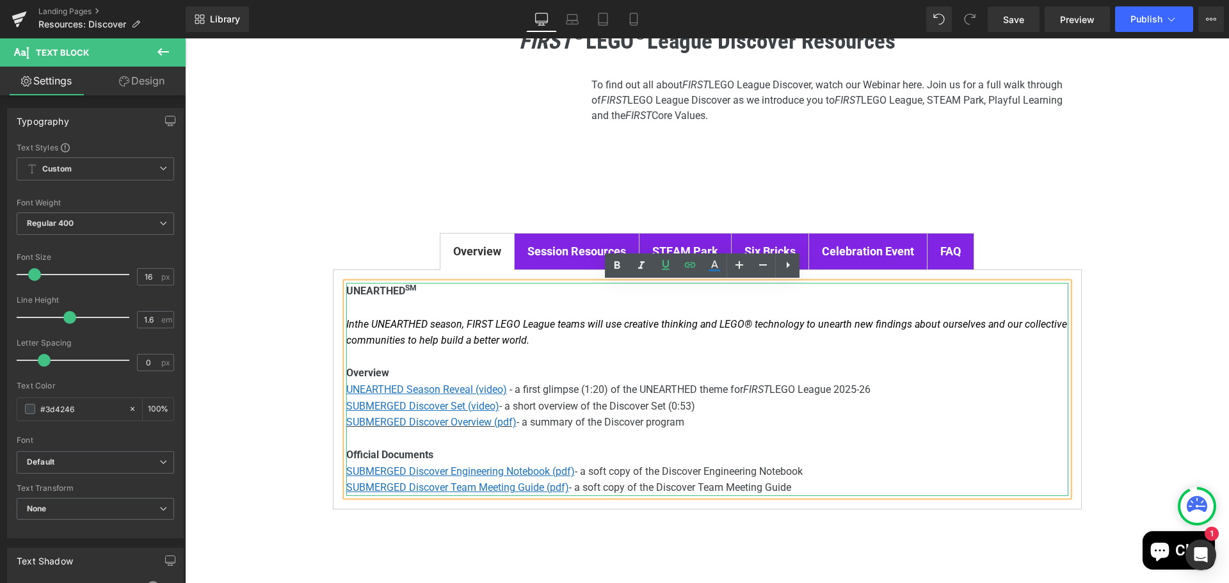
click at [900, 395] on p "UNEARTHED Season Reveal (video) - a first glimpse (1:20) of the UNEARTHED theme…" at bounding box center [707, 389] width 722 height 17
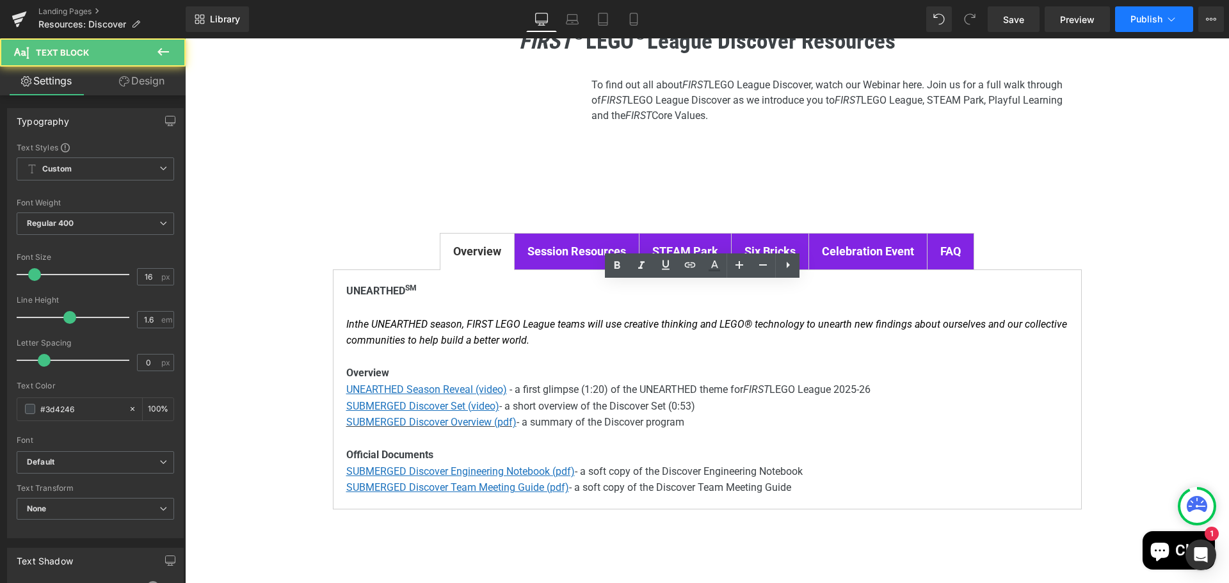
click at [1144, 14] on span "Publish" at bounding box center [1146, 19] width 32 height 10
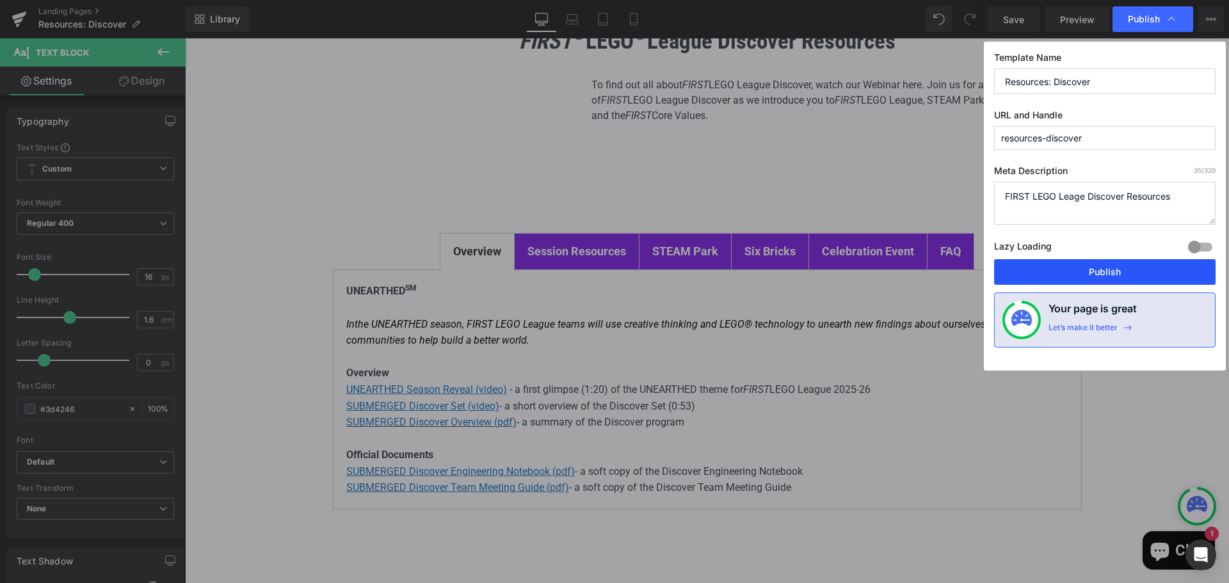
click at [1104, 268] on button "Publish" at bounding box center [1104, 272] width 221 height 26
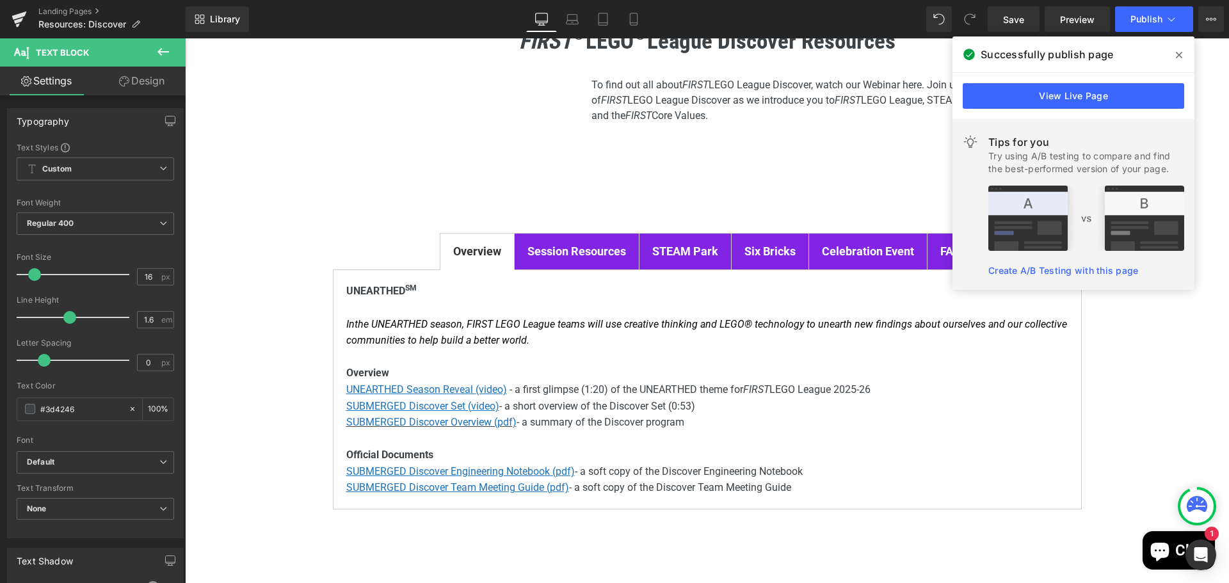
click at [1175, 54] on span at bounding box center [1179, 55] width 20 height 20
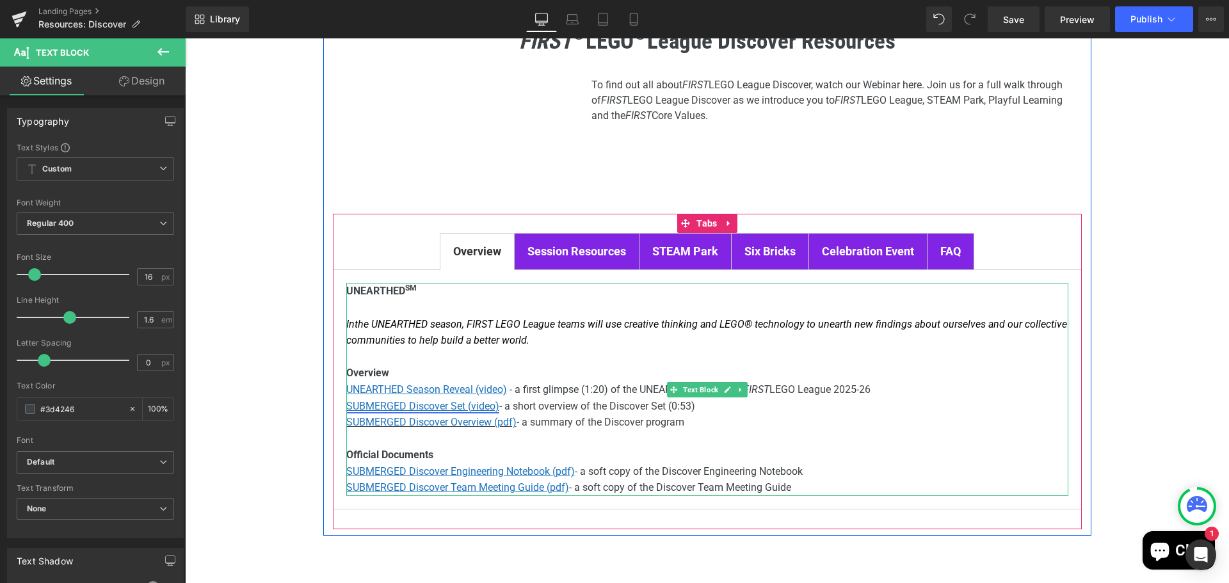
click at [436, 406] on u "SUBMERGED Discover Set (video)" at bounding box center [422, 406] width 153 height 12
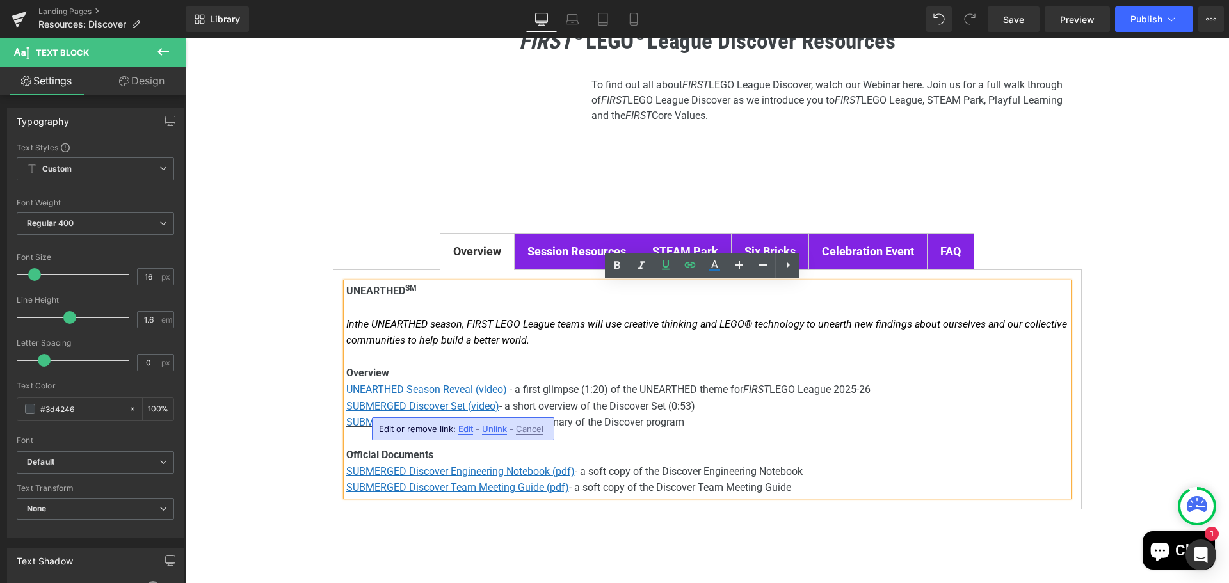
click at [468, 430] on span "Edit" at bounding box center [465, 429] width 15 height 11
click at [465, 431] on input "[URL][DOMAIN_NAME]" at bounding box center [452, 433] width 197 height 32
paste input "[DOMAIN_NAME][URL]"
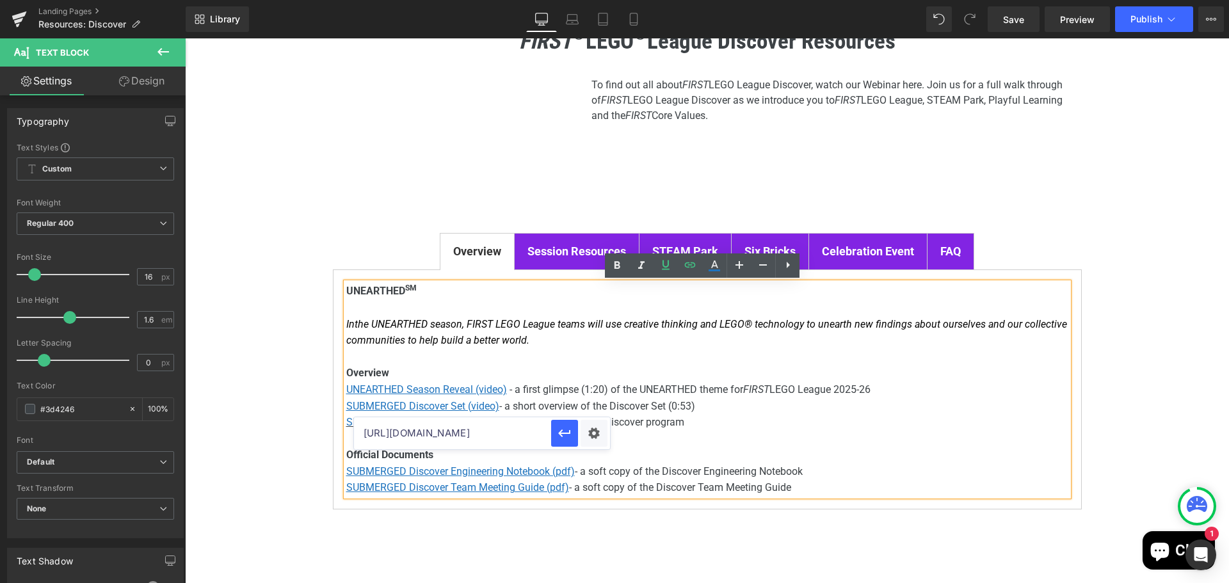
scroll to position [0, 61]
type input "[URL][DOMAIN_NAME]"
click at [562, 435] on icon "button" at bounding box center [564, 433] width 15 height 15
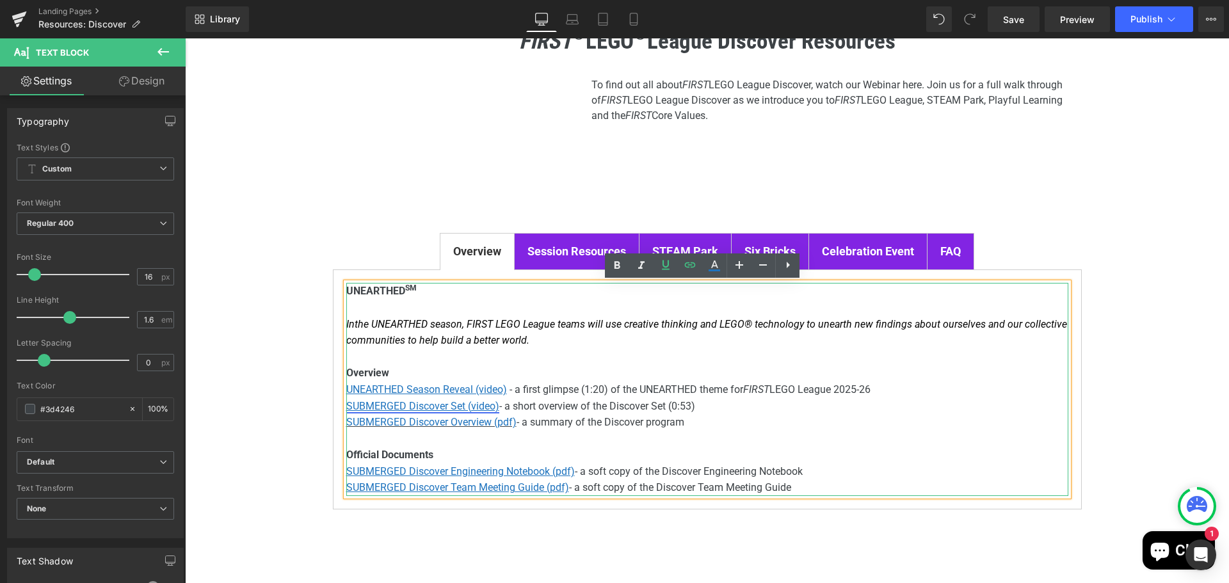
drag, startPoint x: 353, startPoint y: 406, endPoint x: 362, endPoint y: 408, distance: 8.7
click at [353, 404] on u "SUBMERGED Discover Set (video)" at bounding box center [422, 406] width 153 height 12
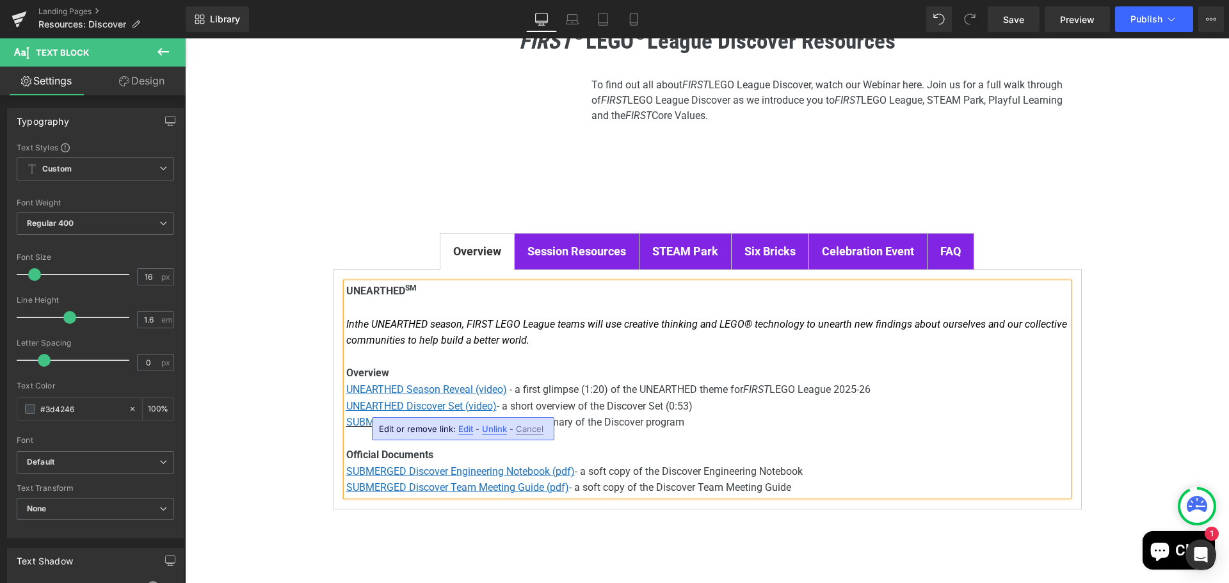
click at [684, 409] on span "- a short overview of the Discover Set (0:53)" at bounding box center [595, 406] width 196 height 12
click at [447, 421] on font "SUBMERGED Discover Overview (pdf)" at bounding box center [431, 422] width 170 height 12
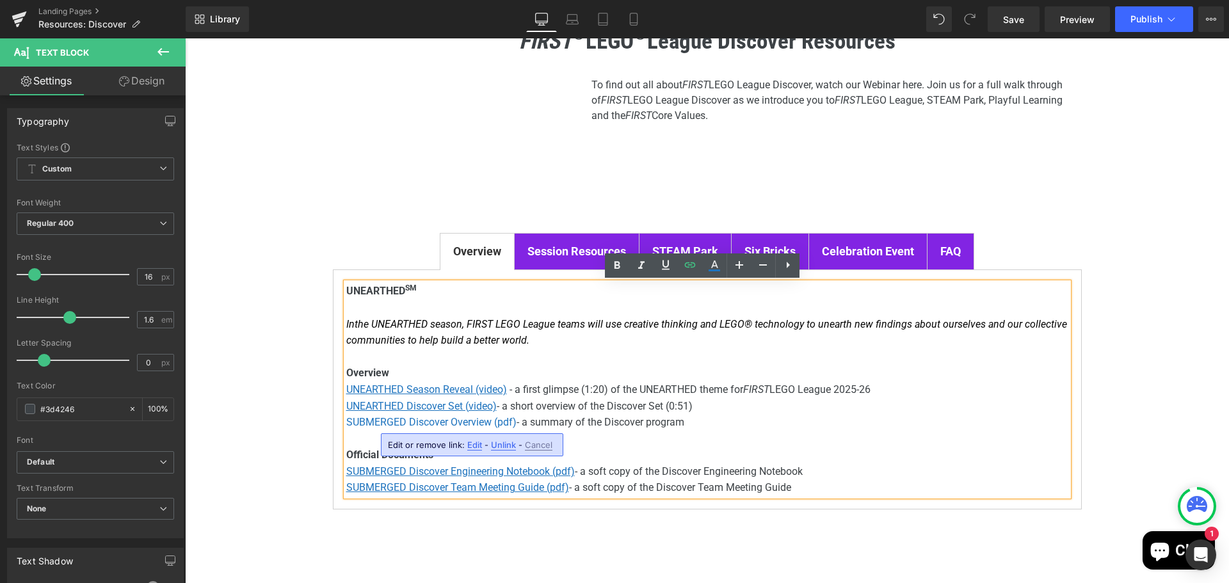
click at [470, 447] on span "Edit" at bounding box center [474, 445] width 15 height 11
type input "[URL][DOMAIN_NAME]"
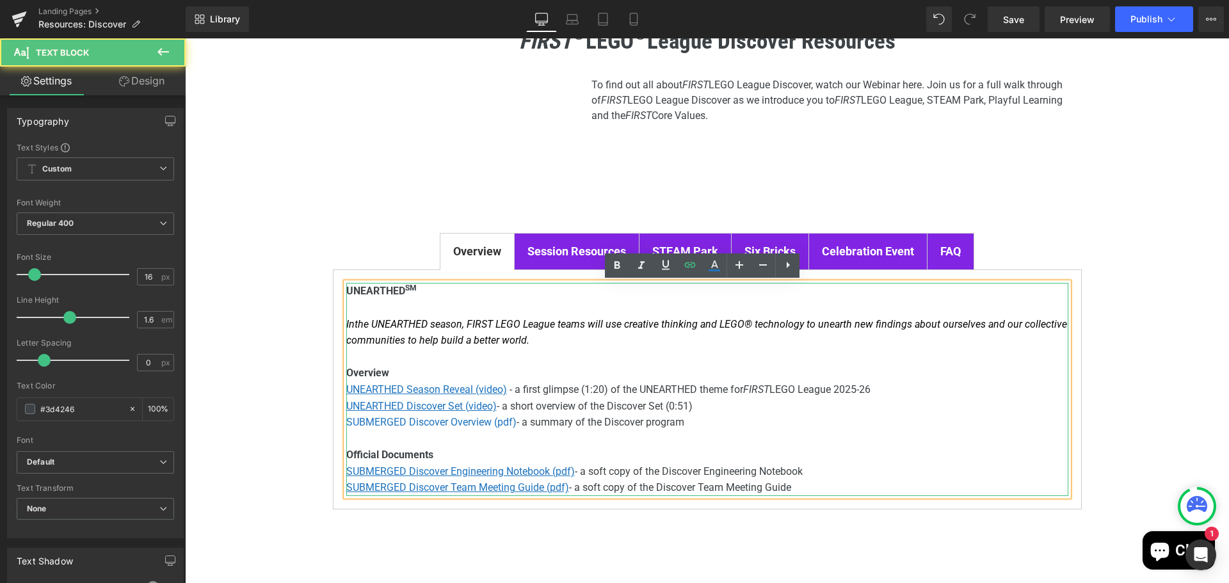
click at [721, 421] on p "SUBMERGED Discover Overview (pdf) - a summary of the Discover program" at bounding box center [707, 422] width 722 height 17
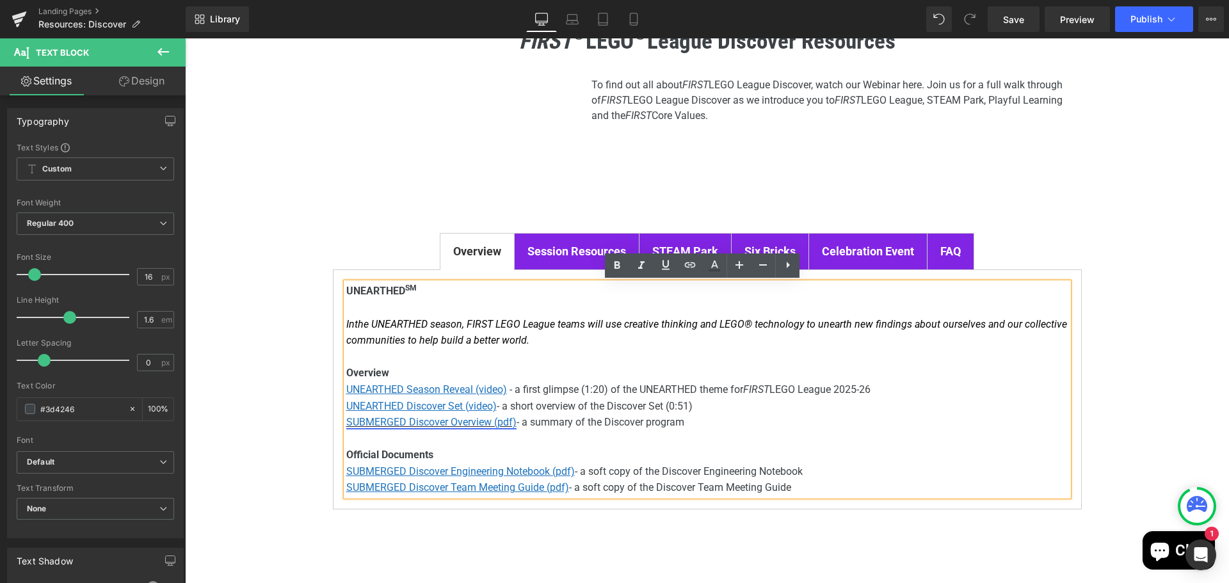
drag, startPoint x: 701, startPoint y: 424, endPoint x: 422, endPoint y: 427, distance: 279.7
click at [419, 427] on p "SUBMERGED Discover Overview (pdf) - a summary of the Discover program" at bounding box center [707, 422] width 722 height 17
click at [555, 429] on p "SUBMERGED Discover Overview (pdf) - a summary of the Discover program" at bounding box center [707, 422] width 722 height 17
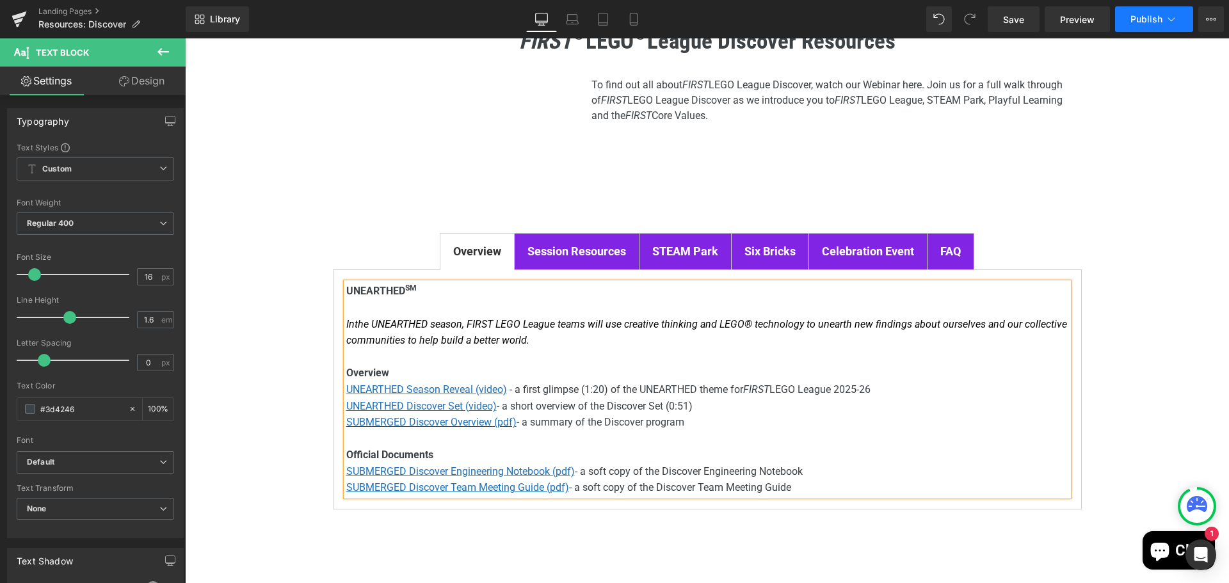
click at [1149, 24] on button "Publish" at bounding box center [1154, 19] width 78 height 26
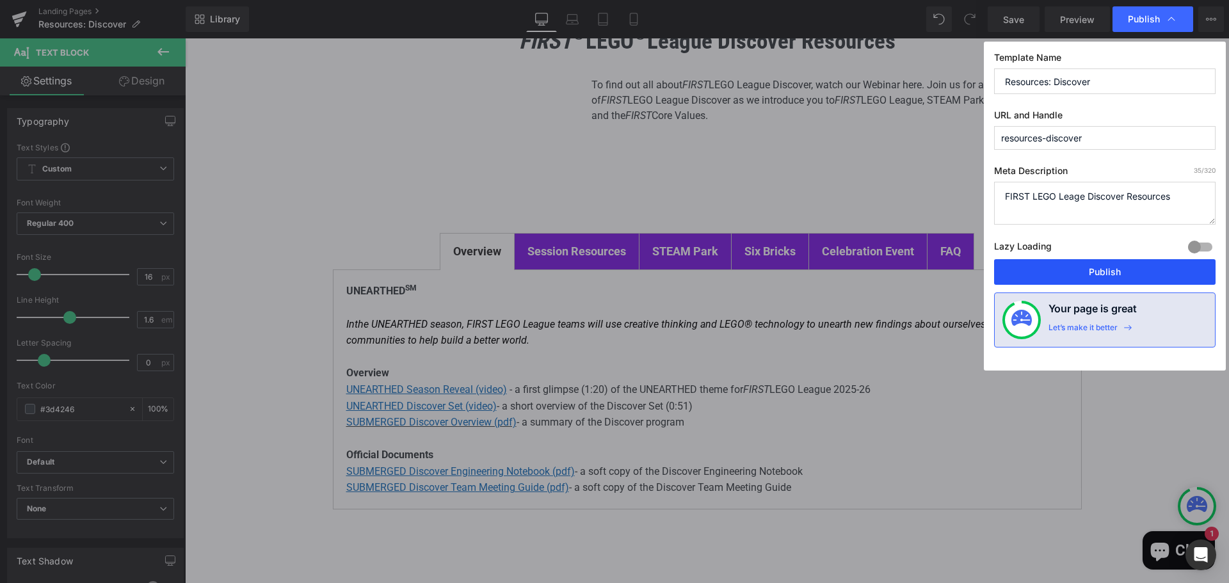
drag, startPoint x: 1098, startPoint y: 266, endPoint x: 913, endPoint y: 228, distance: 189.5
click at [1098, 266] on button "Publish" at bounding box center [1104, 272] width 221 height 26
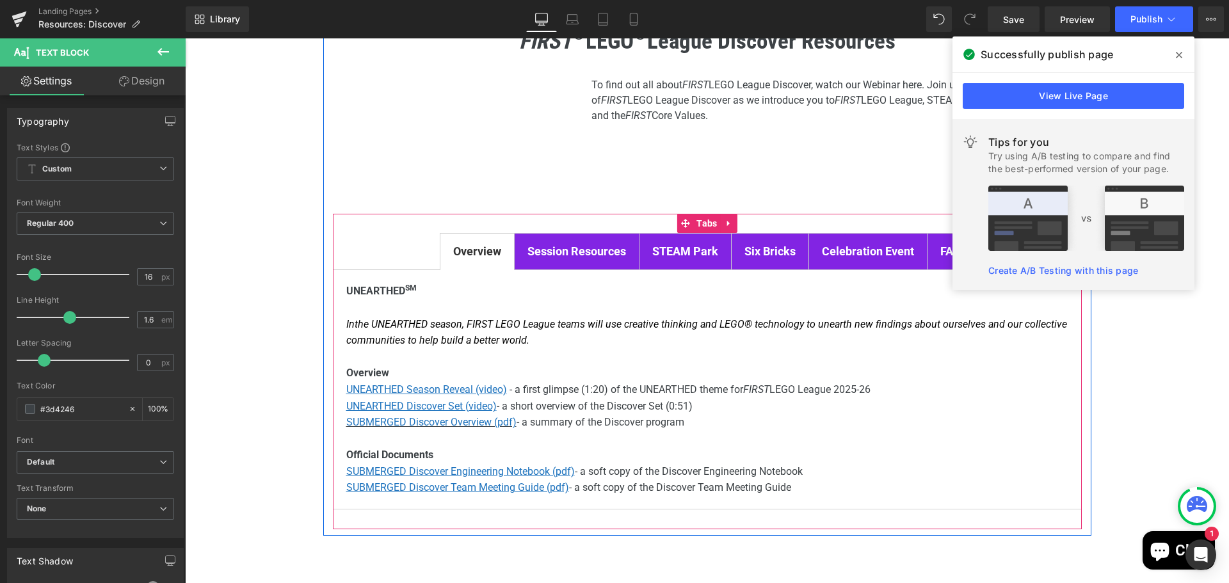
drag, startPoint x: 700, startPoint y: 427, endPoint x: 340, endPoint y: 424, distance: 359.7
click at [340, 424] on div "UNEARTHED SM In the UNEARTHED season, FIRST LEGO League teams will use creative…" at bounding box center [707, 389] width 749 height 240
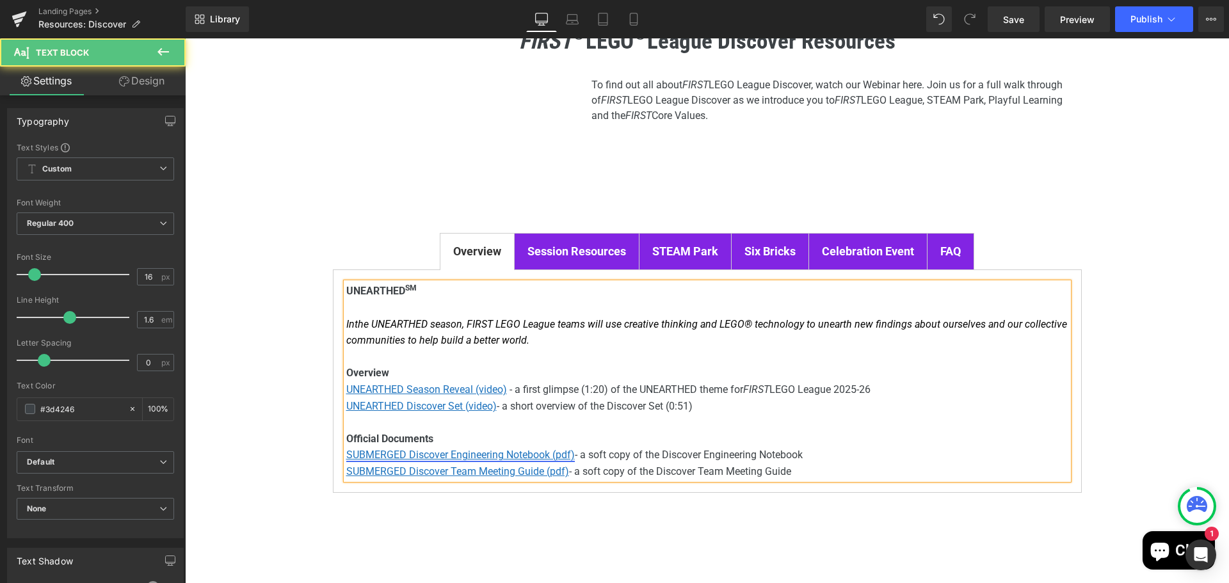
click at [498, 459] on u "SUBMERGED Discover Engineering Notebook (pdf)" at bounding box center [460, 455] width 228 height 12
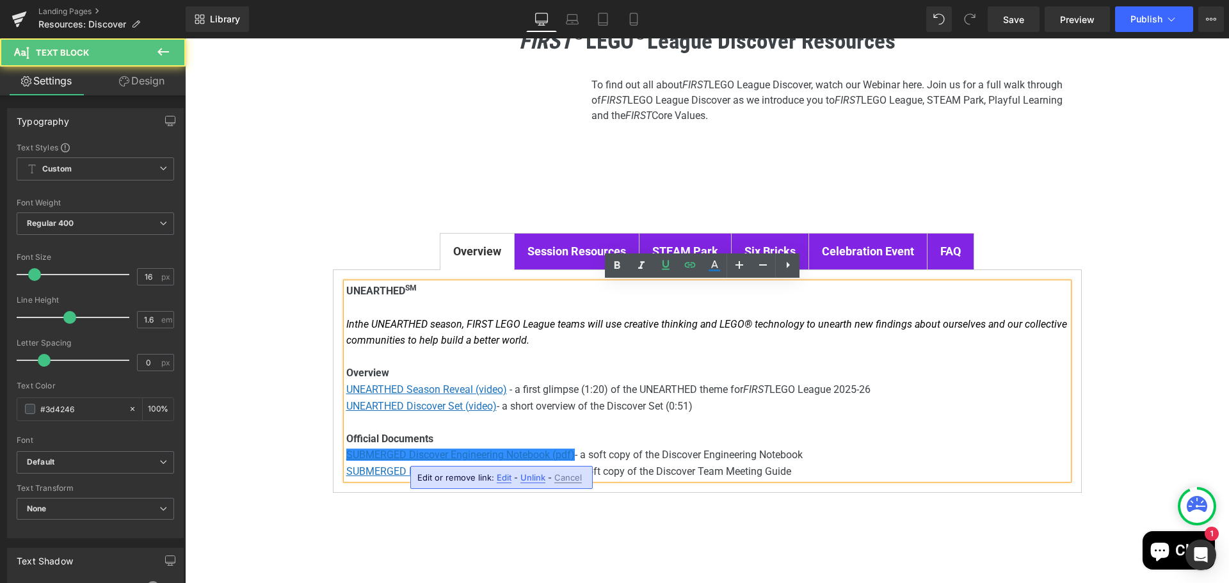
click at [502, 477] on span "Edit" at bounding box center [504, 477] width 15 height 11
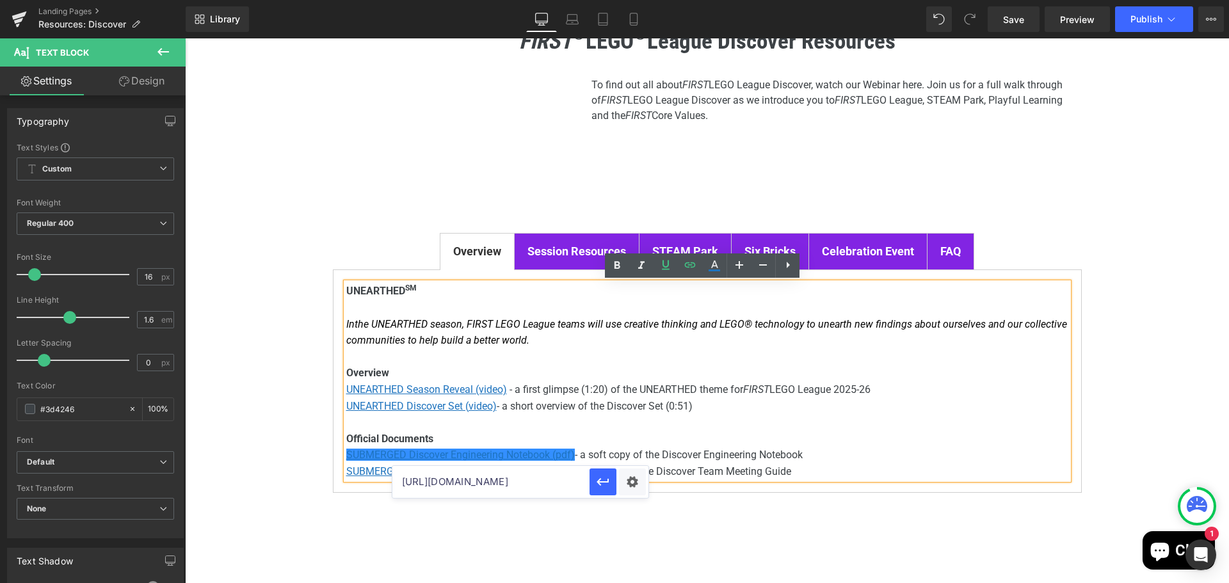
click at [497, 479] on input "[URL][DOMAIN_NAME]" at bounding box center [490, 482] width 197 height 32
click at [497, 481] on input "[URL][DOMAIN_NAME]" at bounding box center [490, 482] width 197 height 32
paste input "5-26/fll-discover-unearthed-en"
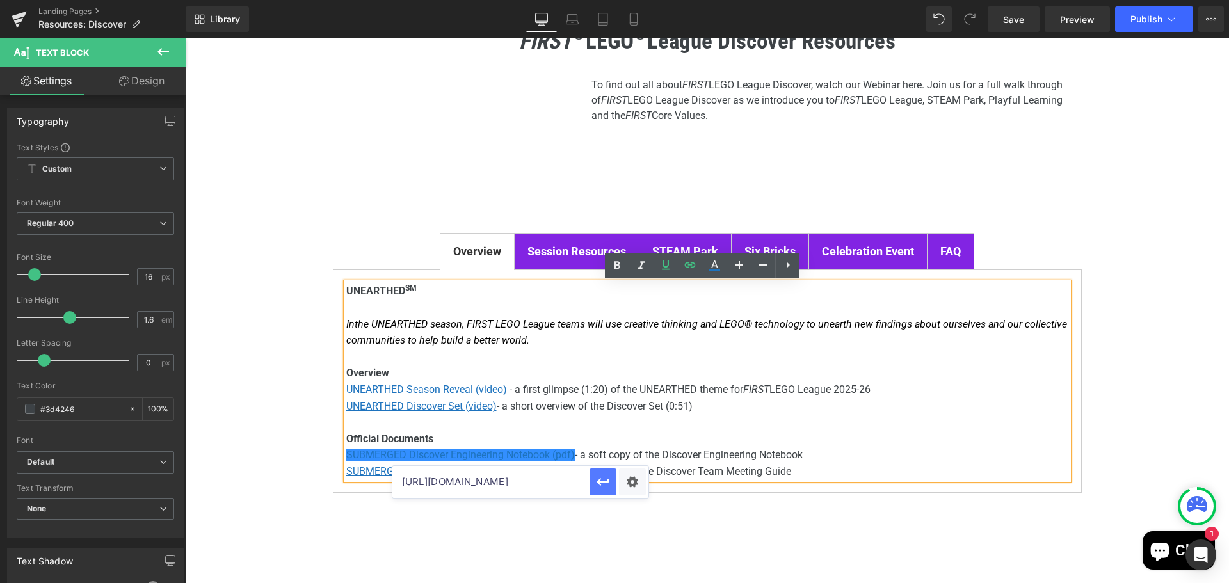
click at [607, 482] on icon "button" at bounding box center [602, 483] width 12 height 8
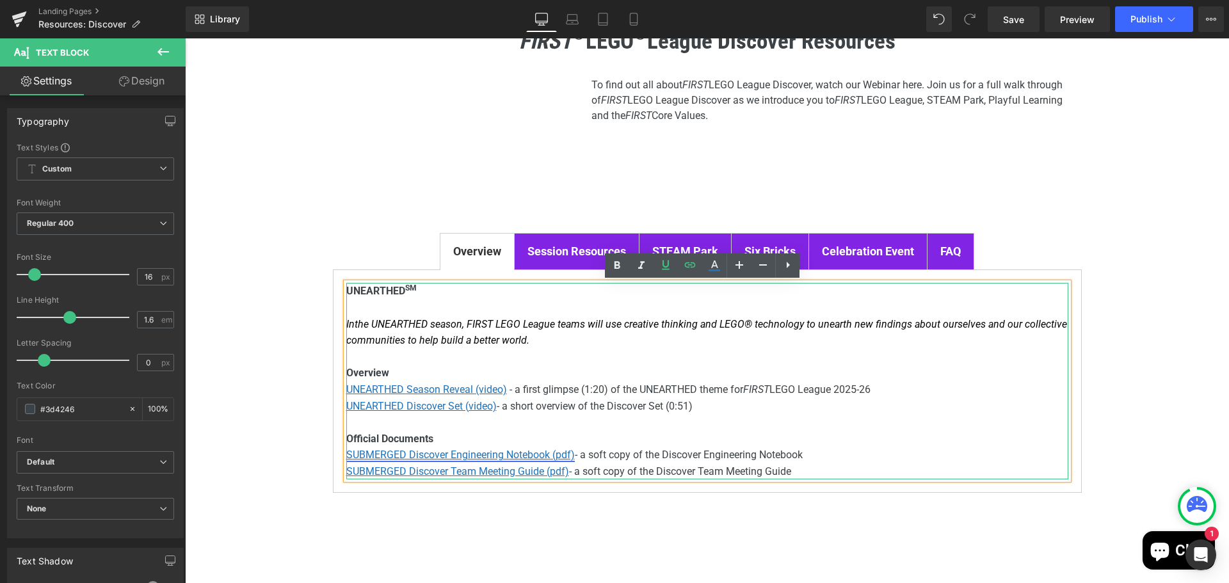
click at [382, 458] on u "SUBMERGED Discover Engineering Notebook (pdf)" at bounding box center [460, 455] width 228 height 12
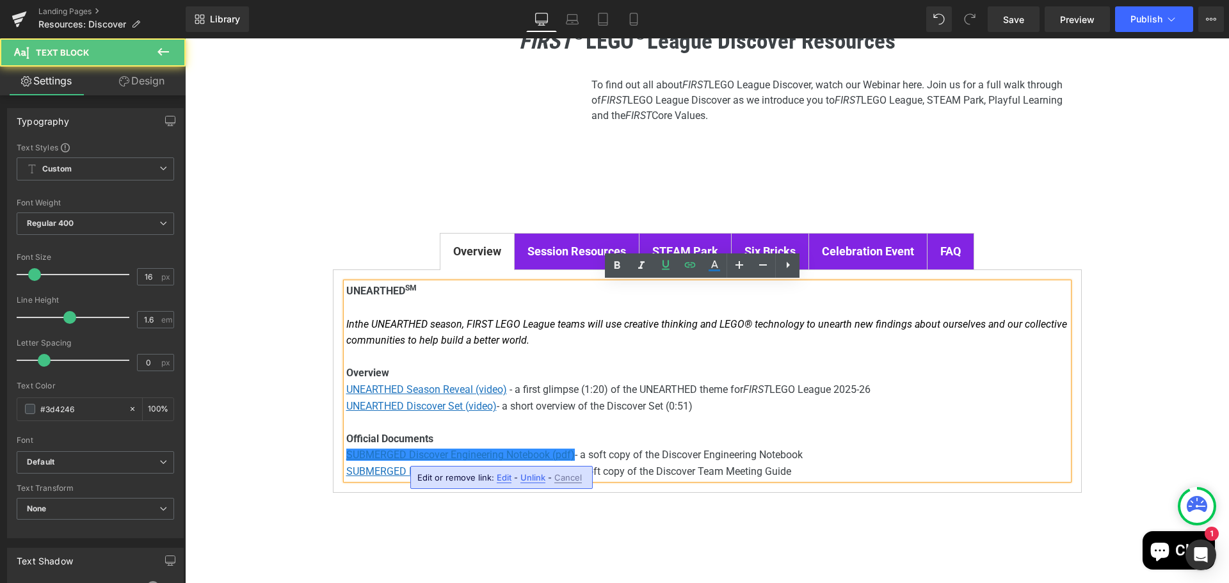
click at [402, 464] on p "SUBMERGED Discover Team Meeting Guide (pdf) - a soft copy of the Discover Team …" at bounding box center [707, 471] width 722 height 17
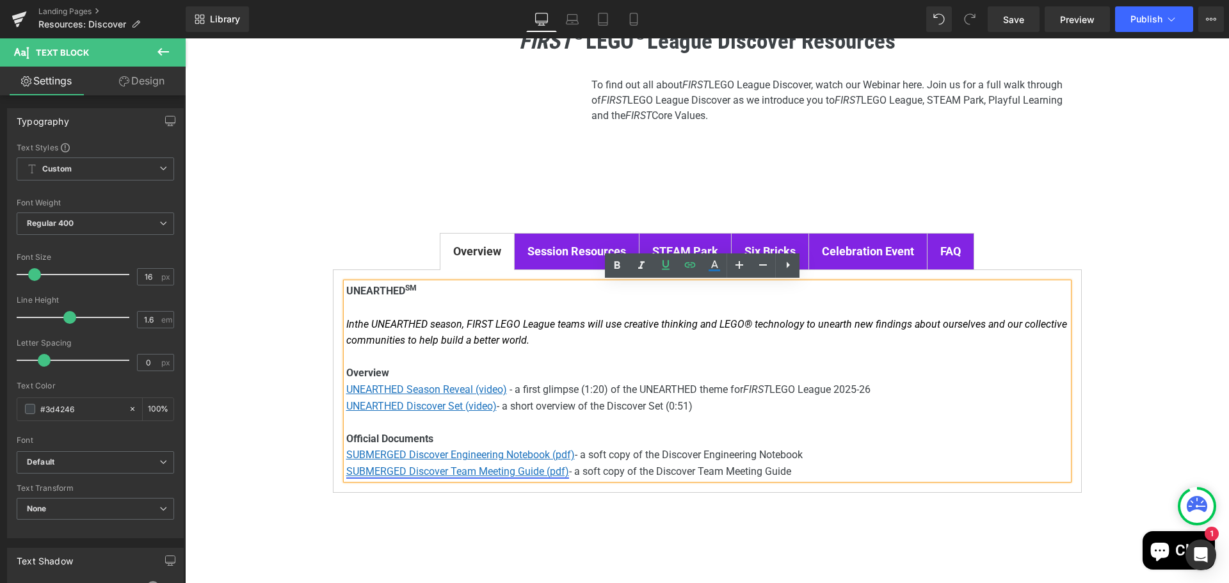
click at [431, 477] on u "SUBMERGED Discover Team Meeting Guide (pdf)" at bounding box center [457, 471] width 223 height 12
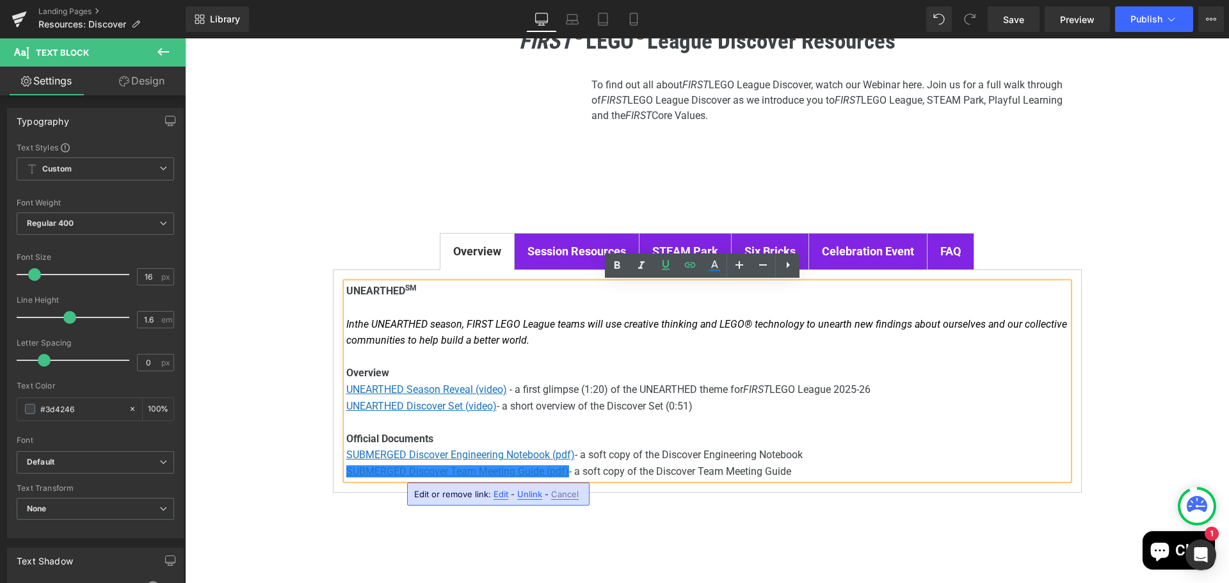
click at [497, 493] on span "Edit" at bounding box center [500, 494] width 15 height 11
click at [541, 507] on input "[URL][DOMAIN_NAME]" at bounding box center [486, 499] width 197 height 32
paste input "5-26/fll-discover-unearthed-tm"
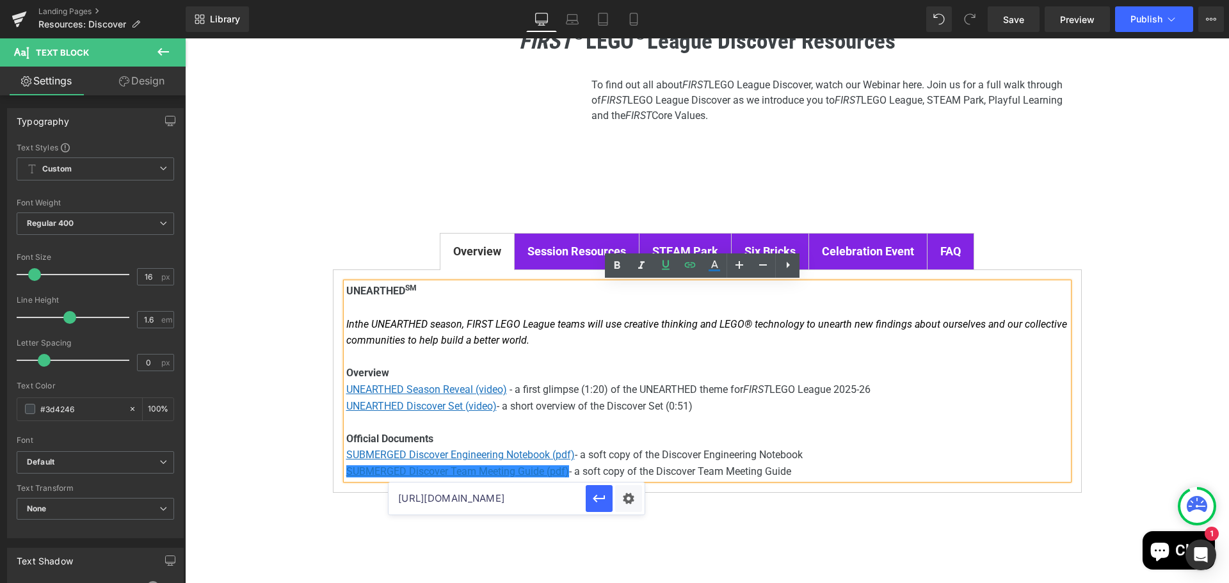
scroll to position [0, 274]
click at [603, 501] on icon "button" at bounding box center [598, 498] width 15 height 15
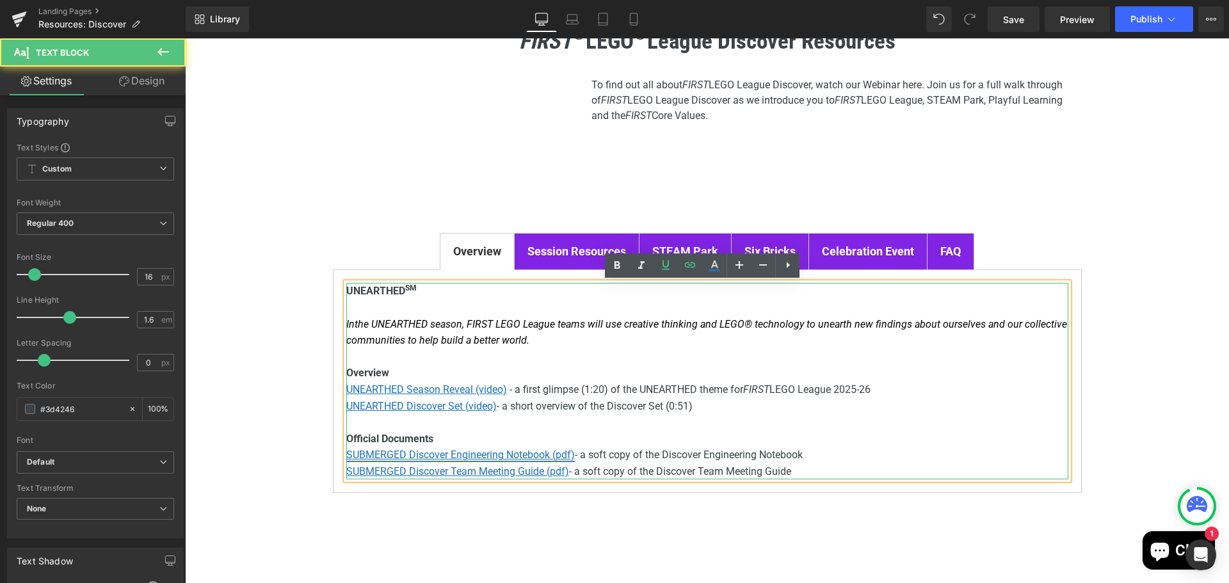
click at [355, 456] on u "SUBMERGED Discover Engineering Notebook (pdf)" at bounding box center [460, 455] width 228 height 12
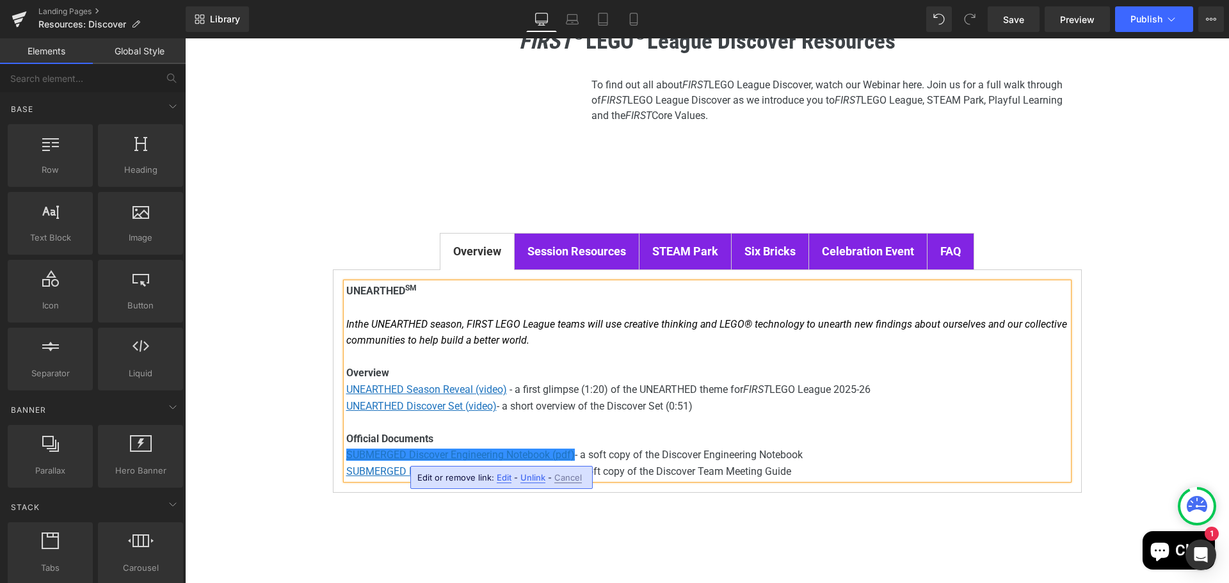
click at [452, 432] on p "Official Documents" at bounding box center [707, 439] width 722 height 17
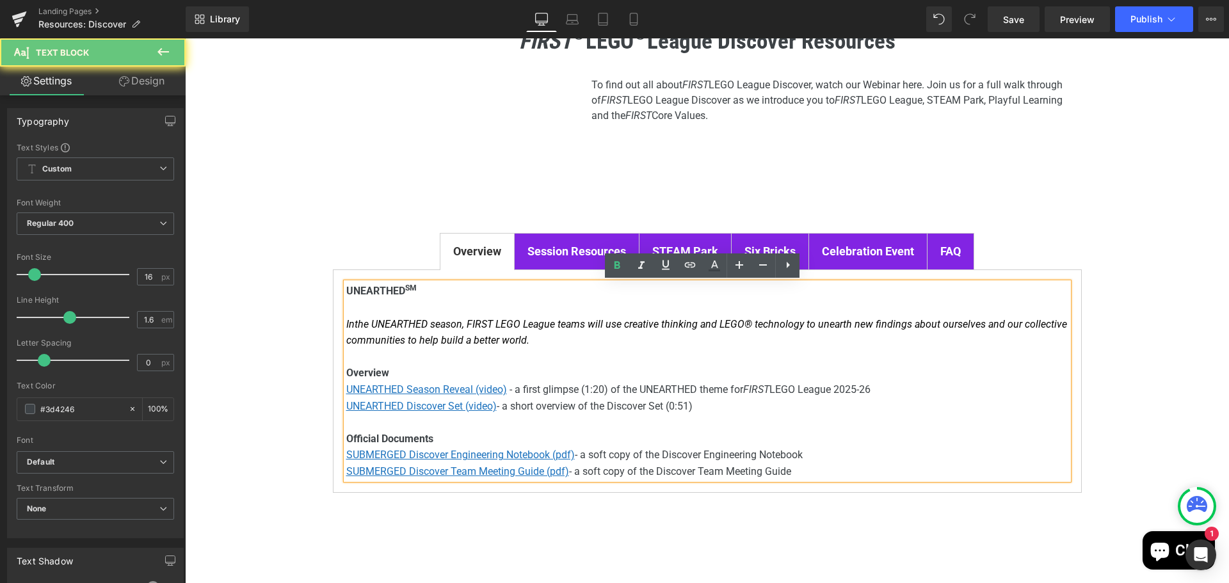
click at [346, 434] on strong "Official Documents" at bounding box center [389, 439] width 87 height 12
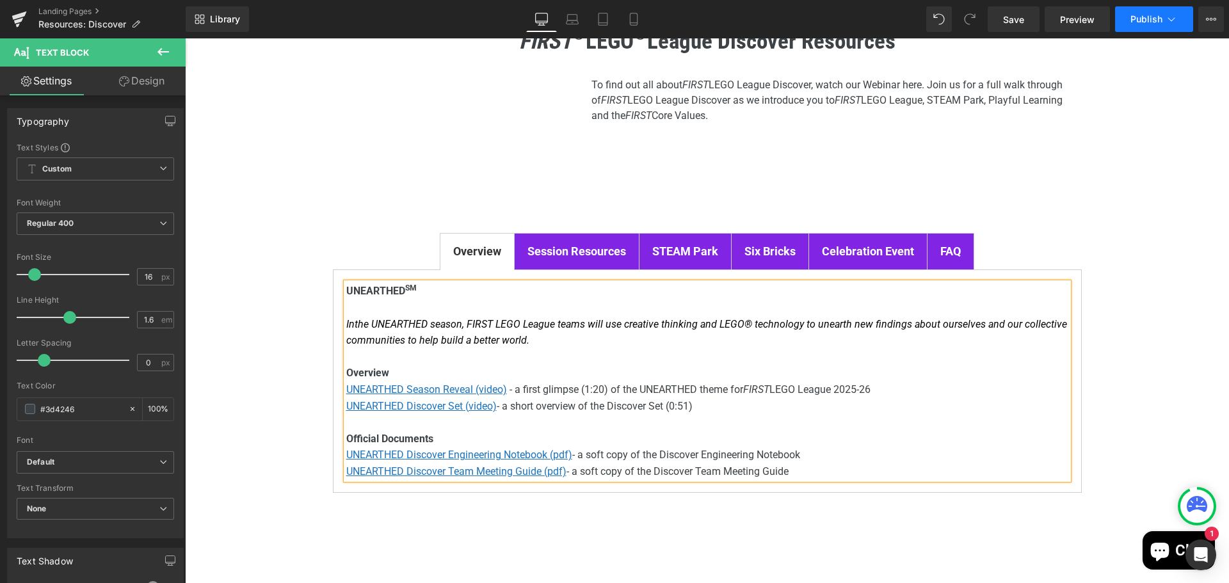
click at [1147, 23] on span "Publish" at bounding box center [1146, 19] width 32 height 10
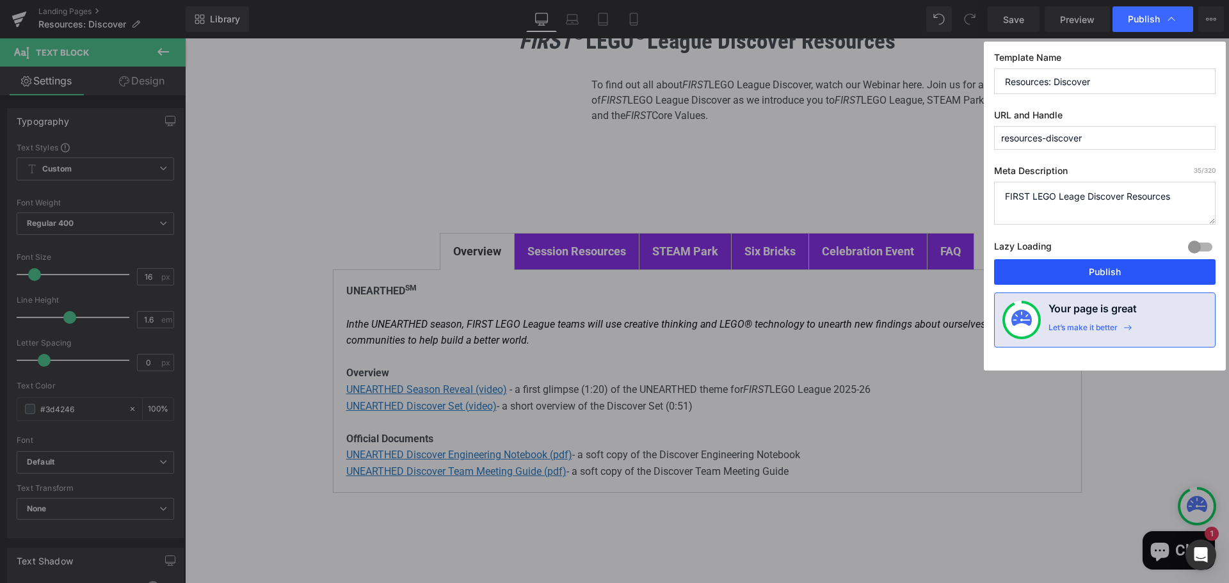
click at [1118, 272] on button "Publish" at bounding box center [1104, 272] width 221 height 26
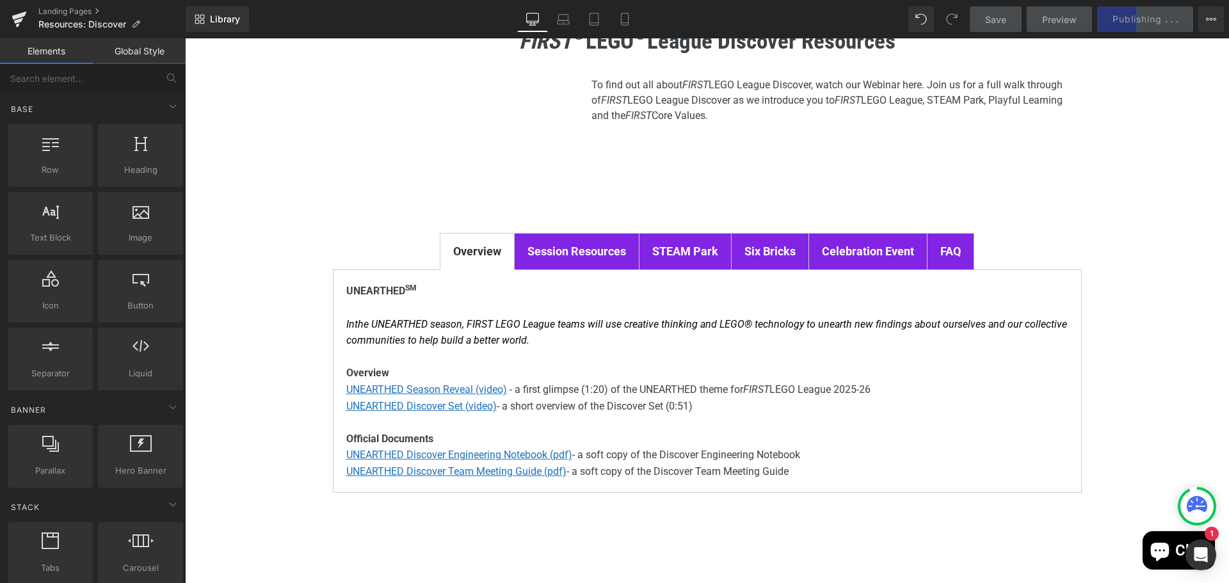
click at [1133, 232] on div "FIRST ® LEGO ® League Discover Resources Heading Youtube To find out all about …" at bounding box center [707, 347] width 1044 height 683
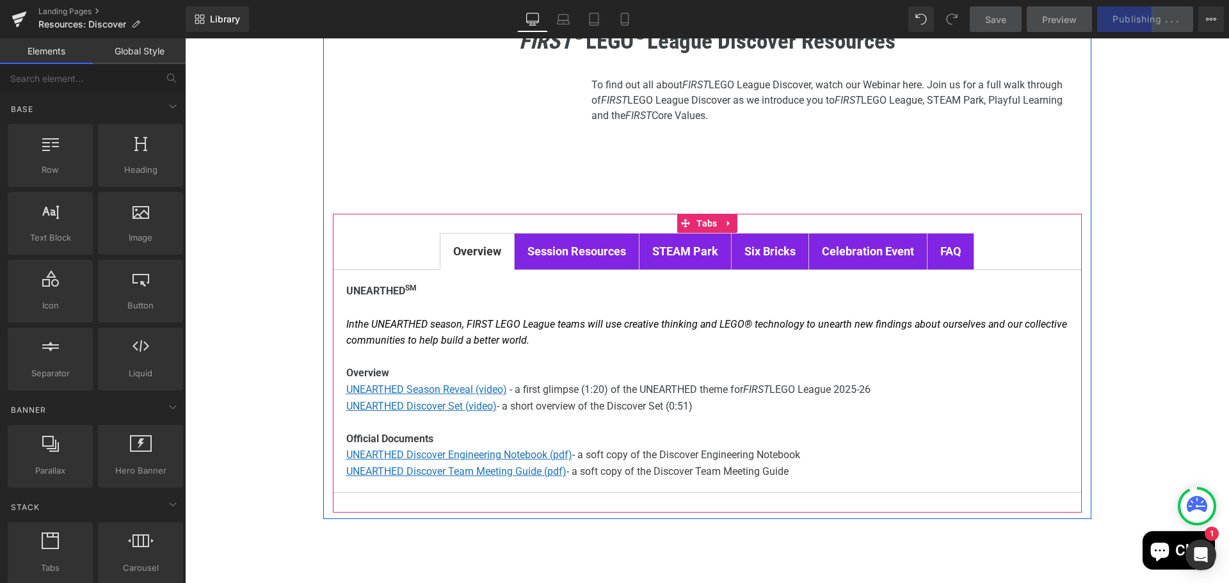
click at [540, 254] on strong "Session Resources" at bounding box center [576, 250] width 99 height 13
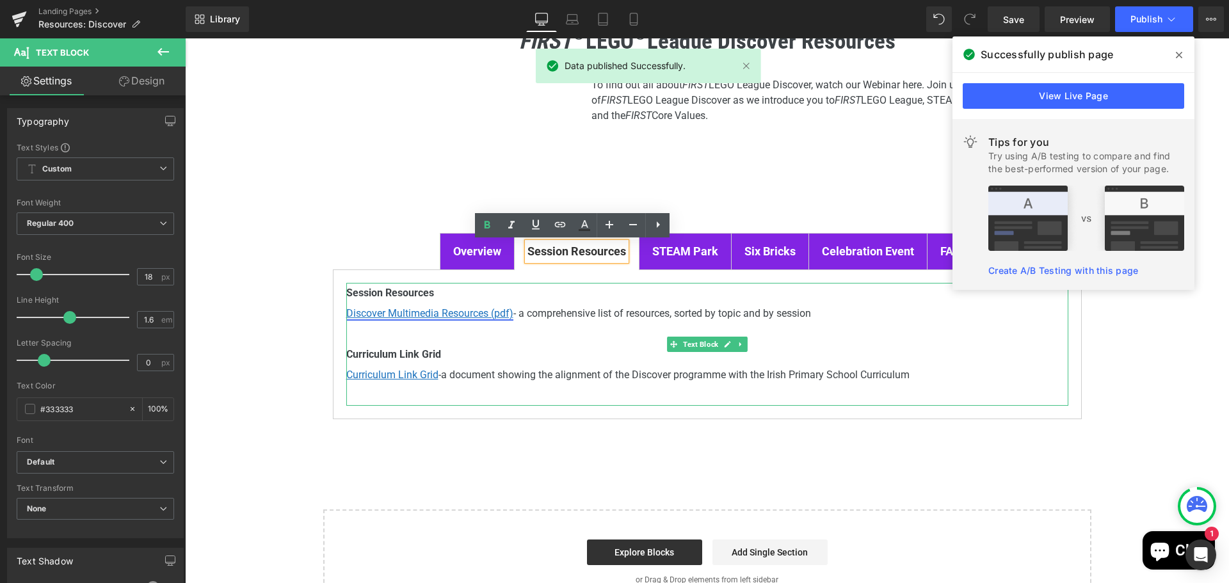
click at [443, 310] on u "Discover Multimedia Resources (pdf)" at bounding box center [429, 313] width 167 height 12
click at [456, 315] on u "Discover Multimedia Resources (pdf)" at bounding box center [429, 313] width 167 height 12
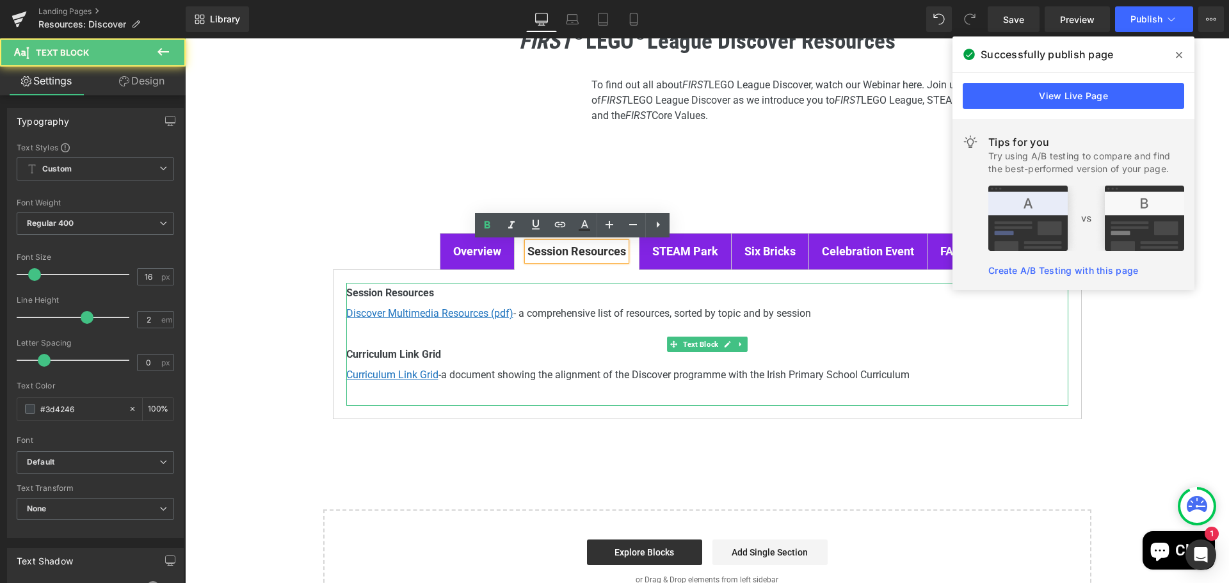
click at [651, 351] on p "Curriculum Link Grid" at bounding box center [707, 354] width 722 height 20
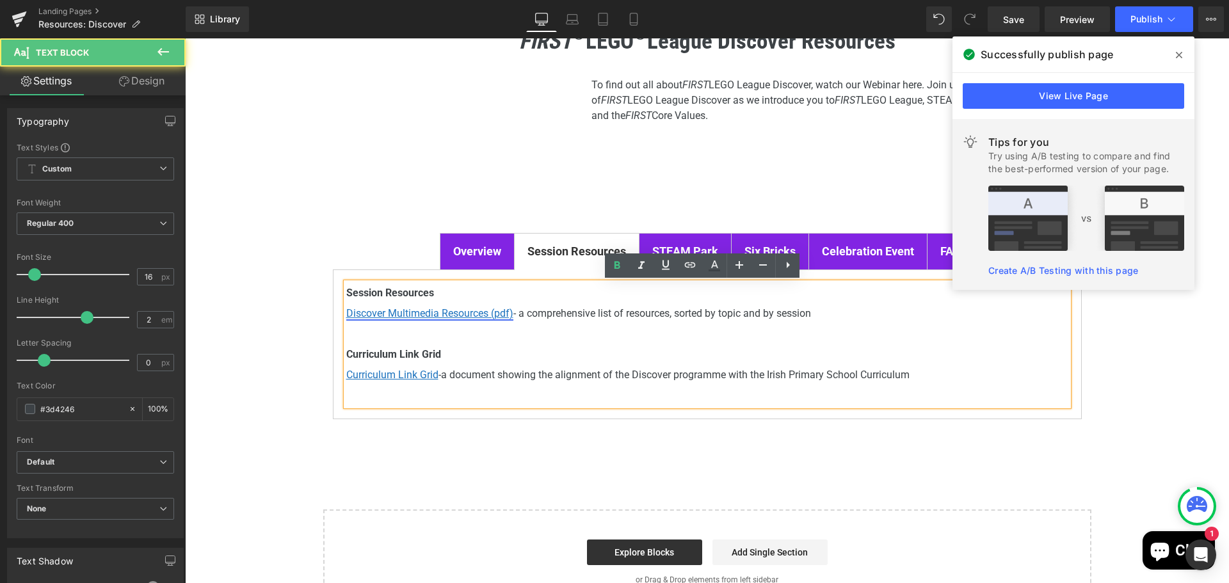
click at [436, 315] on u "Discover Multimedia Resources (pdf)" at bounding box center [429, 313] width 167 height 12
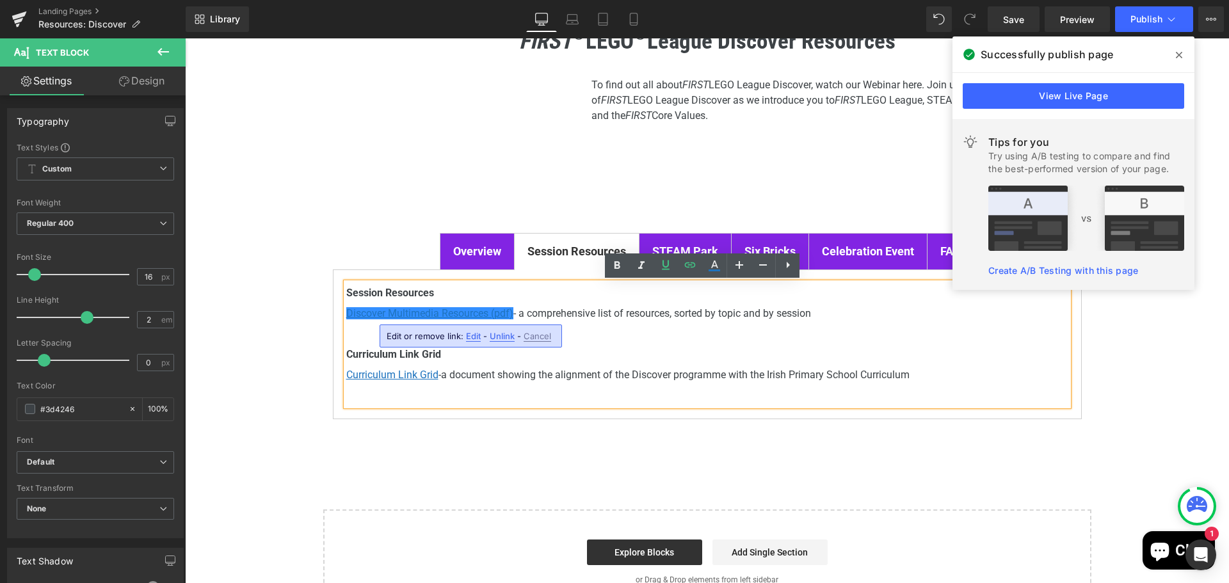
click at [468, 338] on span "Edit" at bounding box center [473, 336] width 15 height 11
click at [475, 336] on input "[URL][DOMAIN_NAME]" at bounding box center [460, 340] width 197 height 32
paste input "5-26/fll-discover-unearth"
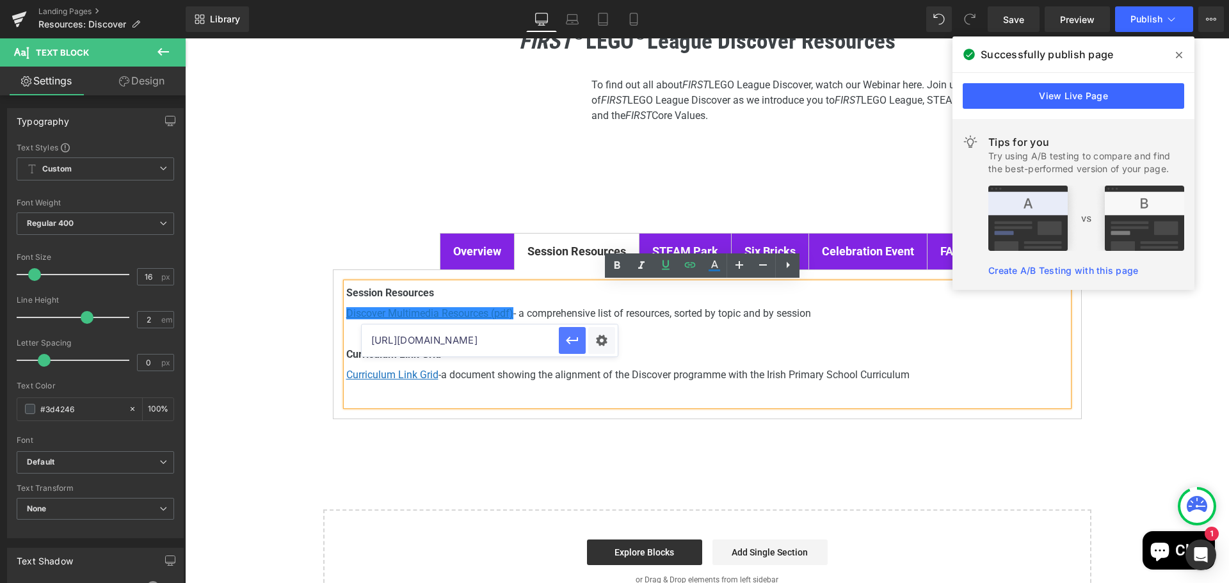
click at [571, 340] on icon "button" at bounding box center [572, 341] width 12 height 8
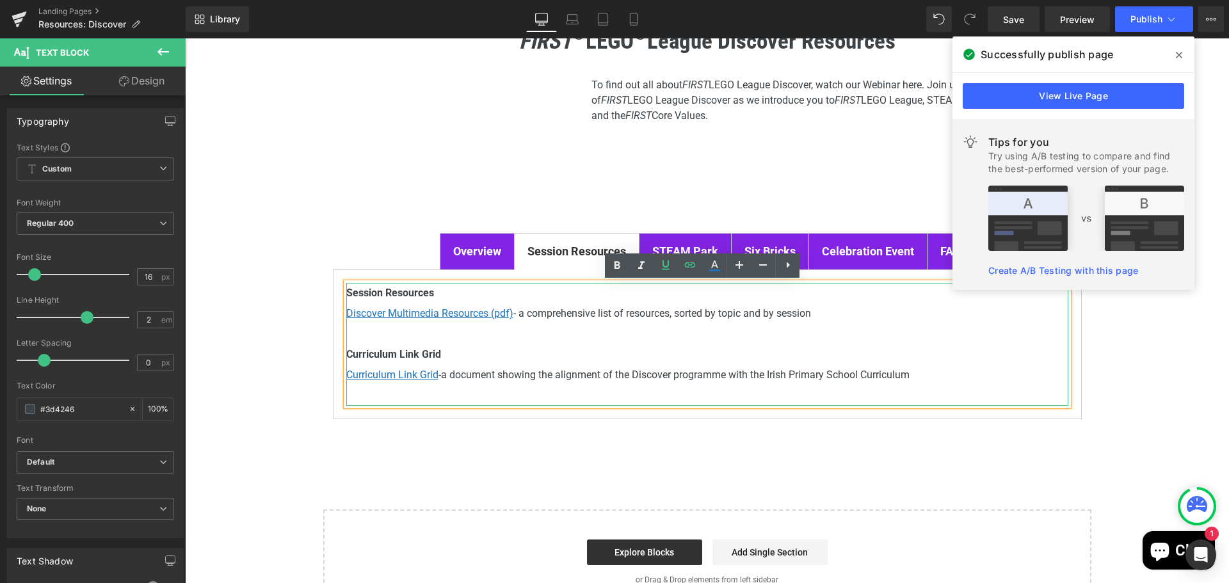
click at [539, 376] on span "a document showing the alignment of the Discover programme with the Irish Prima…" at bounding box center [675, 375] width 468 height 12
click at [385, 376] on u "Curriculum Link Grid" at bounding box center [392, 375] width 92 height 12
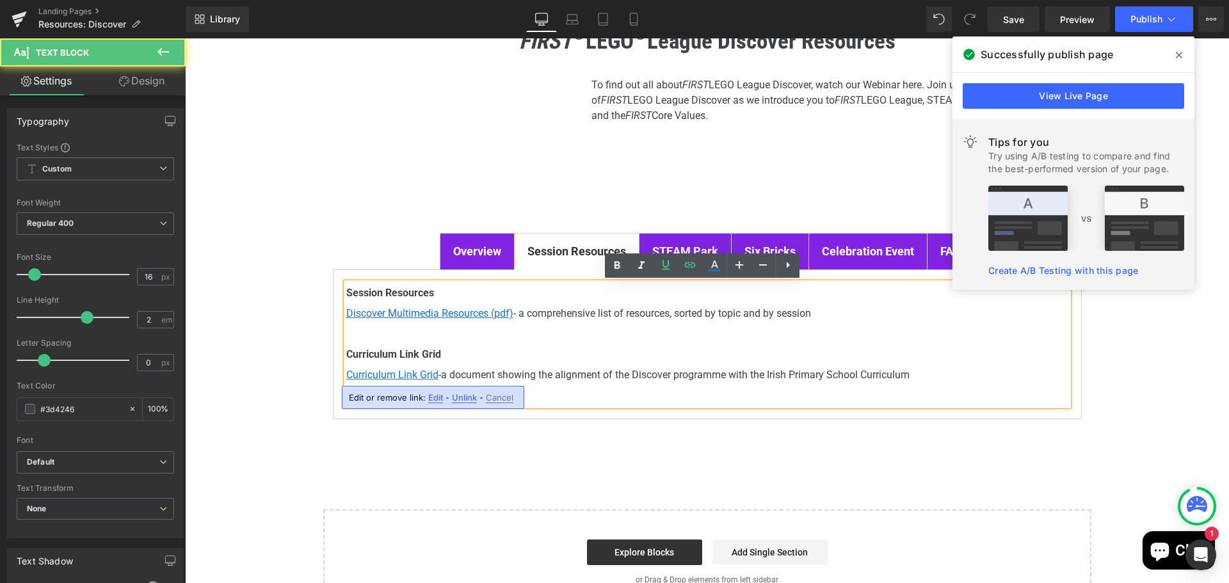
click at [435, 400] on span "Edit" at bounding box center [435, 397] width 15 height 11
type input "[URL][DOMAIN_NAME]"
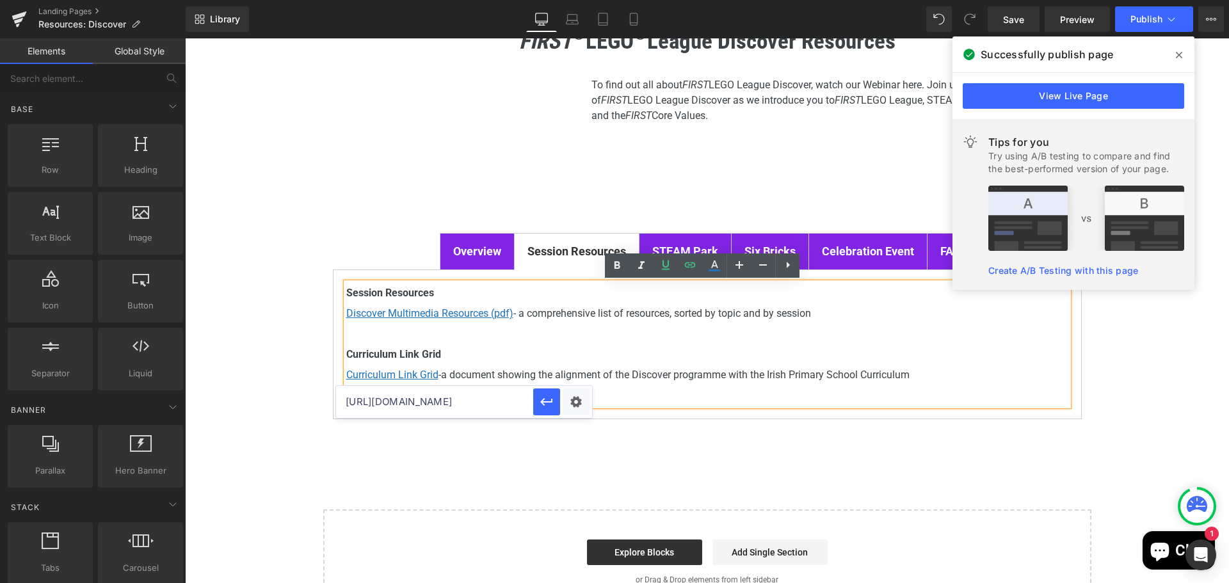
click at [495, 495] on div "FIRST ® LEGO ® League Discover Resources Heading Youtube To find out all about …" at bounding box center [707, 310] width 1044 height 609
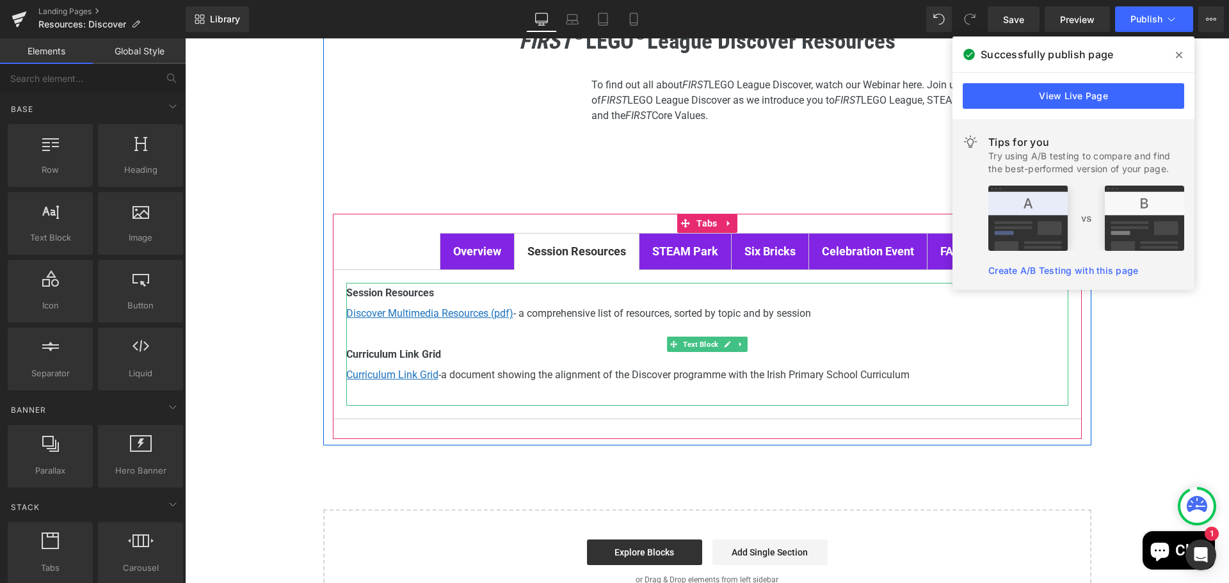
click at [936, 373] on p "Curriculum Link Grid - a document showing the alignment of the Discover program…" at bounding box center [707, 375] width 722 height 20
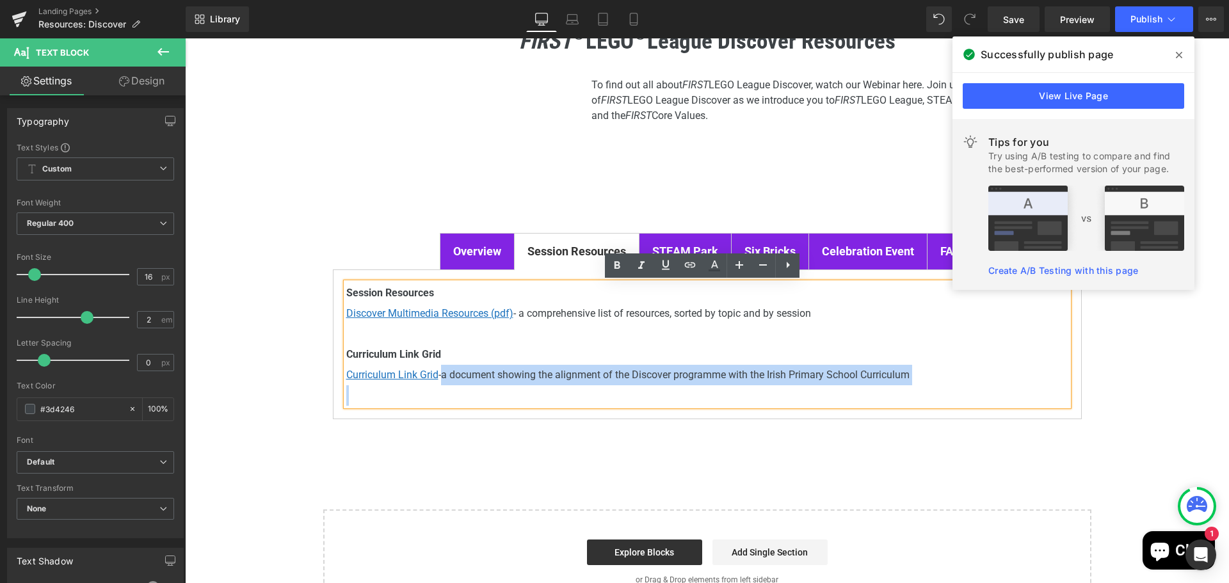
drag, startPoint x: 923, startPoint y: 376, endPoint x: 339, endPoint y: 350, distance: 584.8
click at [346, 350] on div "Session Resources Discover Multimedia Resources (pdf) - a comprehensive list of…" at bounding box center [707, 344] width 722 height 123
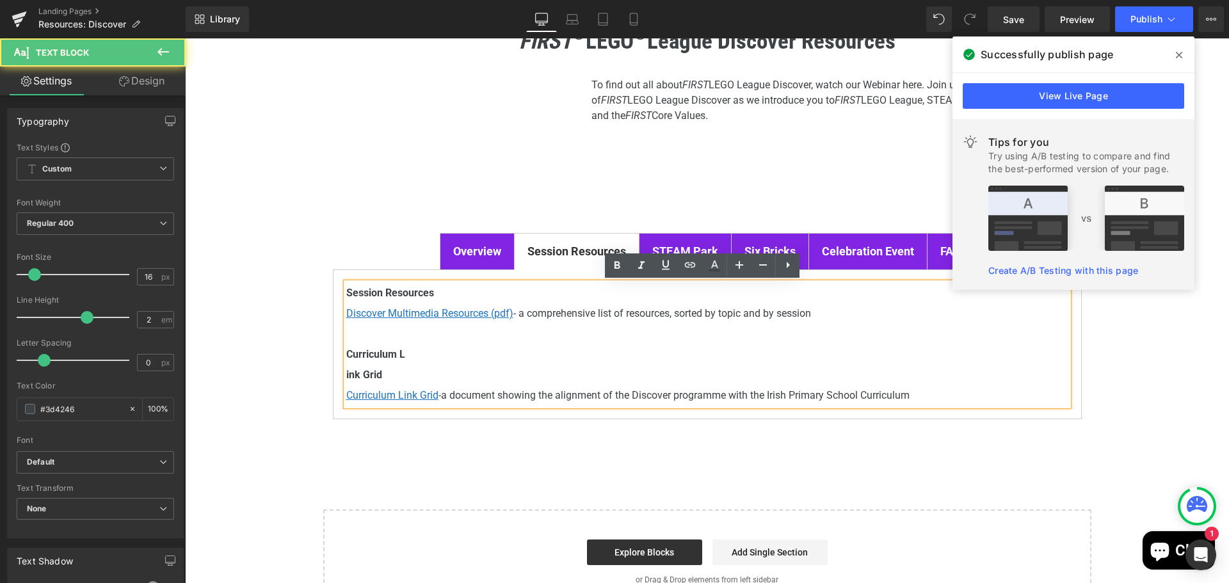
click at [450, 357] on p "Curriculum L" at bounding box center [707, 354] width 722 height 20
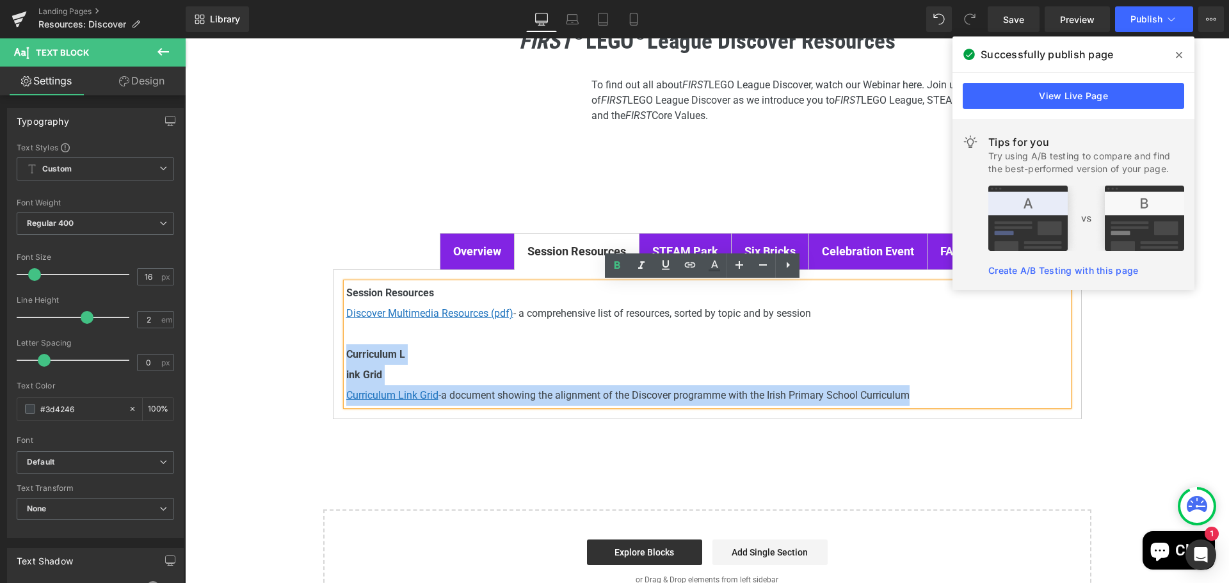
drag, startPoint x: 927, startPoint y: 395, endPoint x: 342, endPoint y: 355, distance: 586.3
click at [346, 355] on div "Session Resources Discover Multimedia Resources (pdf) - a comprehensive list of…" at bounding box center [707, 344] width 722 height 123
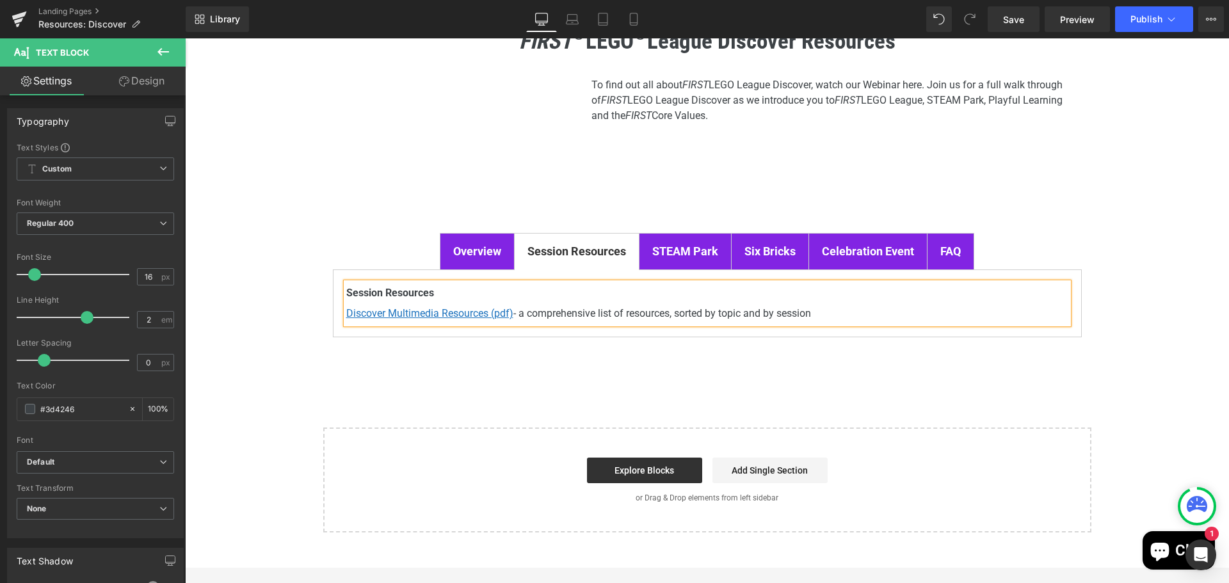
click at [1107, 175] on div "FIRST ® LEGO ® League Discover Resources Heading Youtube To find out all about …" at bounding box center [707, 269] width 1044 height 527
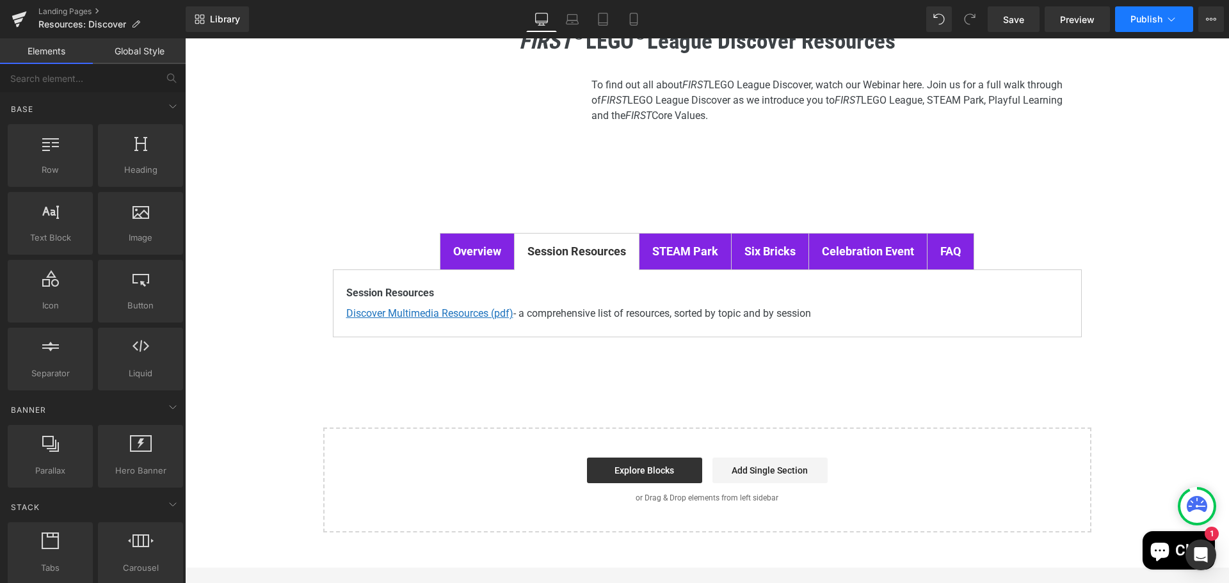
click at [1145, 19] on span "Publish" at bounding box center [1146, 19] width 32 height 10
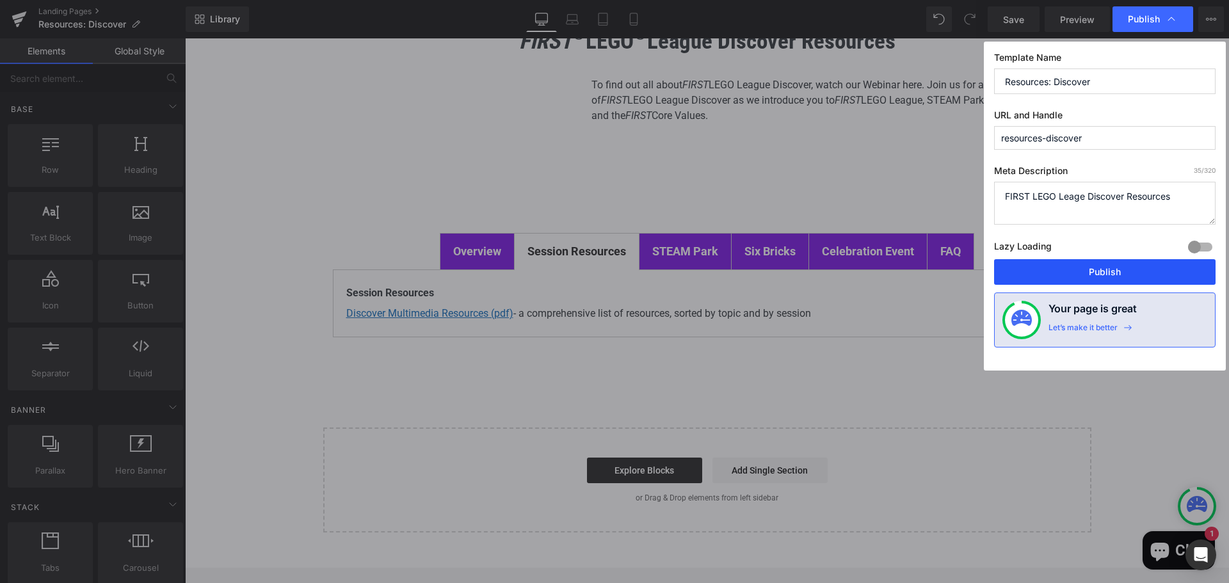
drag, startPoint x: 1092, startPoint y: 264, endPoint x: 500, endPoint y: 193, distance: 596.3
click at [1093, 264] on button "Publish" at bounding box center [1104, 272] width 221 height 26
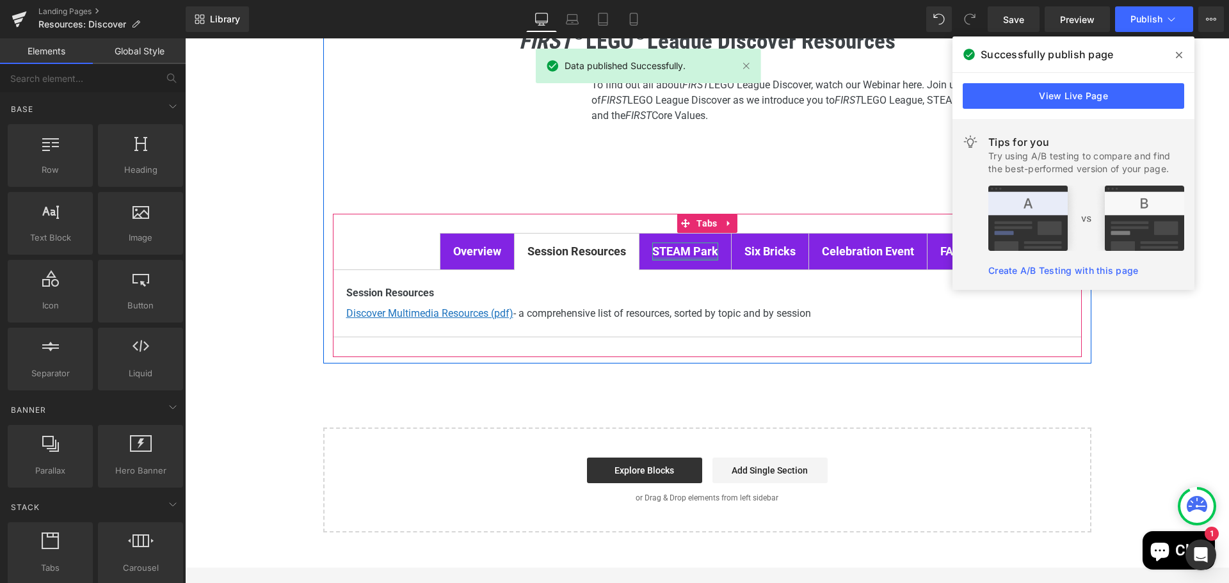
click at [675, 259] on div at bounding box center [685, 258] width 66 height 3
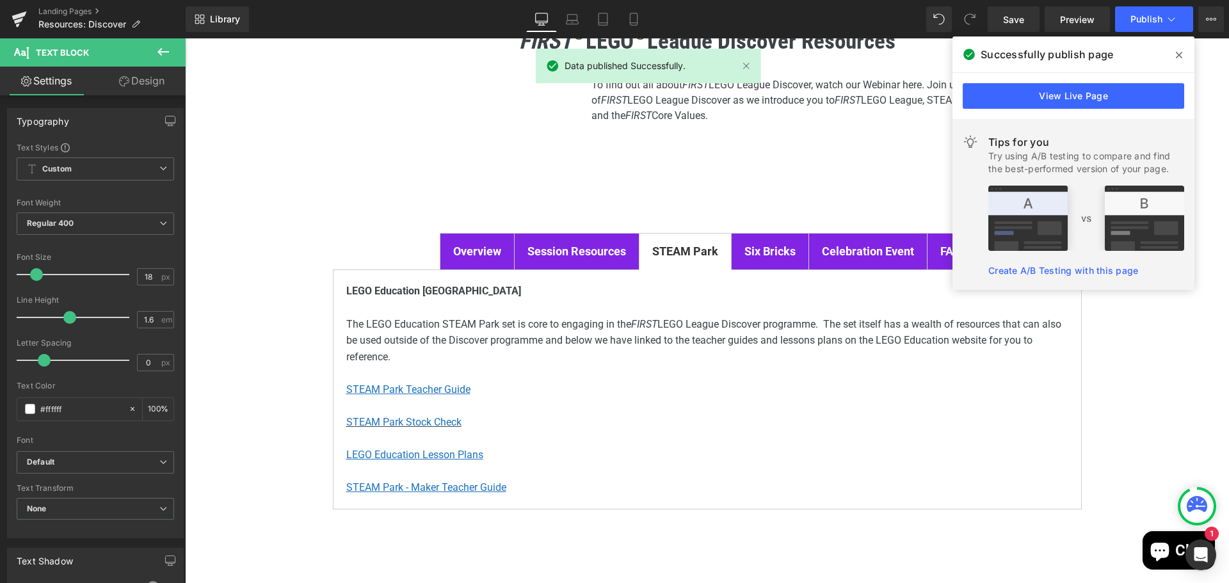
click at [1176, 51] on icon at bounding box center [1179, 55] width 6 height 10
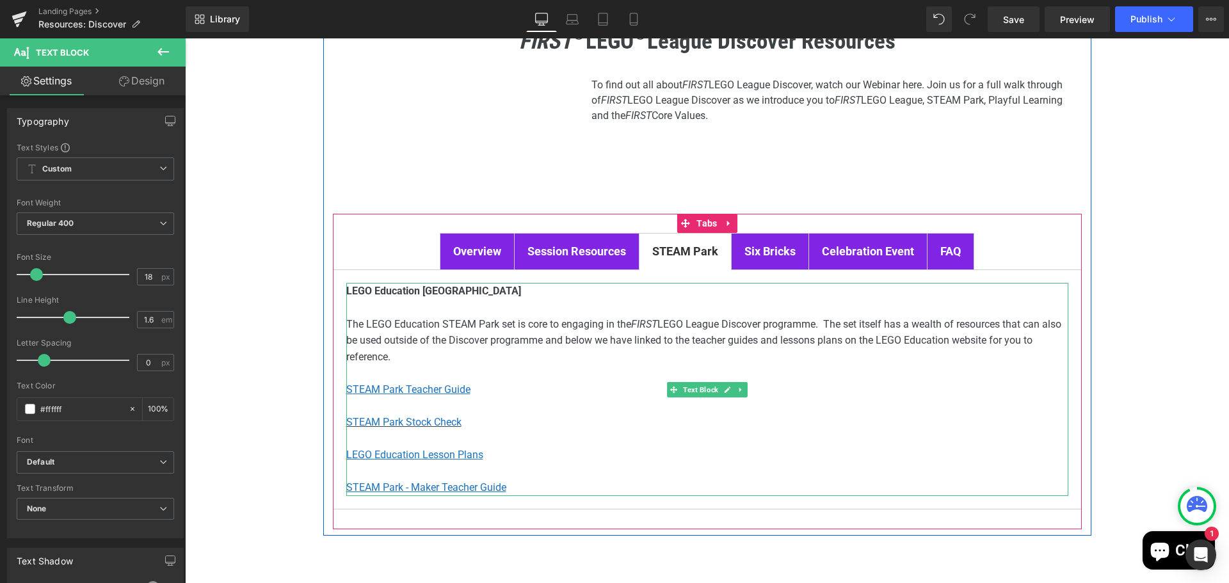
click at [865, 378] on p "The LEGO Education STEAM Park set is core to engaging in the FIRST LEGO League …" at bounding box center [707, 357] width 722 height 82
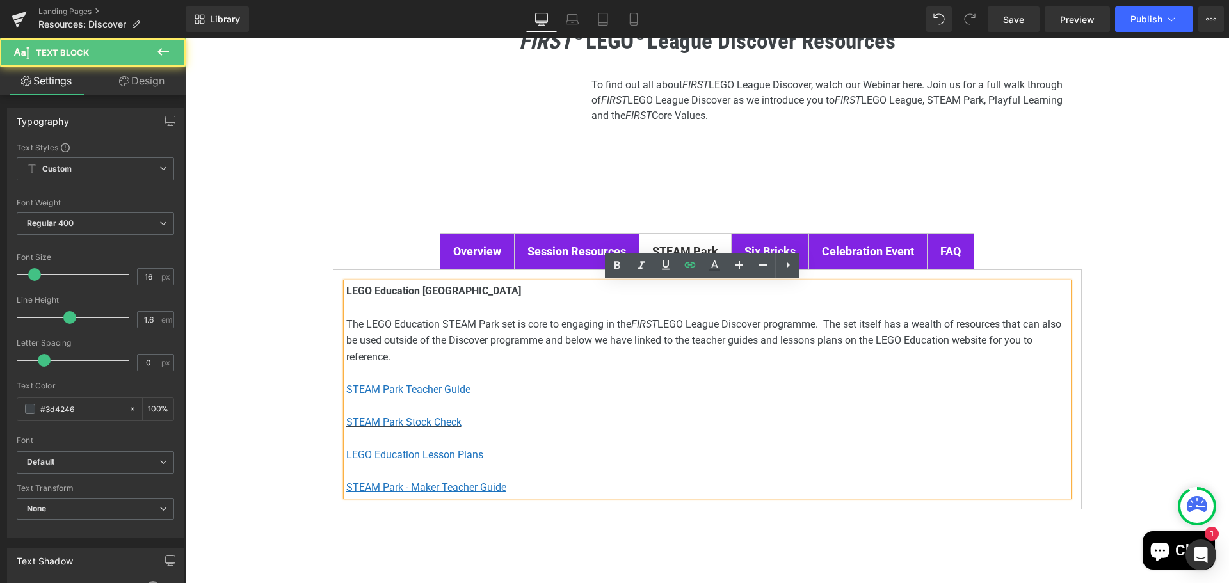
click at [566, 387] on p "The LEGO Education STEAM Park set is core to engaging in the FIRST LEGO League …" at bounding box center [707, 357] width 722 height 82
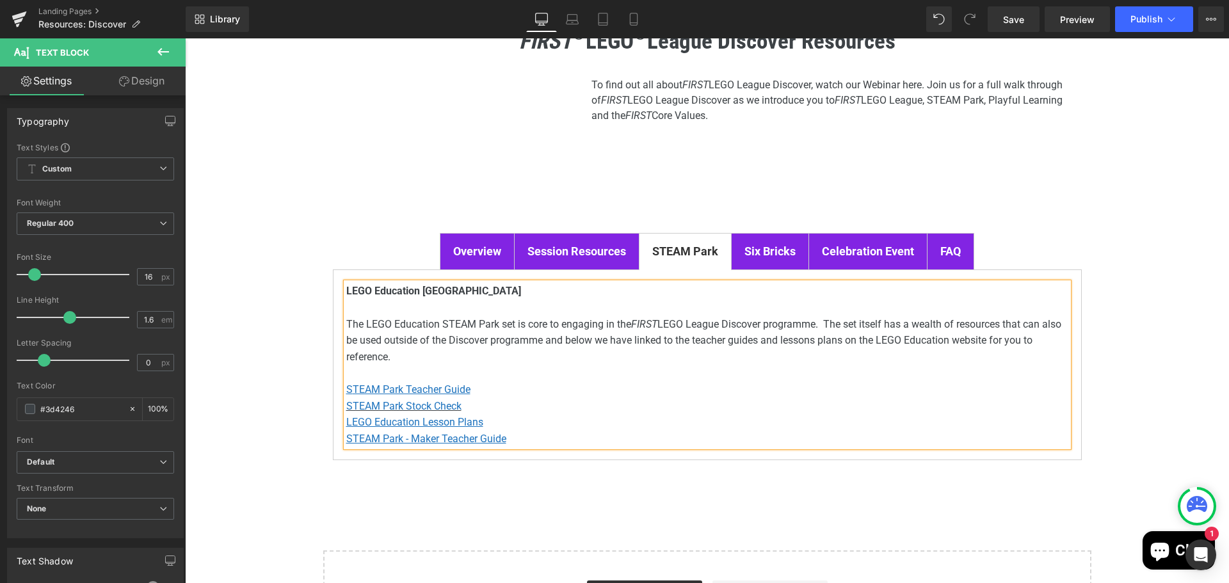
click at [776, 246] on b "Six Bricks" at bounding box center [769, 250] width 51 height 13
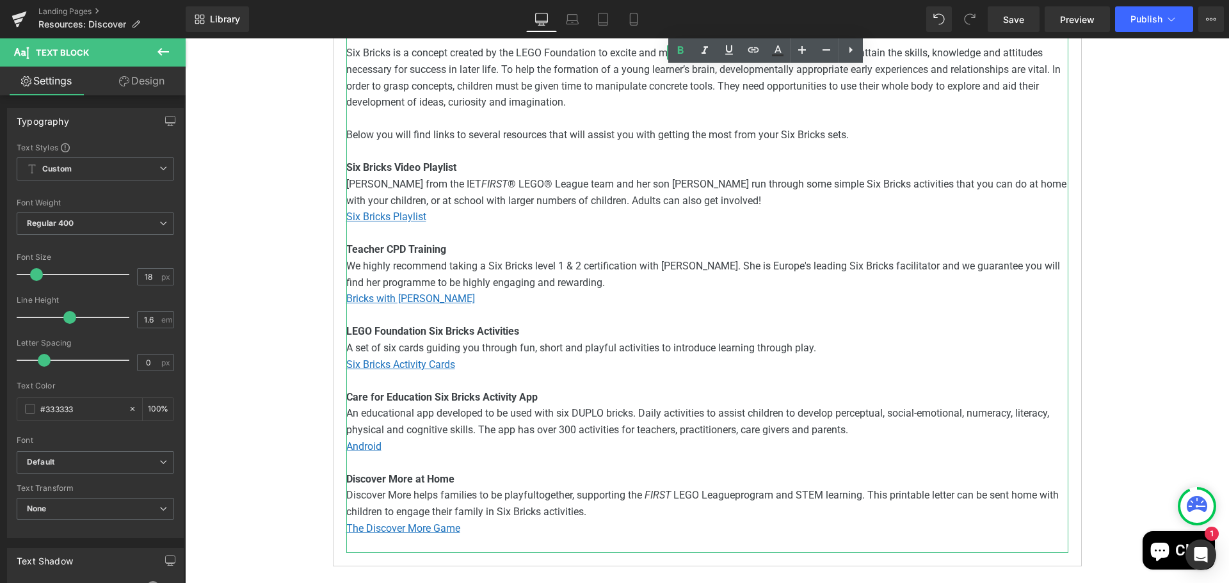
scroll to position [512, 0]
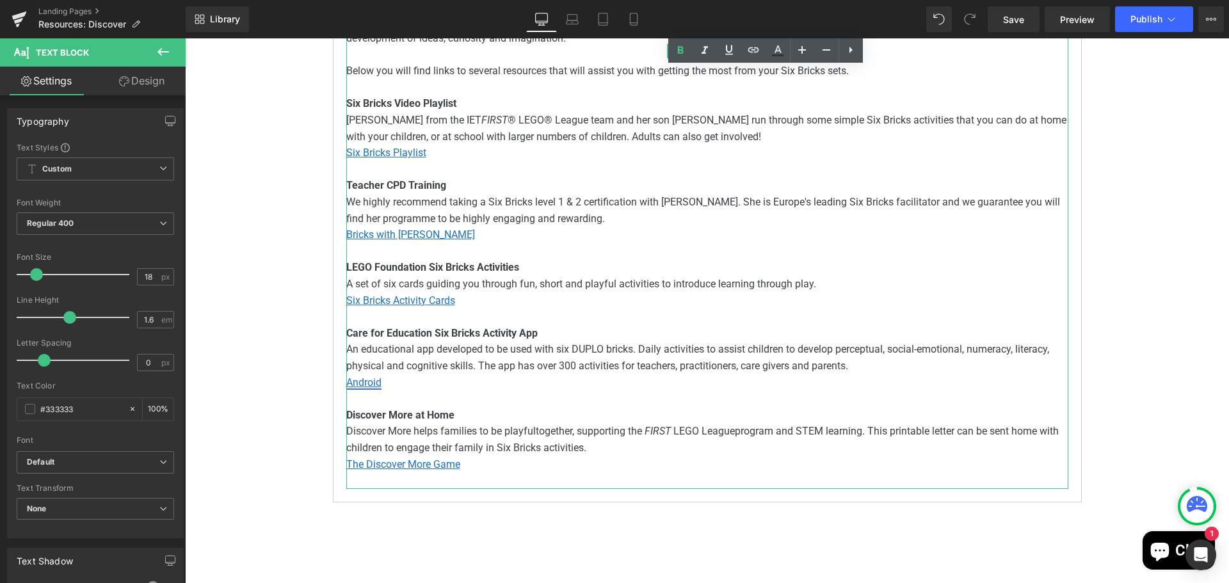
click at [363, 382] on u "Android" at bounding box center [363, 382] width 35 height 12
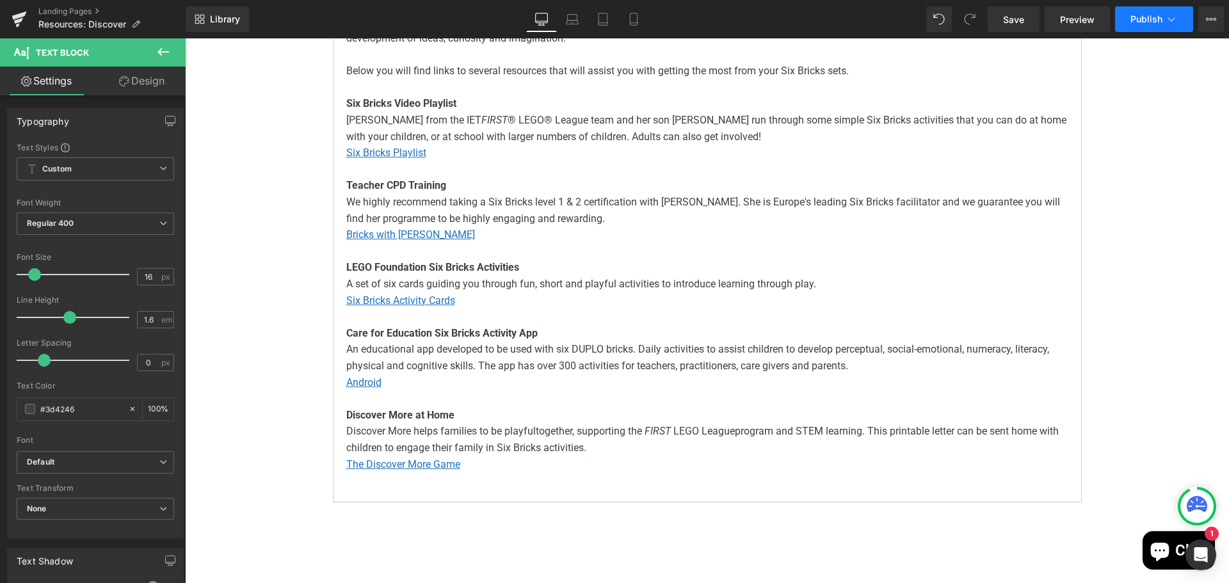
click at [1146, 19] on span "Publish" at bounding box center [1146, 19] width 32 height 10
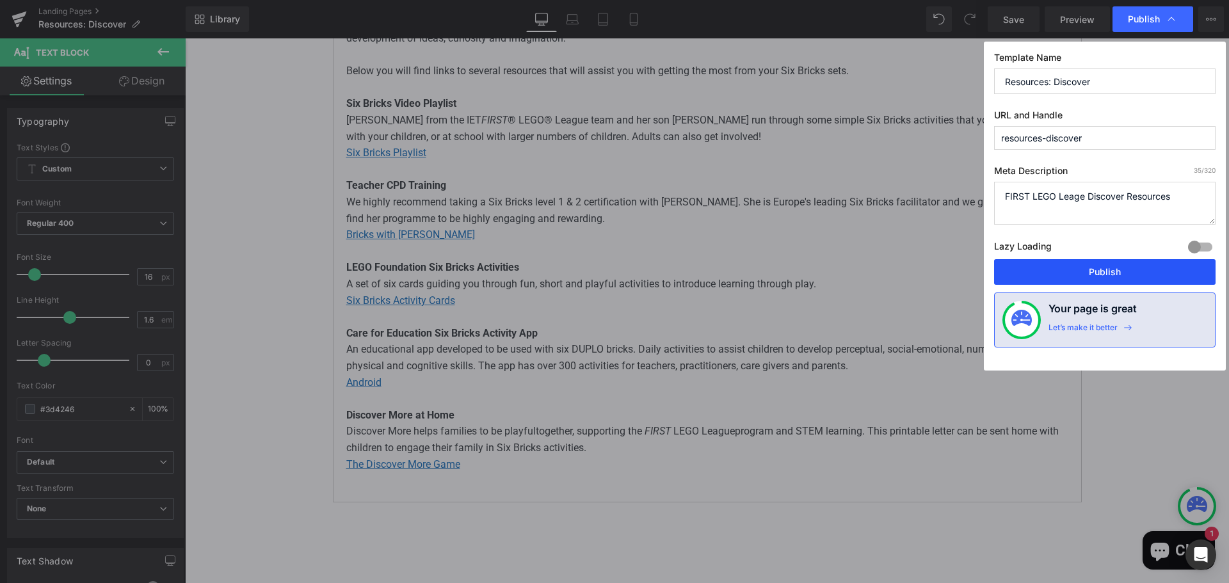
click at [1085, 271] on button "Publish" at bounding box center [1104, 272] width 221 height 26
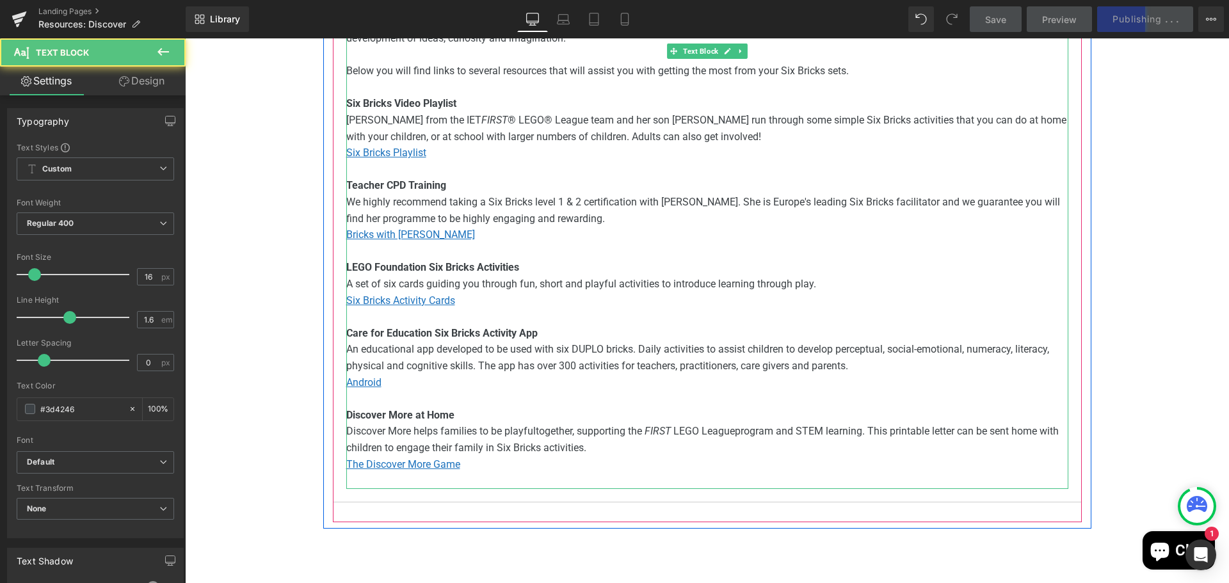
click at [447, 411] on strong "Discover More at Home" at bounding box center [400, 415] width 108 height 12
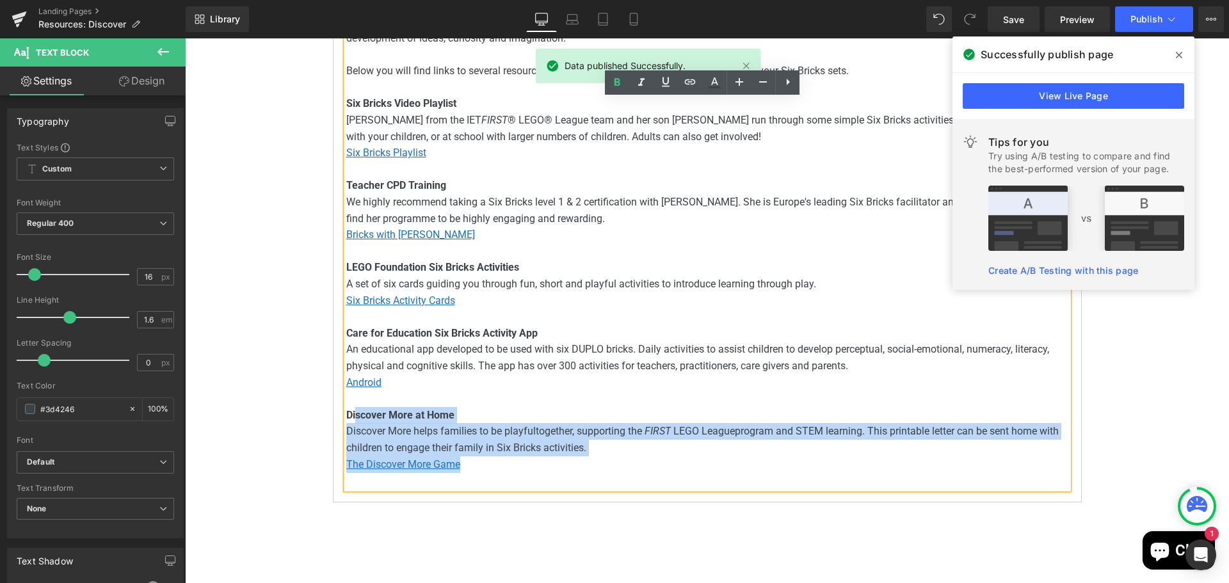
drag, startPoint x: 477, startPoint y: 465, endPoint x: 351, endPoint y: 413, distance: 136.1
click at [351, 413] on div "Six Bricks As part of your FIRST LEGO League Discover registration you will rec…" at bounding box center [707, 193] width 722 height 589
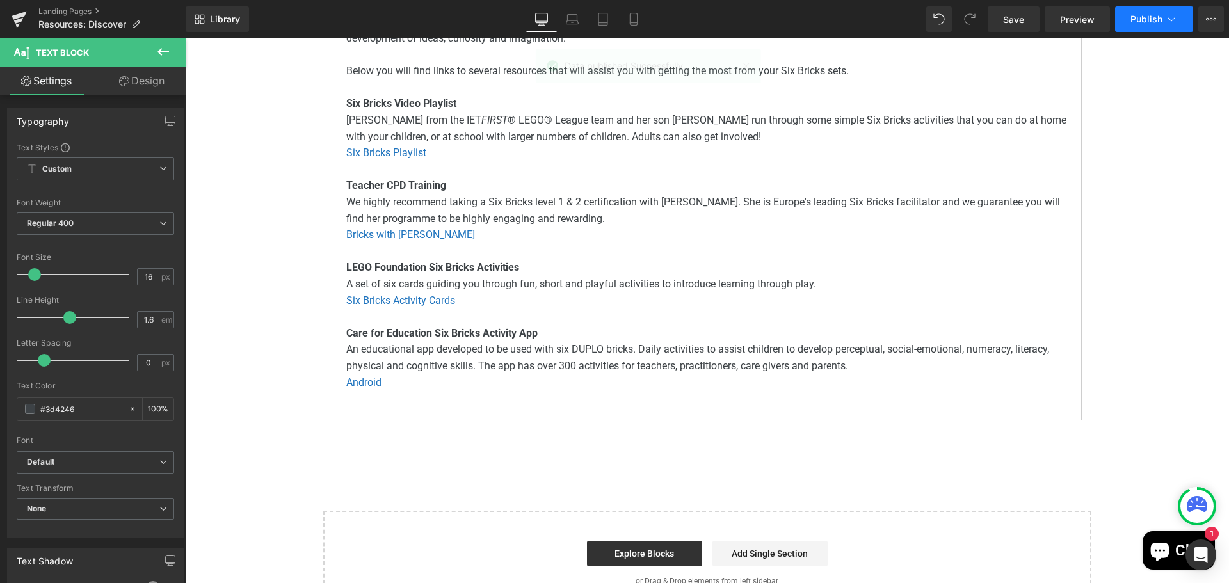
click at [1142, 23] on span "Publish" at bounding box center [1146, 19] width 32 height 10
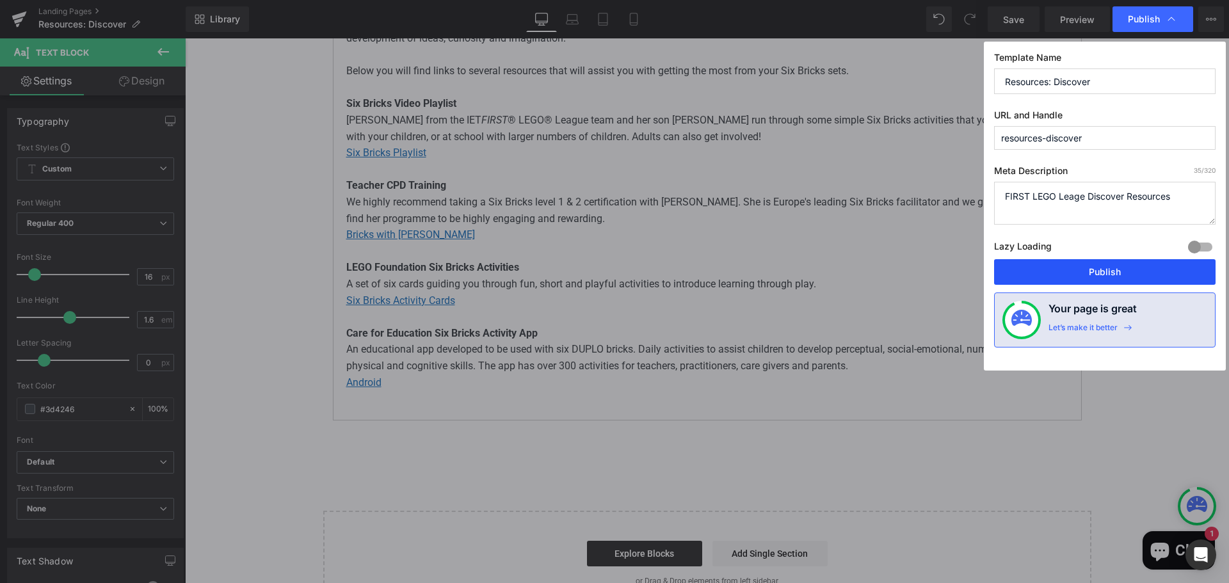
click at [1100, 272] on button "Publish" at bounding box center [1104, 272] width 221 height 26
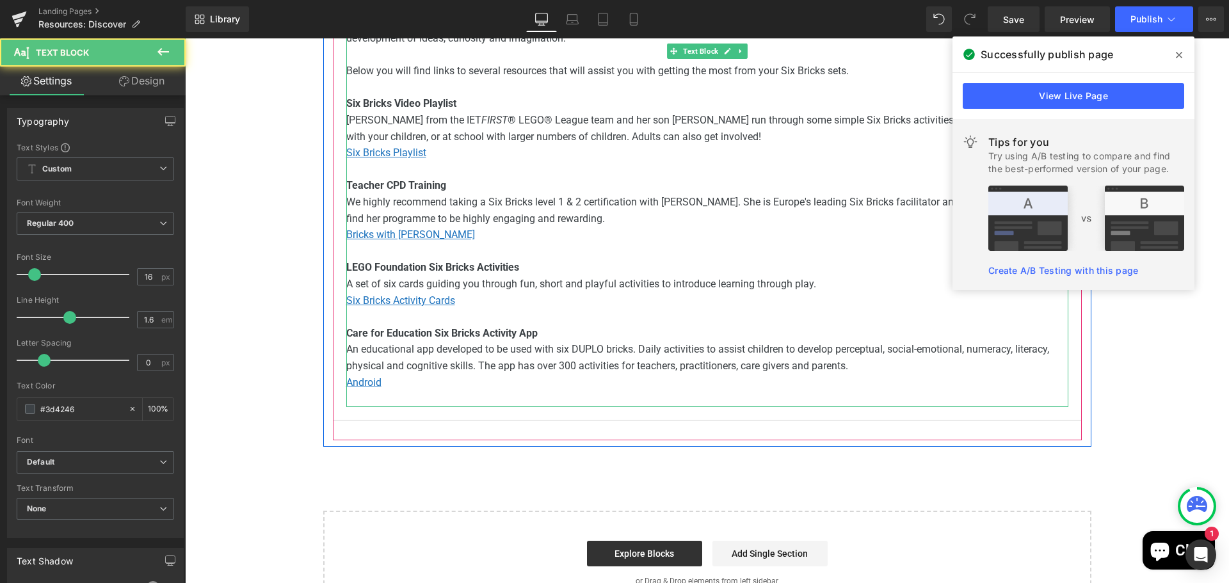
click at [414, 356] on p "An educational app developed to be used with six DUPLO bricks. Daily activities…" at bounding box center [707, 357] width 722 height 33
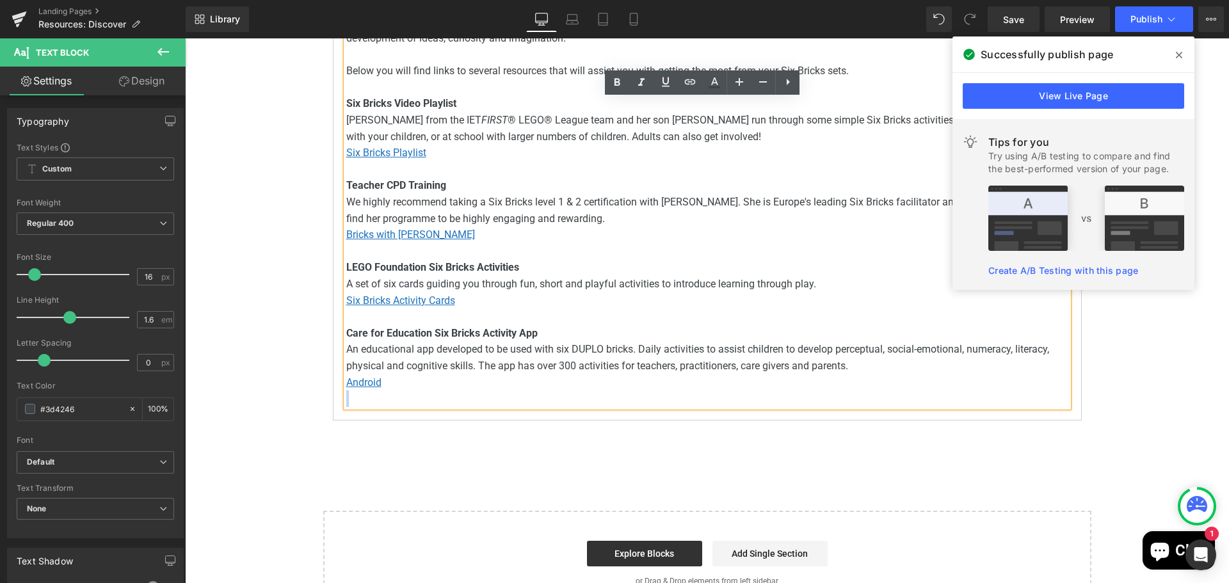
drag, startPoint x: 404, startPoint y: 383, endPoint x: 339, endPoint y: 331, distance: 83.4
click at [346, 331] on div "Six Bricks As part of your FIRST LEGO League Discover registration you will rec…" at bounding box center [707, 152] width 722 height 507
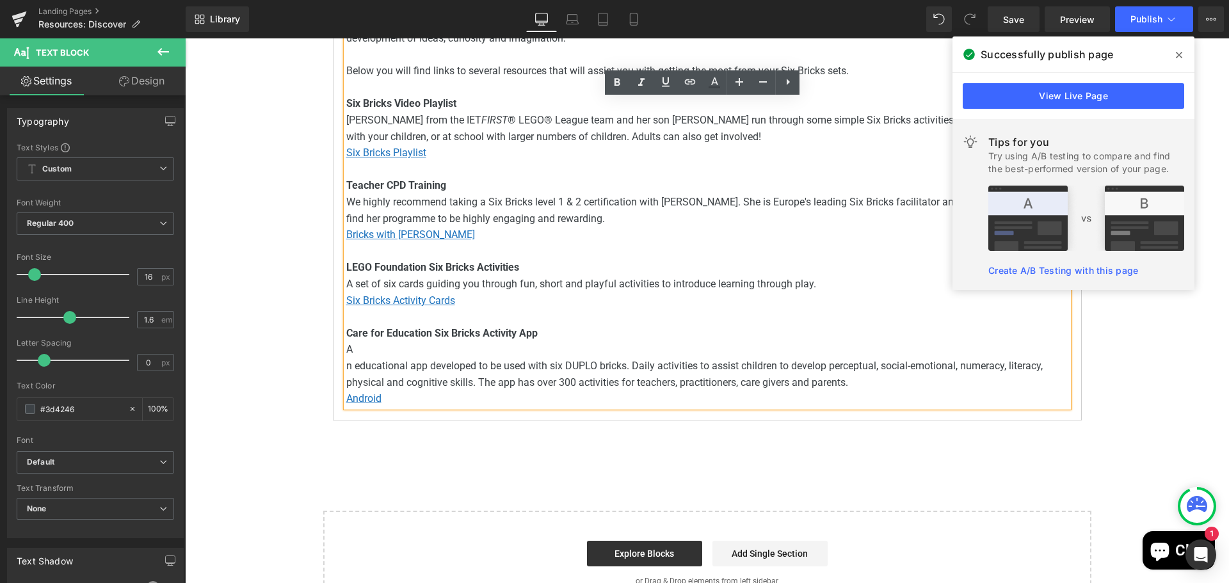
click at [359, 337] on b "Care for Education Six Bricks Activity App" at bounding box center [441, 333] width 191 height 12
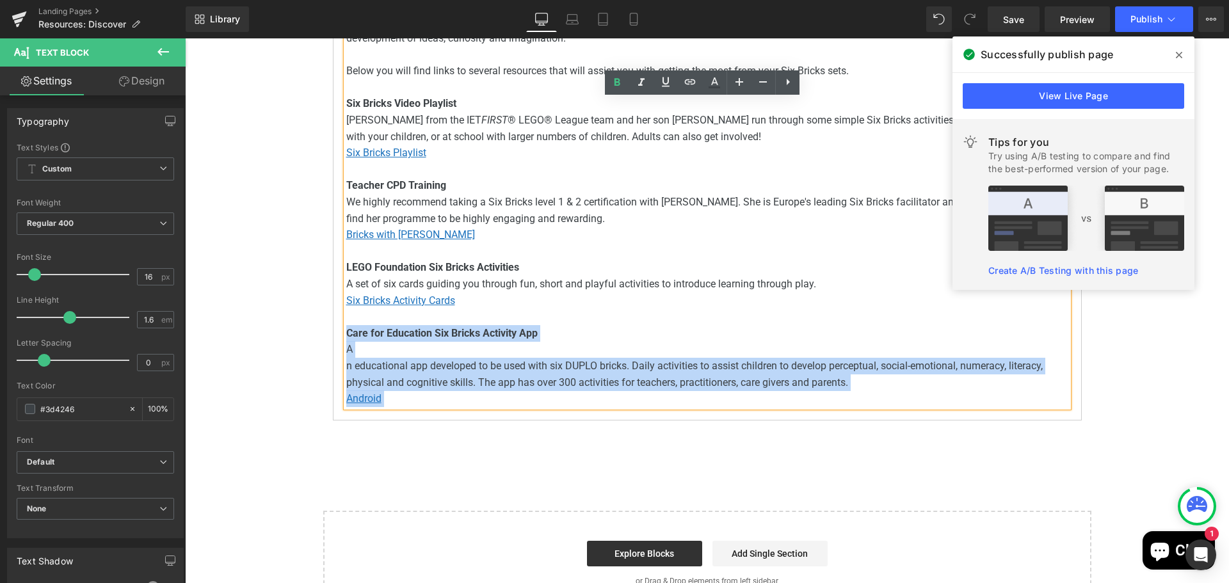
drag, startPoint x: 342, startPoint y: 331, endPoint x: 424, endPoint y: 393, distance: 103.3
click at [424, 393] on div "Six Bricks As part of your FIRST LEGO League Discover registration you will rec…" at bounding box center [707, 152] width 722 height 507
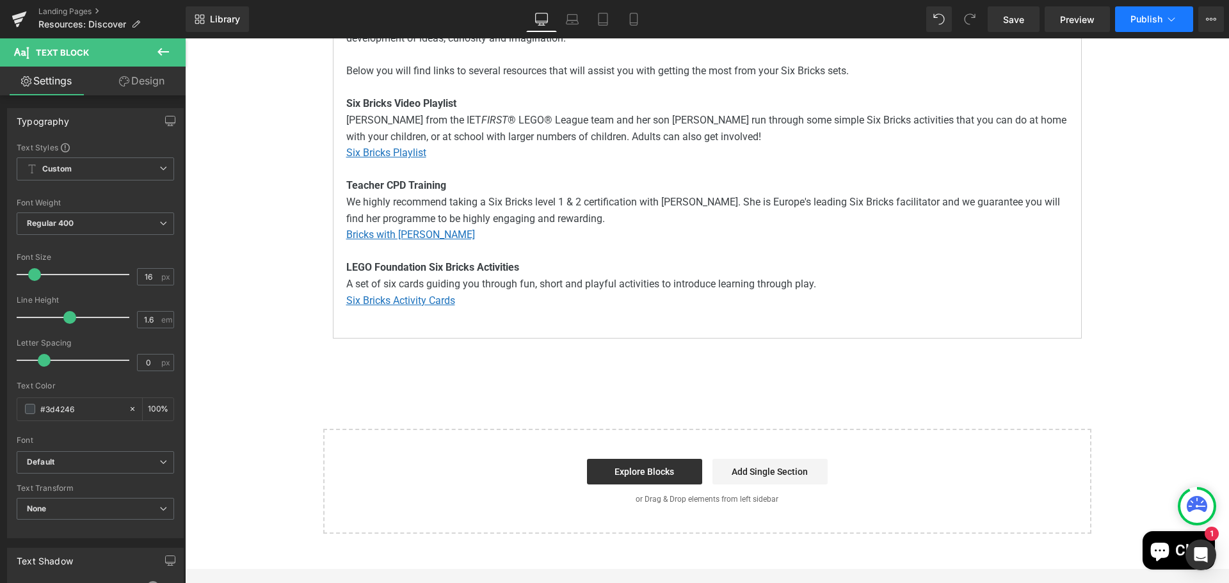
click at [1149, 21] on span "Publish" at bounding box center [1146, 19] width 32 height 10
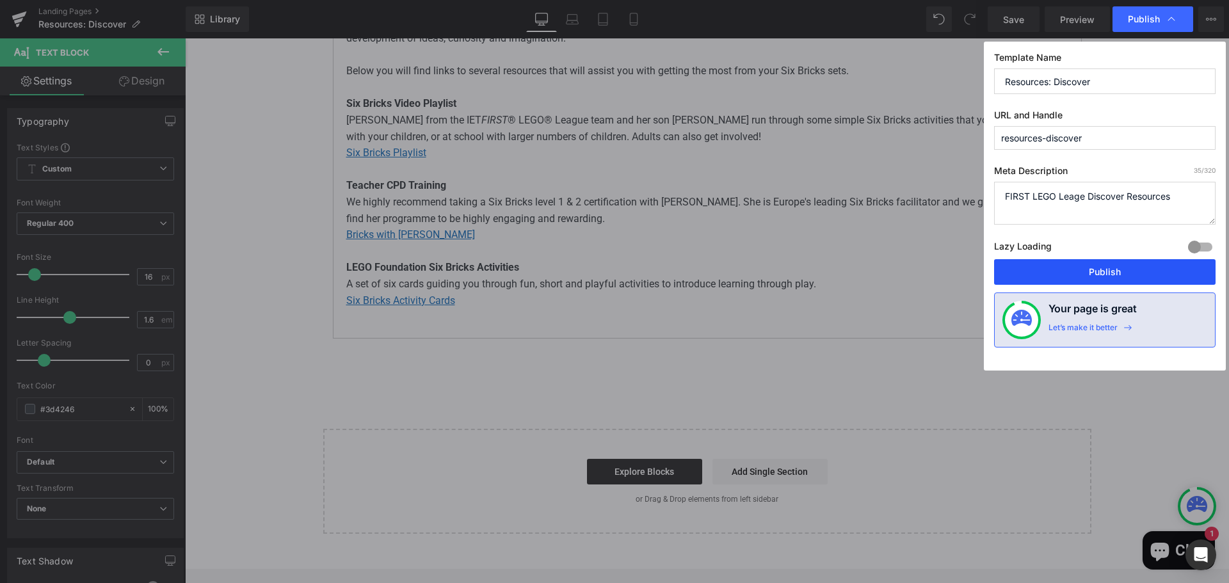
drag, startPoint x: 1112, startPoint y: 273, endPoint x: 599, endPoint y: 256, distance: 512.9
click at [1112, 273] on button "Publish" at bounding box center [1104, 272] width 221 height 26
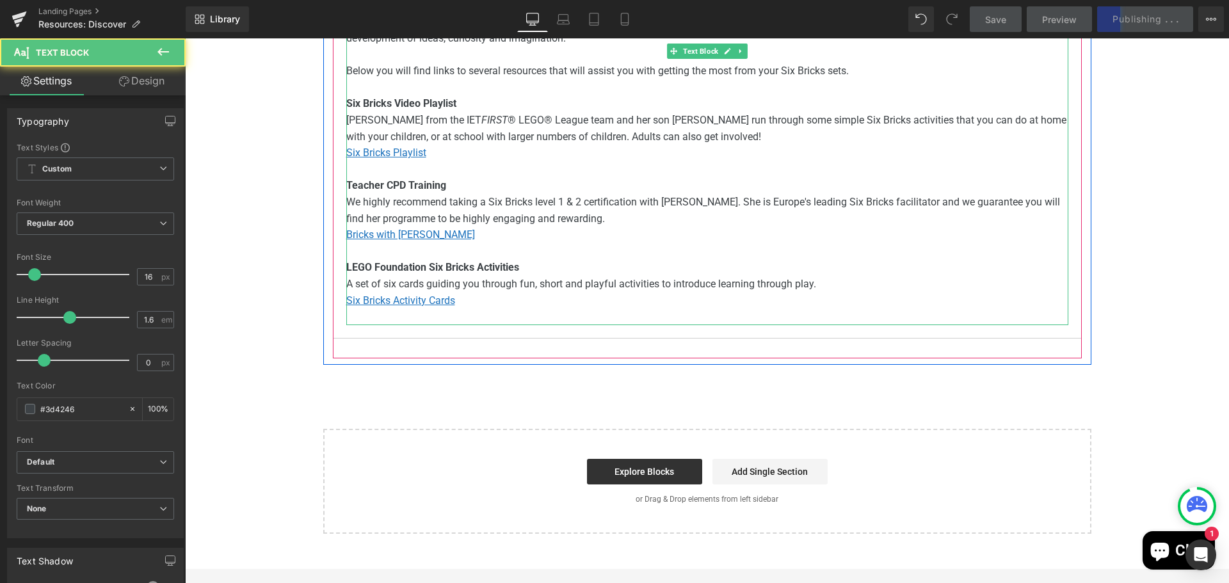
click at [822, 290] on p "A set of six cards guiding you through fun, short and playful activities to int…" at bounding box center [707, 284] width 722 height 17
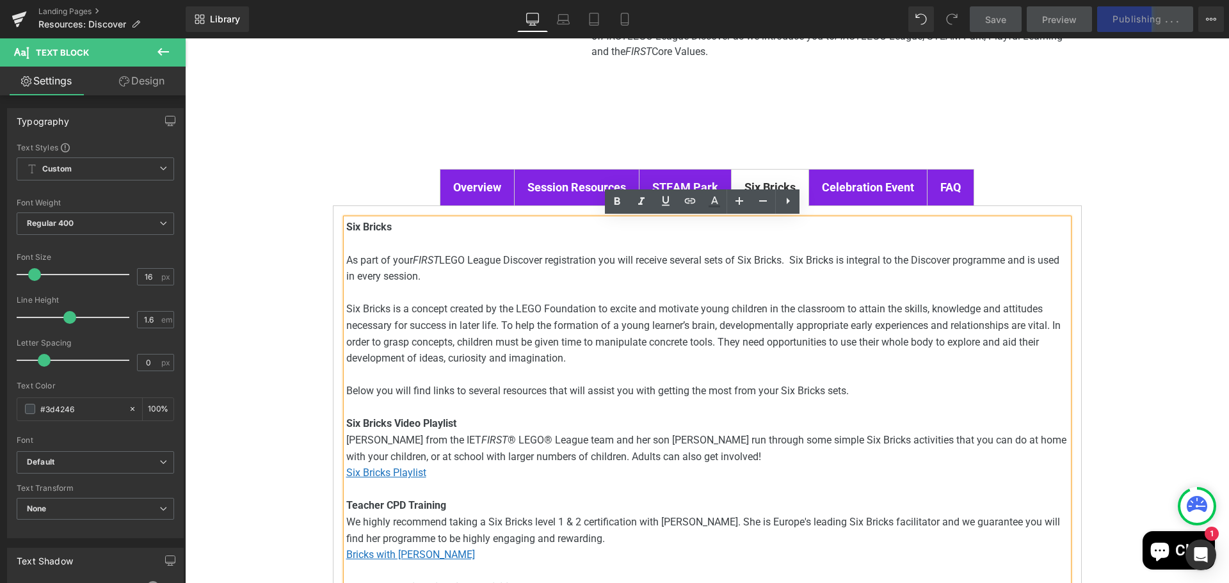
scroll to position [128, 0]
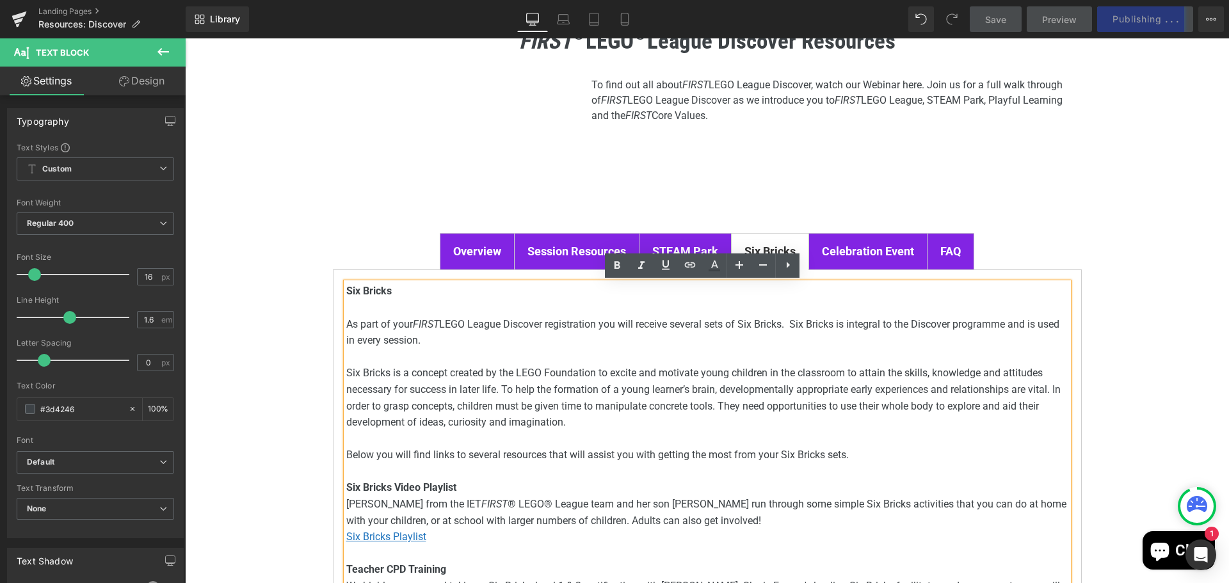
click at [1140, 200] on div "FIRST ® LEGO ® League Discover Resources Heading Youtube To find out all about …" at bounding box center [707, 462] width 1044 height 912
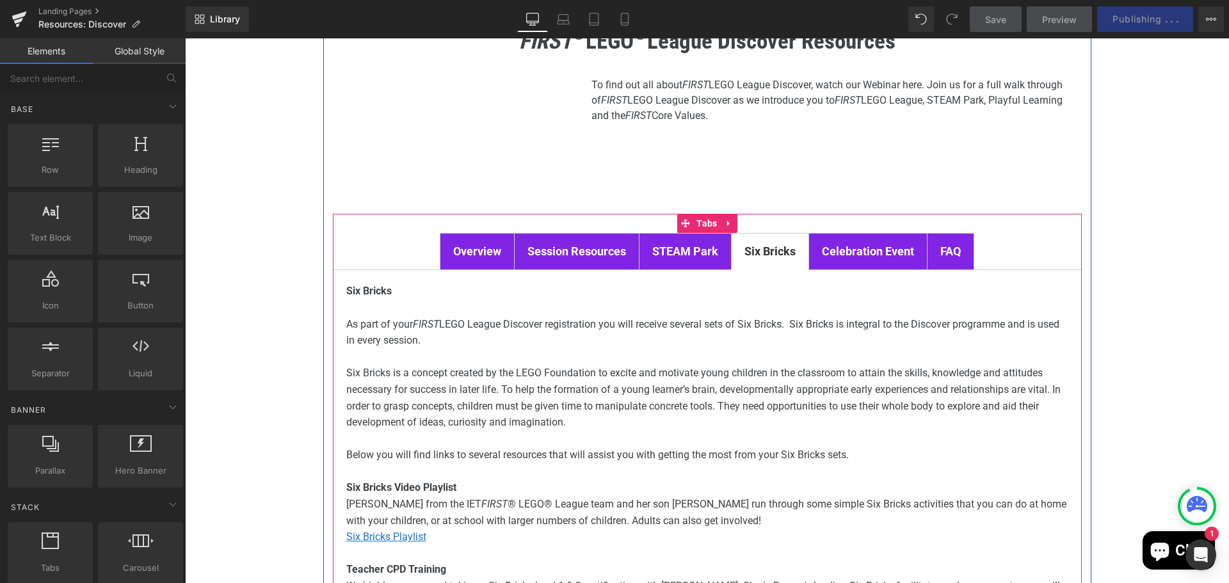
click at [859, 246] on strong "Celebration Event" at bounding box center [868, 250] width 92 height 13
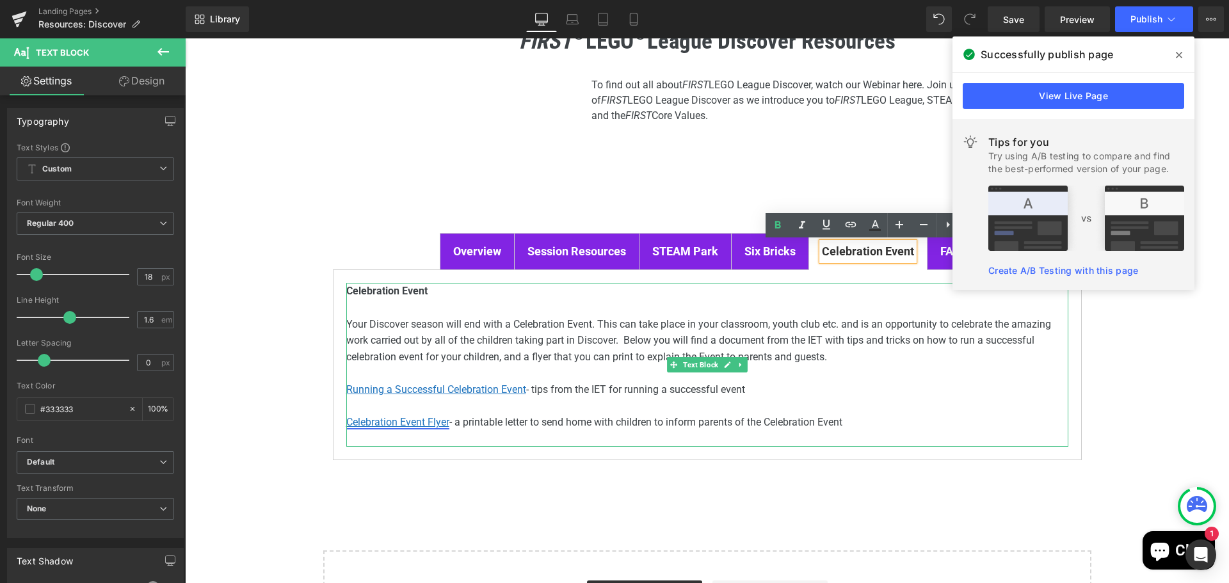
click at [402, 422] on u "Celebration Event Flyer" at bounding box center [397, 422] width 103 height 12
click at [552, 427] on p "Celebration Event Flyer - a printable letter to send home with children to info…" at bounding box center [707, 422] width 722 height 17
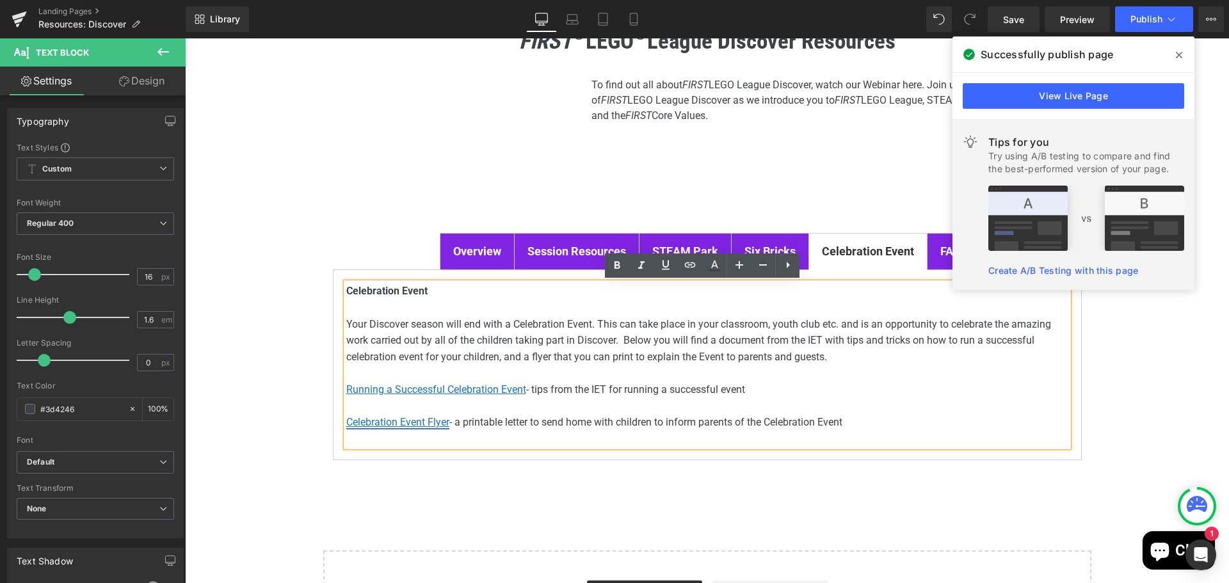
click at [399, 424] on u "Celebration Event Flyer" at bounding box center [397, 422] width 103 height 12
click at [438, 445] on span "Edit" at bounding box center [441, 445] width 15 height 11
click at [447, 447] on input "[URL][DOMAIN_NAME]" at bounding box center [434, 449] width 197 height 32
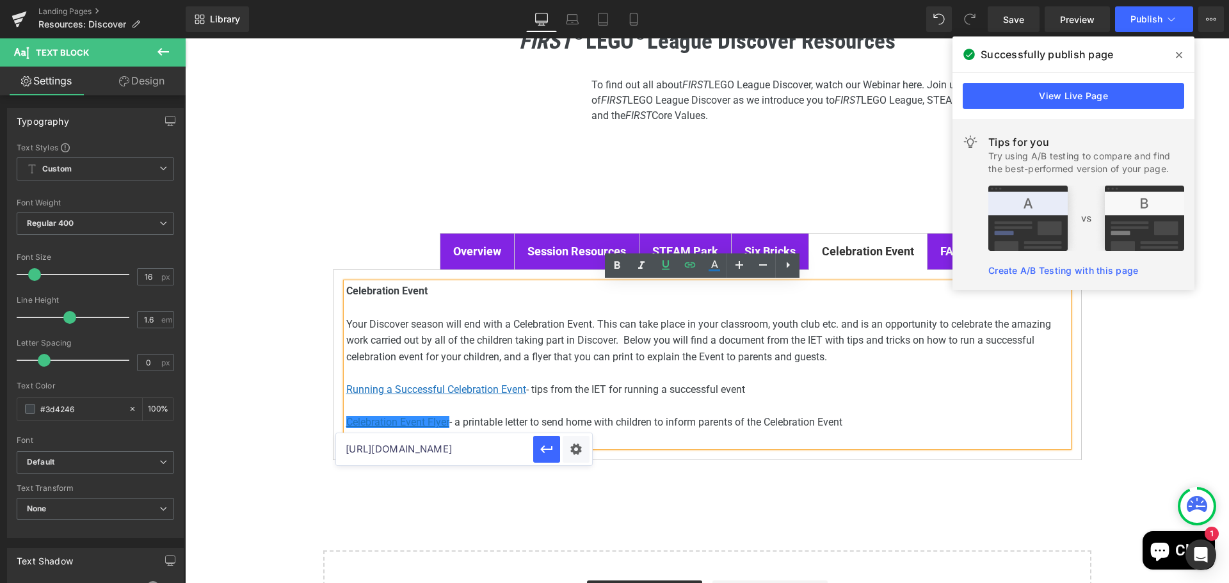
paste input "[DOMAIN_NAME][URL]"
click at [546, 449] on icon "button" at bounding box center [546, 449] width 12 height 8
click at [1114, 386] on div "FIRST ® LEGO ® League Discover Resources Heading Youtube To find out all about …" at bounding box center [707, 331] width 1044 height 650
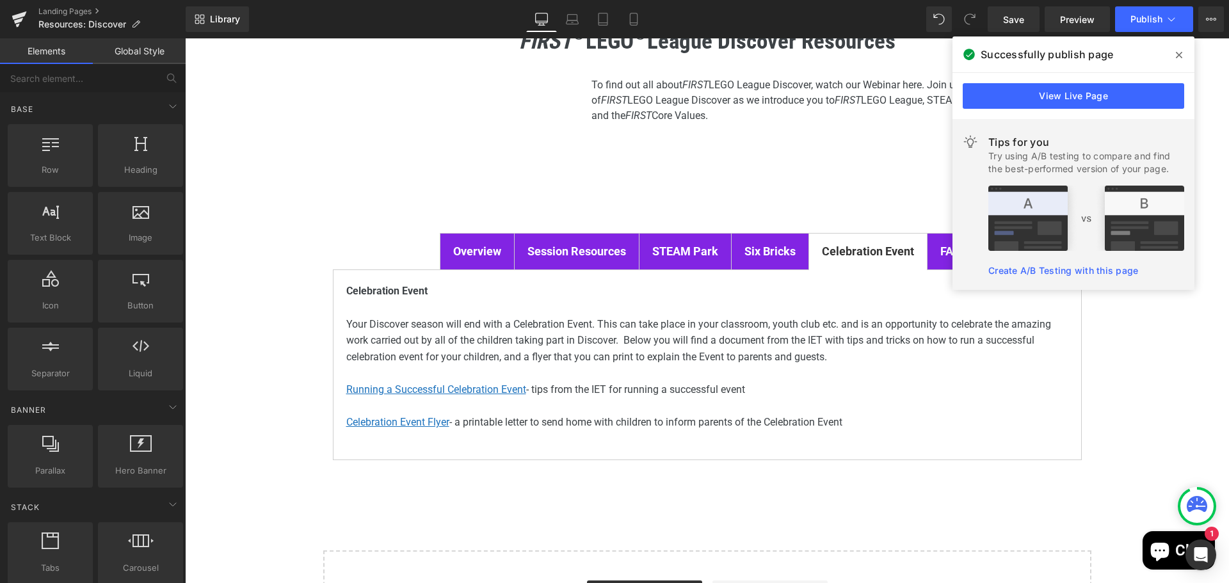
click at [1179, 54] on icon at bounding box center [1179, 55] width 6 height 10
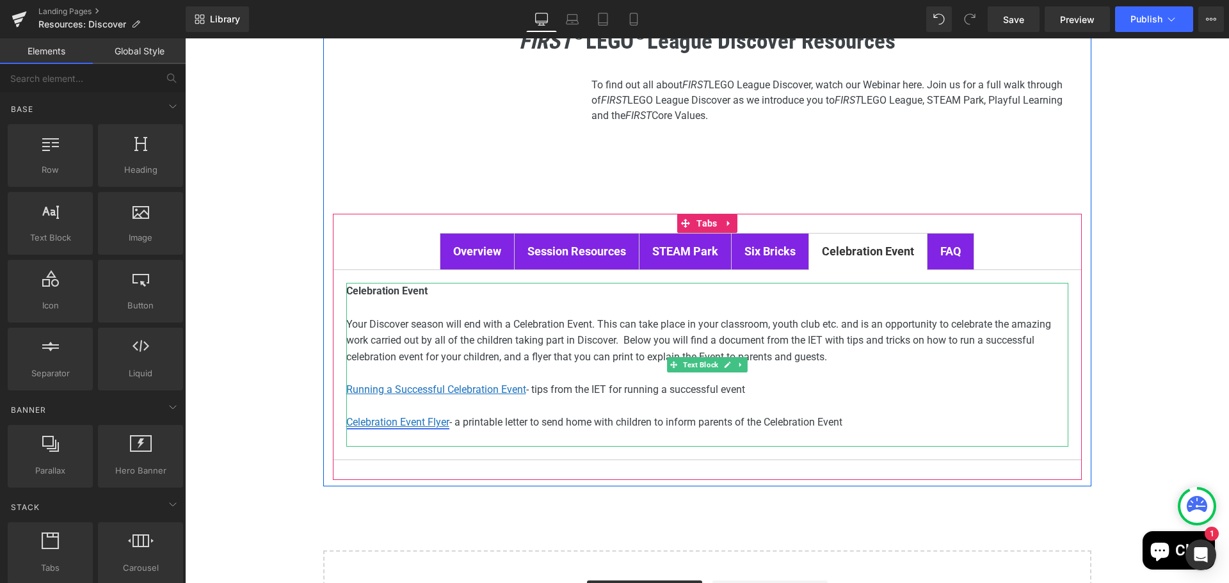
click at [403, 426] on u "Celebration Event Flyer" at bounding box center [397, 422] width 103 height 12
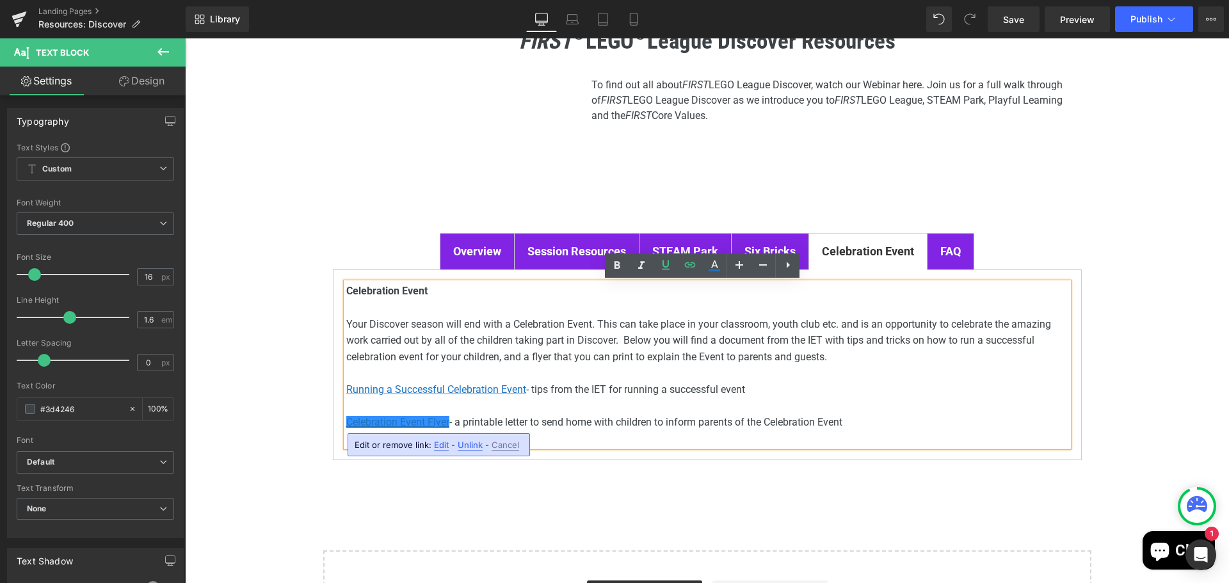
click at [443, 447] on span "Edit" at bounding box center [441, 445] width 15 height 11
click at [411, 450] on input "[URL][DOMAIN_NAME]" at bounding box center [434, 449] width 197 height 32
click at [413, 450] on input "[URL][DOMAIN_NAME]" at bounding box center [434, 449] width 197 height 32
click at [413, 449] on input "[URL][DOMAIN_NAME]" at bounding box center [434, 449] width 197 height 32
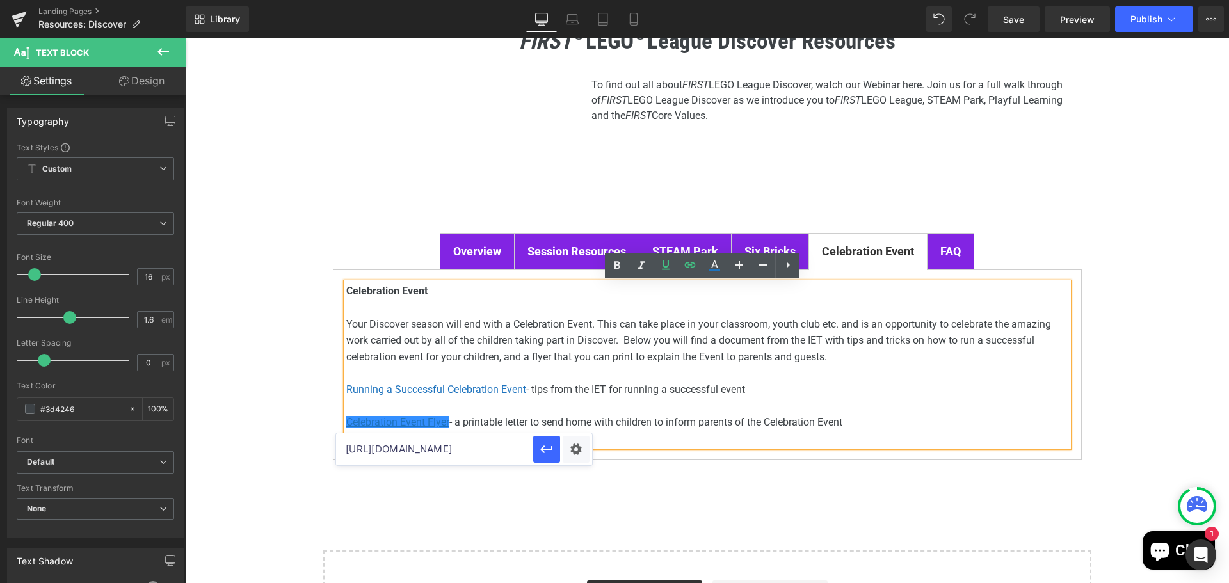
click at [413, 449] on input "[URL][DOMAIN_NAME]" at bounding box center [434, 449] width 197 height 32
click at [414, 450] on input "[URL][DOMAIN_NAME]" at bounding box center [434, 449] width 197 height 32
paste input "[DOMAIN_NAME][URL]"
type input "[URL][DOMAIN_NAME]"
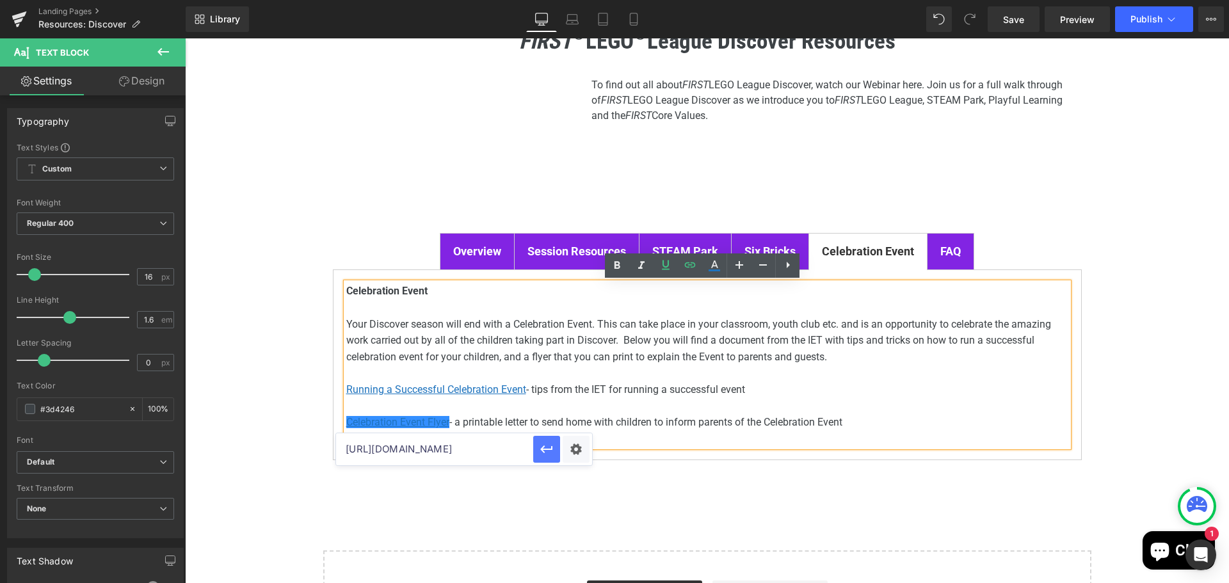
scroll to position [0, 0]
click at [551, 449] on icon "button" at bounding box center [546, 449] width 12 height 8
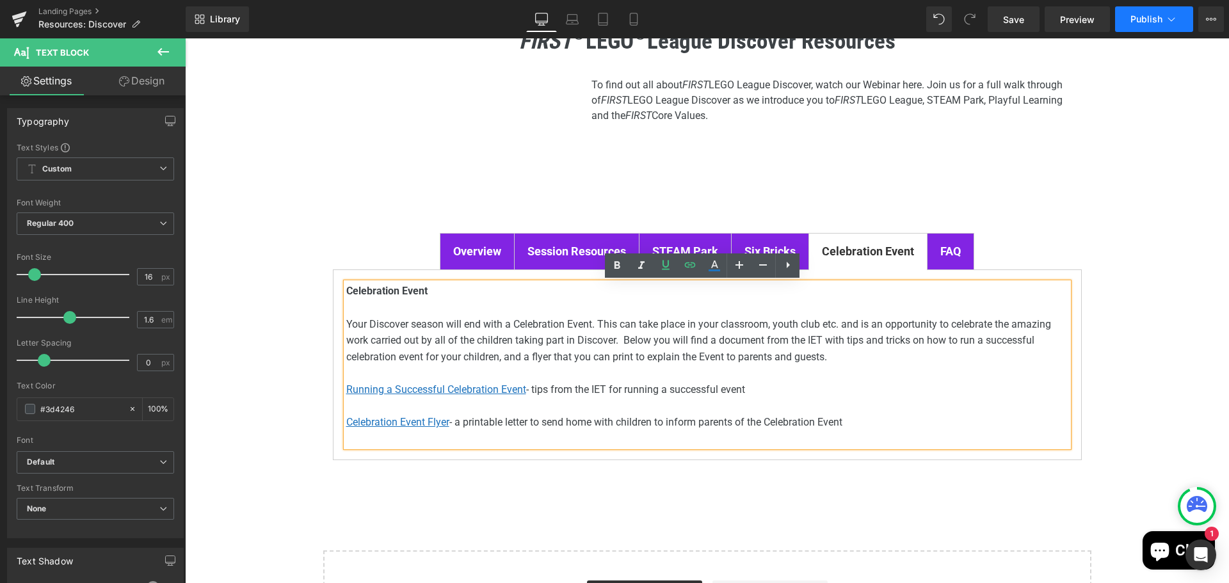
click at [1148, 23] on span "Publish" at bounding box center [1146, 19] width 32 height 10
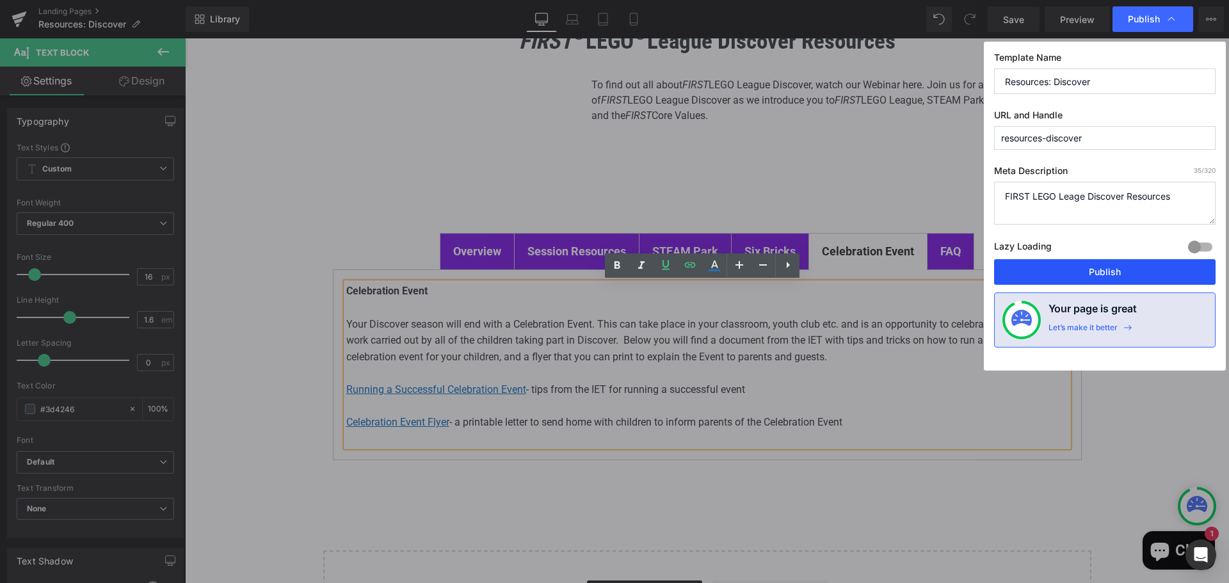
drag, startPoint x: 1108, startPoint y: 273, endPoint x: 772, endPoint y: 209, distance: 342.6
click at [1108, 273] on button "Publish" at bounding box center [1104, 272] width 221 height 26
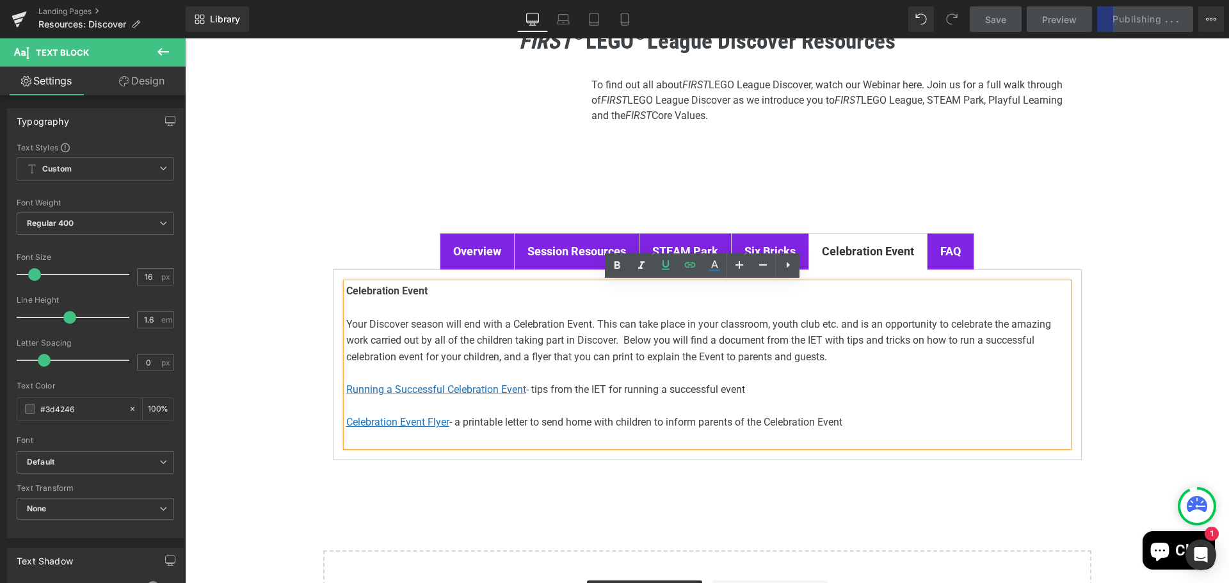
click at [794, 165] on div "Youtube To find out all about FIRST LEGO League Discover, watch our Webinar her…" at bounding box center [707, 136] width 749 height 156
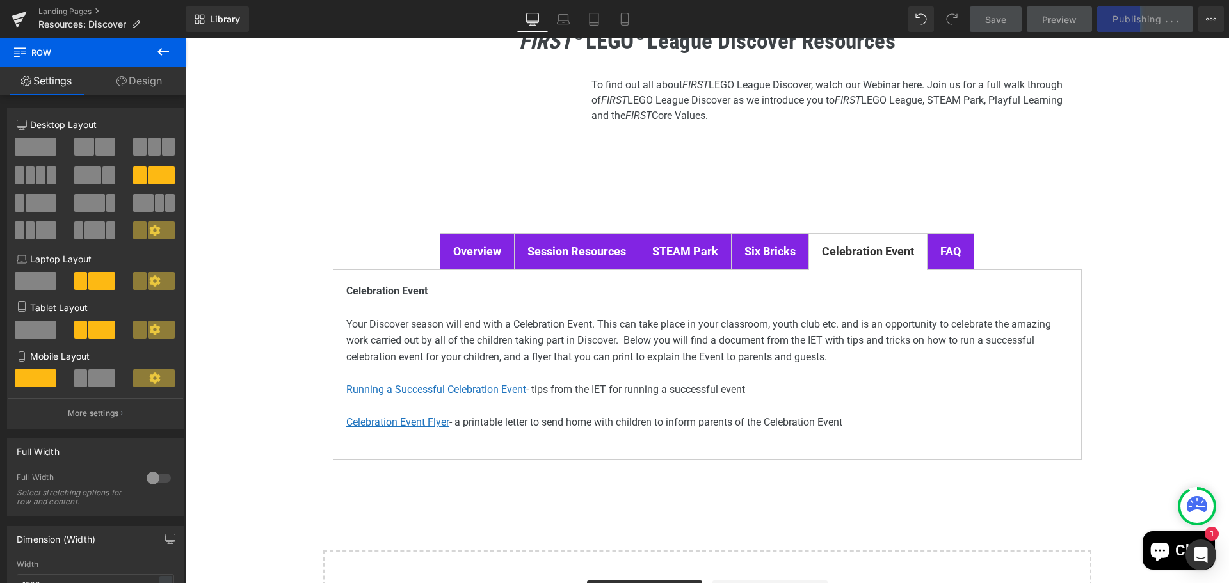
click at [1101, 113] on div "FIRST ® LEGO ® League Discover Resources Heading Youtube To find out all about …" at bounding box center [707, 331] width 1044 height 650
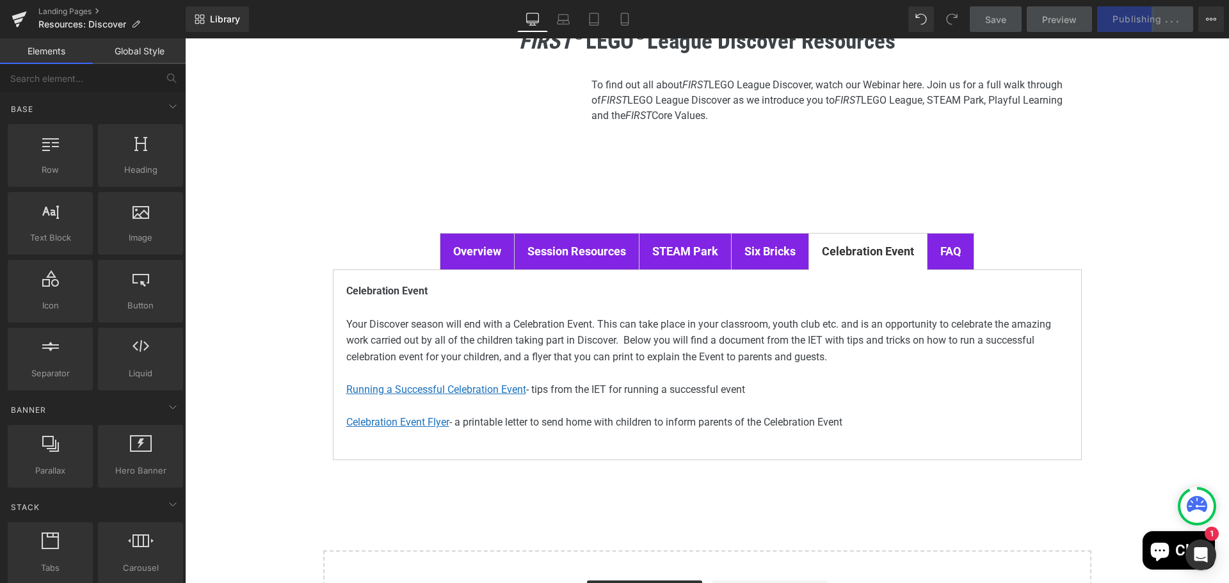
click at [941, 252] on strong "FAQ" at bounding box center [950, 250] width 20 height 13
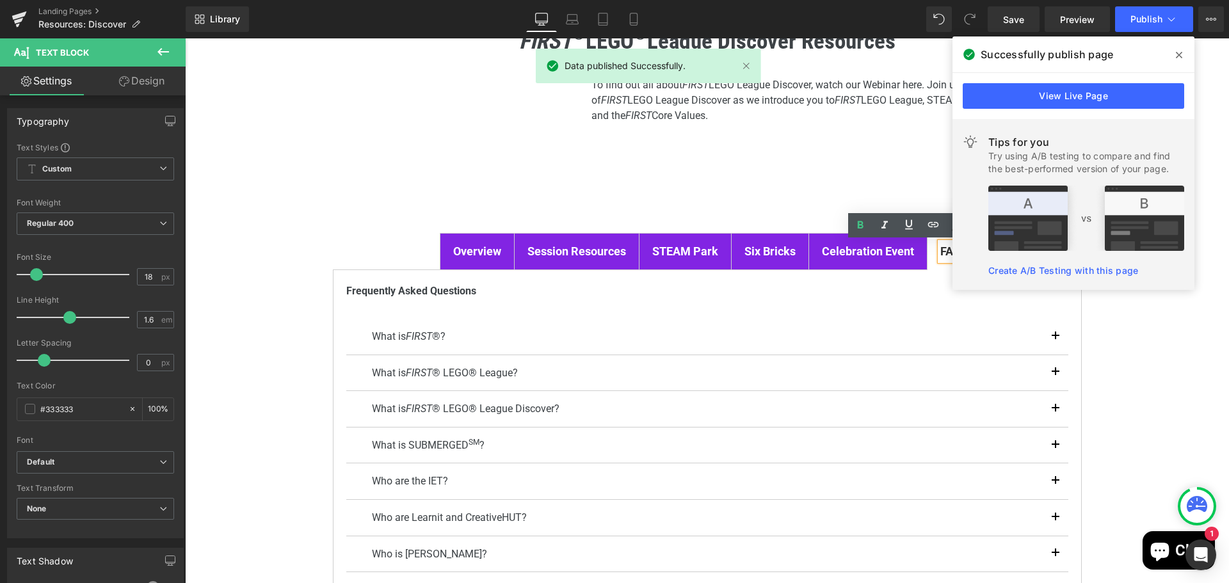
scroll to position [192, 0]
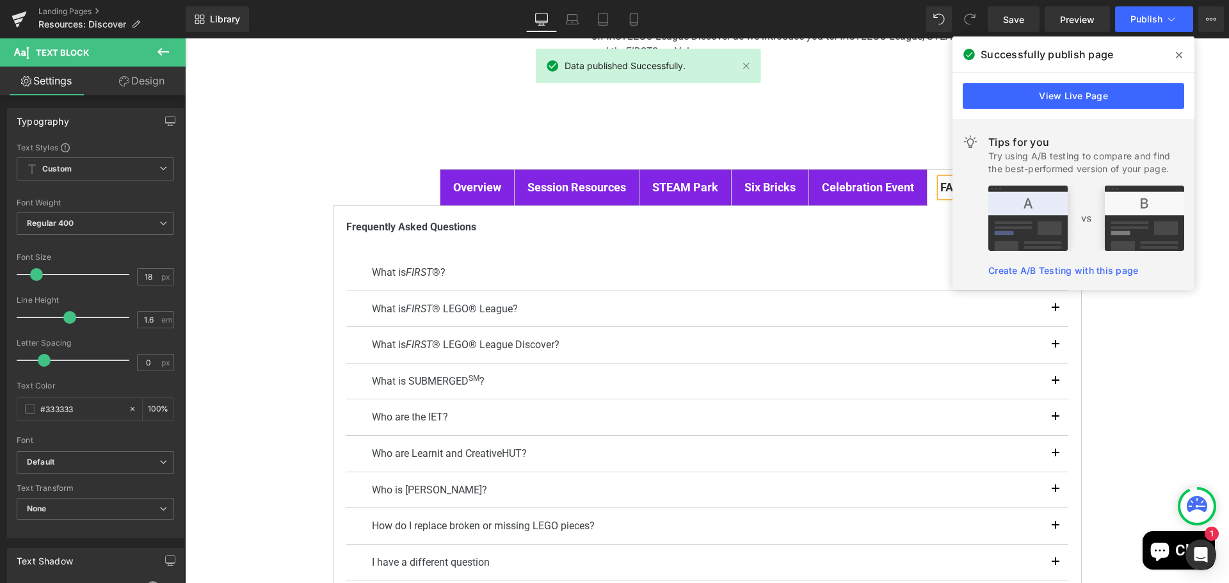
click at [1179, 56] on icon at bounding box center [1179, 55] width 6 height 10
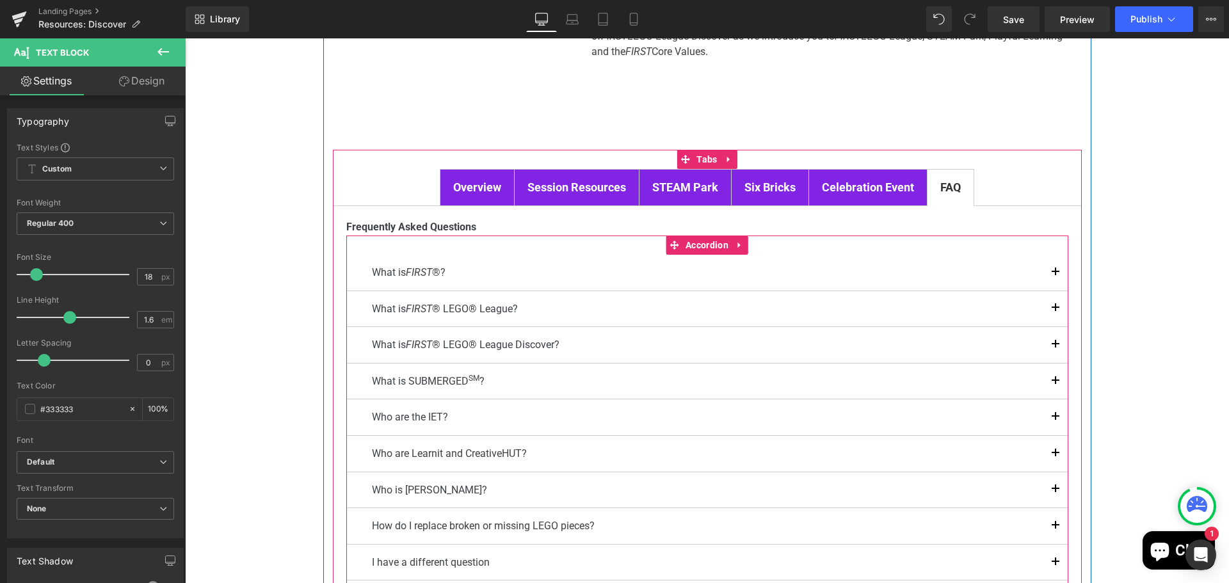
click at [1055, 385] on span "button" at bounding box center [1055, 385] width 0 height 0
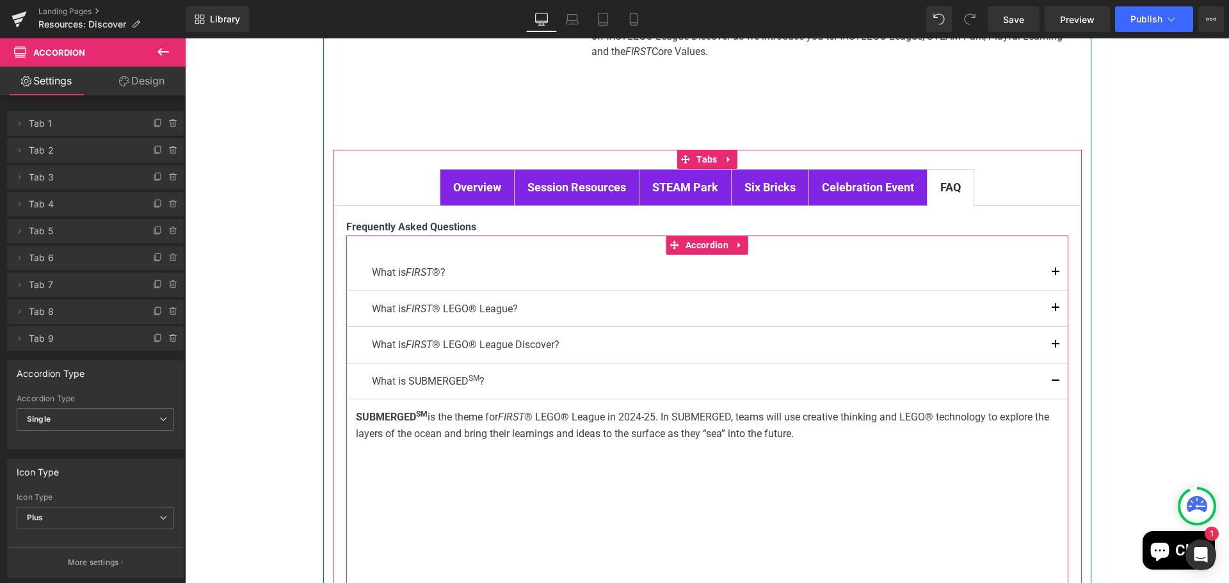
click at [413, 379] on p "What is SUBMERGED SM ?" at bounding box center [707, 381] width 671 height 17
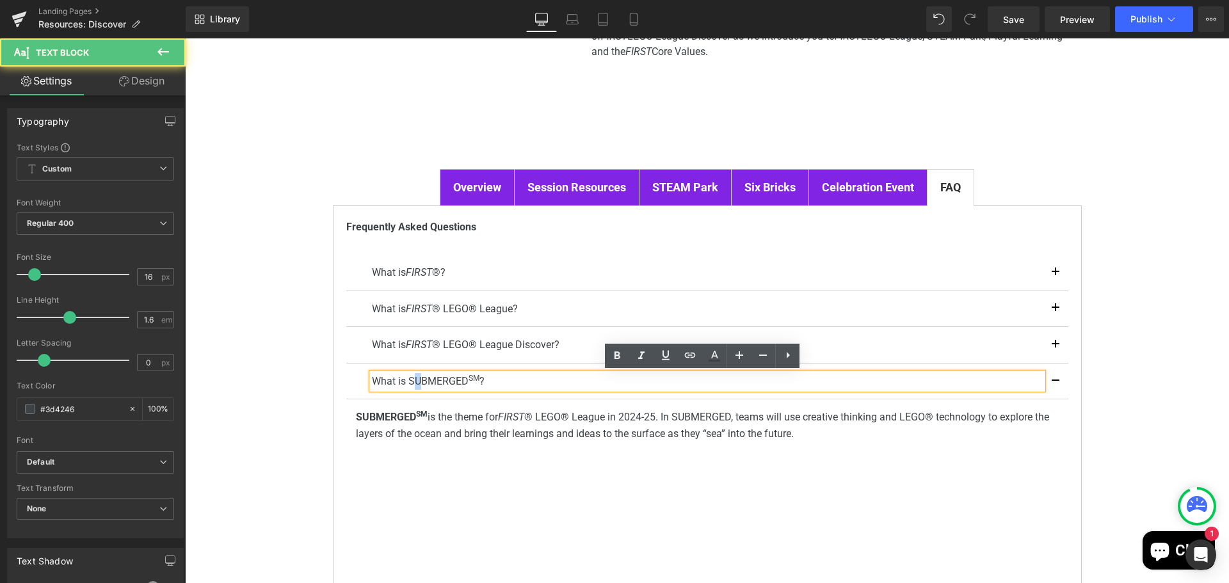
click at [413, 381] on p "What is SUBMERGED SM ?" at bounding box center [707, 381] width 671 height 17
click at [429, 377] on p "What is SUBMERGED SM ?" at bounding box center [707, 381] width 671 height 17
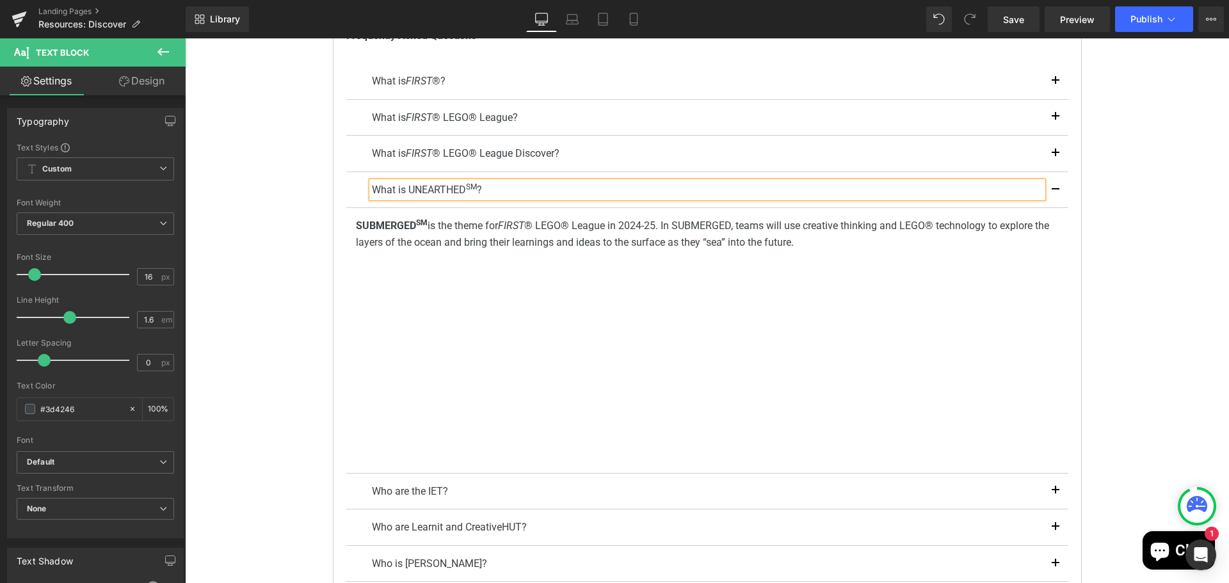
scroll to position [448, 0]
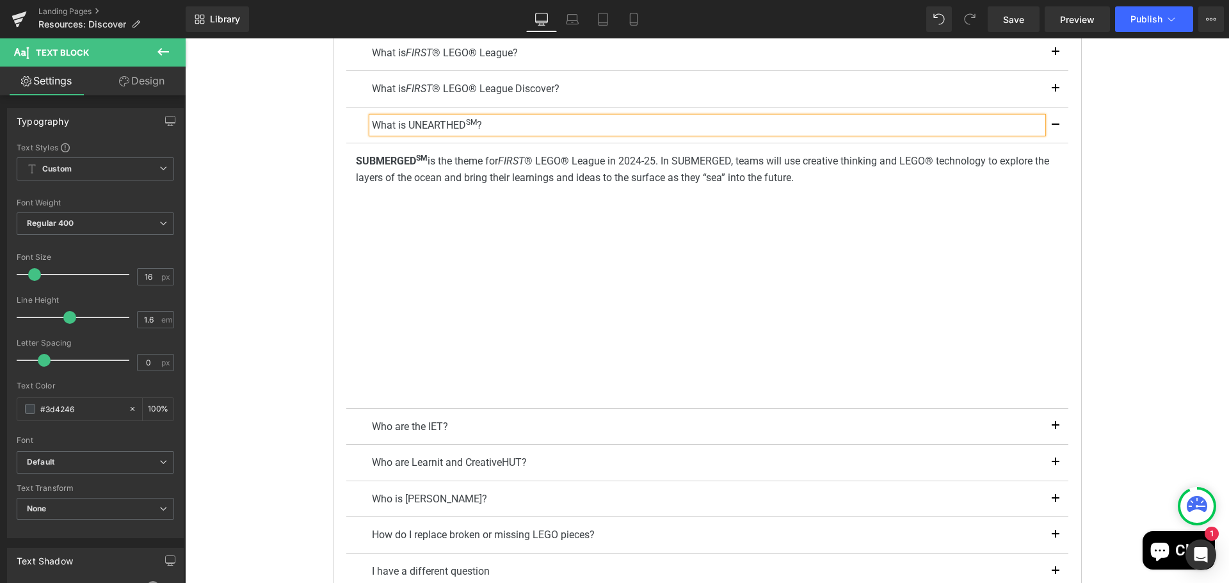
click at [1148, 283] on div "FIRST ® LEGO ® League Discover Resources Heading Youtube To find out all about …" at bounding box center [707, 252] width 1044 height 1132
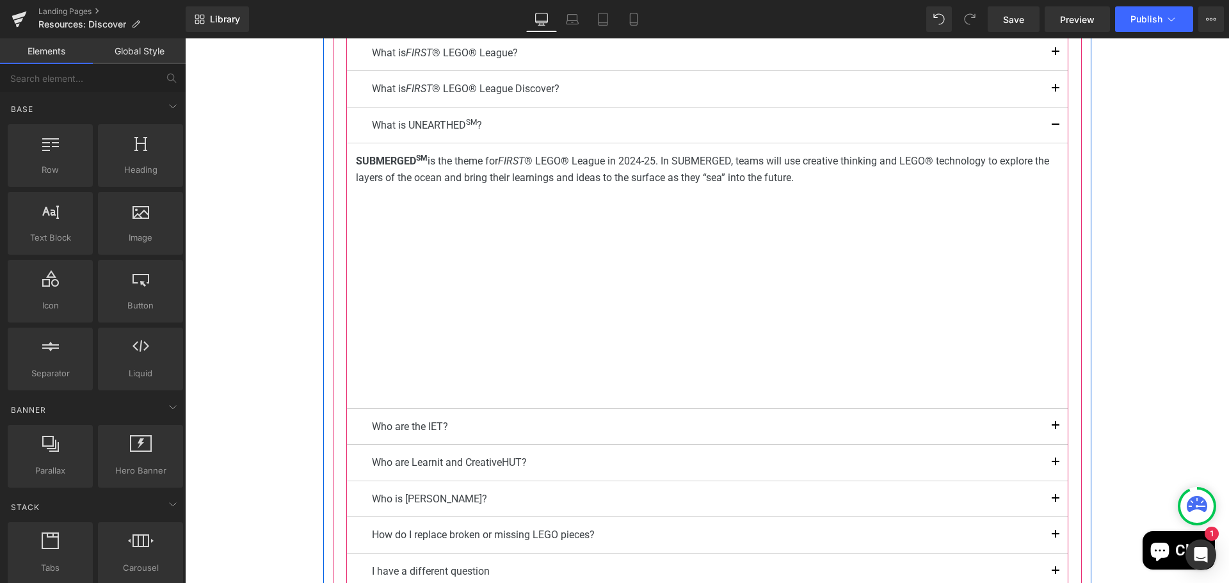
click at [529, 160] on p "SUBMERGED SM is the theme for FIRST ® LEGO® League in 2024-25. In SUBMERGED, te…" at bounding box center [707, 169] width 703 height 33
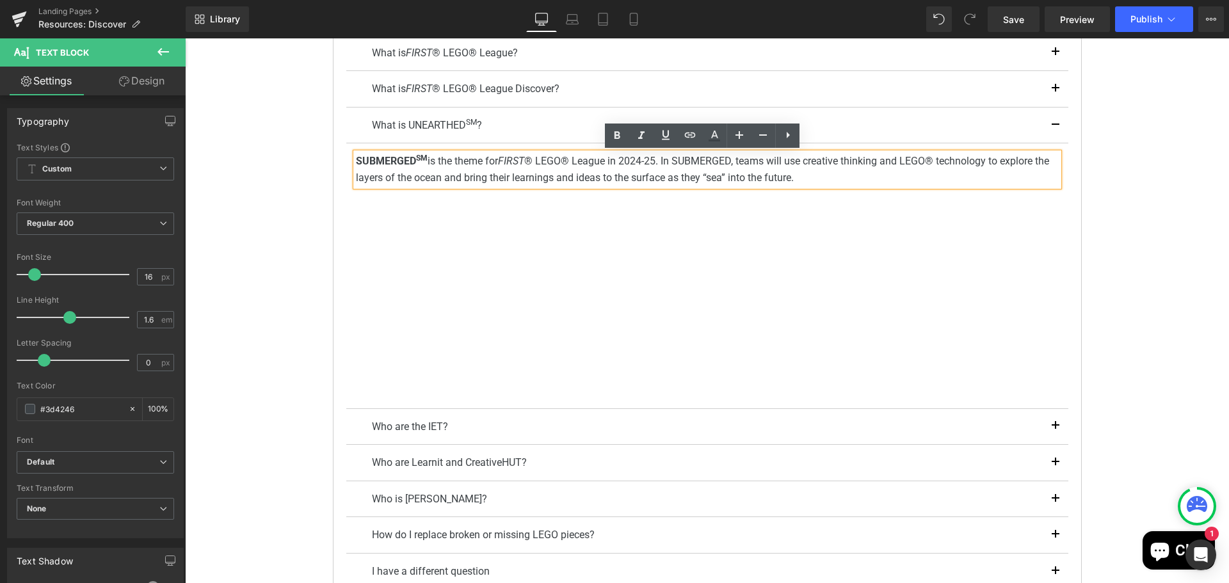
drag, startPoint x: 806, startPoint y: 175, endPoint x: 351, endPoint y: 165, distance: 455.1
click at [356, 165] on p "SUBMERGED SM is the theme for FIRST ® LEGO® League in 2024-25. In SUBMERGED, te…" at bounding box center [707, 169] width 703 height 33
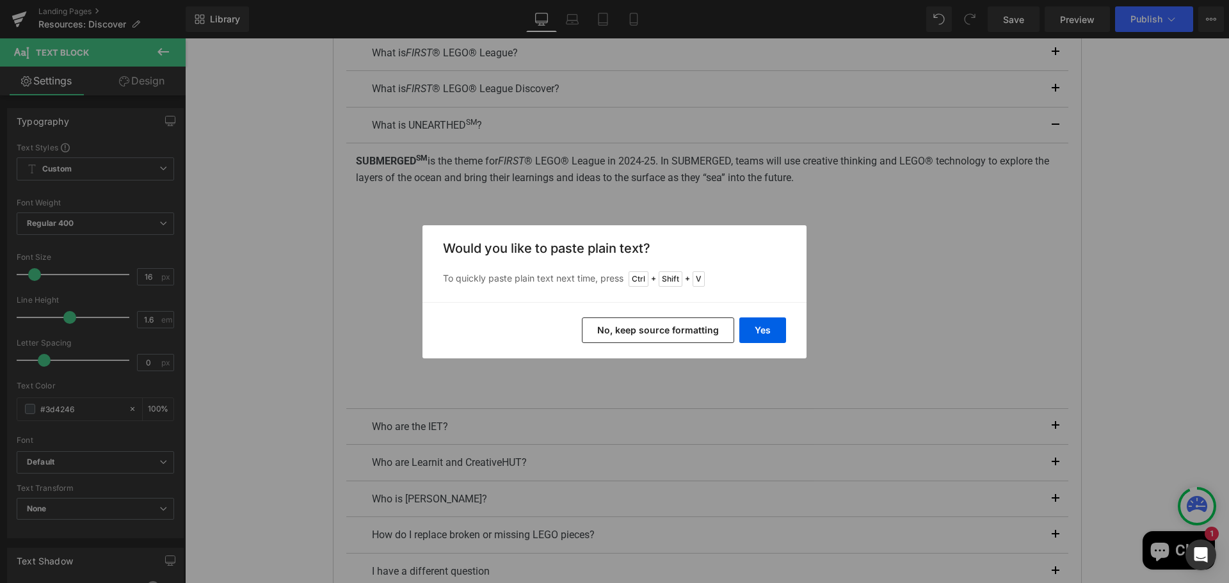
click at [660, 328] on button "No, keep source formatting" at bounding box center [658, 330] width 152 height 26
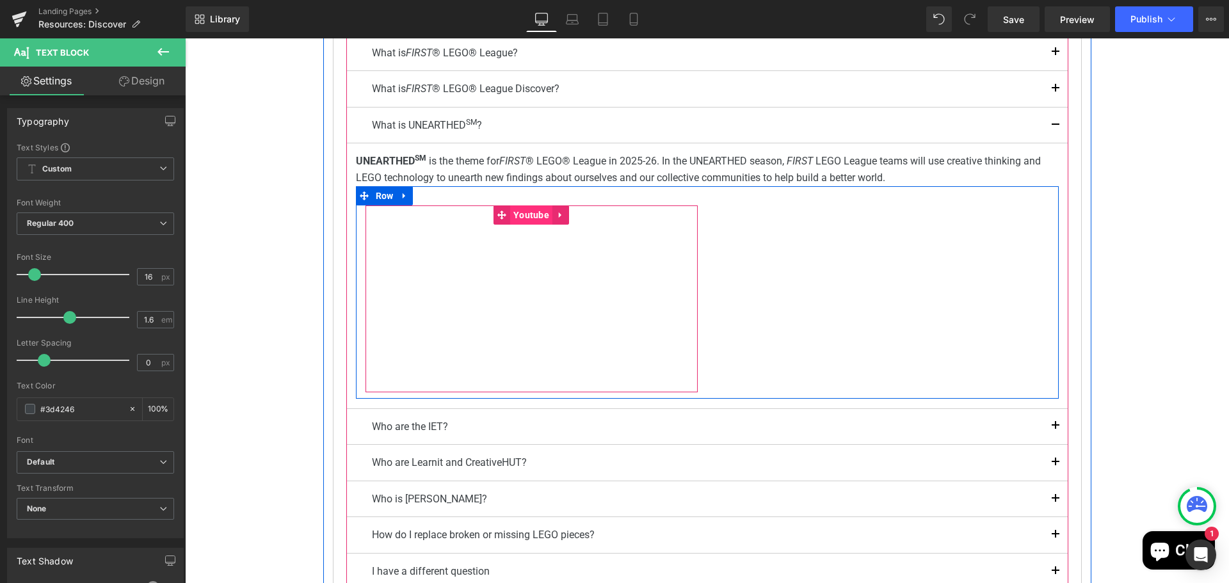
click at [516, 212] on span "Youtube" at bounding box center [531, 214] width 42 height 19
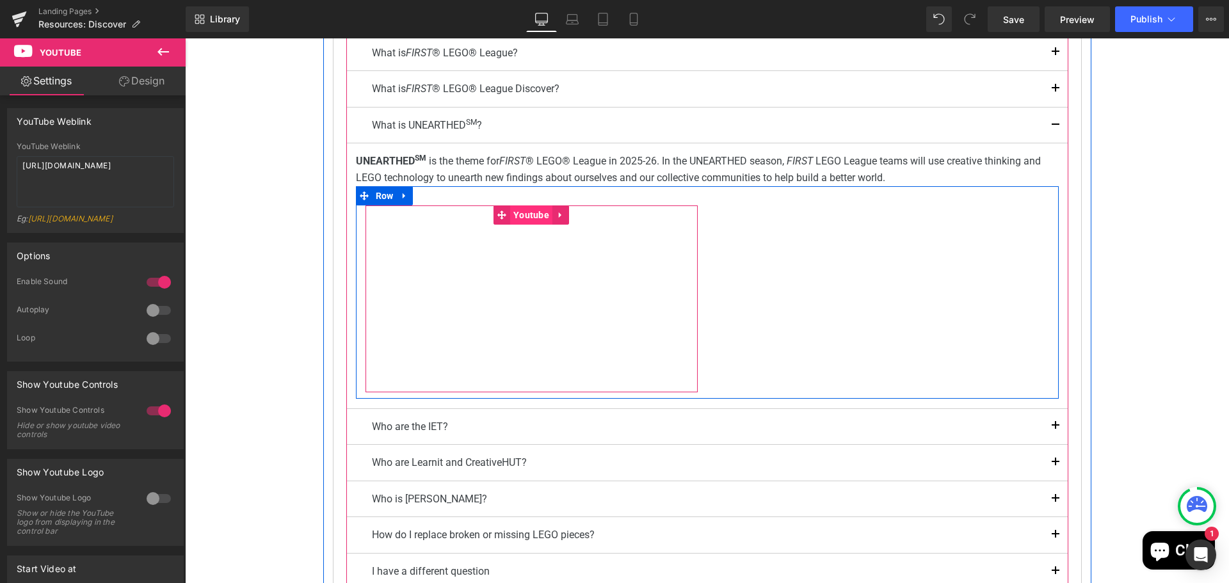
click at [524, 216] on span "Youtube" at bounding box center [531, 214] width 42 height 19
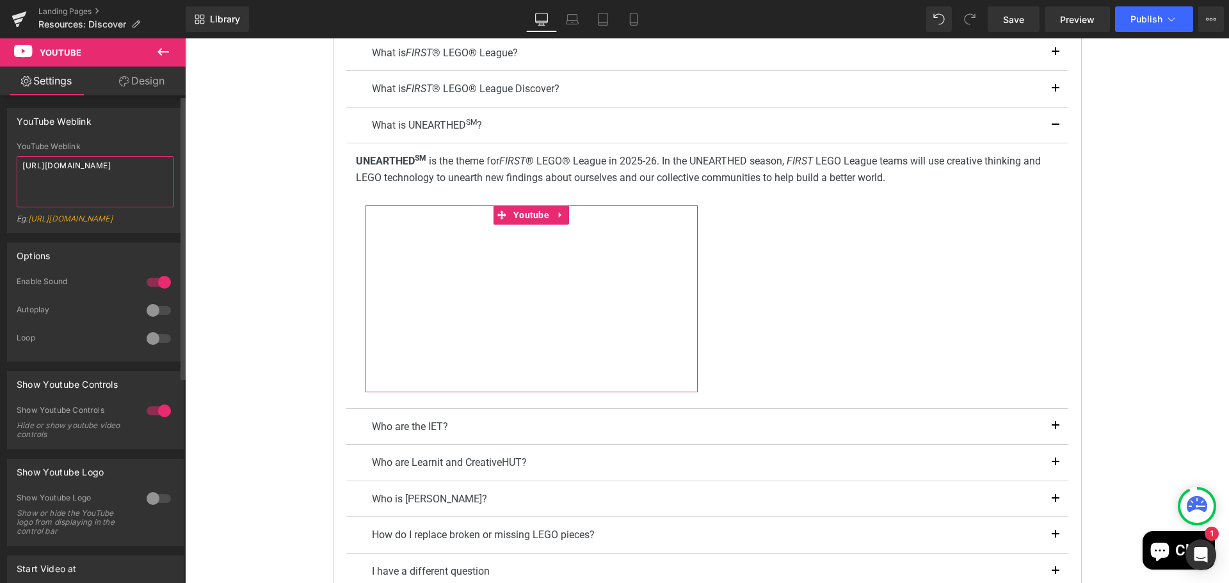
drag, startPoint x: 109, startPoint y: 180, endPoint x: 12, endPoint y: 164, distance: 99.1
click at [12, 164] on div "YouTube Weblink [URL][DOMAIN_NAME] Eg: [URL][DOMAIN_NAME]" at bounding box center [95, 187] width 175 height 90
paste textarea "exWkcUBS0j8"
type textarea "[URL][DOMAIN_NAME]"
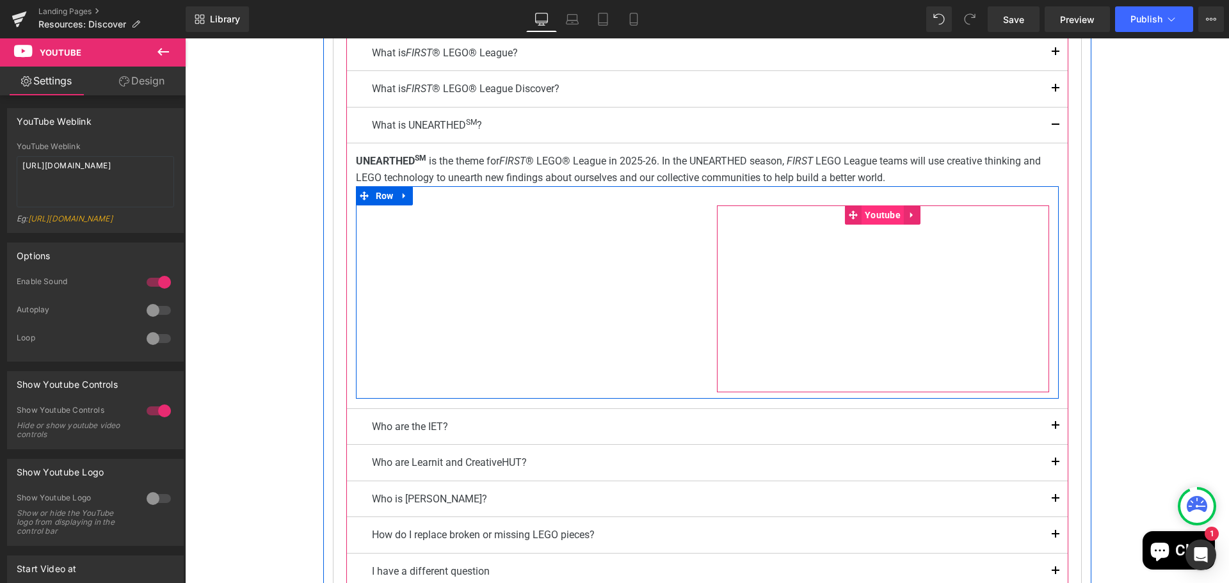
click at [879, 219] on span "Youtube" at bounding box center [882, 214] width 42 height 19
click at [887, 211] on span "Youtube" at bounding box center [882, 214] width 42 height 19
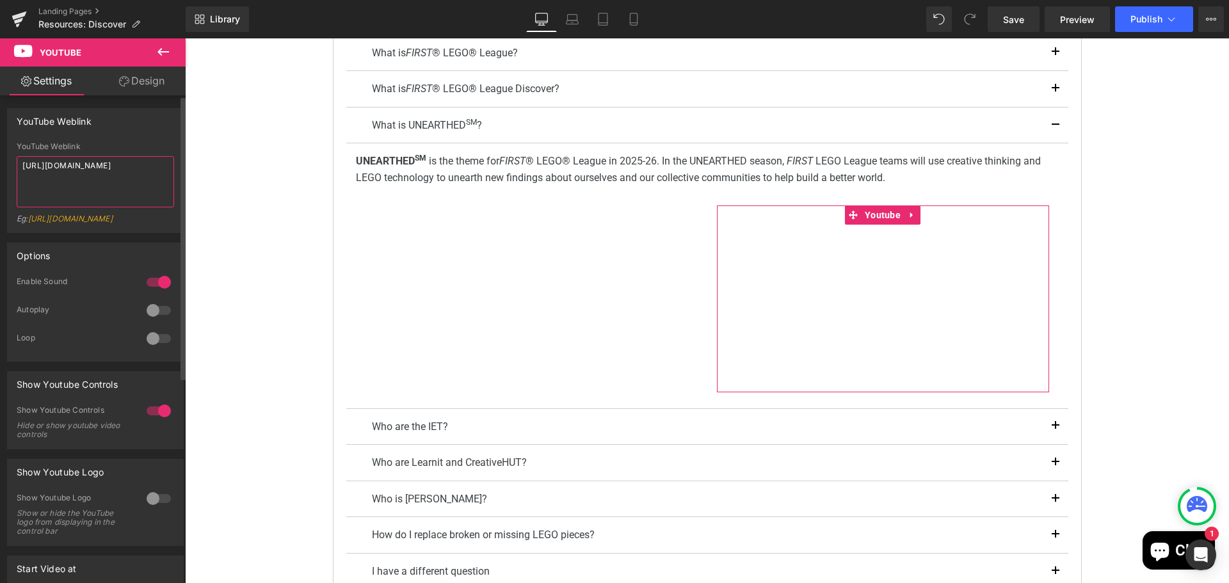
click at [91, 167] on textarea "[URL][DOMAIN_NAME]" at bounding box center [95, 181] width 157 height 51
drag, startPoint x: 154, startPoint y: 163, endPoint x: 17, endPoint y: 171, distance: 137.2
click at [17, 171] on textarea "[URL][DOMAIN_NAME]" at bounding box center [95, 181] width 157 height 51
paste textarea "[DOMAIN_NAME][URL]"
type textarea "[URL][DOMAIN_NAME]"
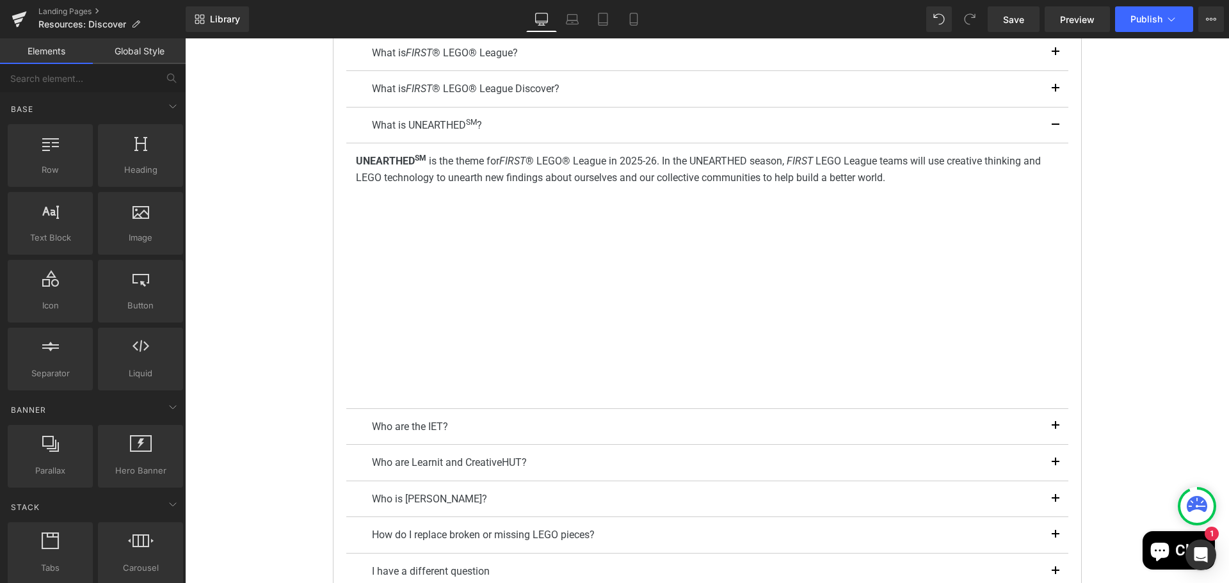
click at [1145, 175] on div "FIRST ® LEGO ® League Discover Resources Heading Youtube To find out all about …" at bounding box center [707, 252] width 1044 height 1132
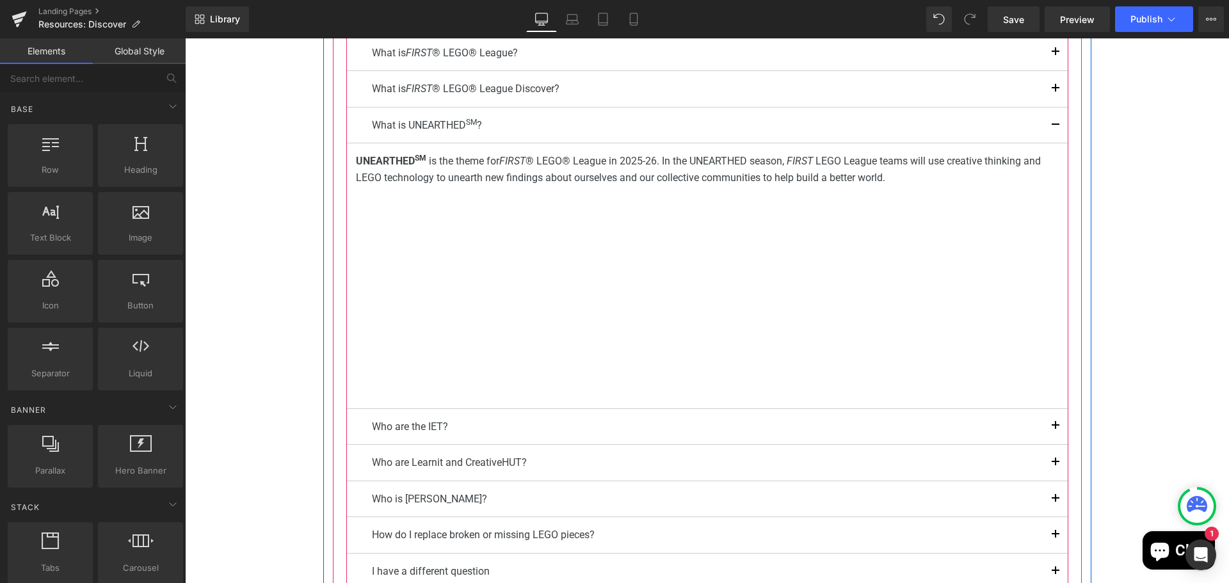
click at [356, 425] on div "Who are the IET? Text Block" at bounding box center [707, 427] width 722 height 36
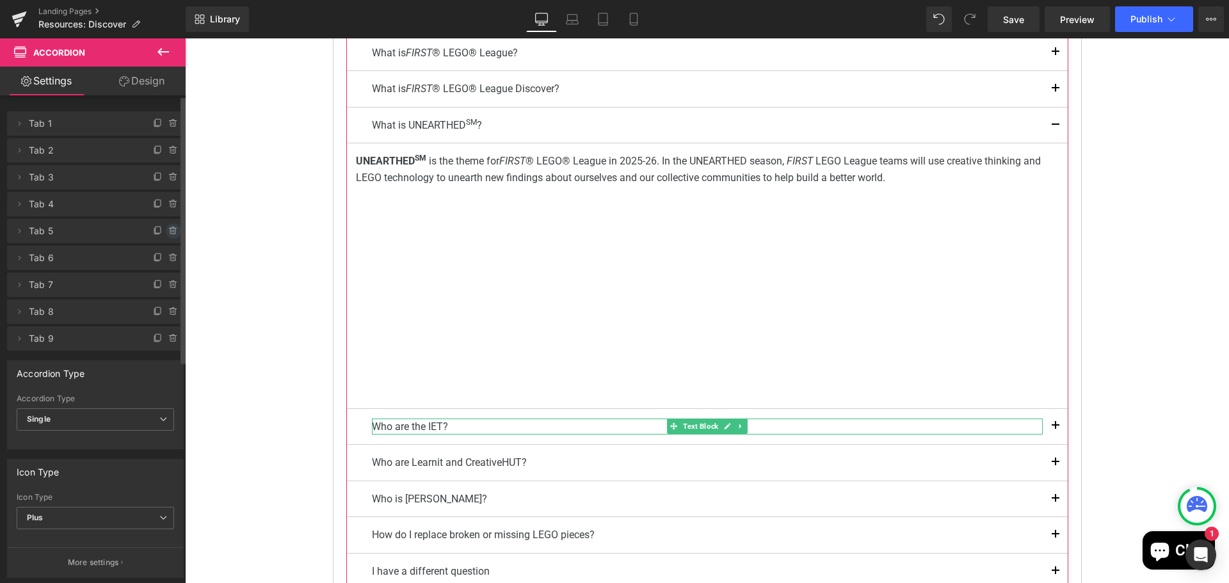
click at [170, 230] on icon at bounding box center [173, 231] width 10 height 10
click at [170, 230] on button "Delete" at bounding box center [160, 231] width 40 height 17
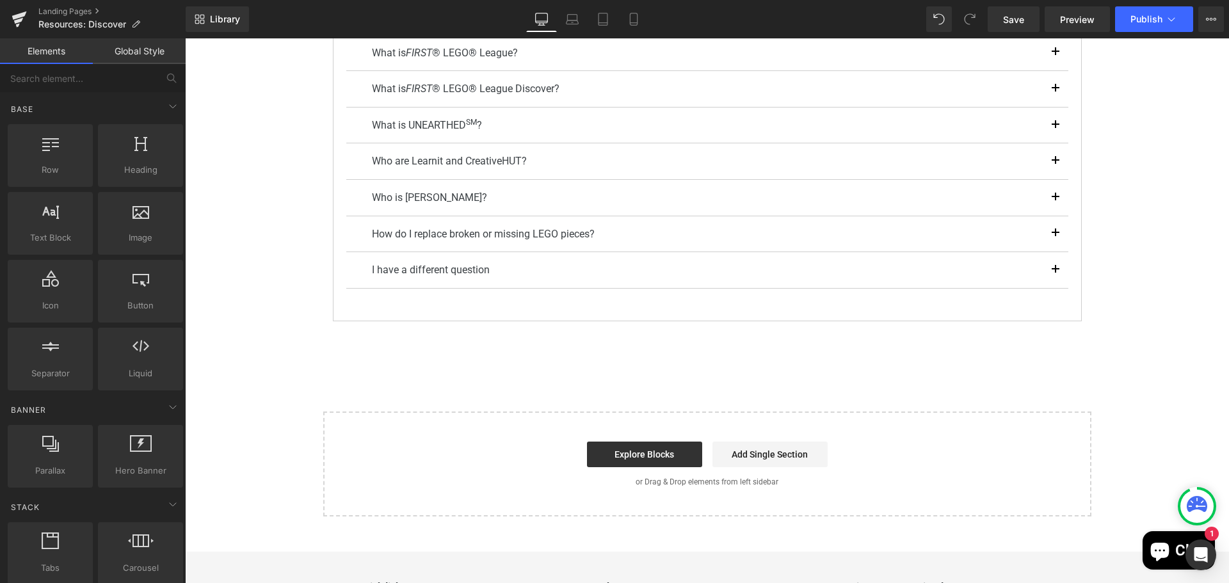
click at [1129, 164] on div "FIRST ® LEGO ® League Discover Resources Heading Youtube To find out all about …" at bounding box center [707, 101] width 1044 height 831
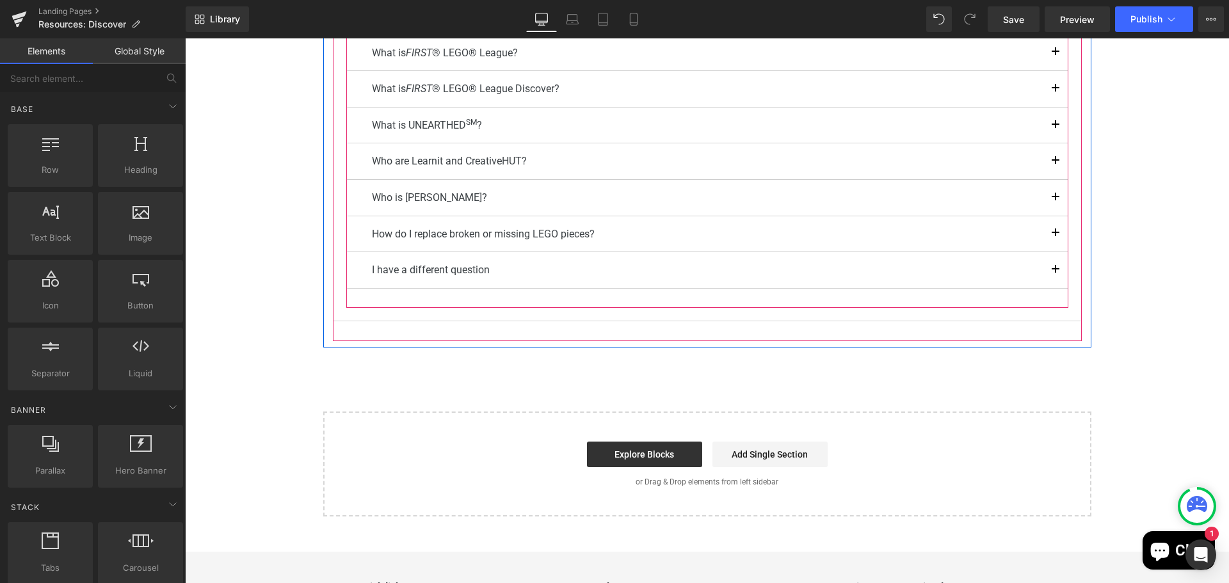
click at [1055, 164] on span "button" at bounding box center [1055, 164] width 0 height 0
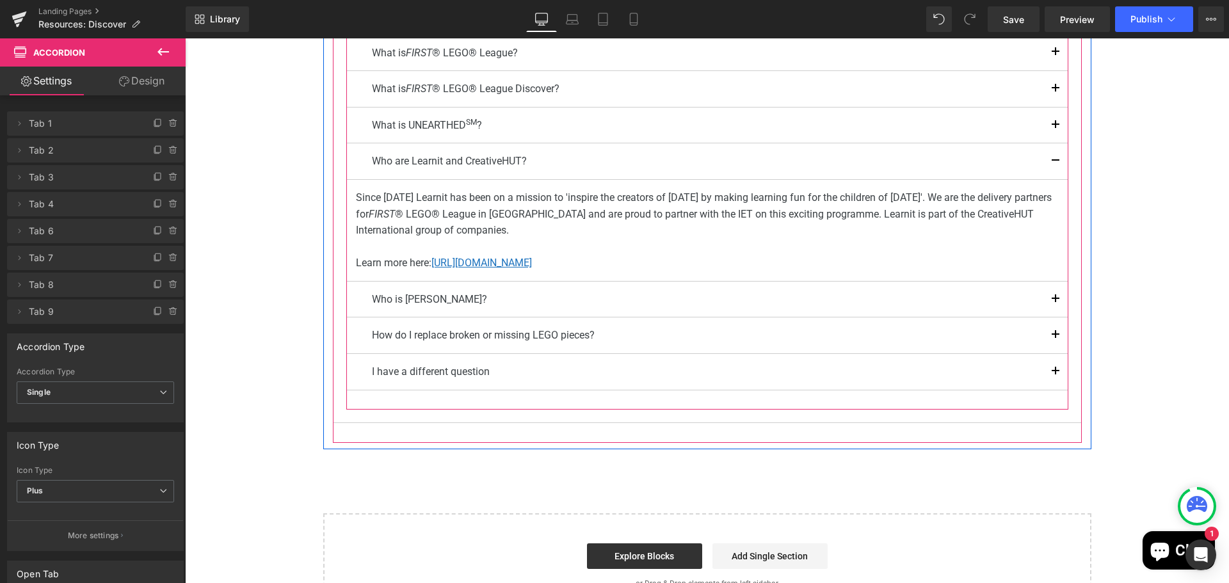
click at [185, 38] on div at bounding box center [185, 38] width 0 height 0
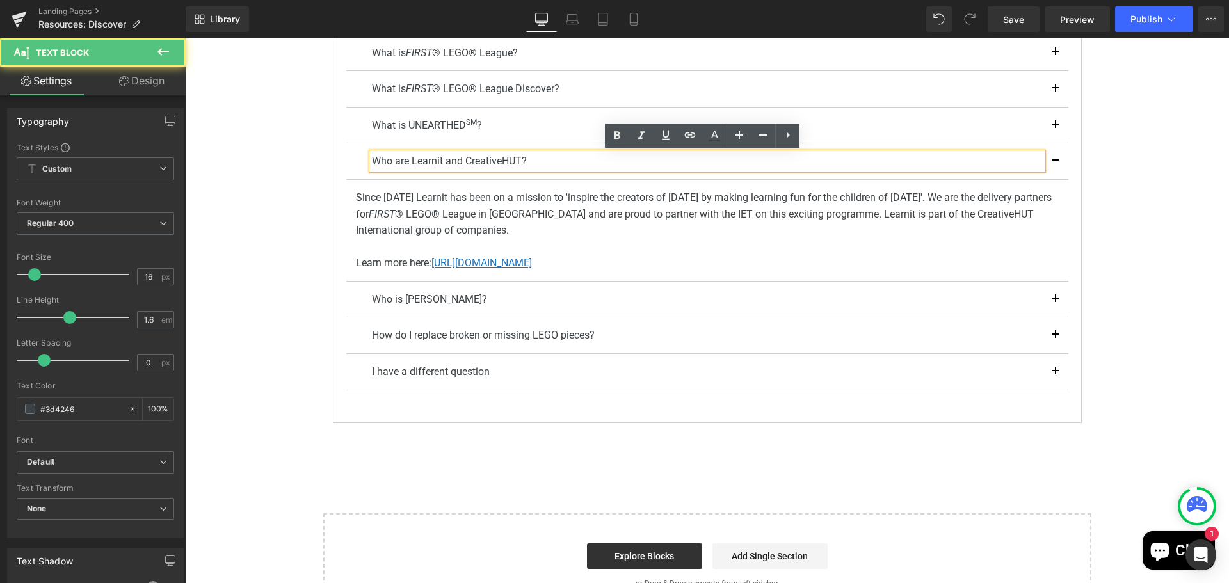
click at [410, 161] on p "Who are Learnit and CreativeHUT?" at bounding box center [707, 161] width 671 height 17
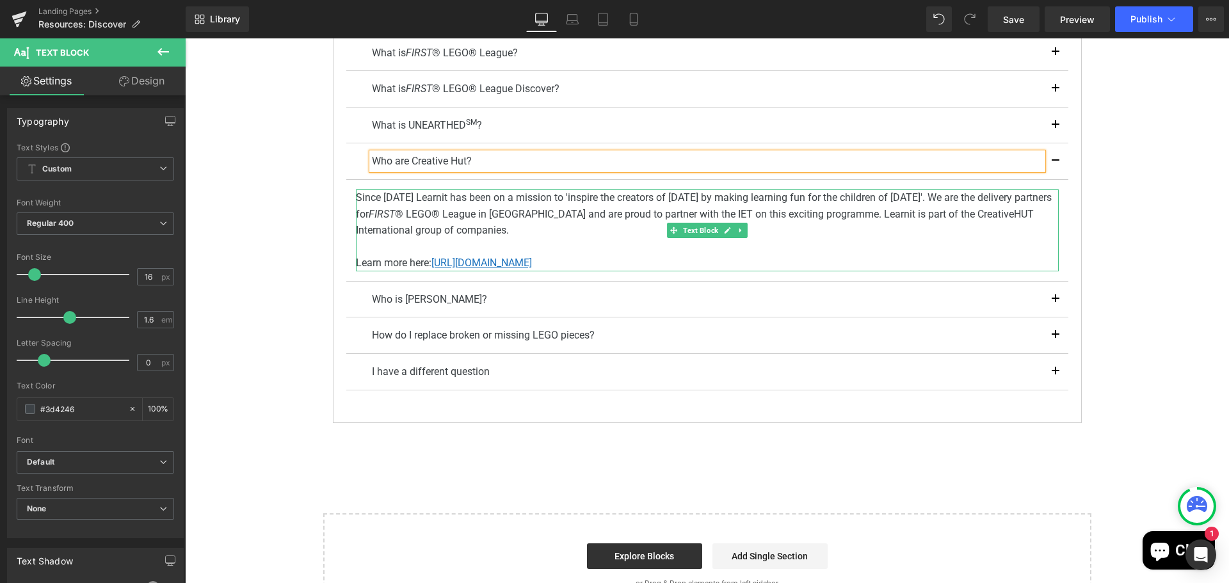
click at [402, 196] on p "Since [DATE] Learnit has been on a mission to 'inspire the creators of [DATE] b…" at bounding box center [707, 213] width 703 height 49
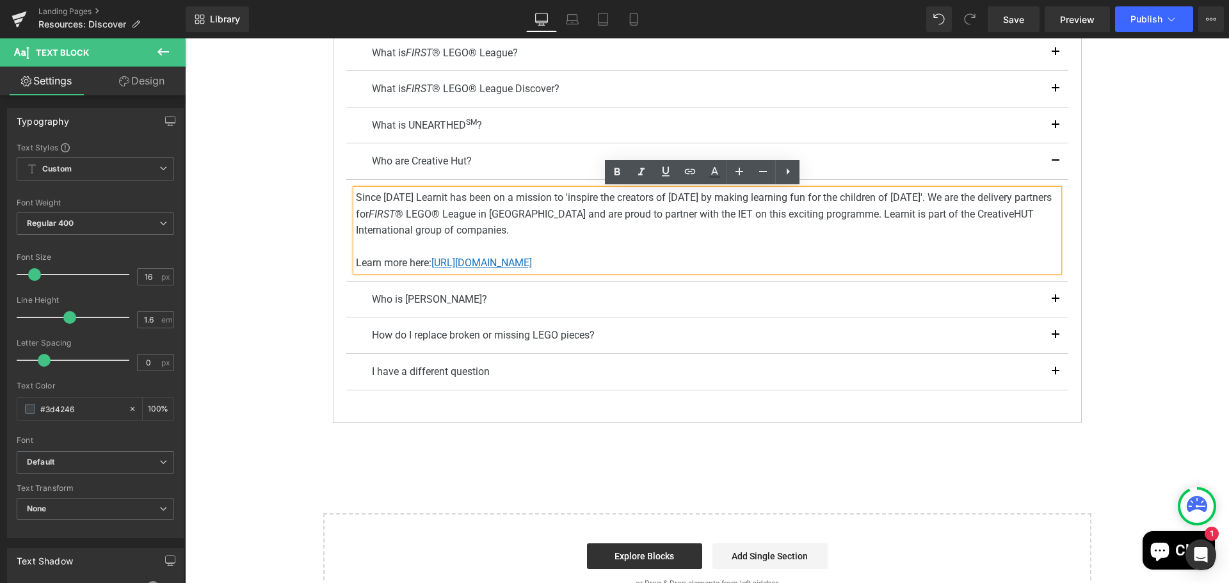
click at [405, 193] on p "Since [DATE] Learnit has been on a mission to 'inspire the creators of [DATE] b…" at bounding box center [707, 213] width 703 height 49
click at [564, 230] on p "Since [DATE] Creative Hut, formerly Learnit, has been on a mission to 'inspire …" at bounding box center [707, 213] width 703 height 49
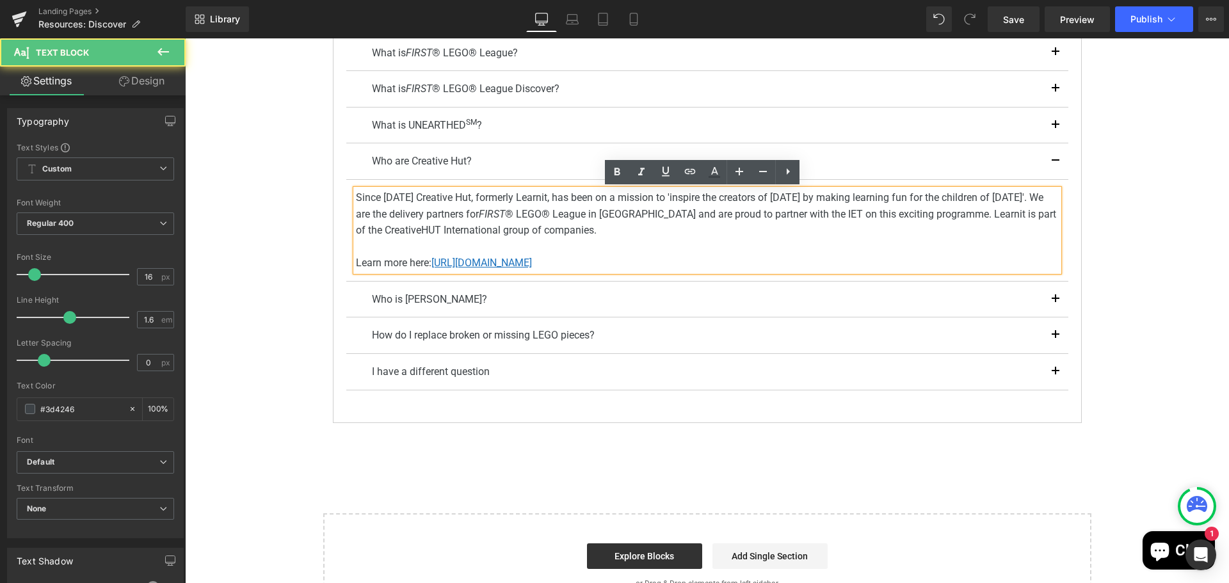
click at [1156, 249] on div "FIRST ® LEGO ® League Discover Resources Heading Youtube To find out all about …" at bounding box center [707, 152] width 1044 height 932
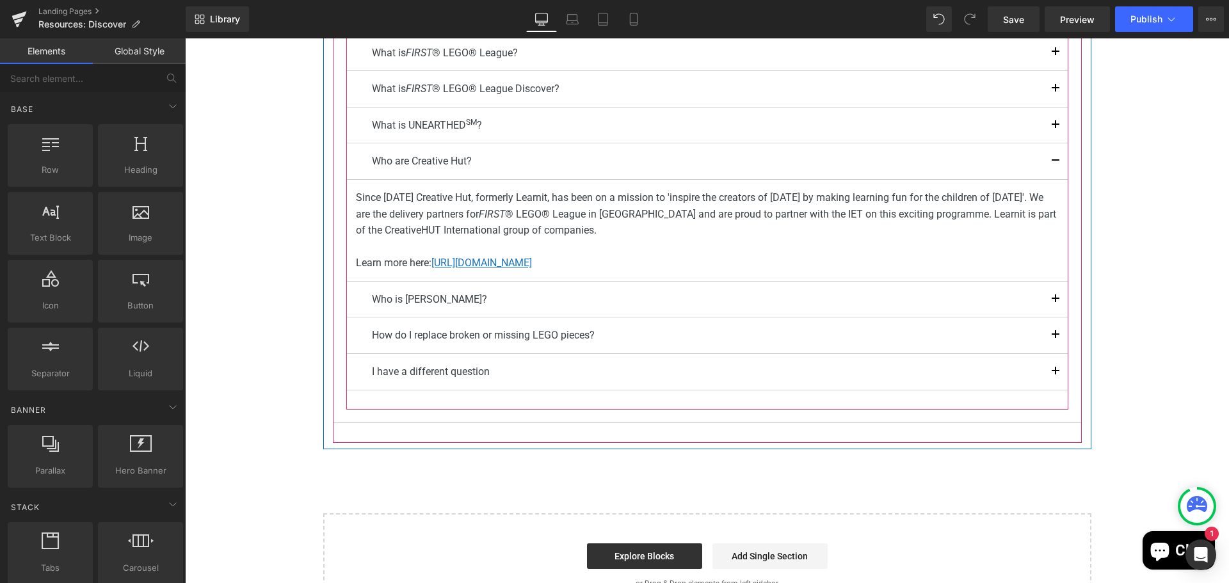
click at [1044, 372] on button "button" at bounding box center [1055, 372] width 26 height 36
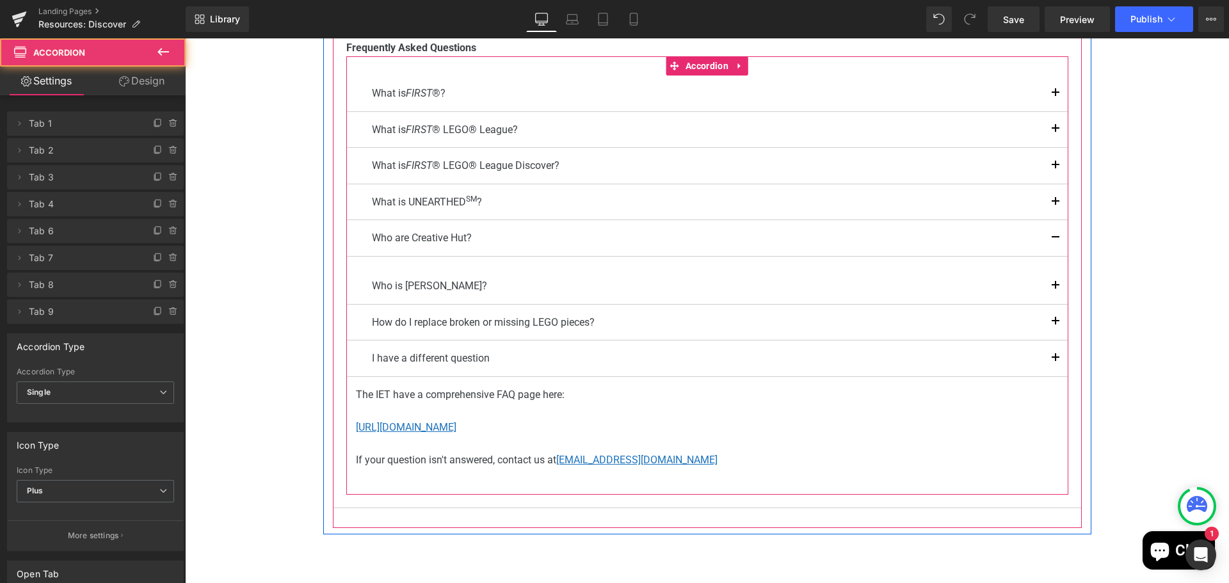
scroll to position [346, 0]
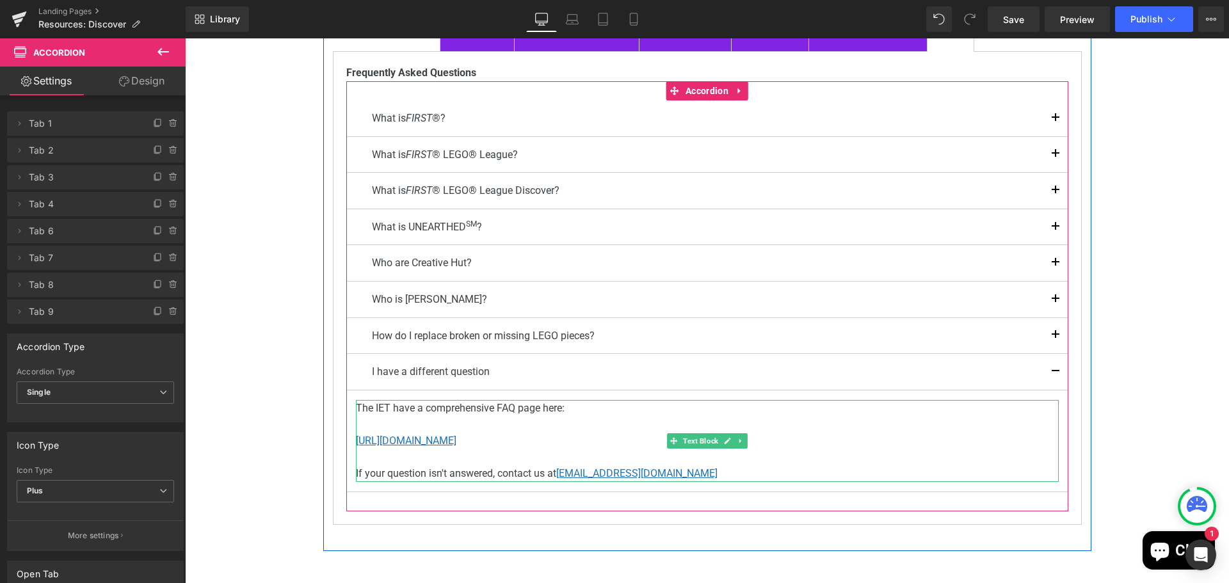
click at [489, 475] on p "If your question isn't answered, contact us at [EMAIL_ADDRESS][DOMAIN_NAME]" at bounding box center [707, 473] width 703 height 17
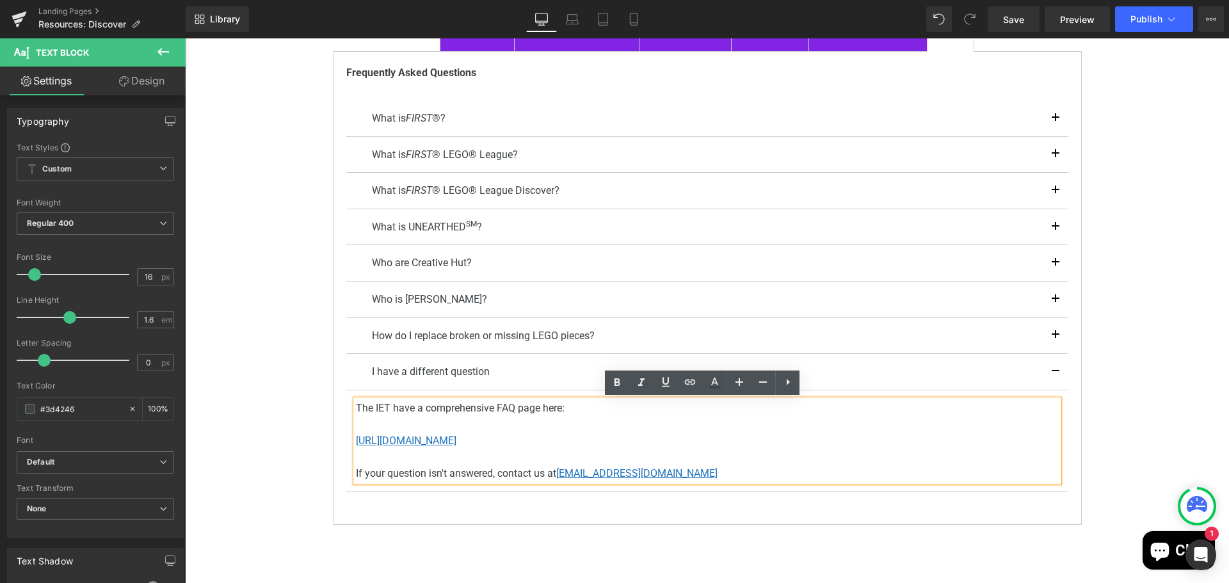
click at [488, 473] on p "If your question isn't answered, contact us at [EMAIL_ADDRESS][DOMAIN_NAME]" at bounding box center [707, 473] width 703 height 17
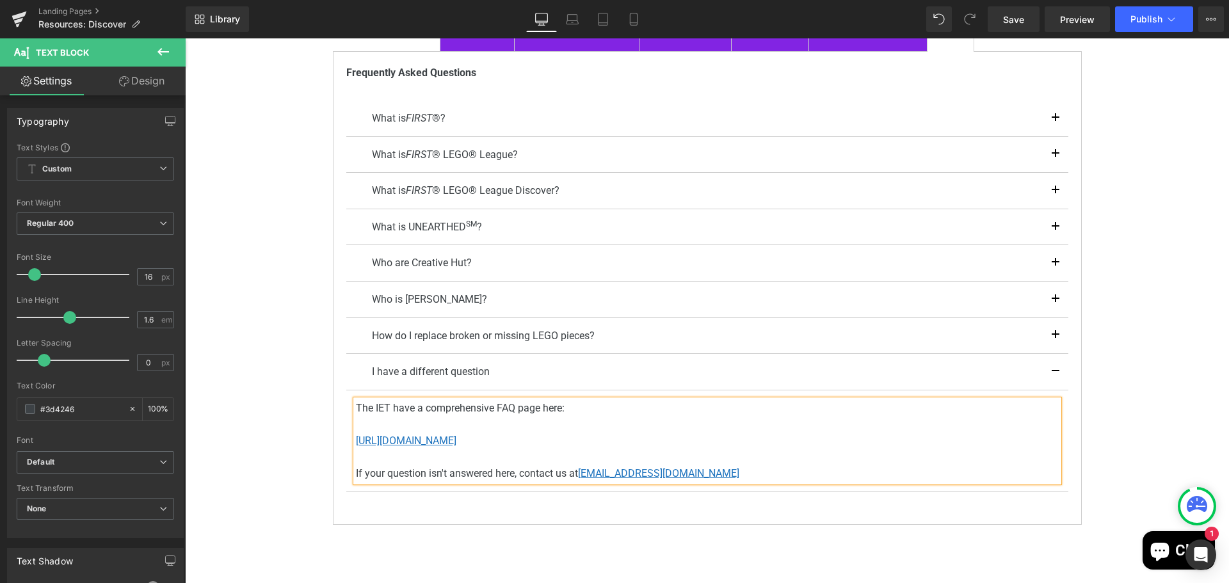
drag, startPoint x: 751, startPoint y: 443, endPoint x: 340, endPoint y: 407, distance: 413.0
click at [340, 407] on div "Frequently Asked Questions Text Block What is FIRST ®? Text Block FIRST ® (For …" at bounding box center [707, 287] width 749 height 473
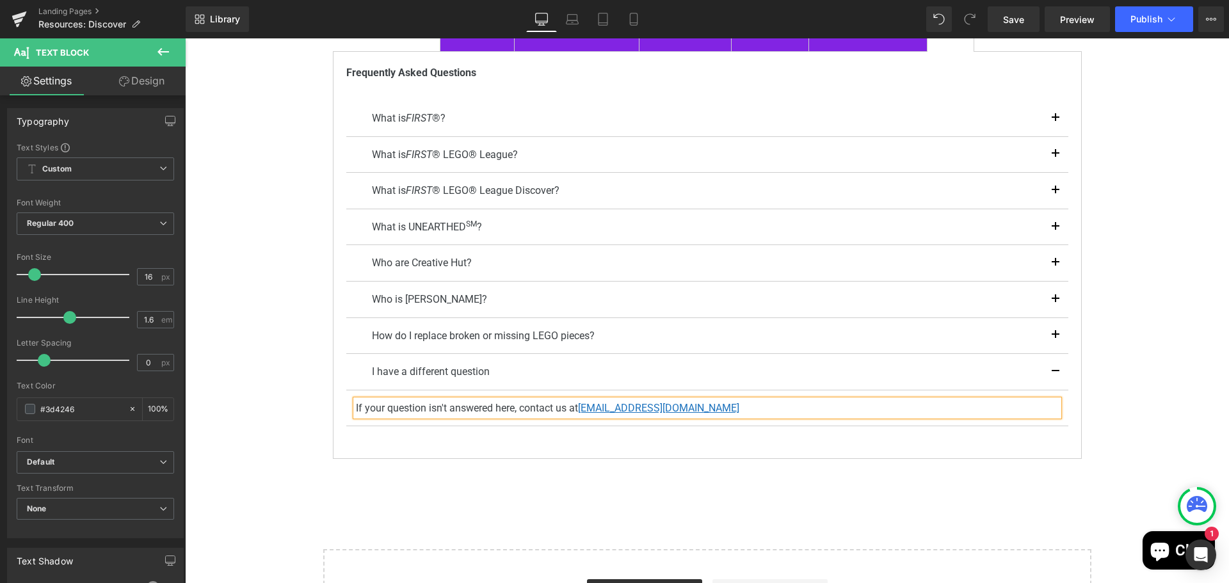
click at [1137, 374] on div "FIRST ® LEGO ® League Discover Resources Heading Youtube To find out all about …" at bounding box center [707, 221] width 1044 height 867
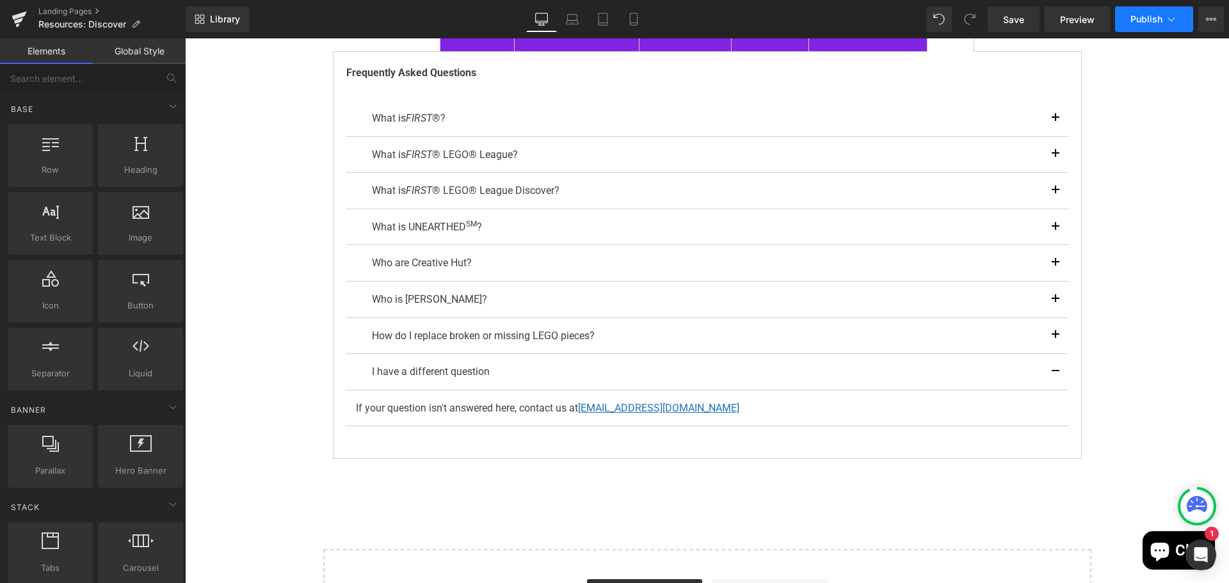
click at [1137, 15] on span "Publish" at bounding box center [1146, 19] width 32 height 10
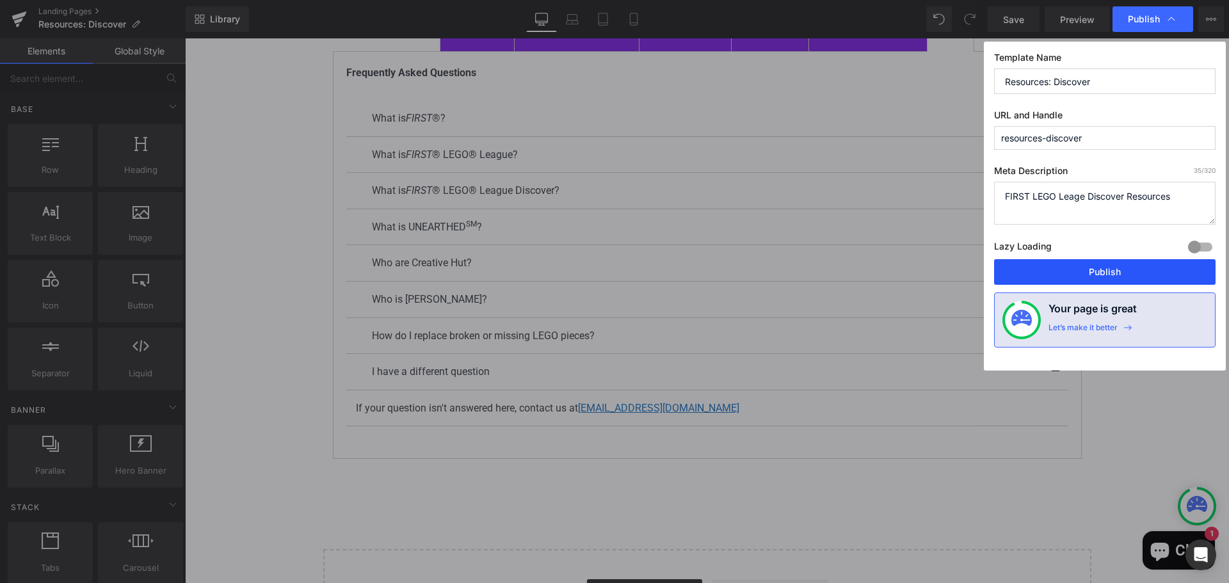
click at [1095, 270] on button "Publish" at bounding box center [1104, 272] width 221 height 26
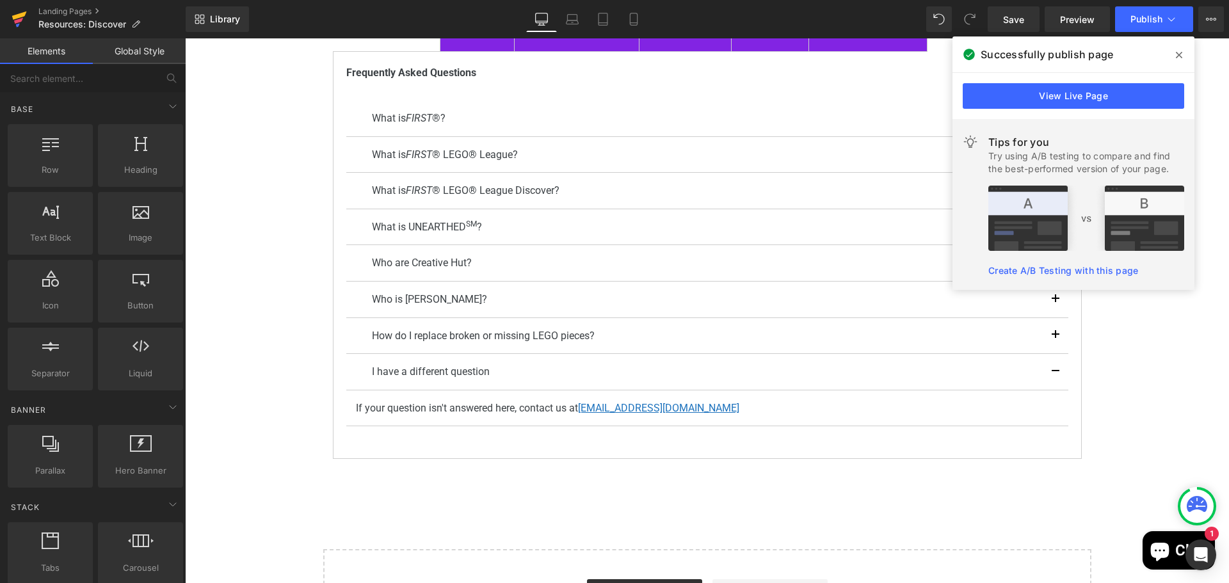
click at [31, 10] on link at bounding box center [19, 19] width 38 height 38
